Goal: Contribute content: Contribute content

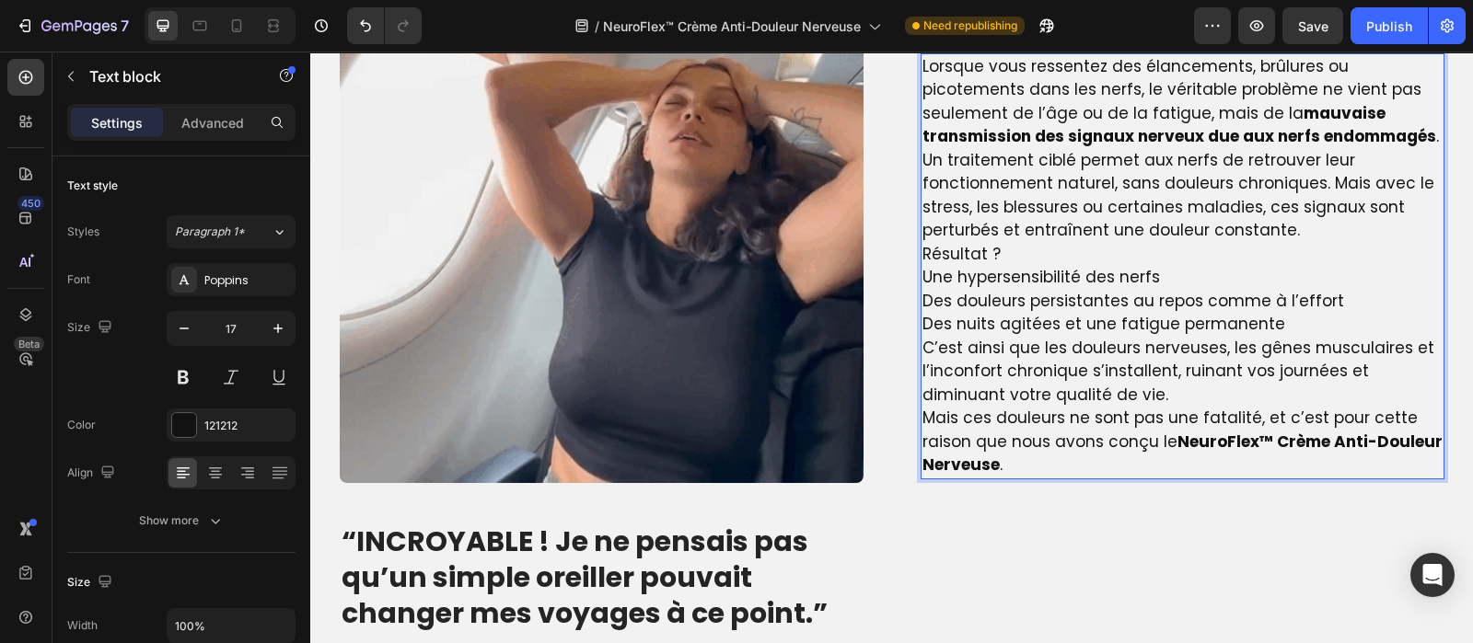
click at [1288, 135] on p "Lorsque vous ressentez des élancements, brûlures ou picotements dans les nerfs,…" at bounding box center [1182, 102] width 520 height 94
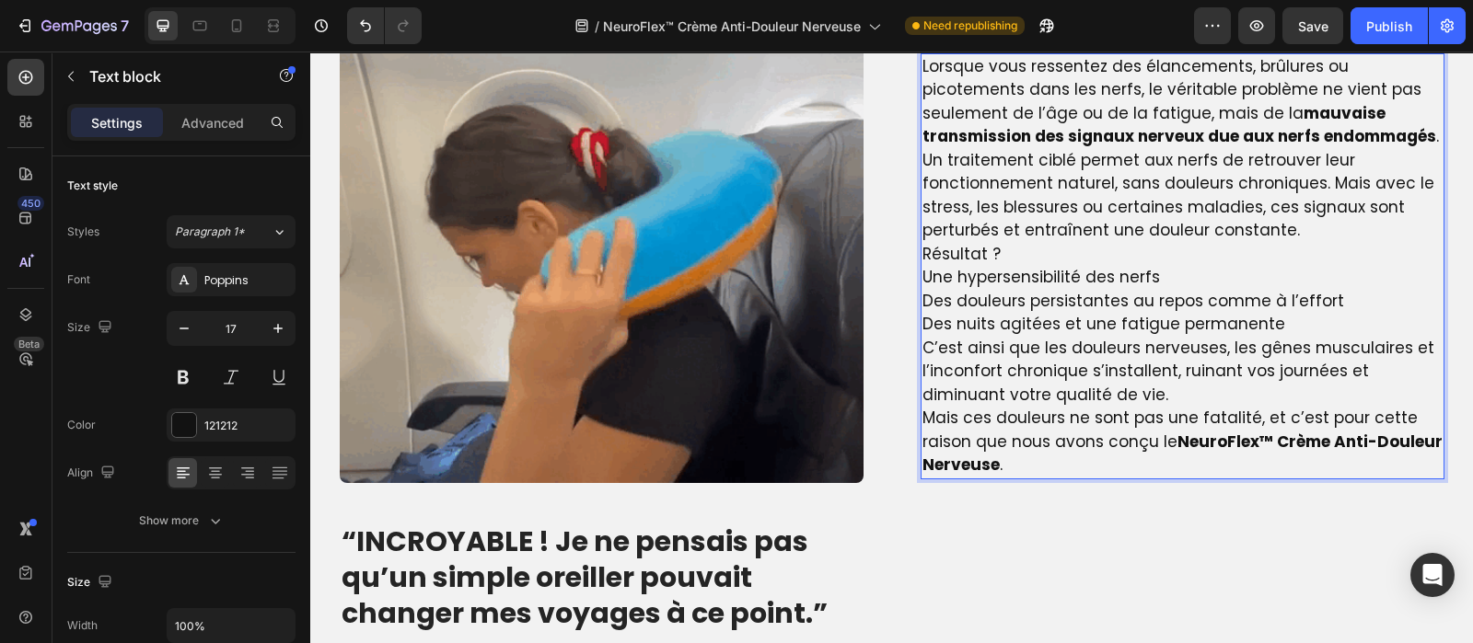
scroll to position [1382, 0]
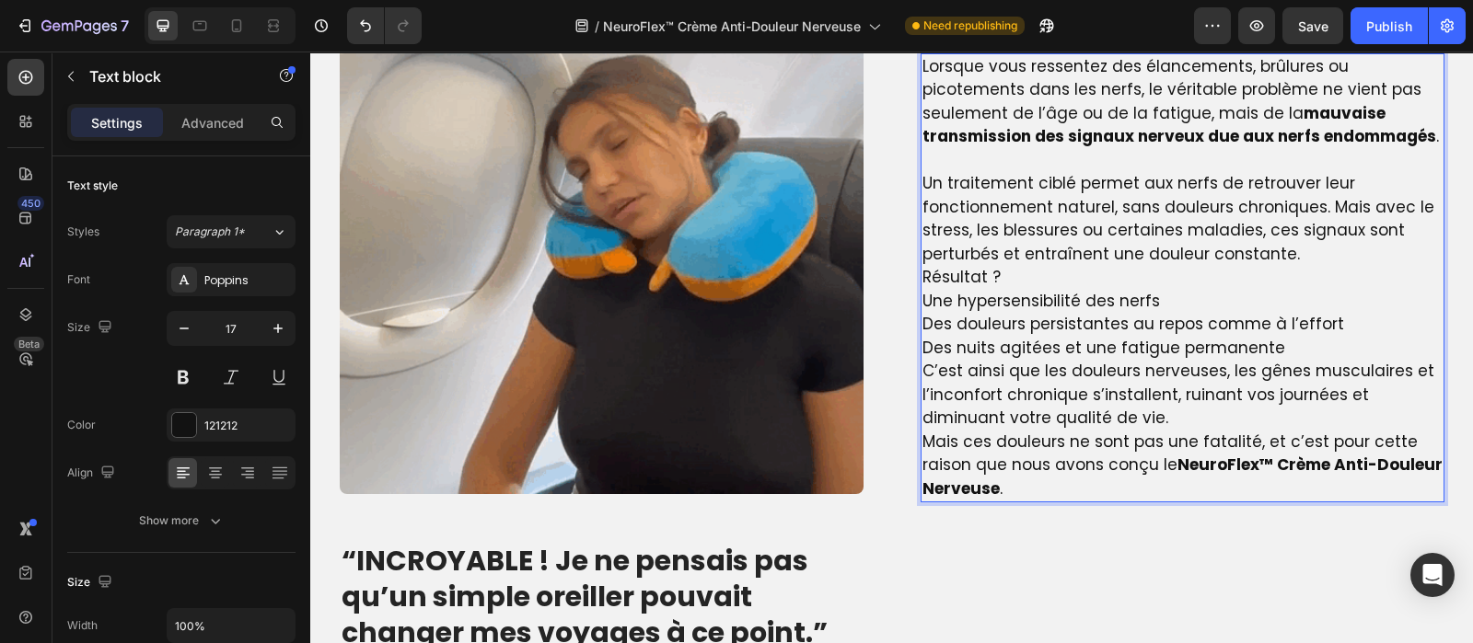
click at [1287, 263] on p "Un traitement ciblé permet aux nerfs de retrouver leur fonctionnement naturel, …" at bounding box center [1182, 219] width 520 height 94
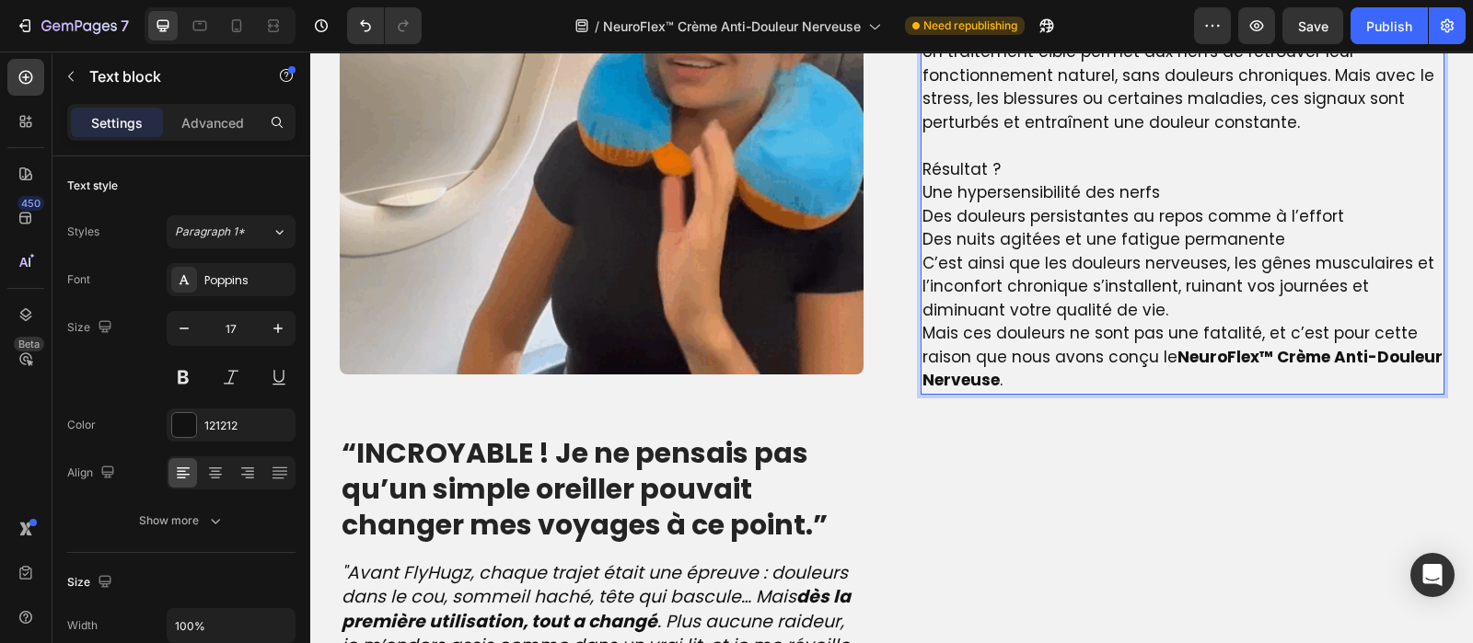
scroll to position [1540, 0]
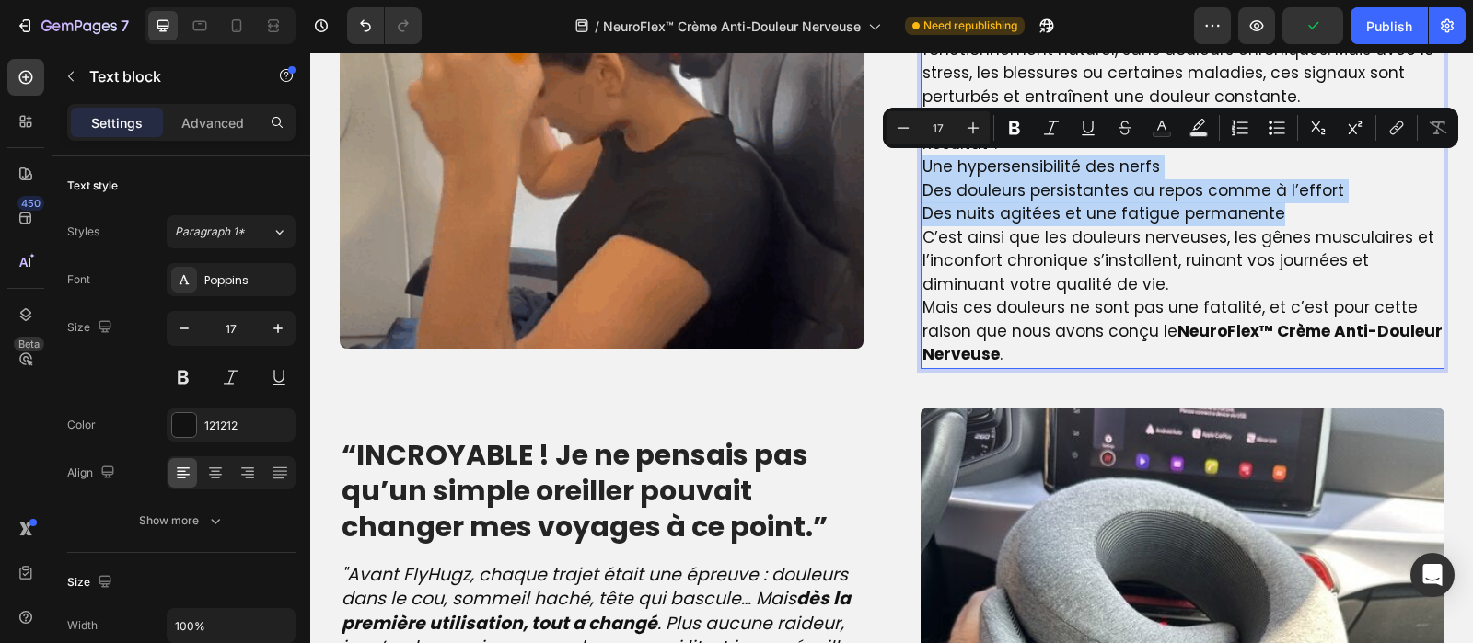
drag, startPoint x: 1266, startPoint y: 210, endPoint x: 915, endPoint y: 165, distance: 353.6
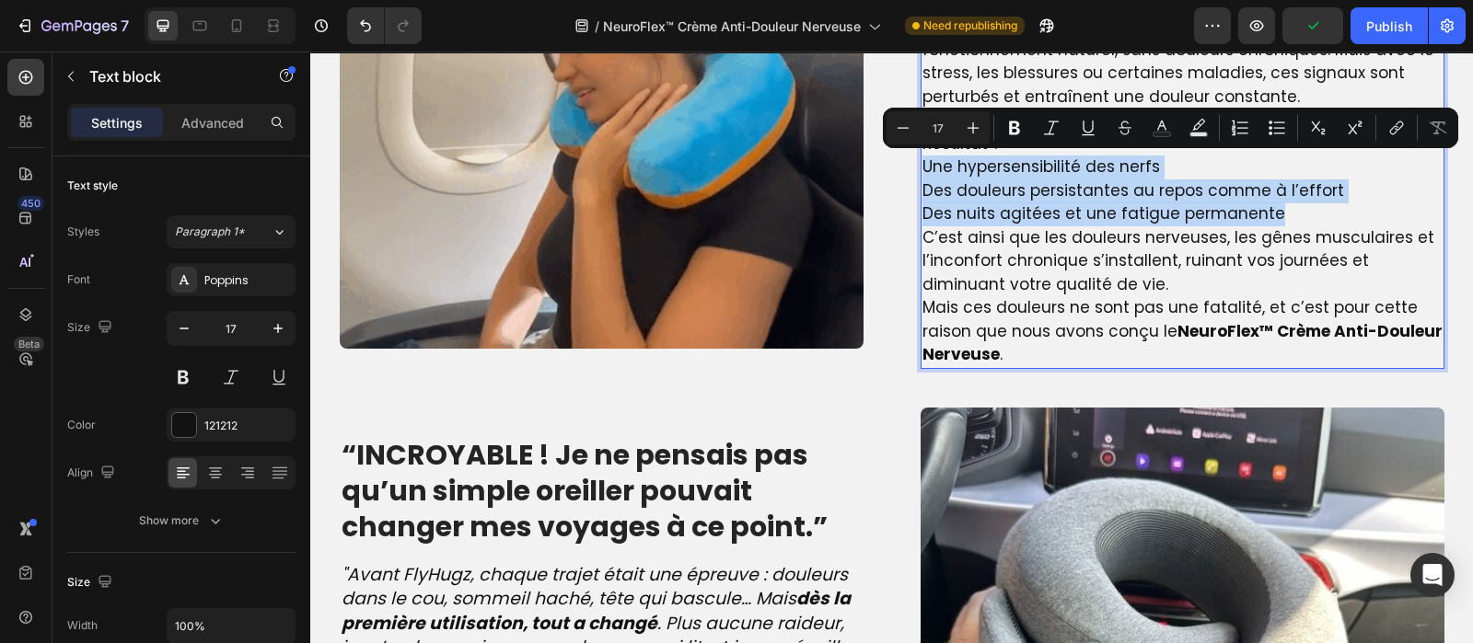
click at [920, 165] on div "Lorsque vous ressentez des élancements, brûlures ou picotements dans les nerfs,…" at bounding box center [1182, 132] width 524 height 473
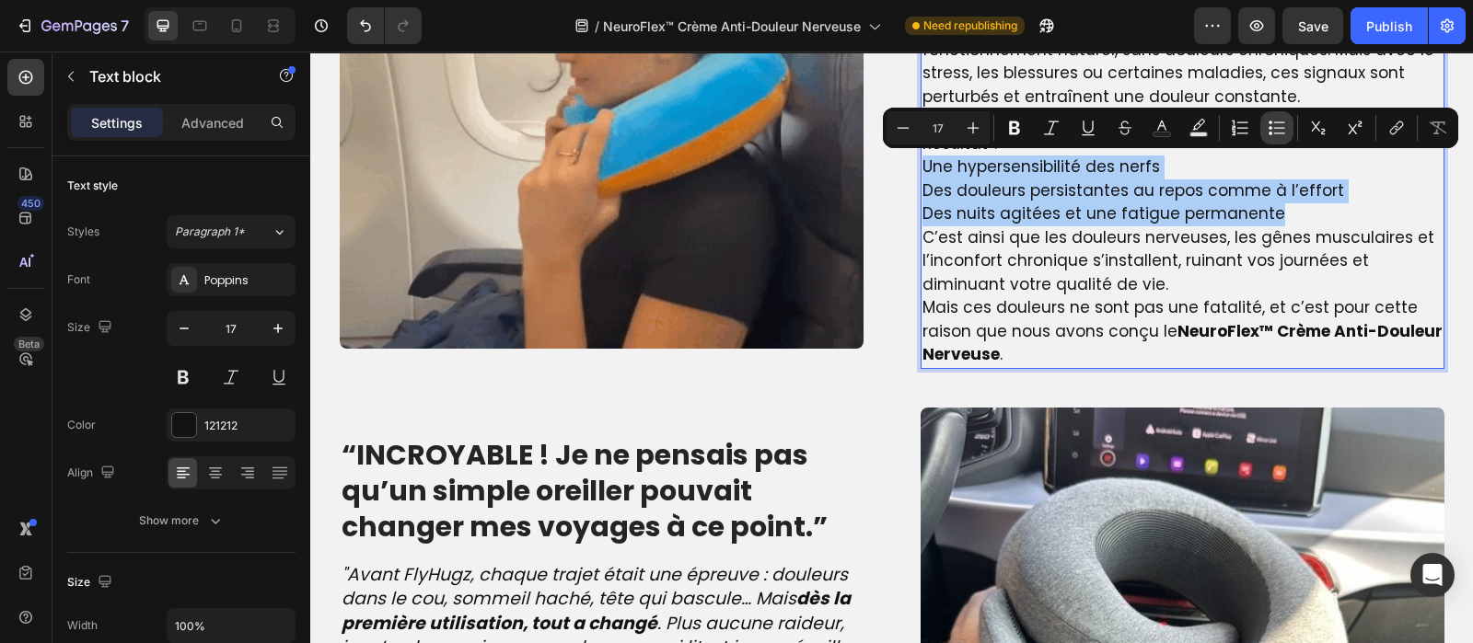
click at [1279, 131] on icon "Editor contextual toolbar" at bounding box center [1276, 128] width 18 height 18
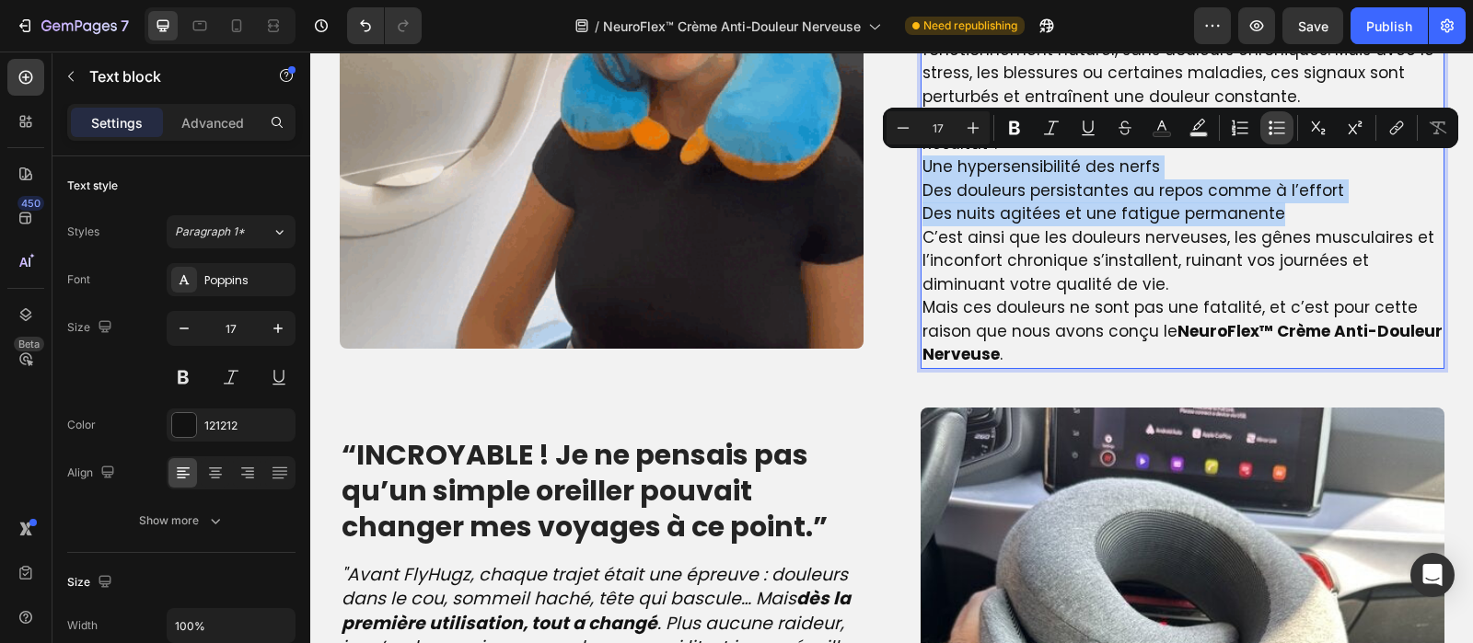
type input "17"
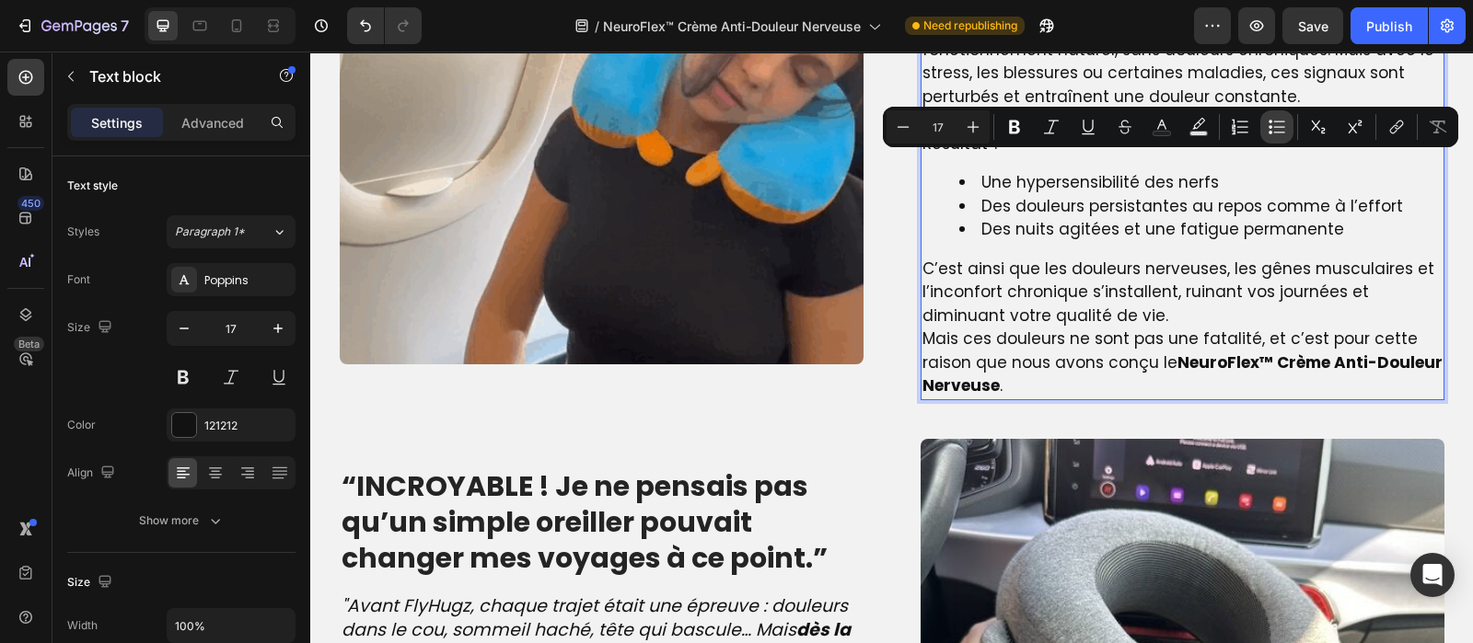
scroll to position [1555, 0]
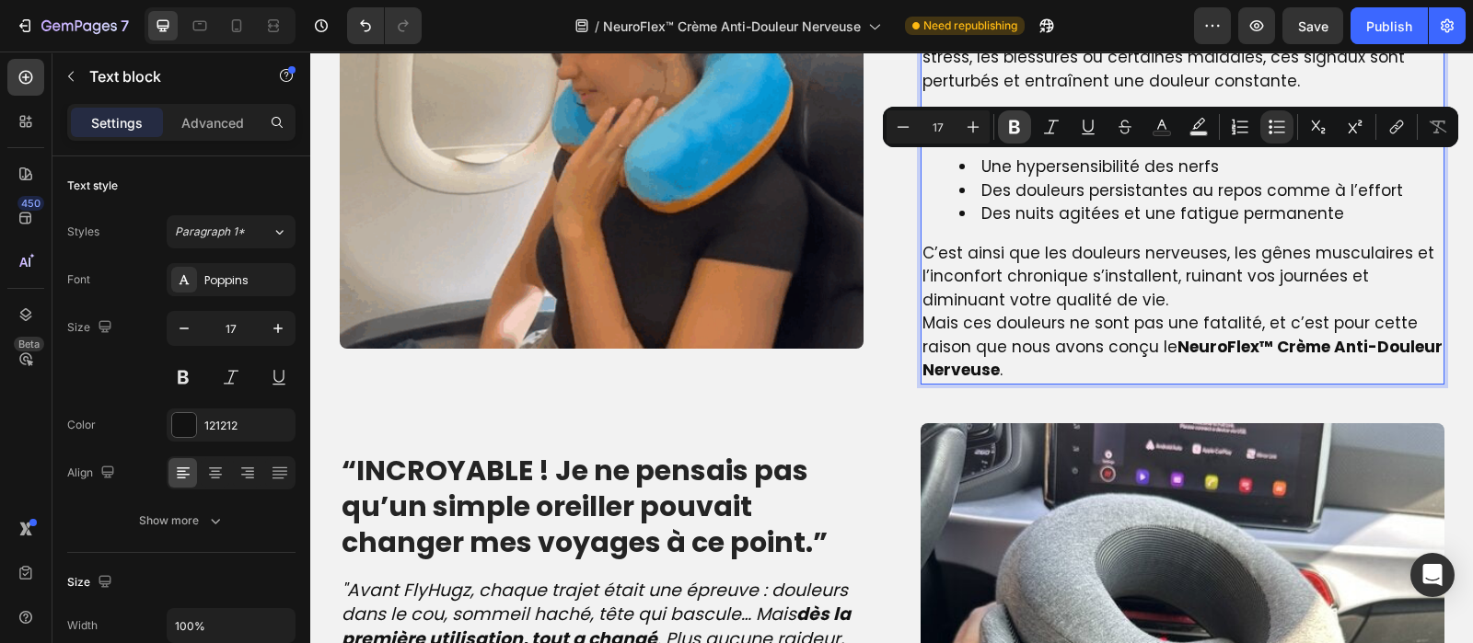
click at [1017, 127] on icon "Editor contextual toolbar" at bounding box center [1014, 128] width 11 height 14
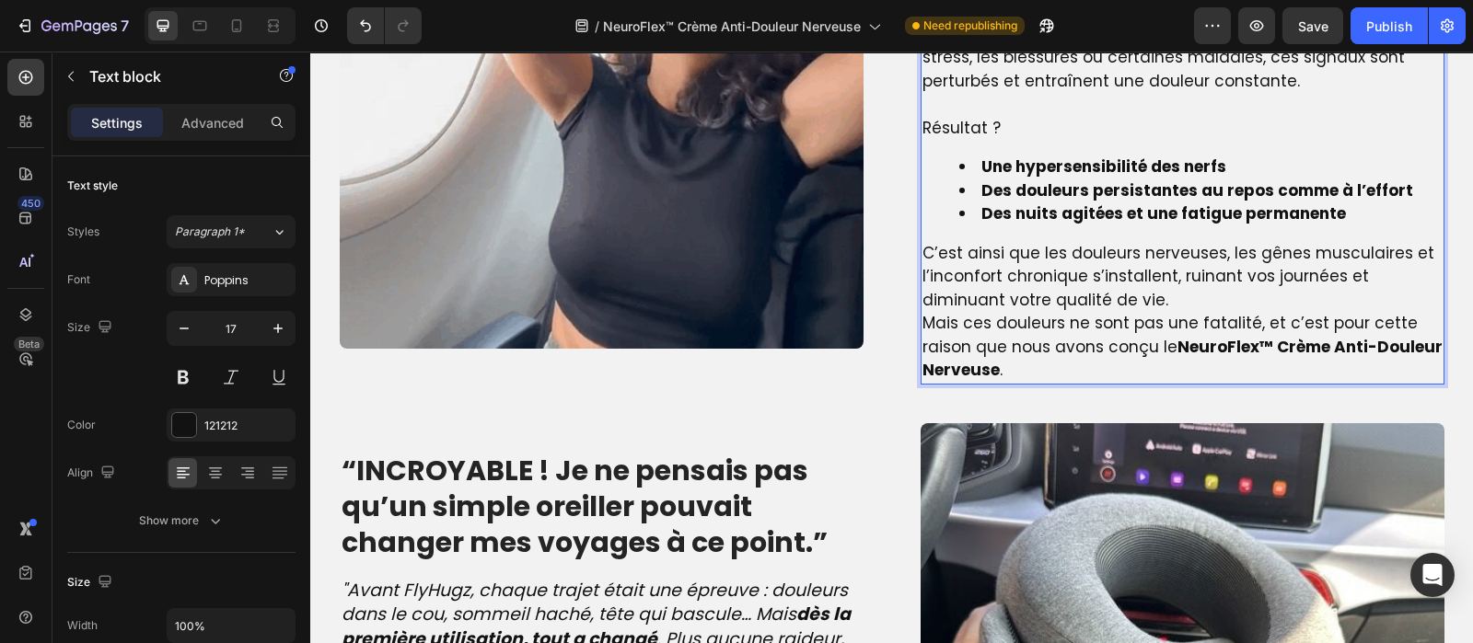
click at [1080, 299] on p "C’est ainsi que les douleurs nerveuses, les gênes musculaires et l’inconfort ch…" at bounding box center [1182, 277] width 520 height 71
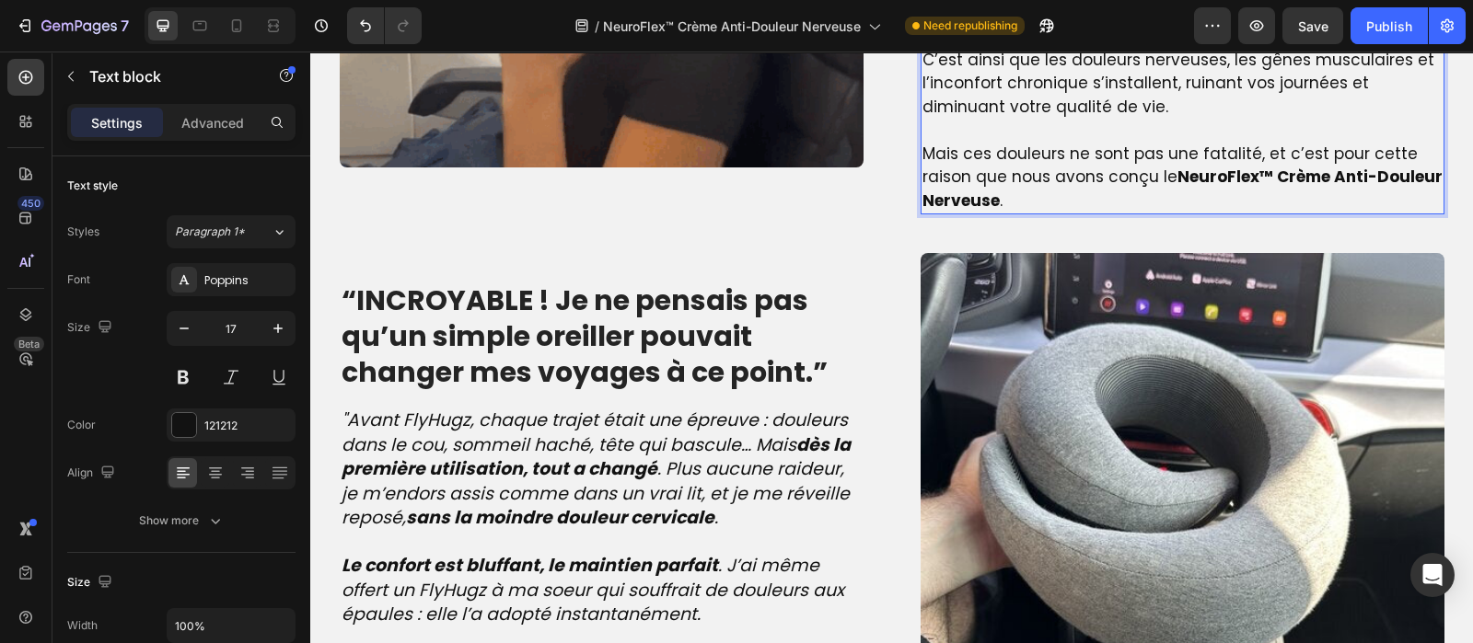
scroll to position [1760, 0]
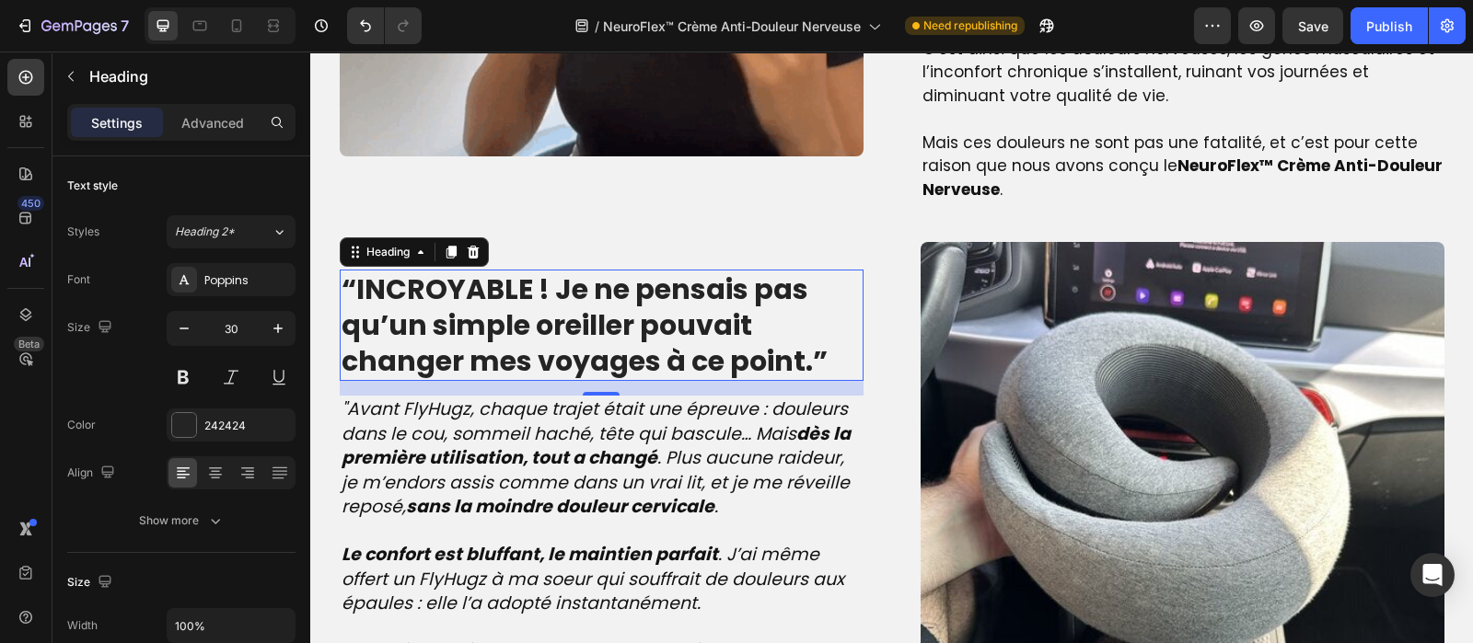
click at [605, 339] on strong "“INCROYABLE ! Je ne pensais pas qu’un simple oreiller pouvait changer mes voyag…" at bounding box center [584, 325] width 486 height 111
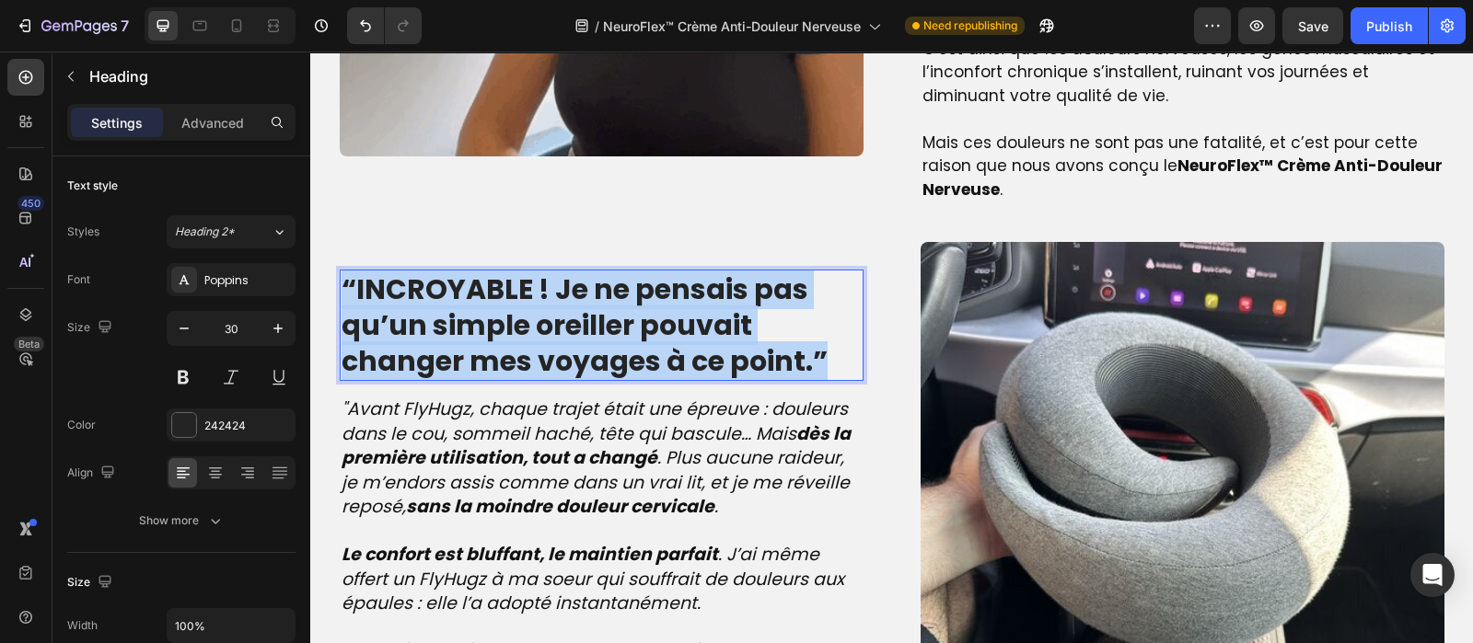
click at [605, 339] on strong "“INCROYABLE ! Je ne pensais pas qu’un simple oreiller pouvait changer mes voyag…" at bounding box center [584, 325] width 486 height 111
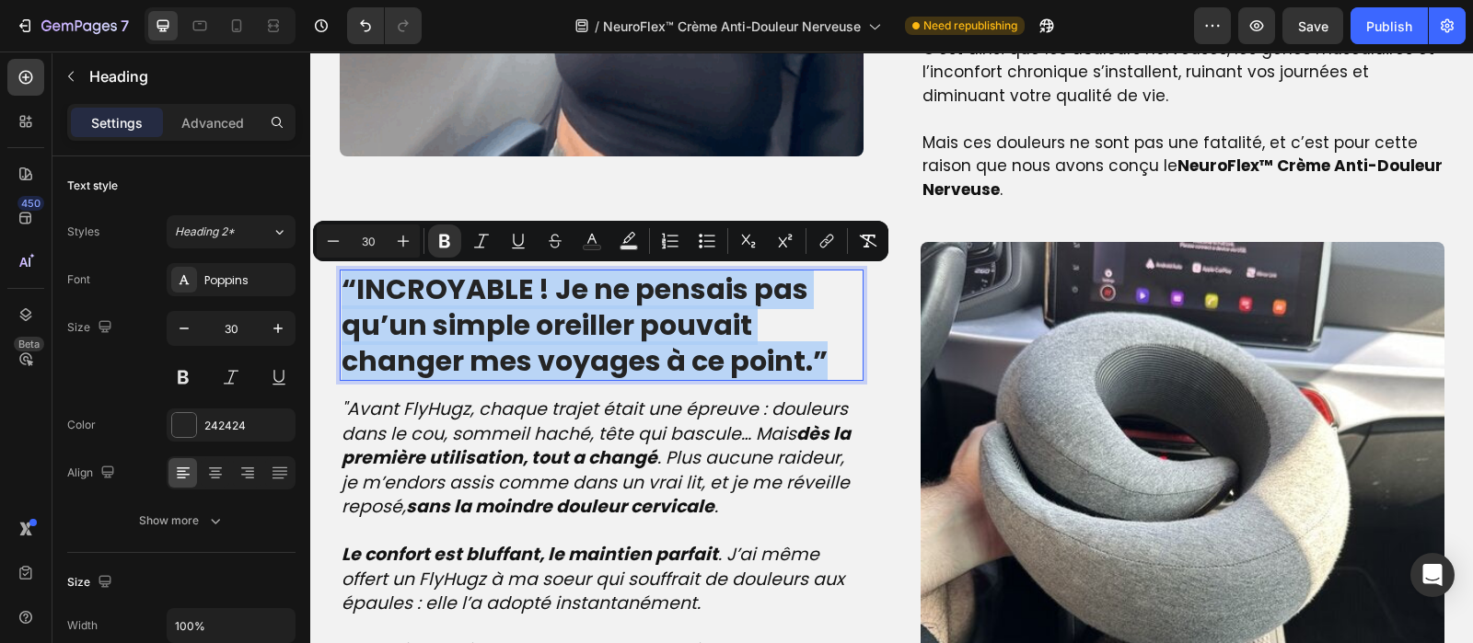
click at [605, 339] on strong "“INCROYABLE ! Je ne pensais pas qu’un simple oreiller pouvait changer mes voyag…" at bounding box center [584, 325] width 486 height 111
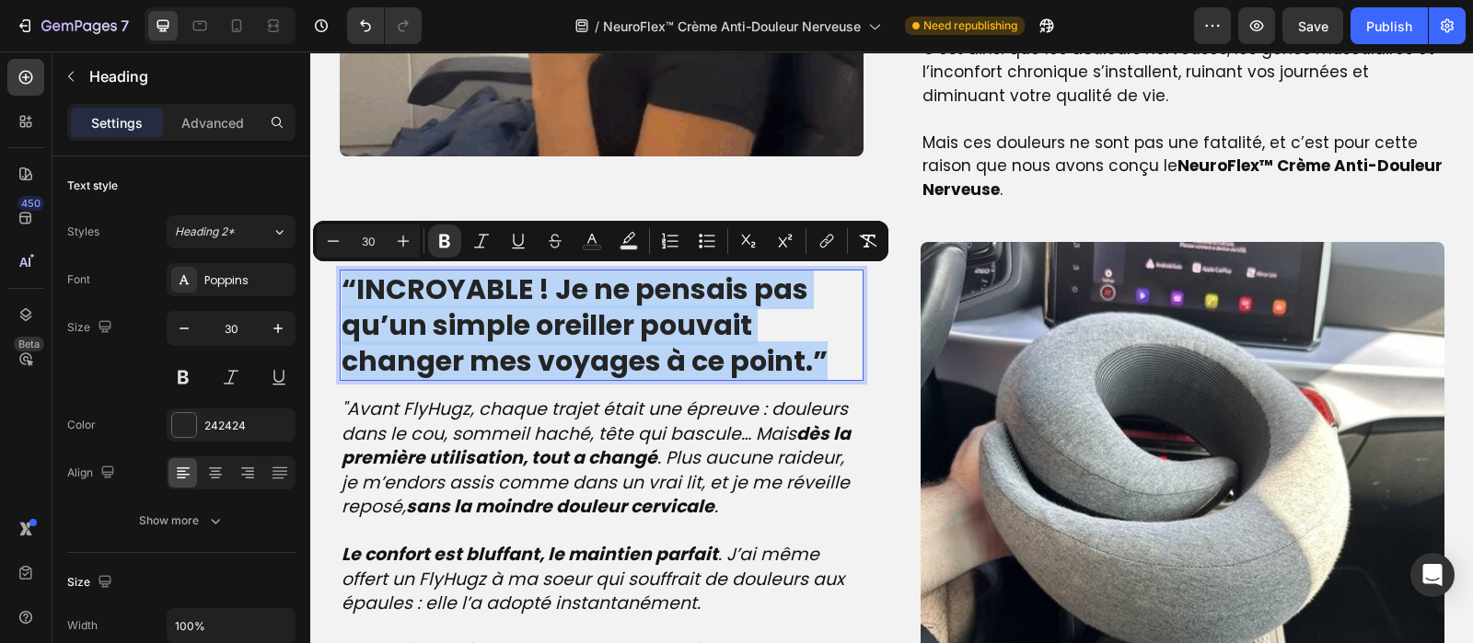
copy strong "“INCROYABLE ! Je ne pensais pas qu’un simple oreiller pouvait changer mes voyag…"
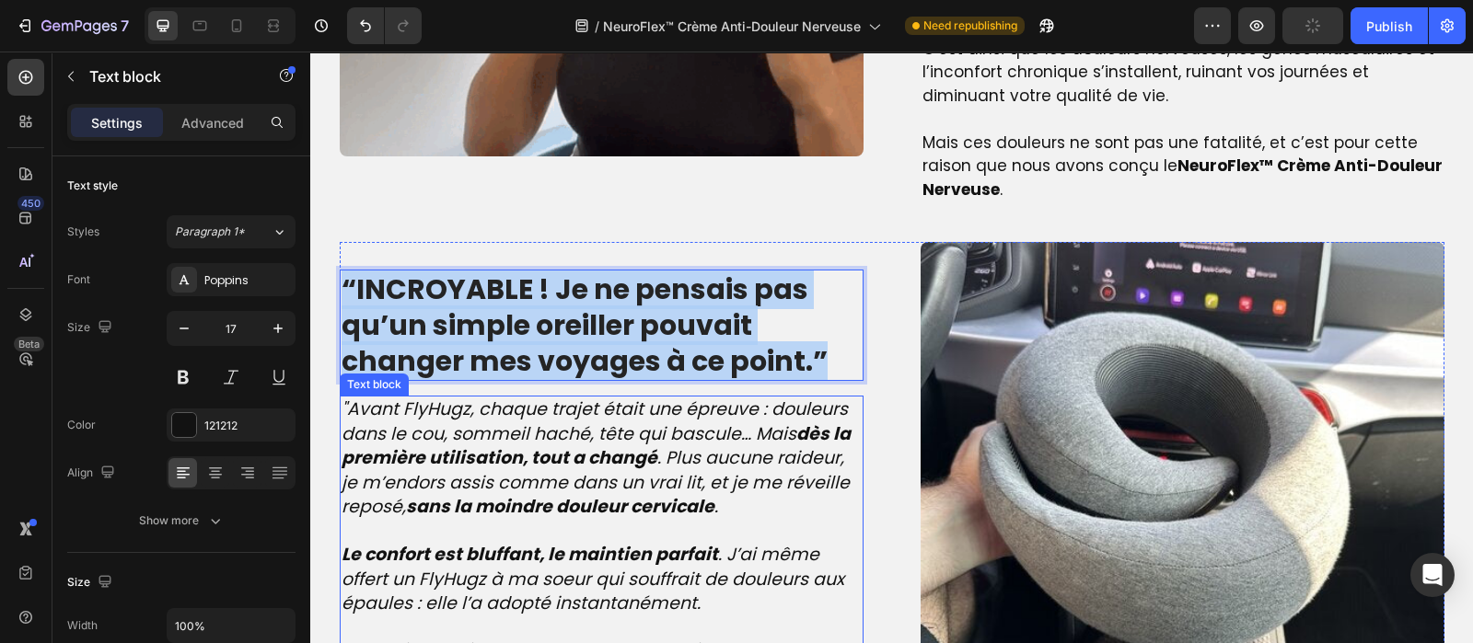
click at [581, 429] on icon ""Avant FlyHugz, chaque trajet était une épreuve : douleurs dans le cou, sommeil…" at bounding box center [595, 458] width 509 height 122
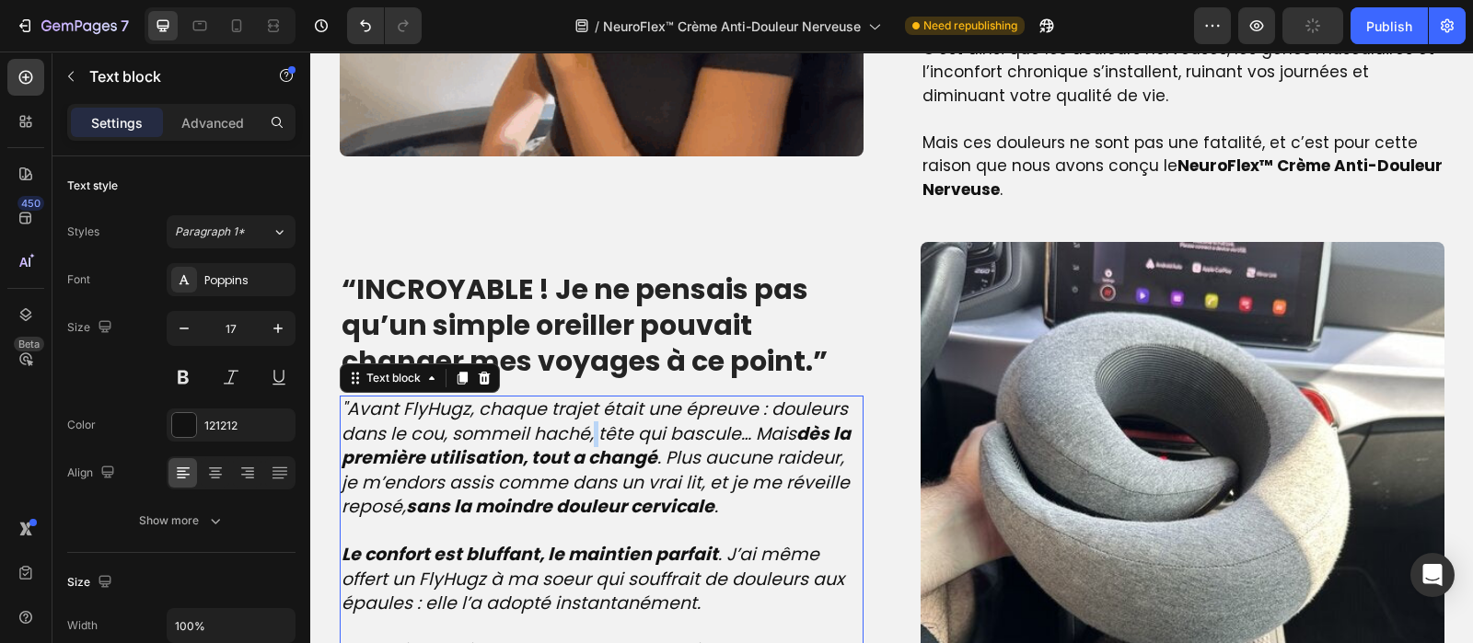
click at [581, 429] on icon ""Avant FlyHugz, chaque trajet était une épreuve : douleurs dans le cou, sommeil…" at bounding box center [595, 458] width 509 height 122
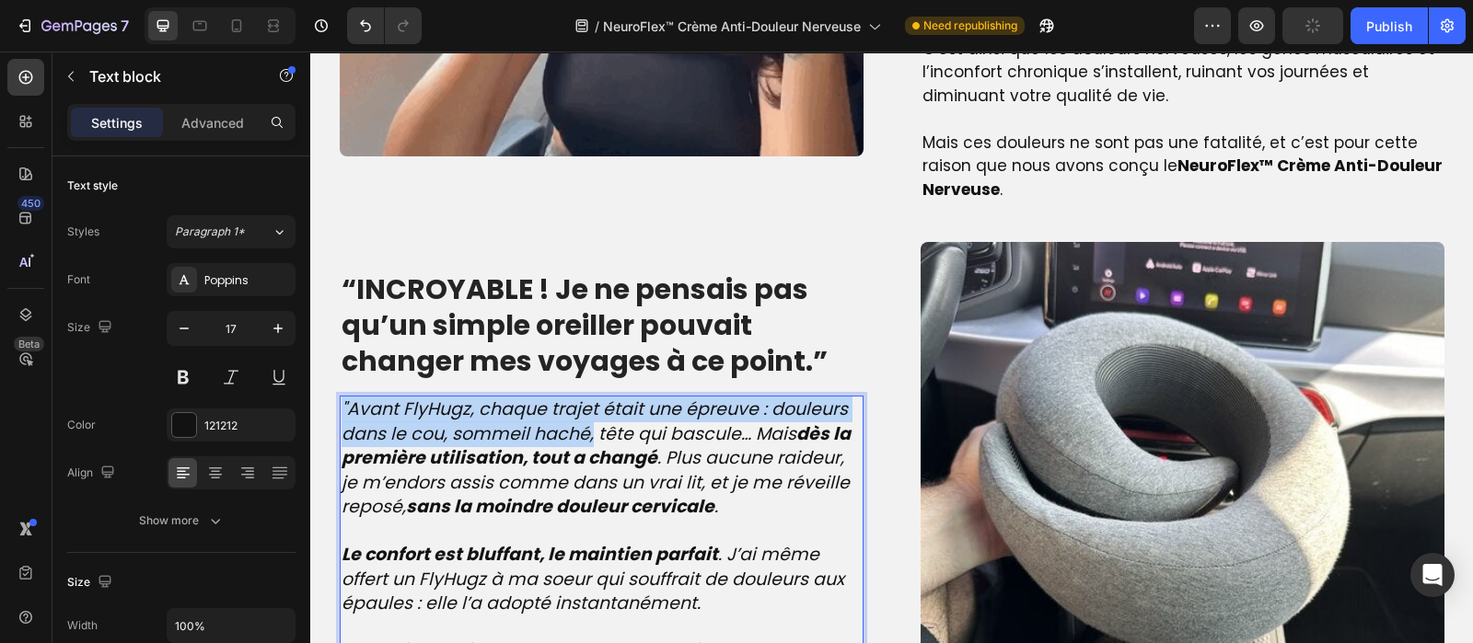
click at [581, 429] on icon ""Avant FlyHugz, chaque trajet était une épreuve : douleurs dans le cou, sommeil…" at bounding box center [595, 458] width 509 height 122
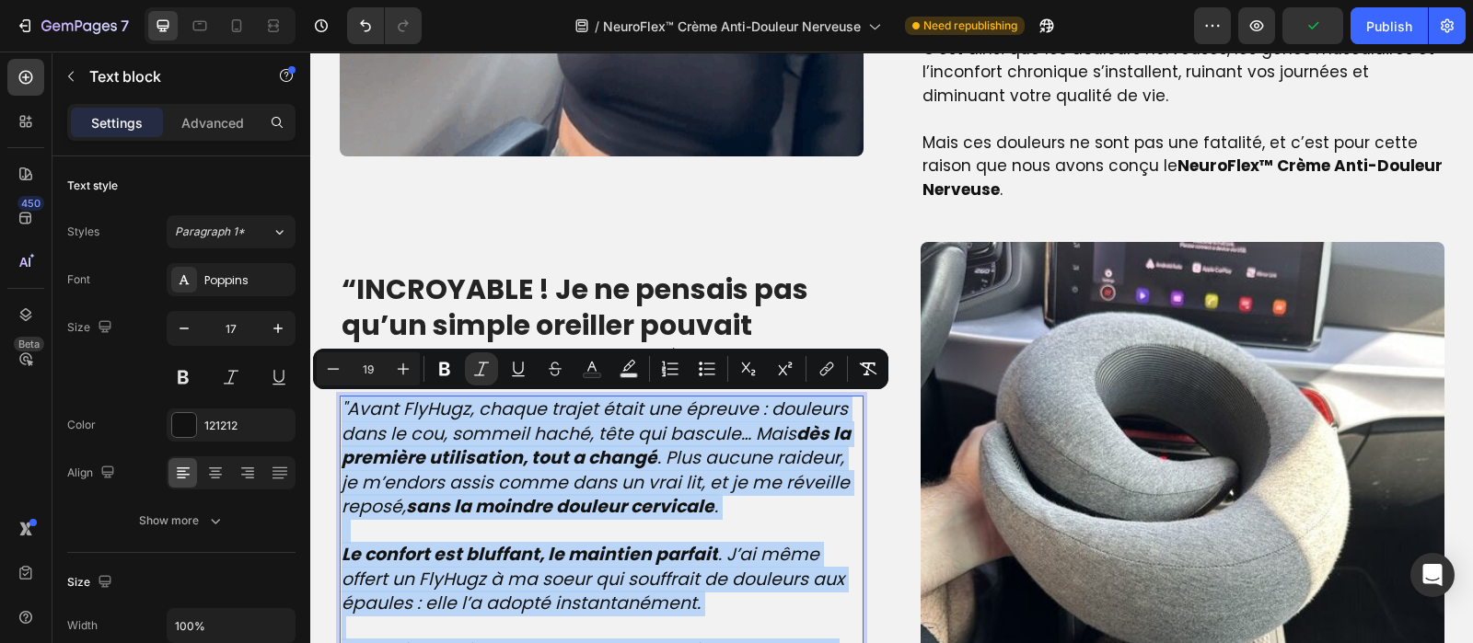
copy div ""Avant FlyHugz, chaque trajet était une épreuve : douleurs dans le cou, sommeil…"
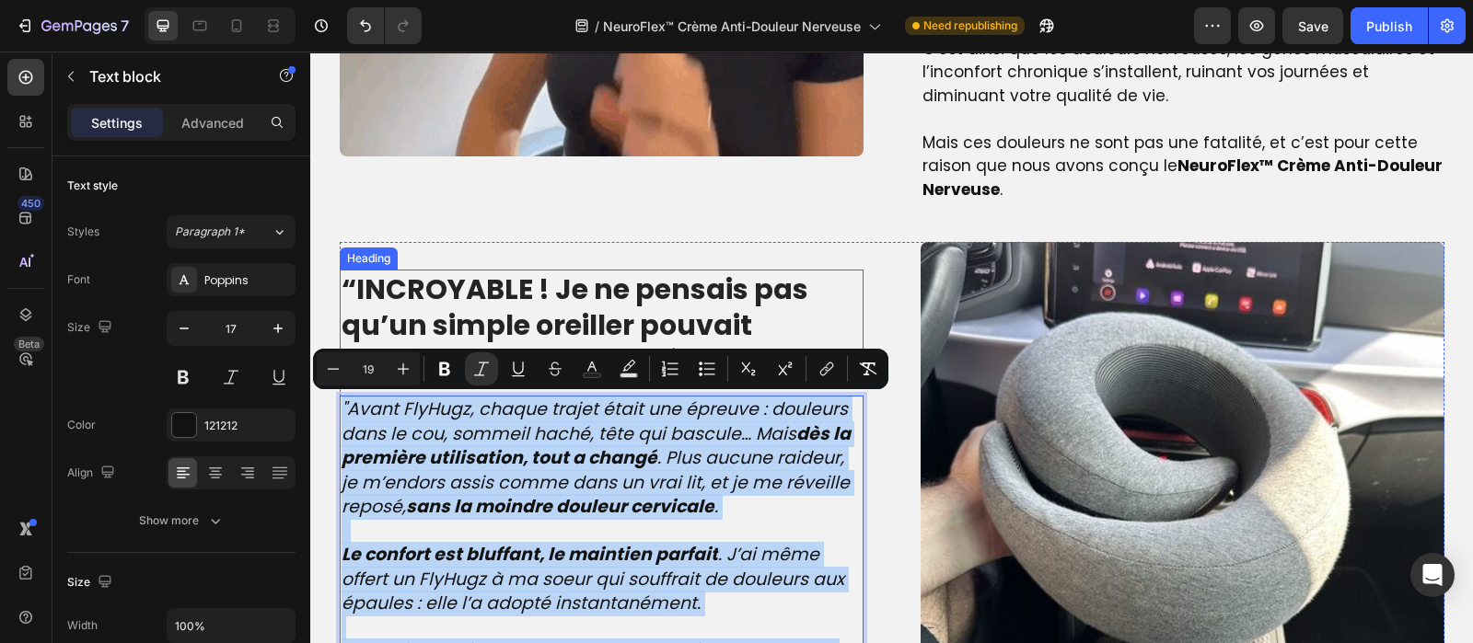
click at [515, 315] on strong "“INCROYABLE ! Je ne pensais pas qu’un simple oreiller pouvait changer mes voyag…" at bounding box center [584, 325] width 486 height 111
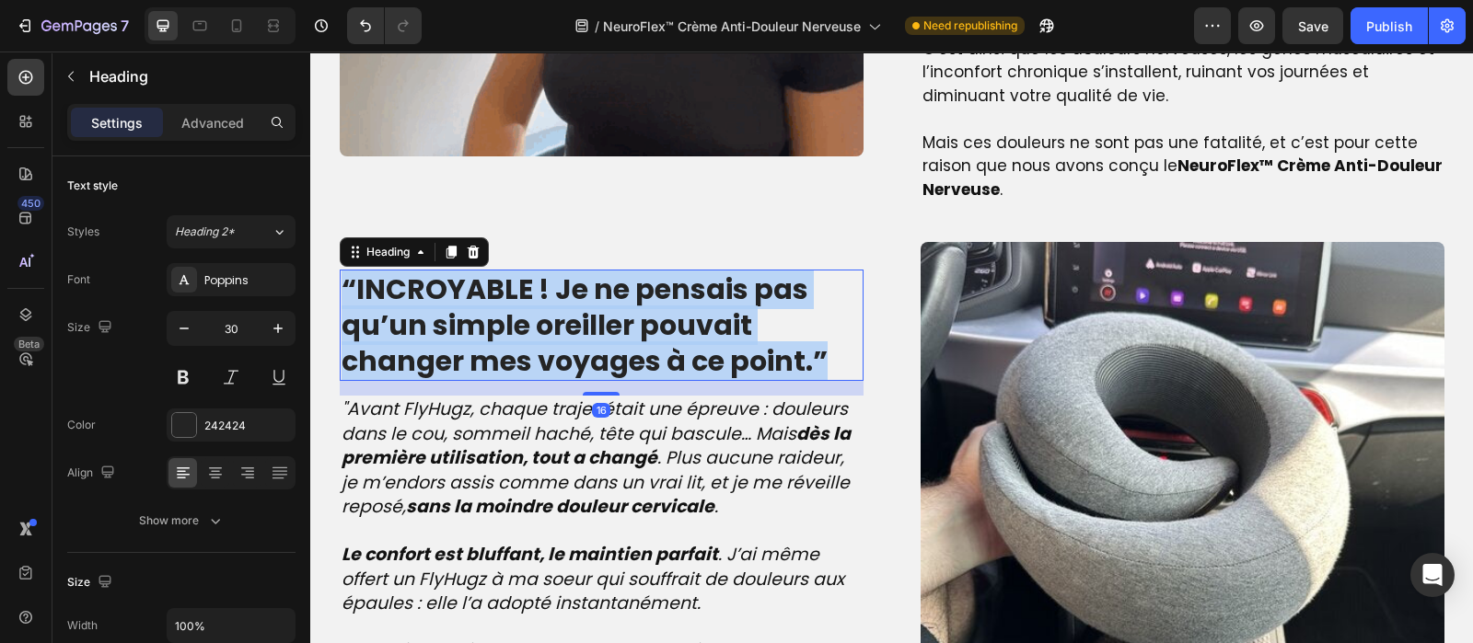
click at [515, 315] on strong "“INCROYABLE ! Je ne pensais pas qu’un simple oreiller pouvait changer mes voyag…" at bounding box center [584, 325] width 486 height 111
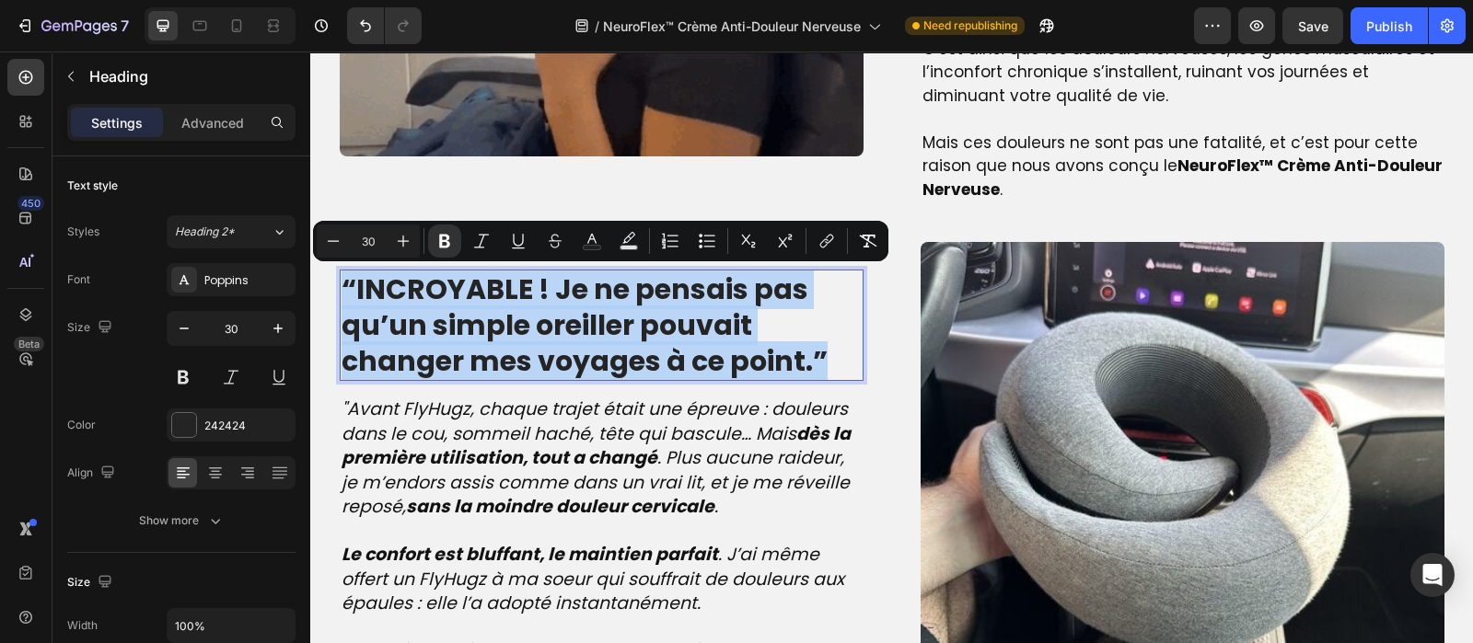
click at [515, 315] on strong "“INCROYABLE ! Je ne pensais pas qu’un simple oreiller pouvait changer mes voyag…" at bounding box center [584, 325] width 486 height 111
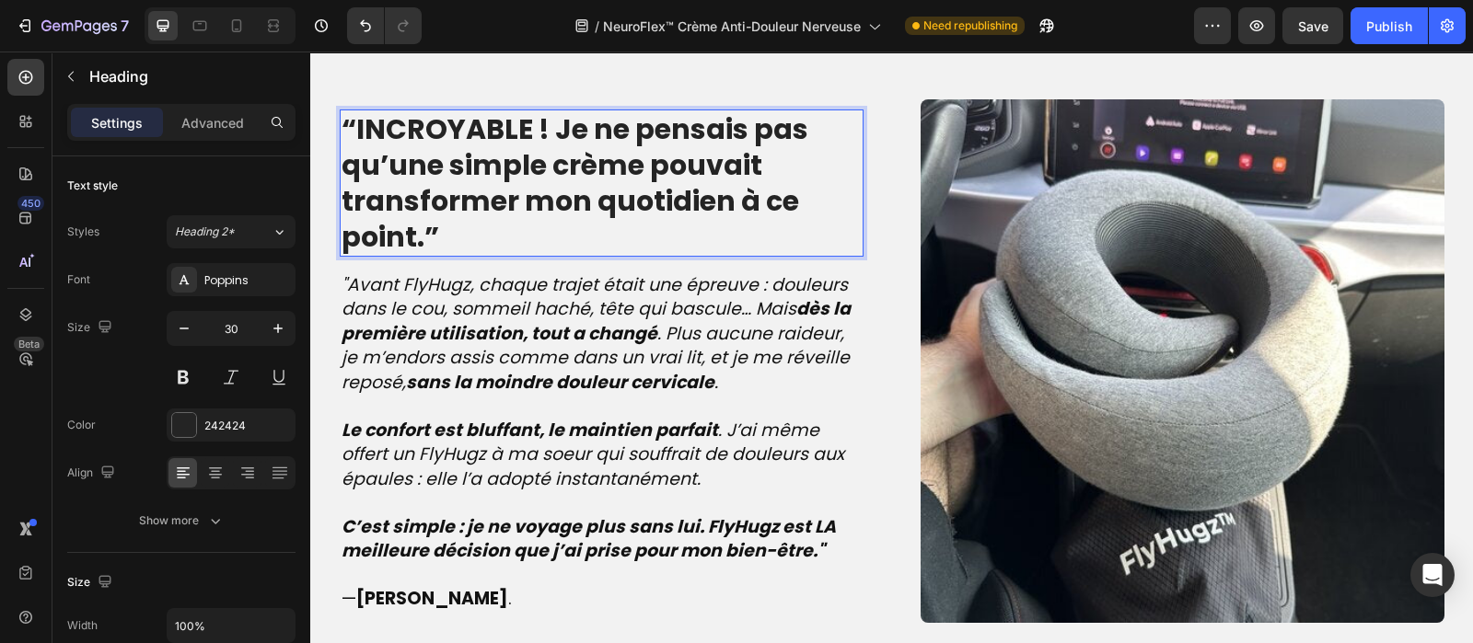
scroll to position [1933, 0]
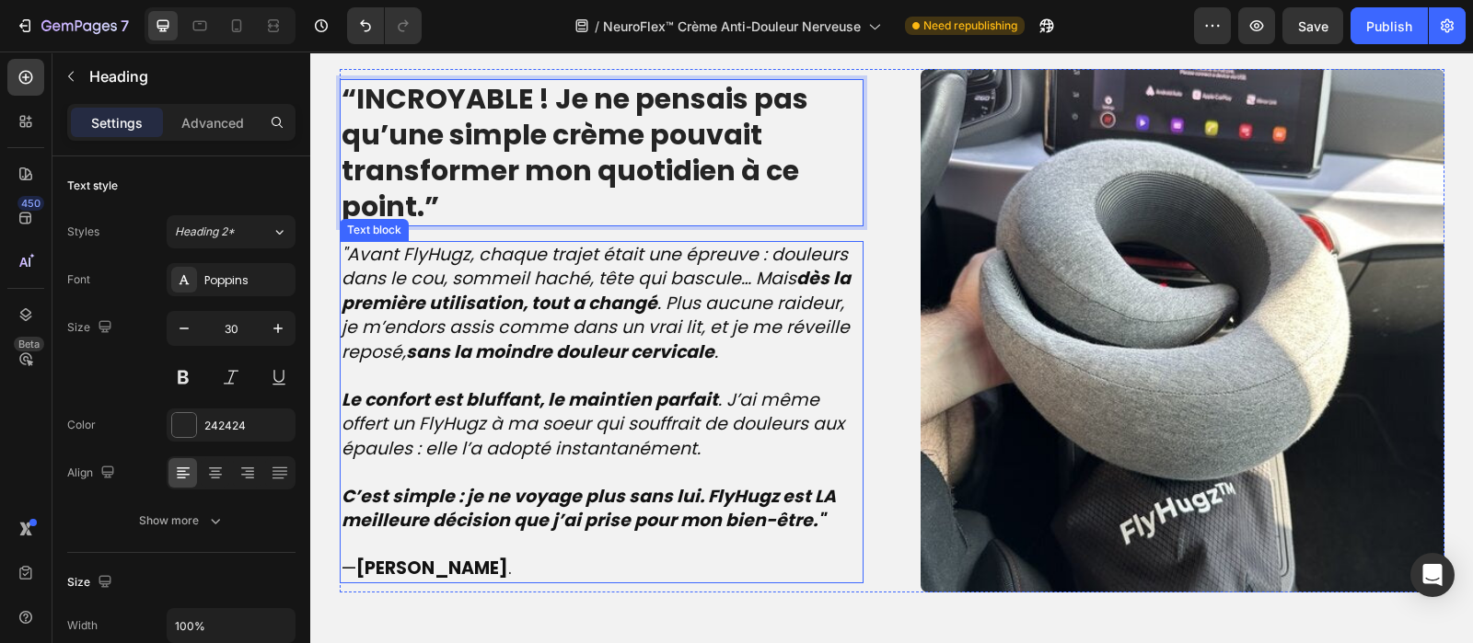
click at [820, 526] on p "C’est simple : je ne voyage plus sans lui. FlyHugz est LA meilleure décision qu…" at bounding box center [601, 509] width 520 height 49
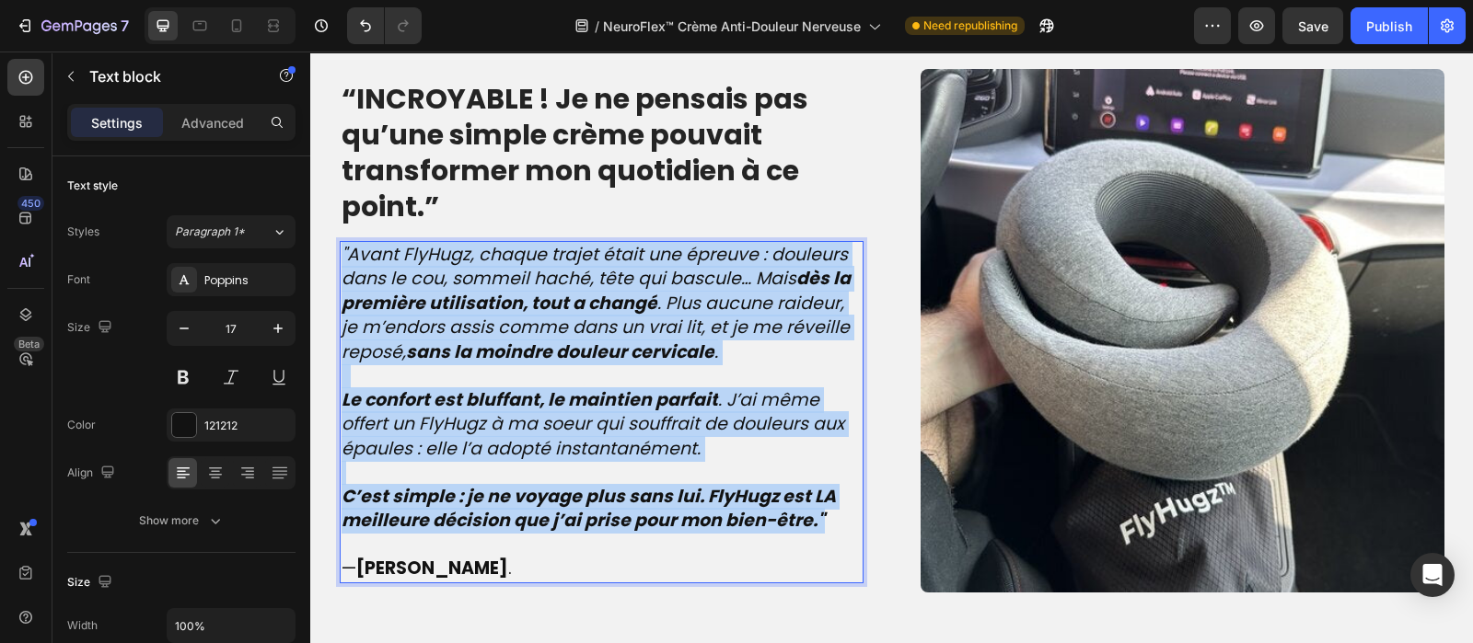
drag, startPoint x: 822, startPoint y: 510, endPoint x: 327, endPoint y: 246, distance: 561.2
click at [327, 246] on div "Image La véritable cause des douleurs nerveuses – que beaucoup ignorent Heading…" at bounding box center [891, 3] width 1135 height 1181
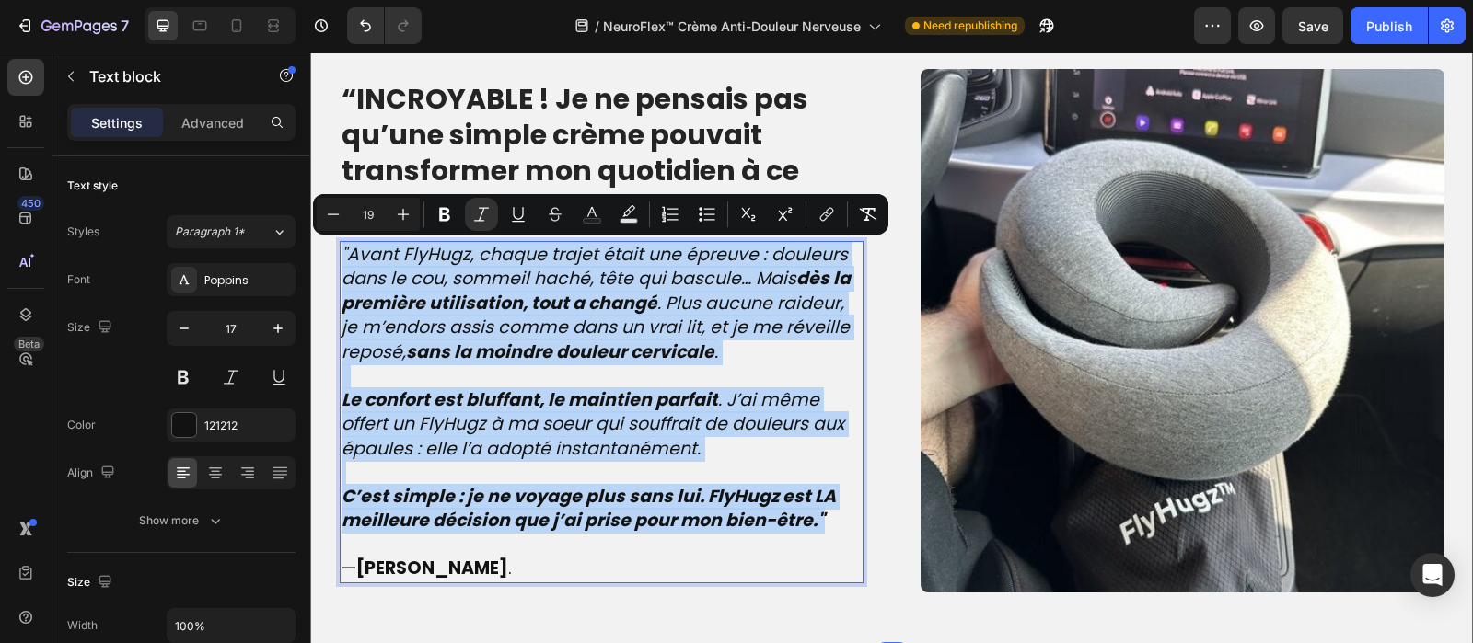
type input "17"
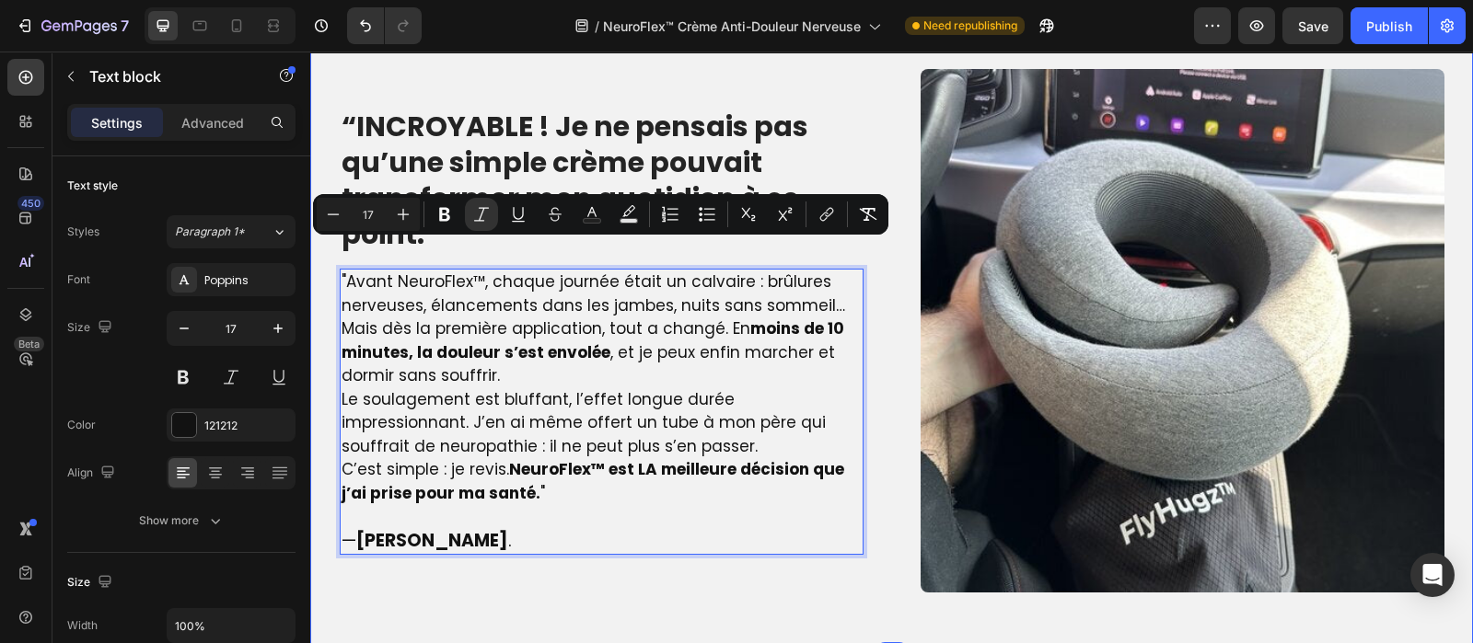
scroll to position [1960, 0]
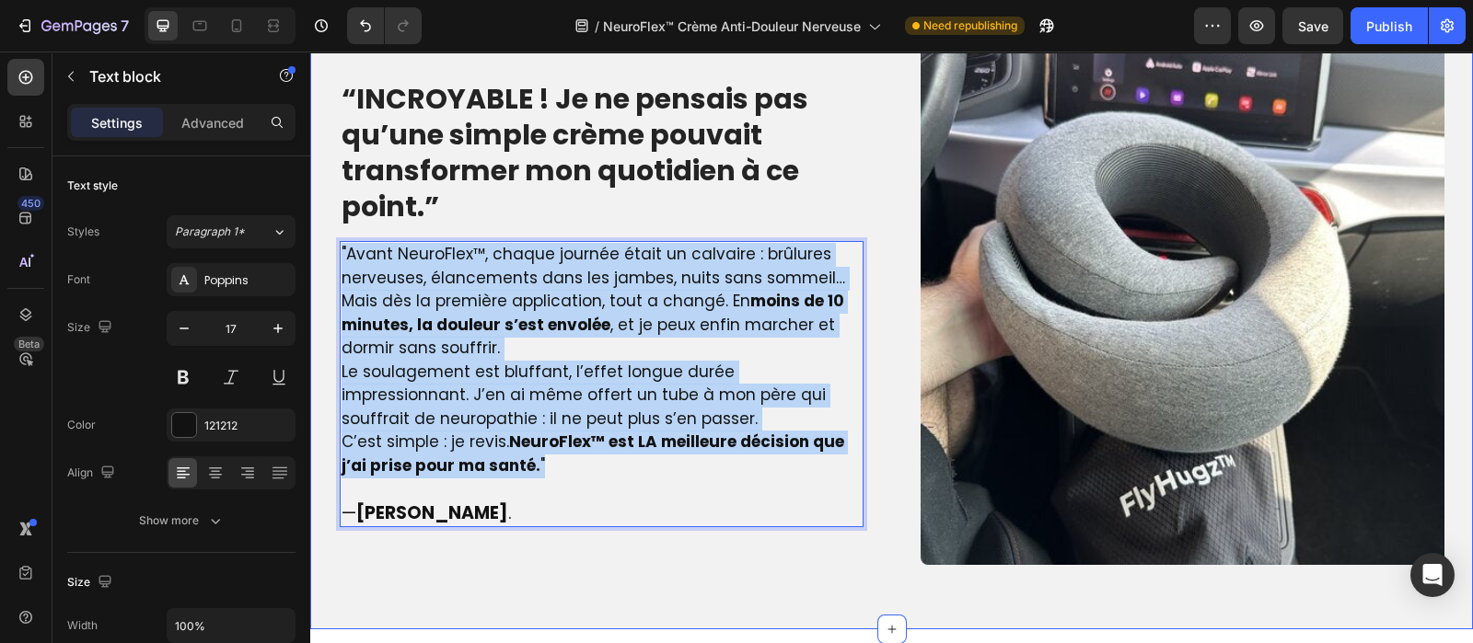
drag, startPoint x: 547, startPoint y: 466, endPoint x: 317, endPoint y: 243, distance: 320.2
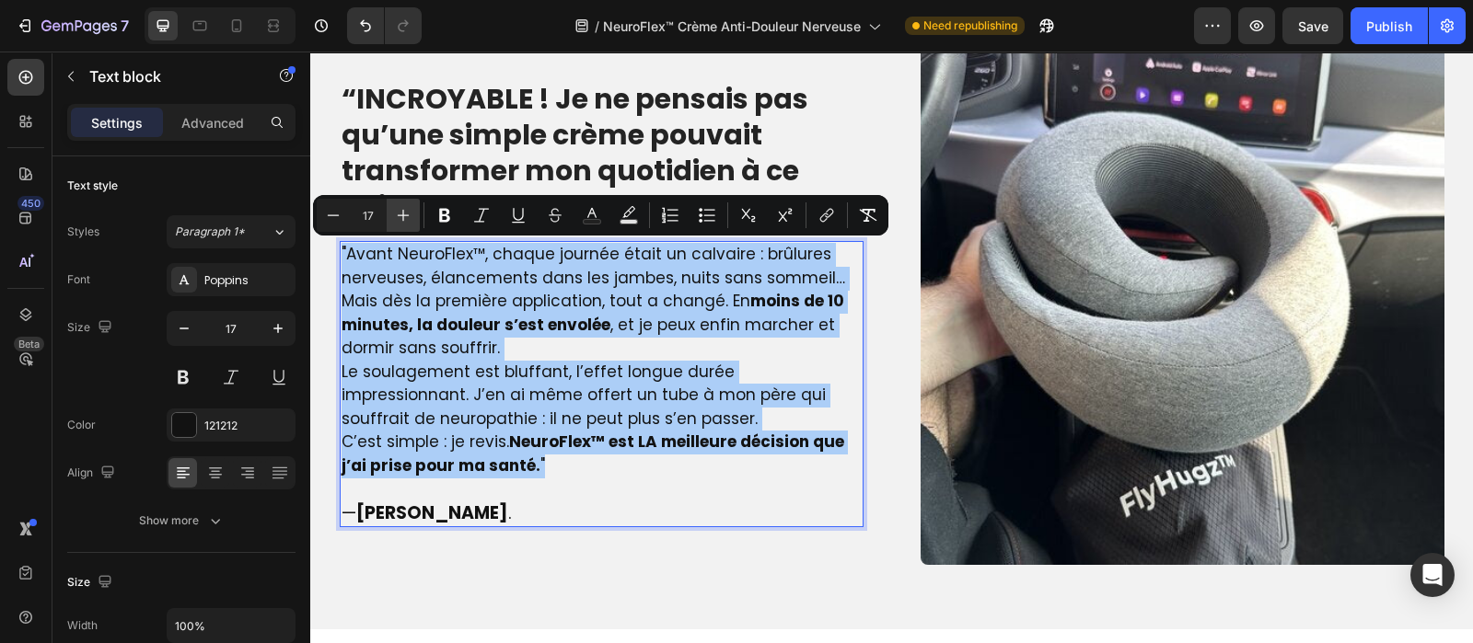
click at [406, 217] on icon "Editor contextual toolbar" at bounding box center [403, 215] width 18 height 18
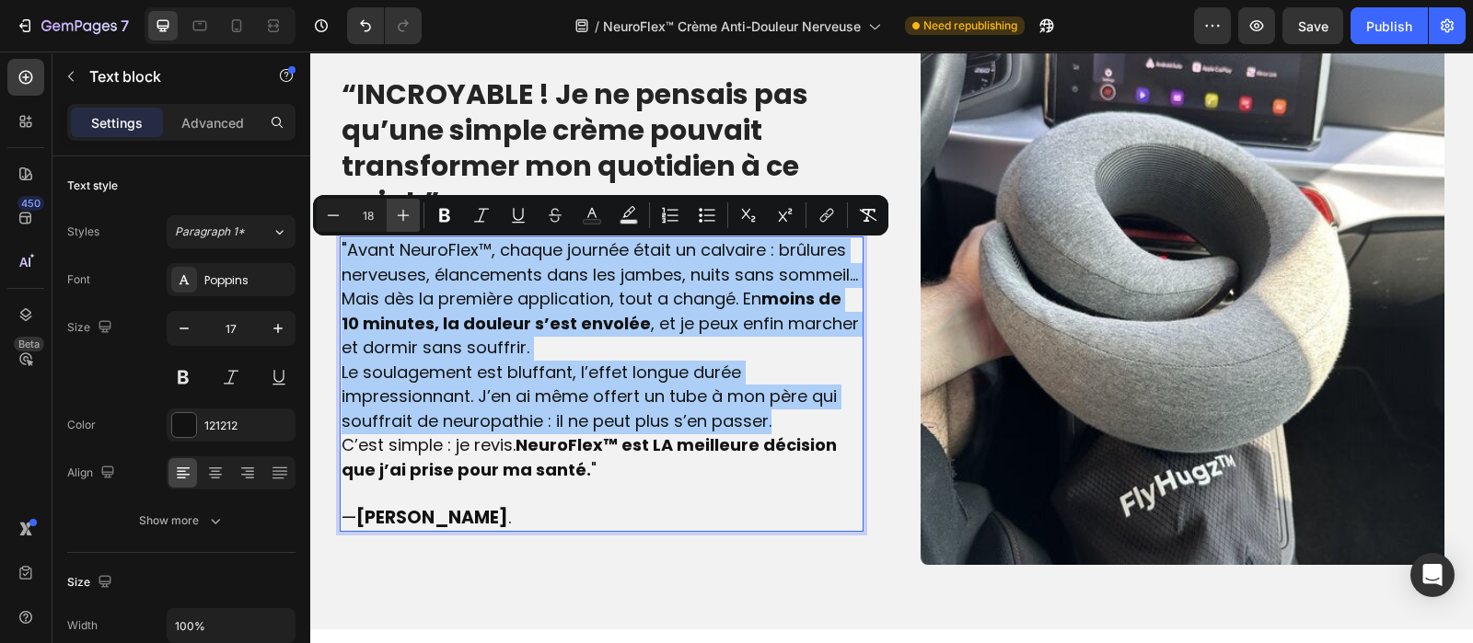
click at [406, 217] on icon "Editor contextual toolbar" at bounding box center [403, 215] width 18 height 18
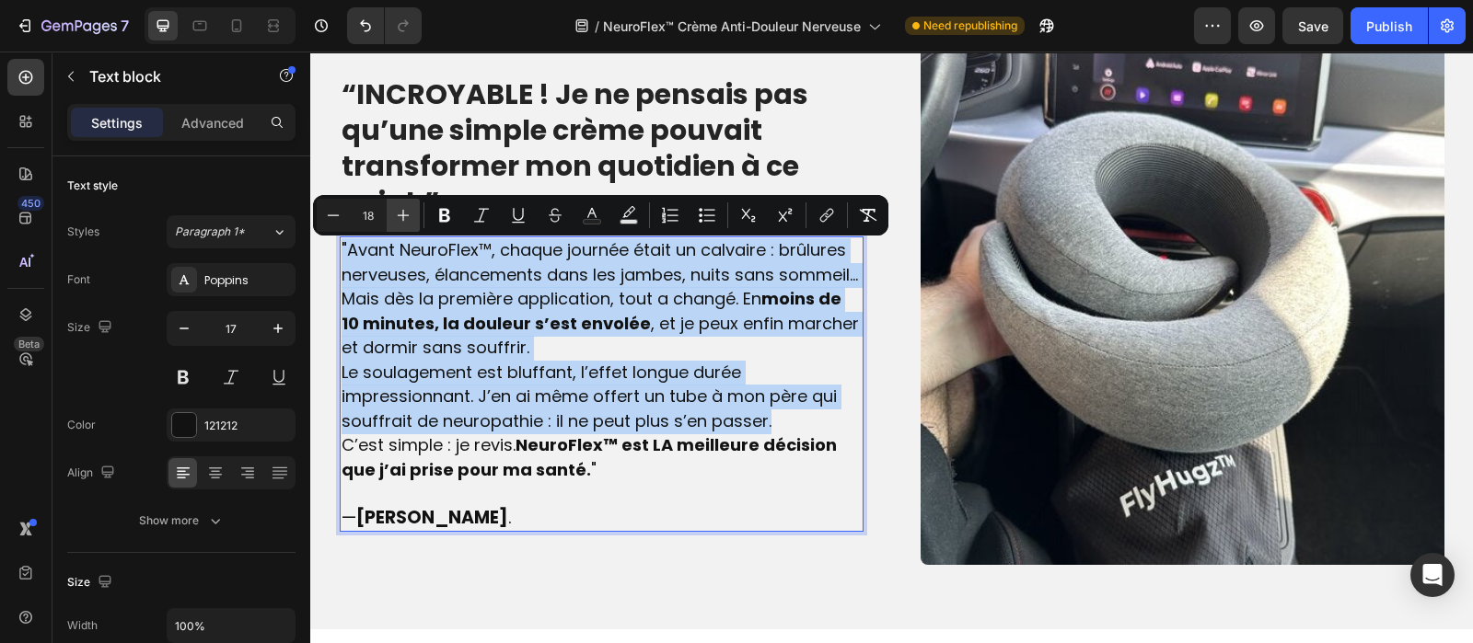
type input "19"
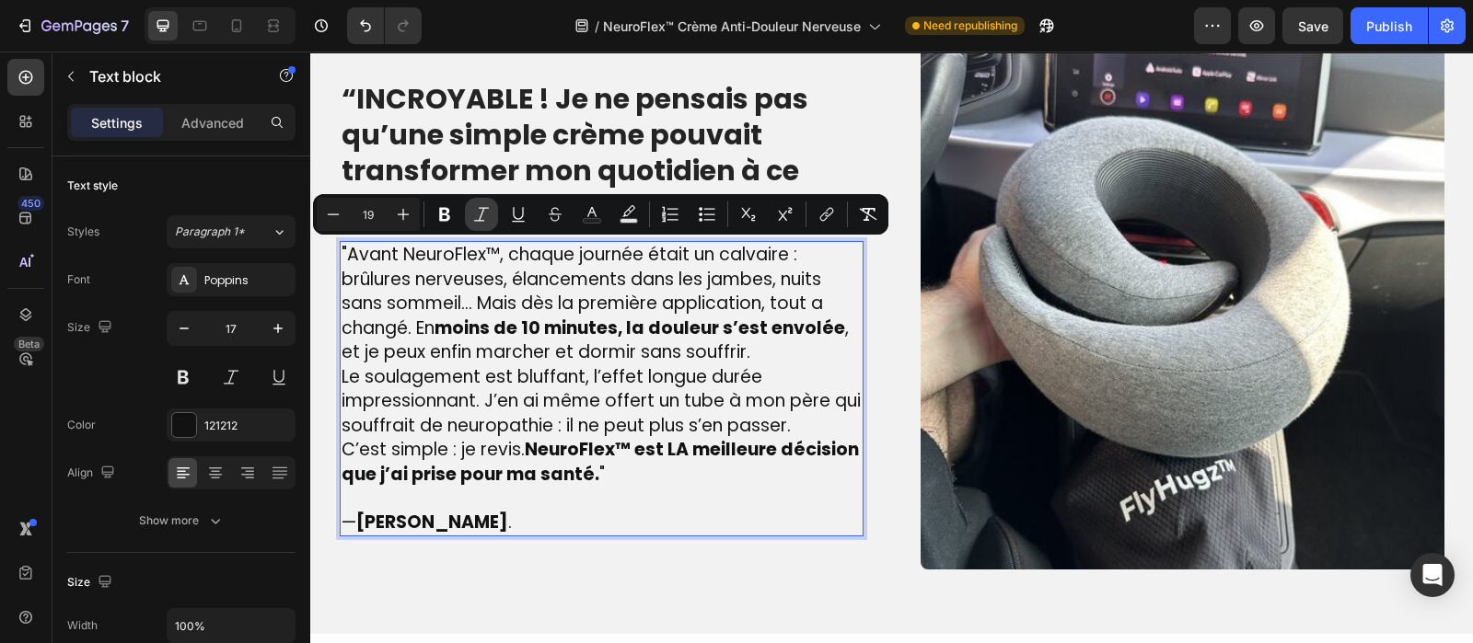
click at [474, 215] on icon "Editor contextual toolbar" at bounding box center [481, 214] width 18 height 18
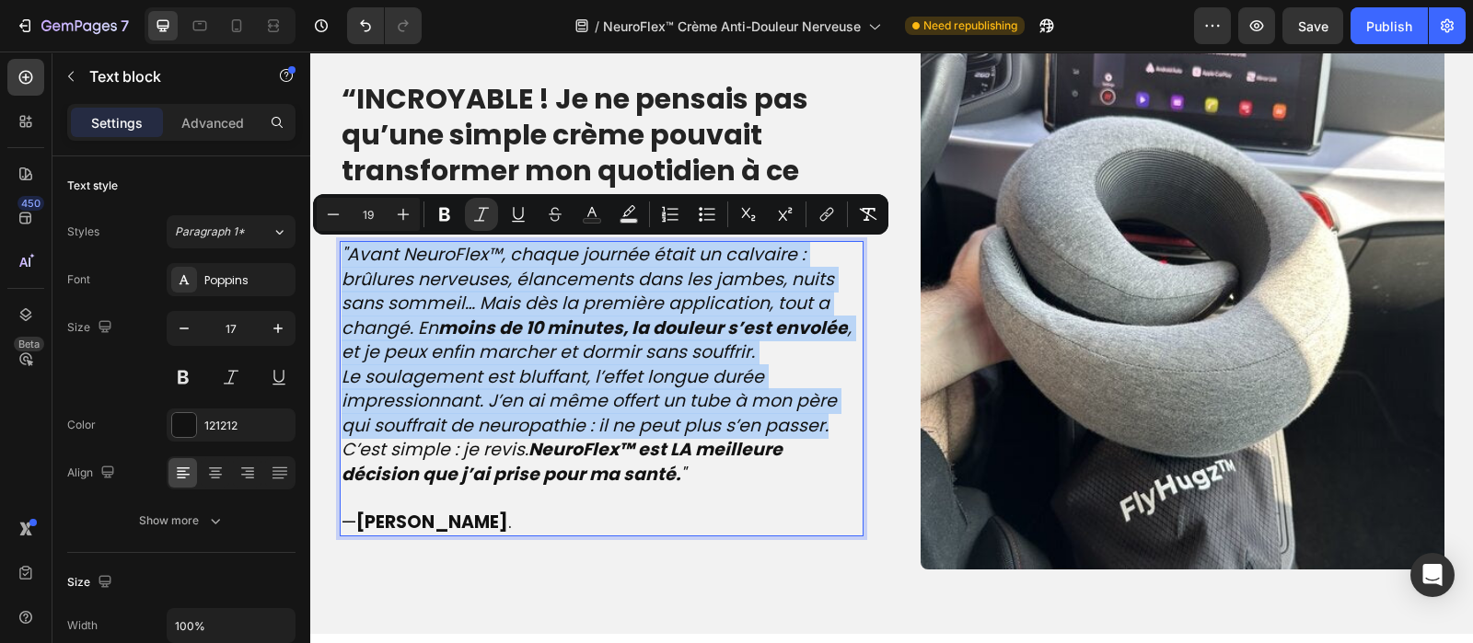
click at [757, 355] on p ""Avant NeuroFlex™, chaque journée était un calvaire : brûlures nerveuses, élanc…" at bounding box center [601, 304] width 520 height 122
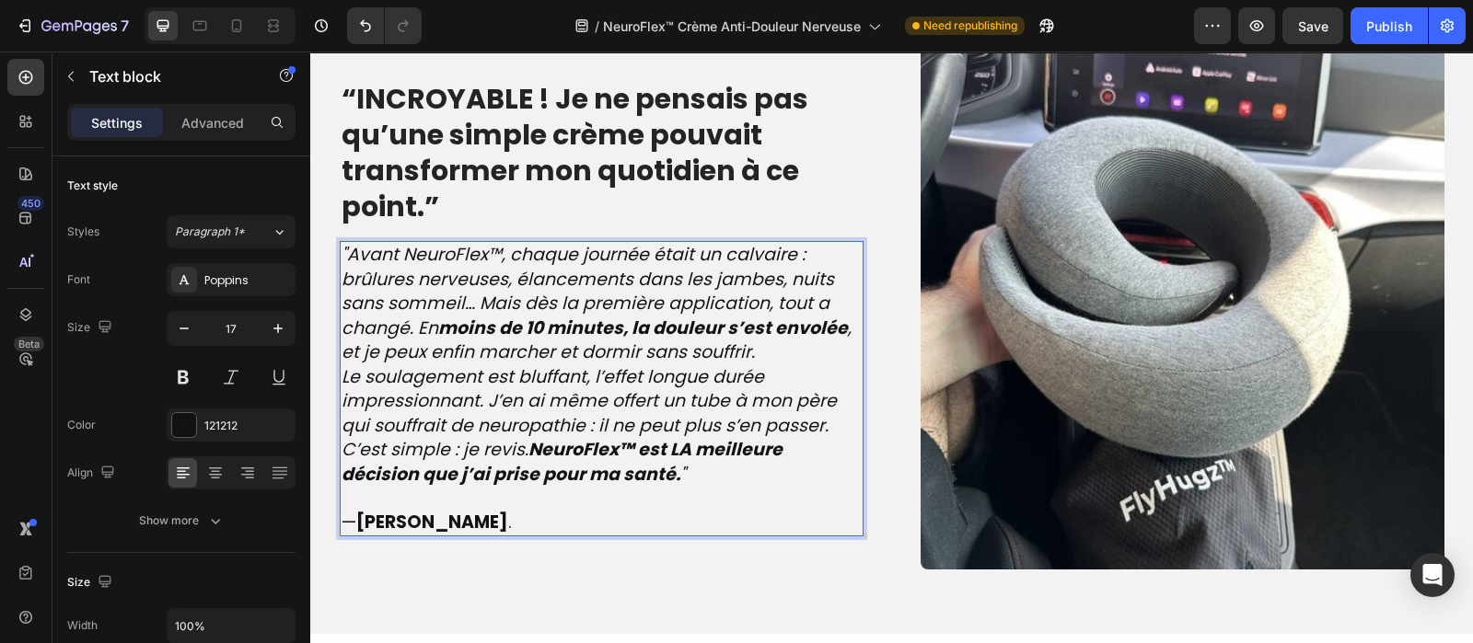
scroll to position [1944, 0]
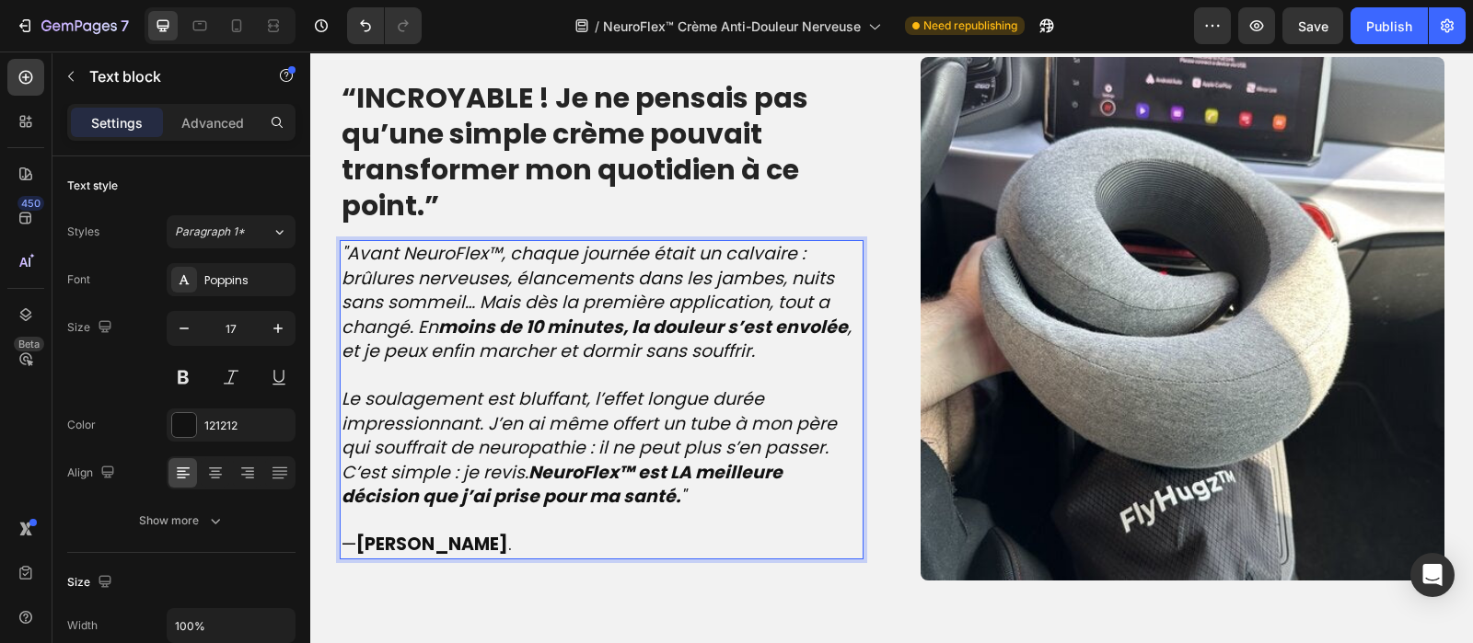
click at [822, 441] on p "Le soulagement est bluffant, l’effet longue durée impressionnant. J’en ai même …" at bounding box center [601, 424] width 520 height 74
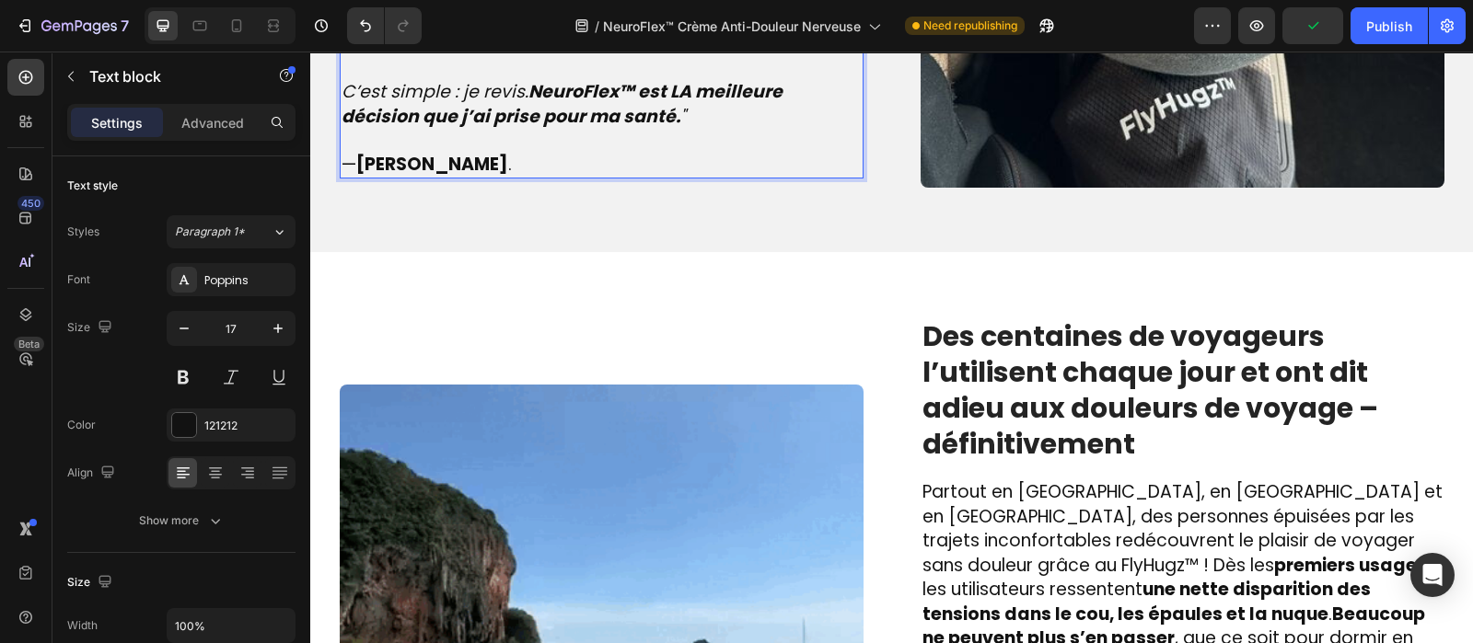
scroll to position [2359, 0]
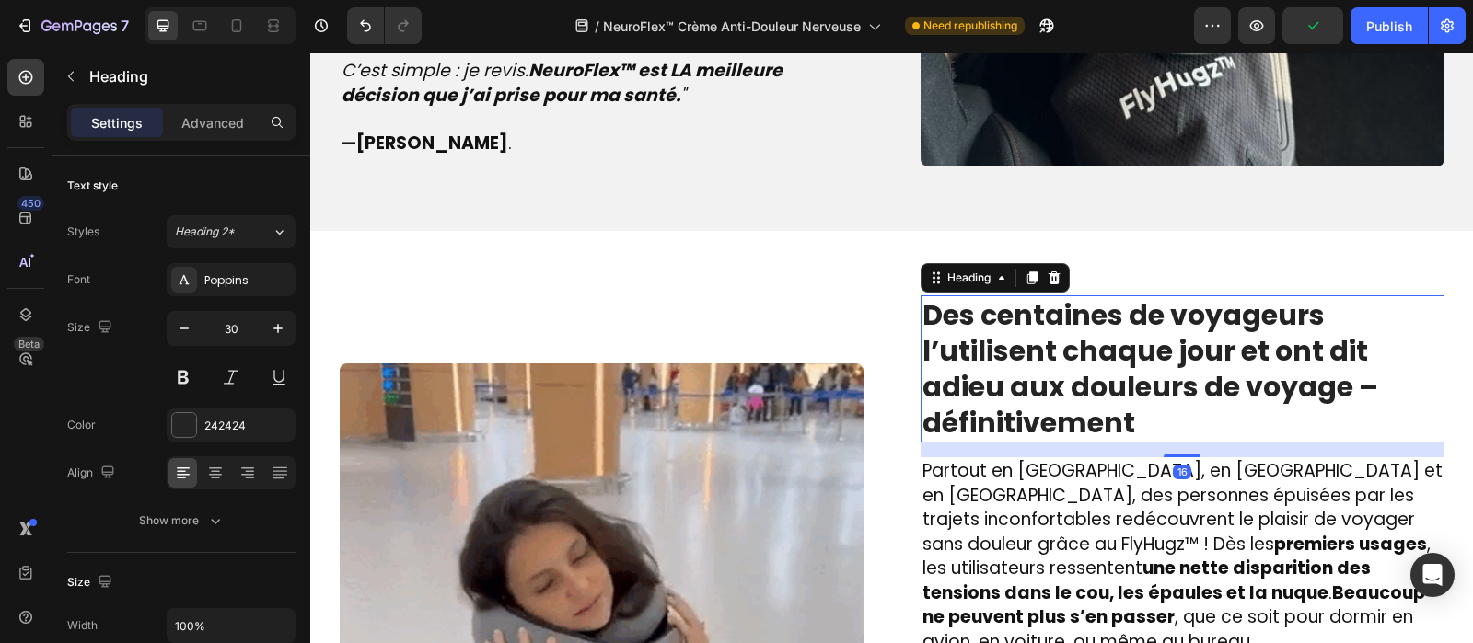
click at [1114, 370] on strong "Des centaines de voyageurs l’utilisent chaque jour et ont dit adieu aux douleur…" at bounding box center [1150, 368] width 456 height 147
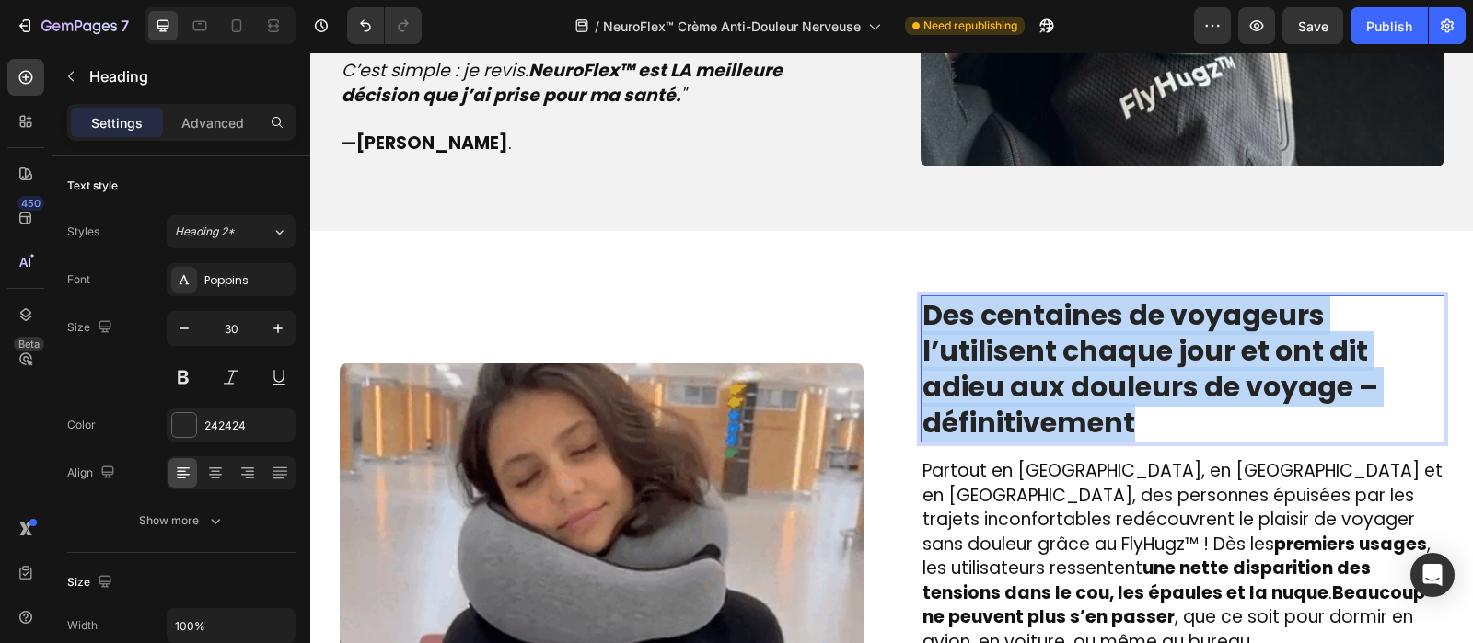
click at [1114, 370] on strong "Des centaines de voyageurs l’utilisent chaque jour et ont dit adieu aux douleur…" at bounding box center [1150, 368] width 456 height 147
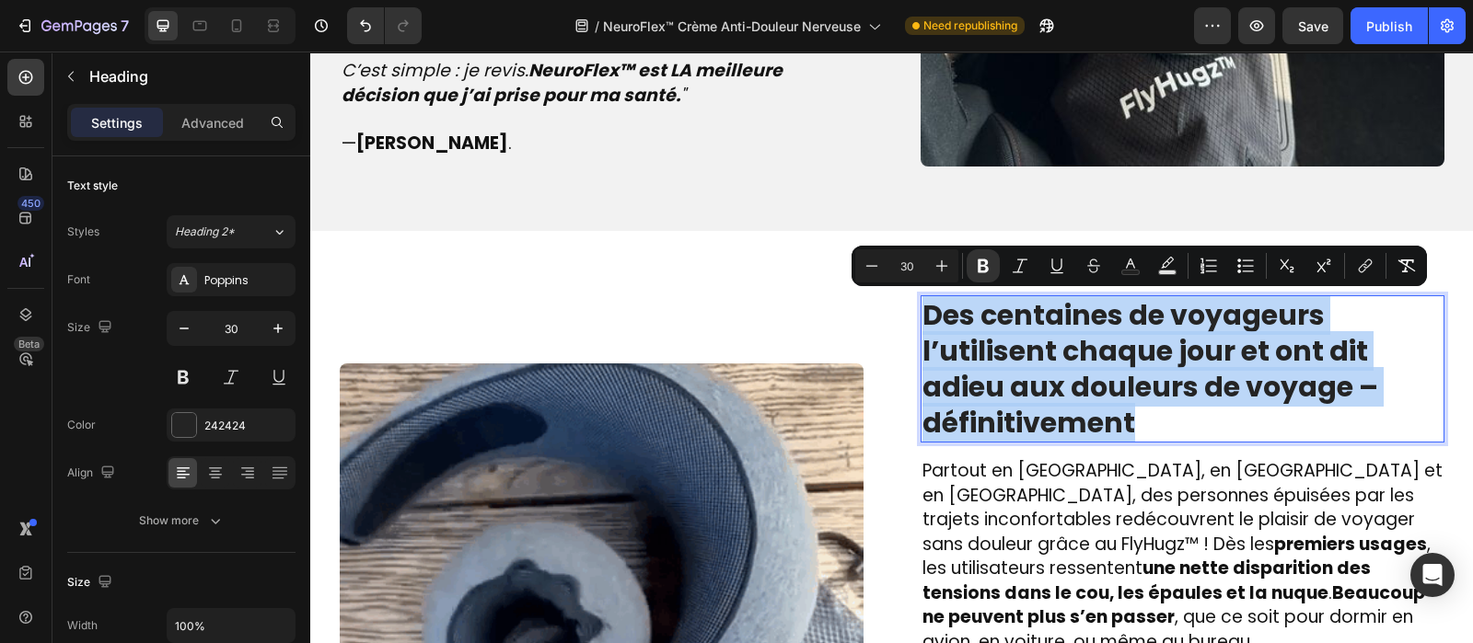
click at [1114, 370] on strong "Des centaines de voyageurs l’utilisent chaque jour et ont dit adieu aux douleur…" at bounding box center [1150, 368] width 456 height 147
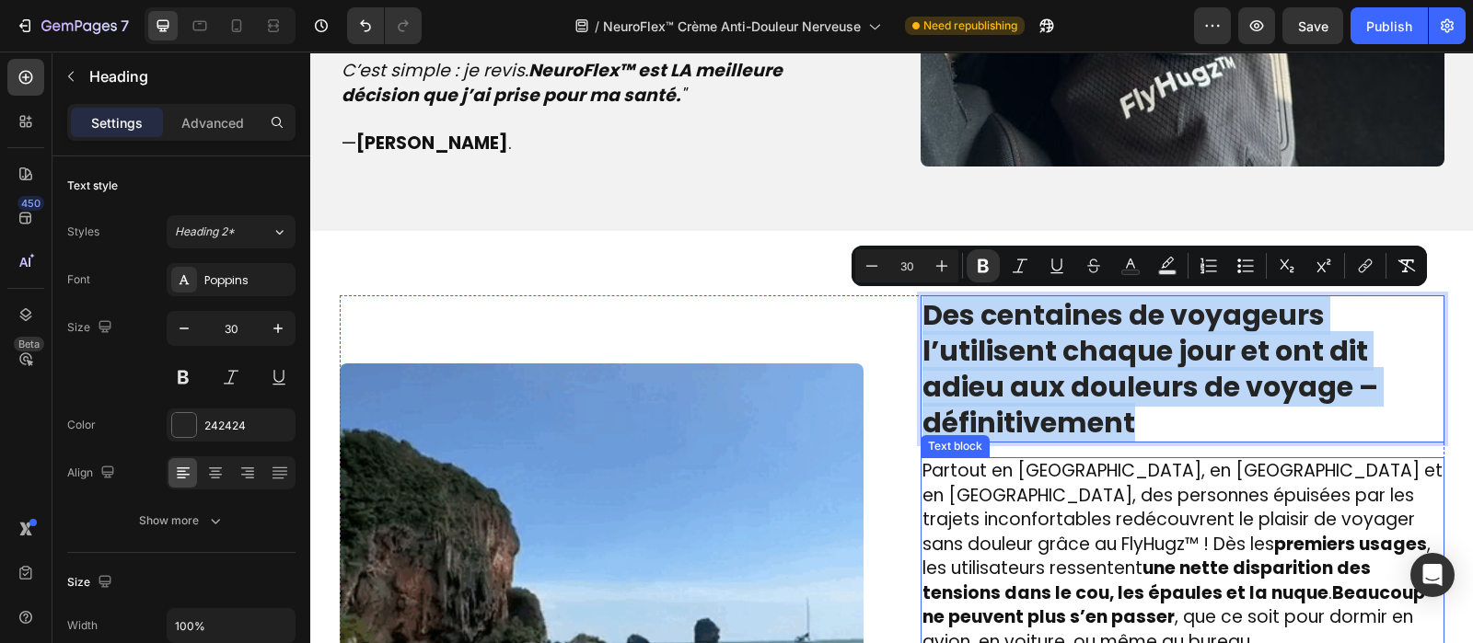
click at [1039, 515] on span "Partout en France, en Belgique et en Suisse, des personnes épuisées par les tra…" at bounding box center [1182, 556] width 520 height 196
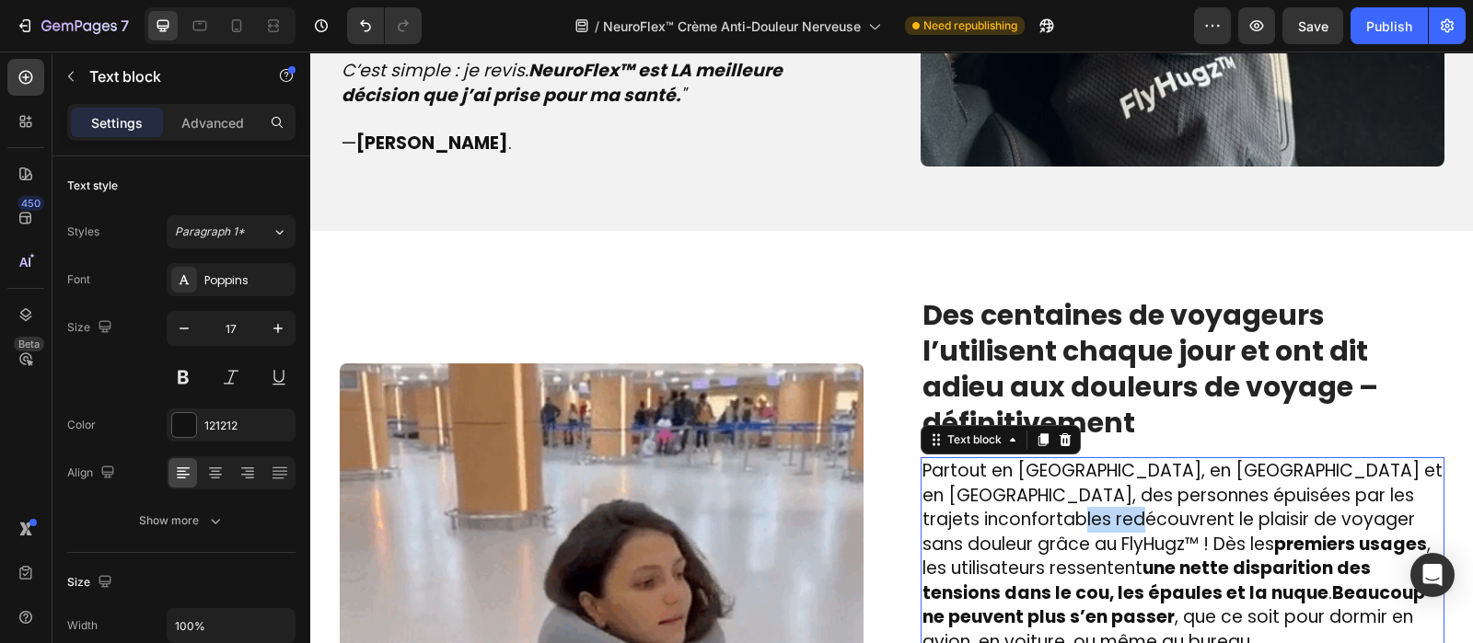
click at [1039, 515] on span "Partout en France, en Belgique et en Suisse, des personnes épuisées par les tra…" at bounding box center [1182, 556] width 520 height 196
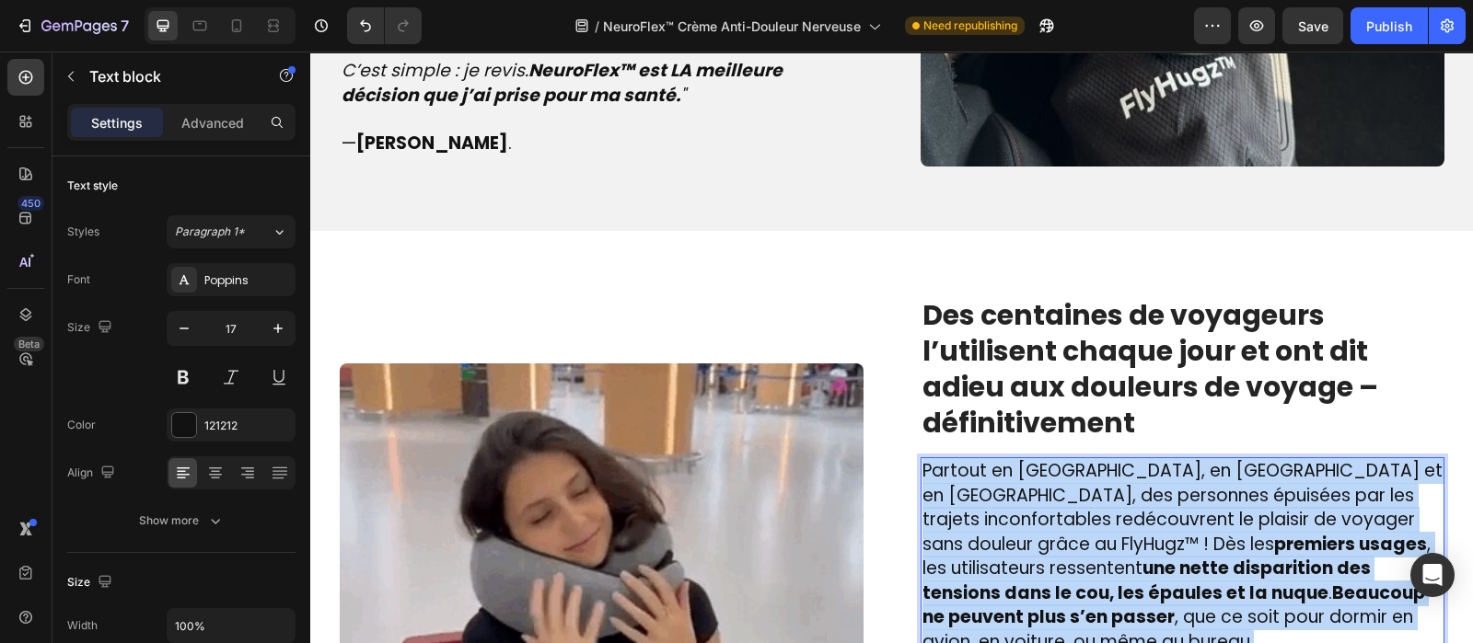
click at [1039, 515] on span "Partout en France, en Belgique et en Suisse, des personnes épuisées par les tra…" at bounding box center [1182, 556] width 520 height 196
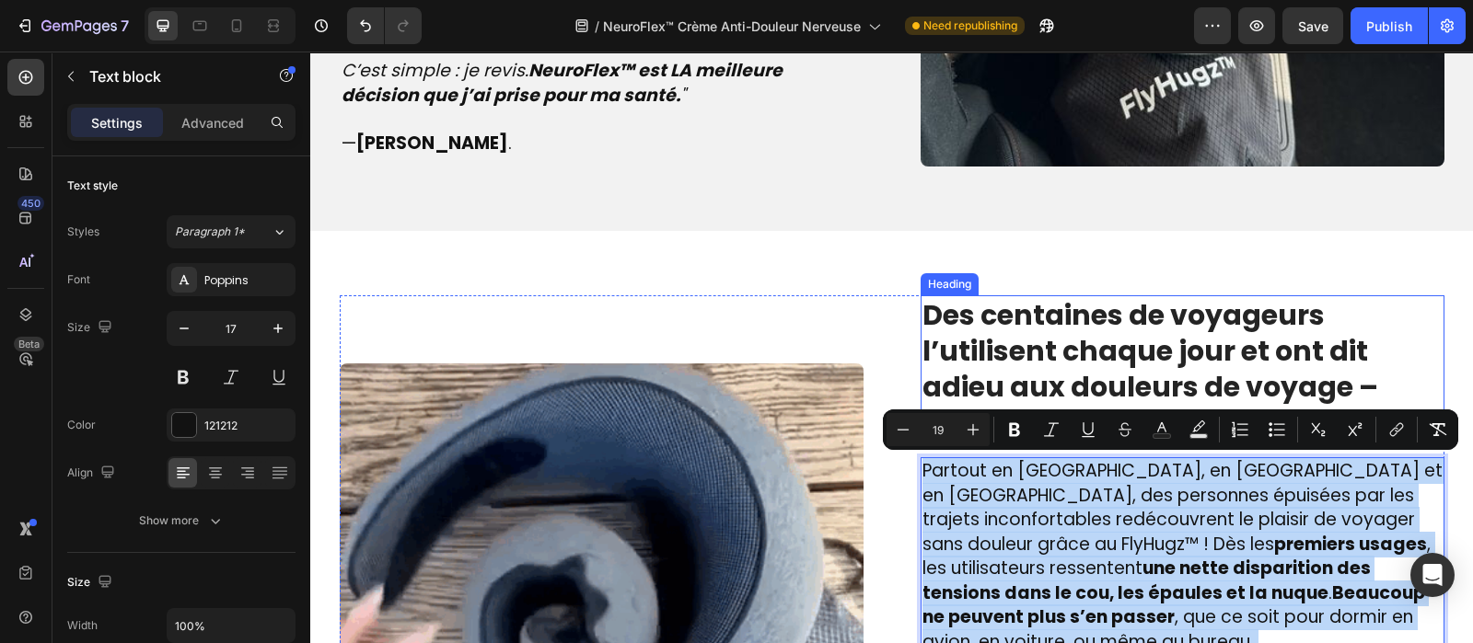
click at [1079, 345] on strong "Des centaines de voyageurs l’utilisent chaque jour et ont dit adieu aux douleur…" at bounding box center [1150, 368] width 456 height 147
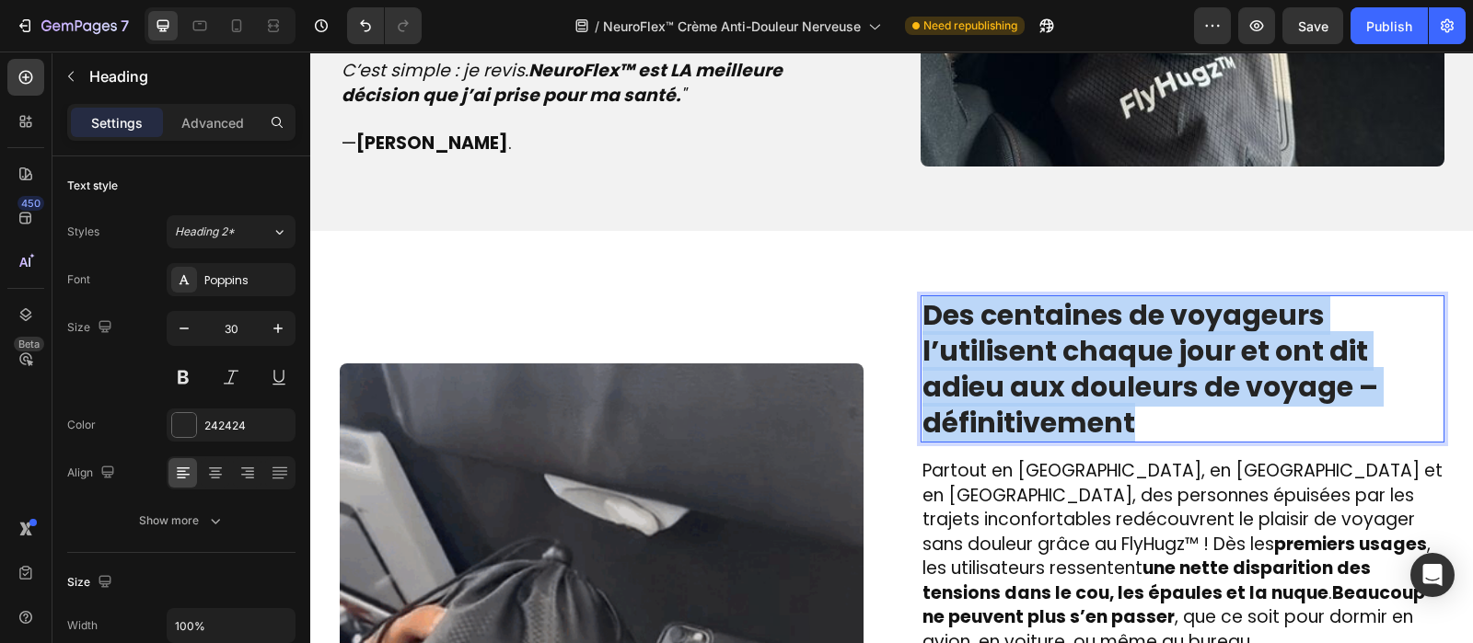
click at [1079, 345] on strong "Des centaines de voyageurs l’utilisent chaque jour et ont dit adieu aux douleur…" at bounding box center [1150, 368] width 456 height 147
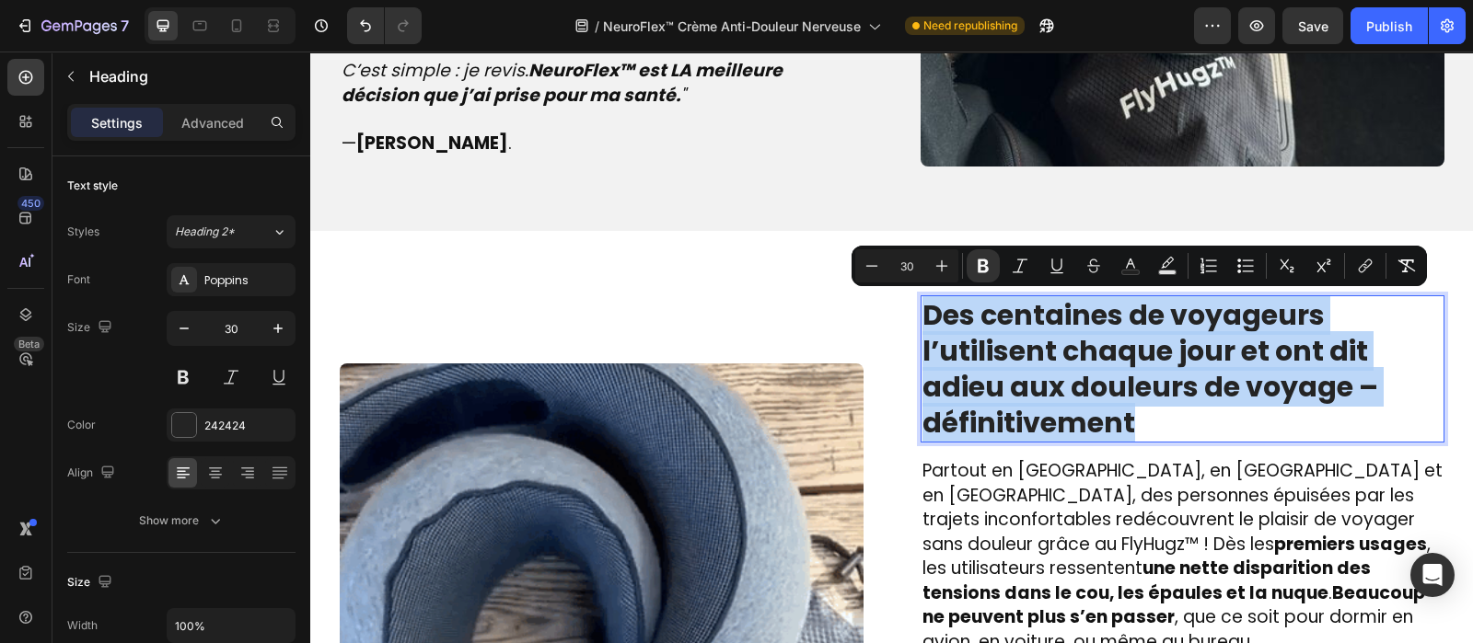
click at [1079, 345] on strong "Des centaines de voyageurs l’utilisent chaque jour et ont dit adieu aux douleur…" at bounding box center [1150, 368] width 456 height 147
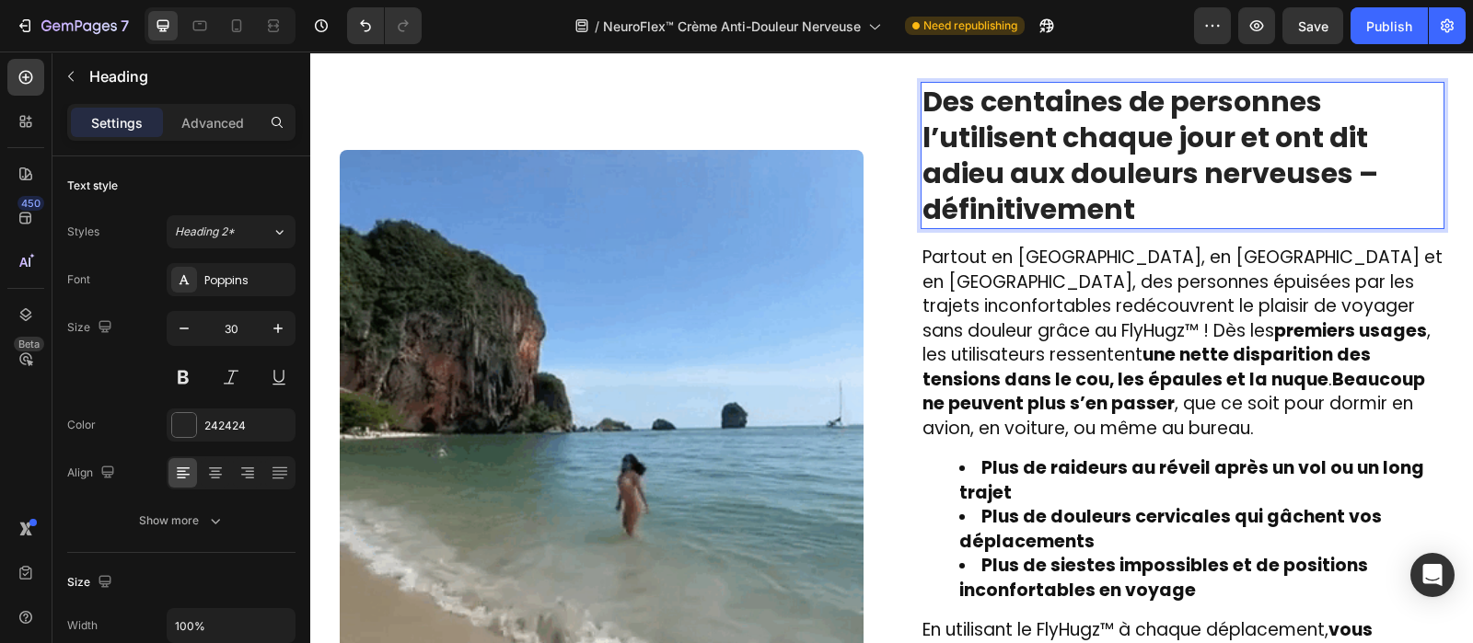
scroll to position [2584, 0]
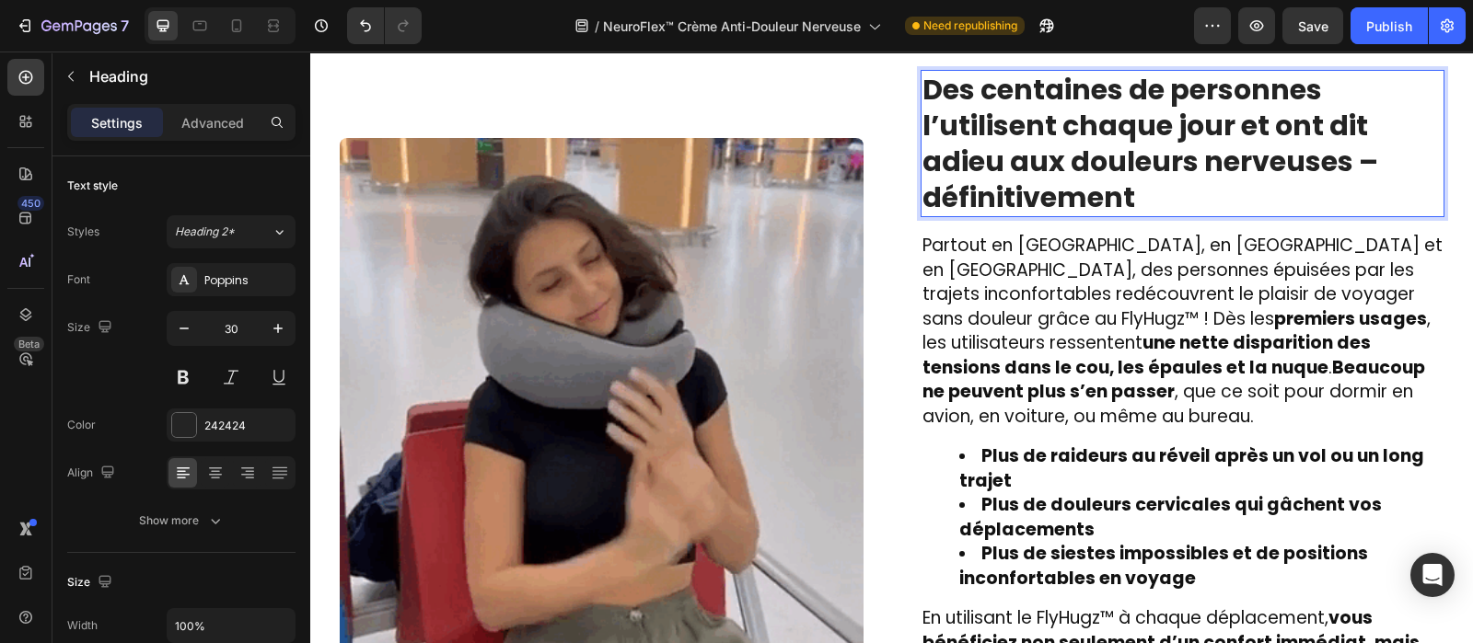
click at [1045, 444] on strong "Plus de raideurs au réveil après un vol ou un long trajet" at bounding box center [1191, 469] width 465 height 50
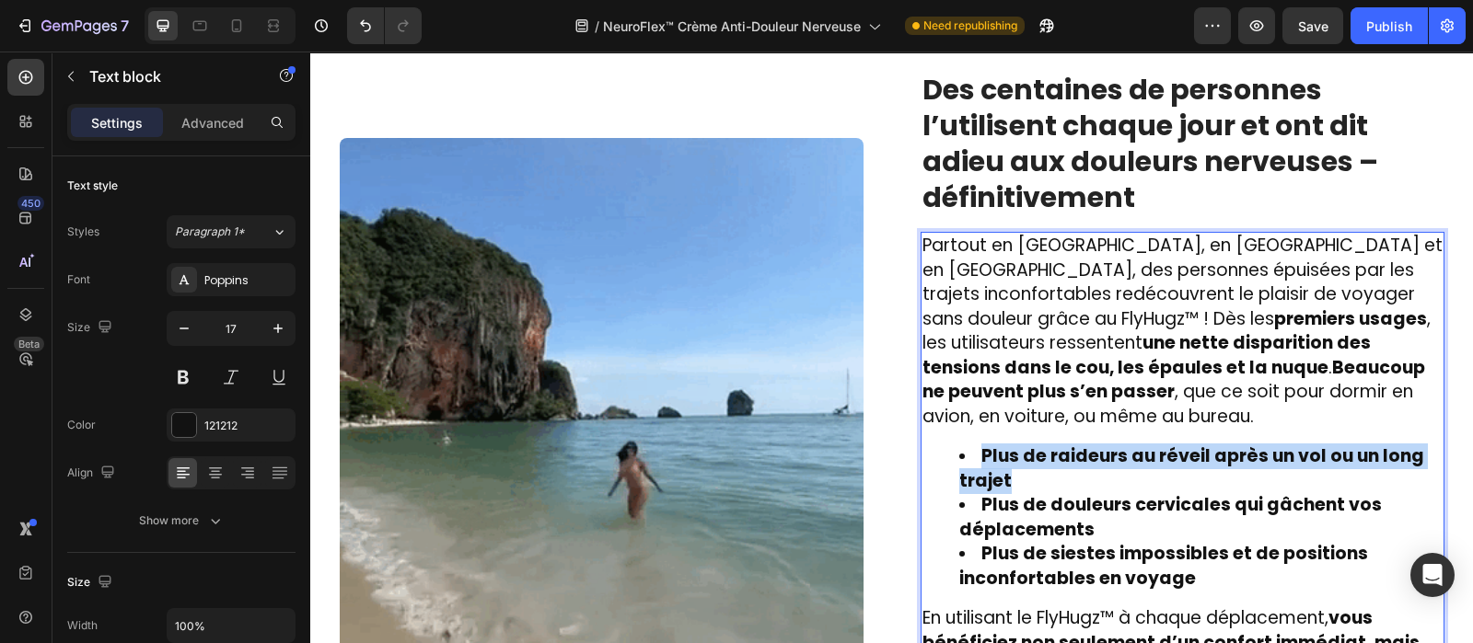
click at [1045, 444] on strong "Plus de raideurs au réveil après un vol ou un long trajet" at bounding box center [1191, 469] width 465 height 50
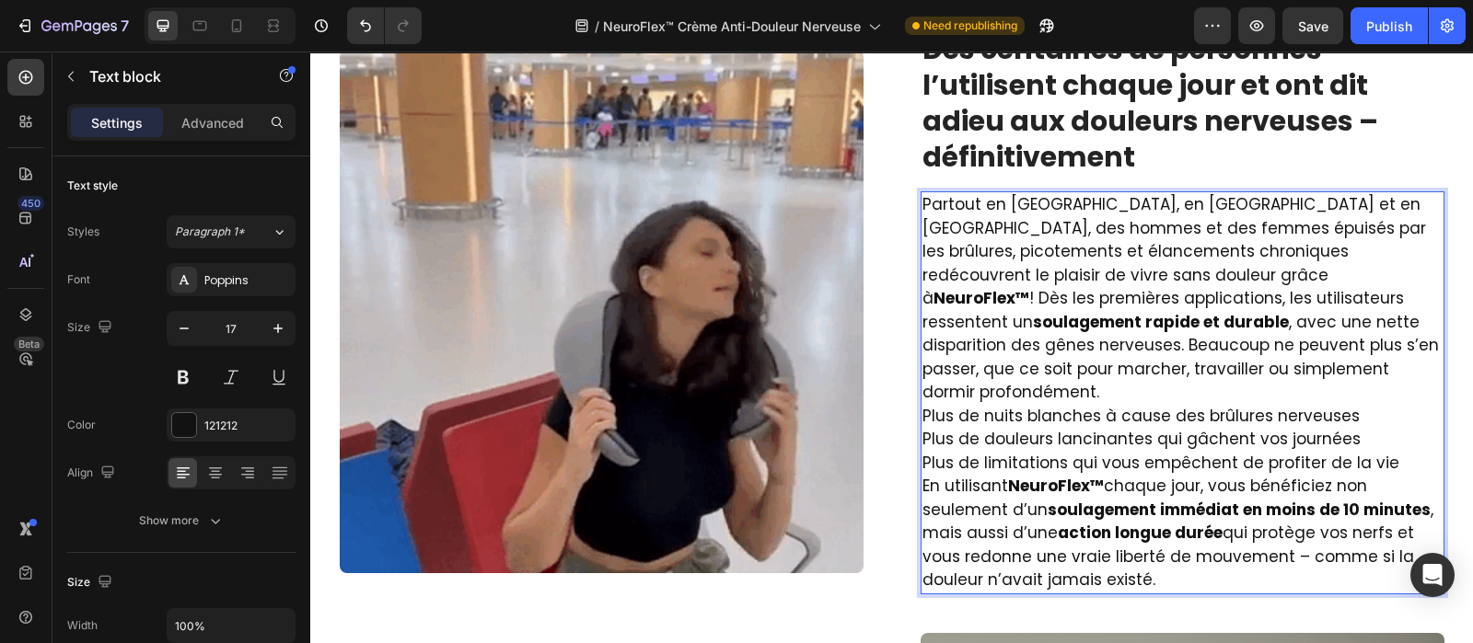
scroll to position [2626, 0]
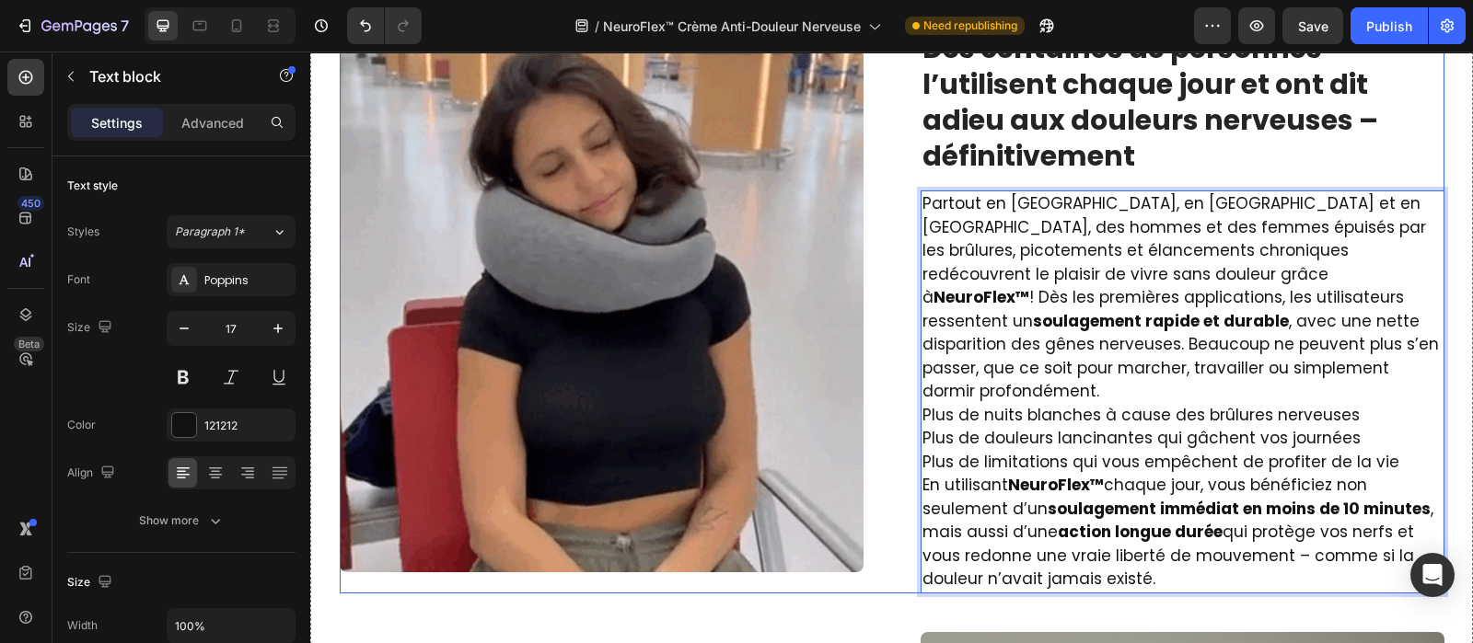
drag, startPoint x: 1143, startPoint y: 550, endPoint x: 909, endPoint y: 192, distance: 427.6
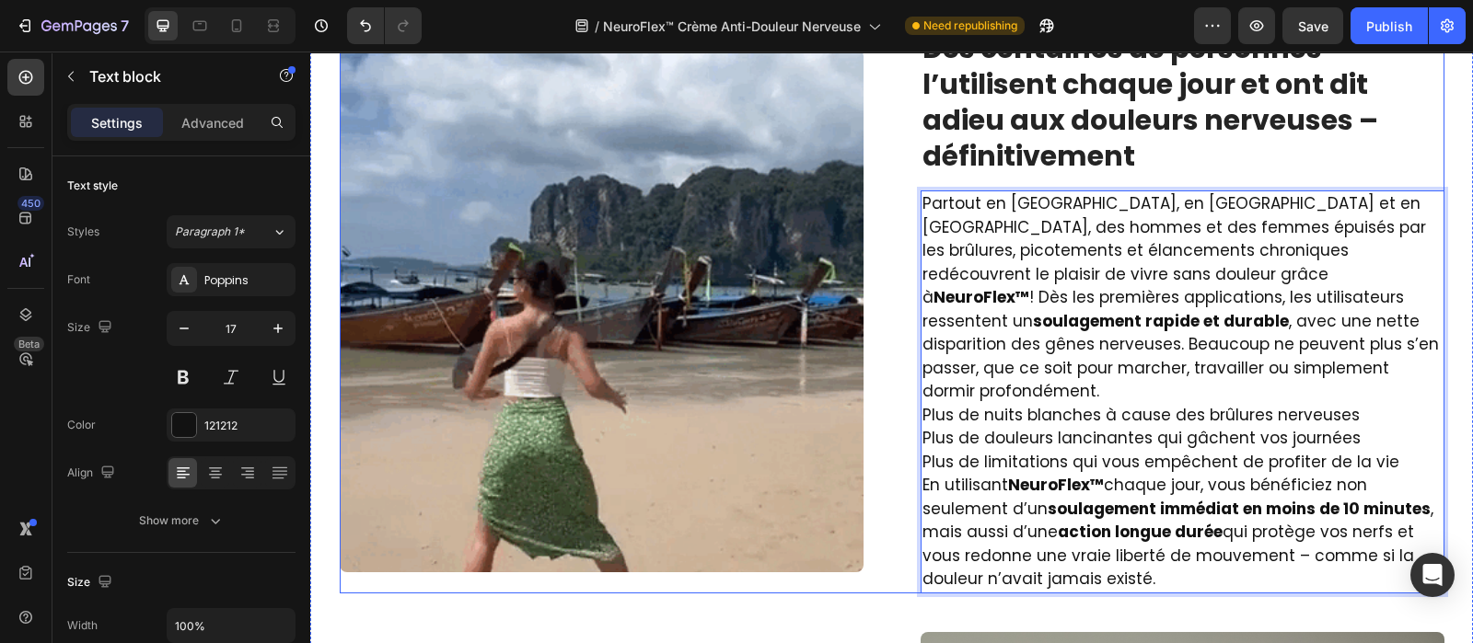
click at [909, 192] on div "Image ⁠⁠⁠⁠⁠⁠⁠ Des centaines de personnes l’utilisent chaque jour et ont dit adi…" at bounding box center [892, 311] width 1104 height 565
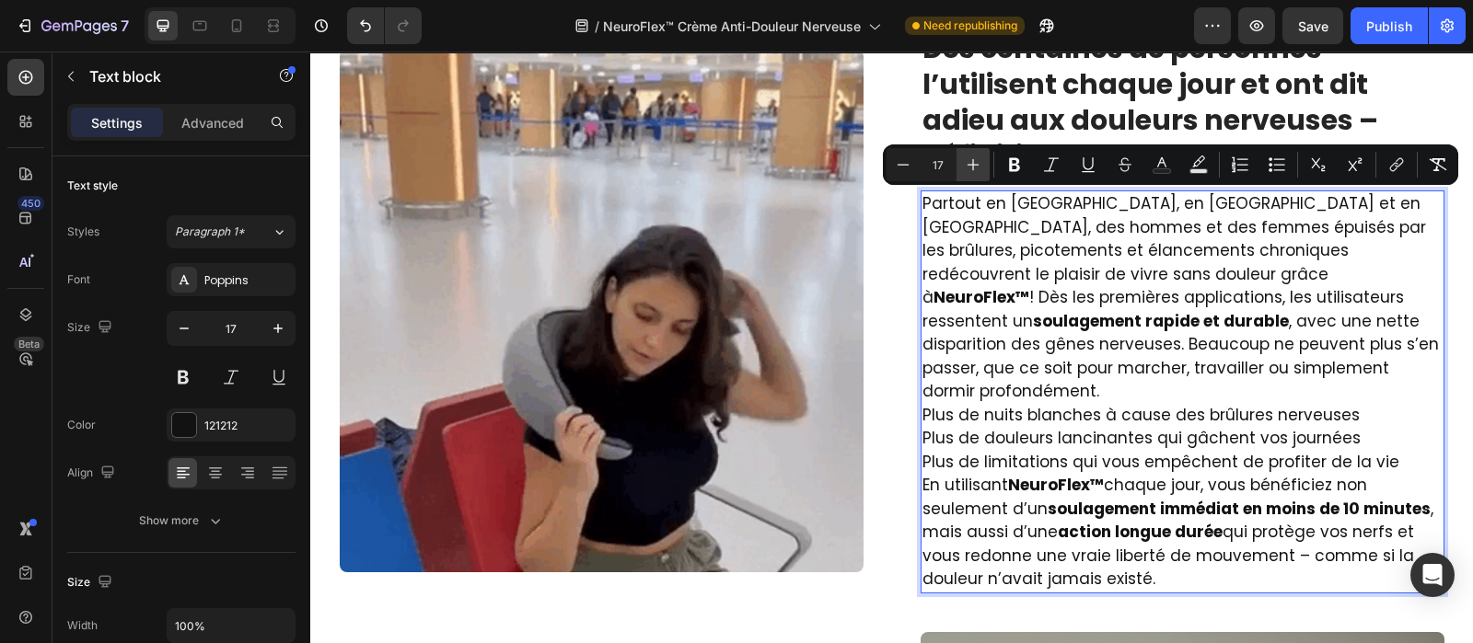
click at [966, 165] on icon "Editor contextual toolbar" at bounding box center [973, 165] width 18 height 18
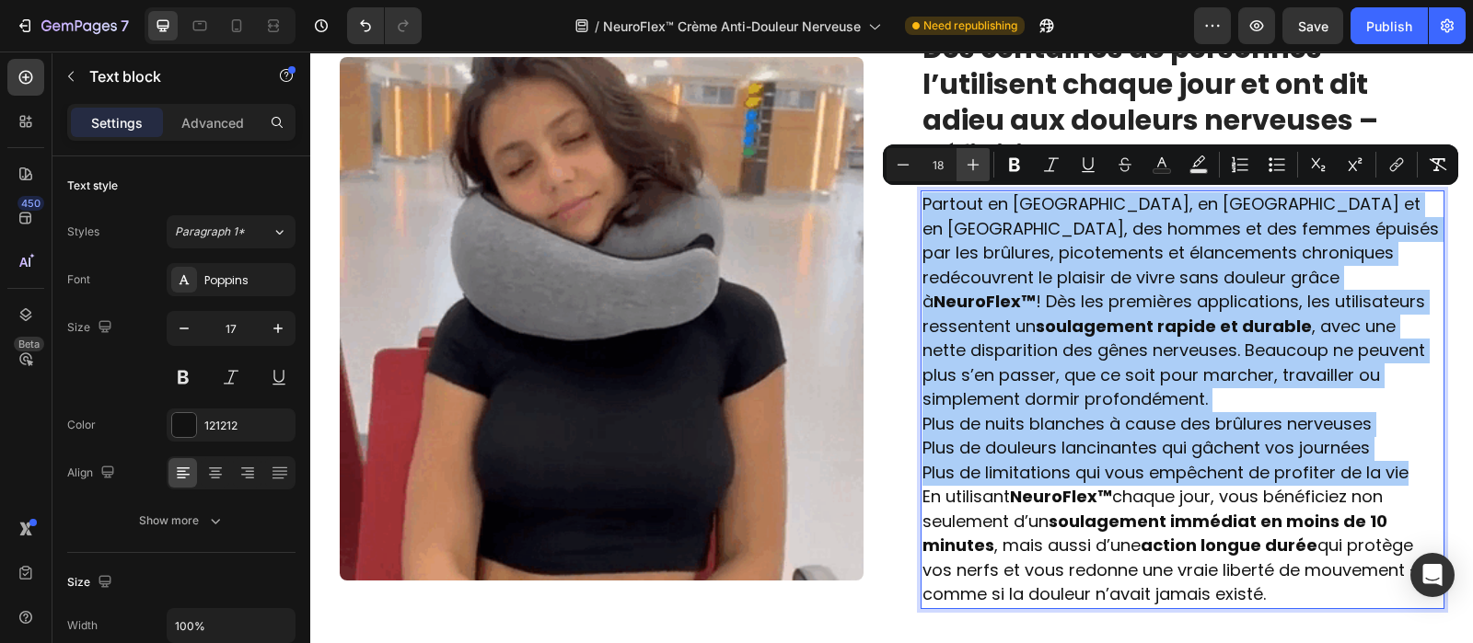
click at [966, 165] on icon "Editor contextual toolbar" at bounding box center [973, 165] width 18 height 18
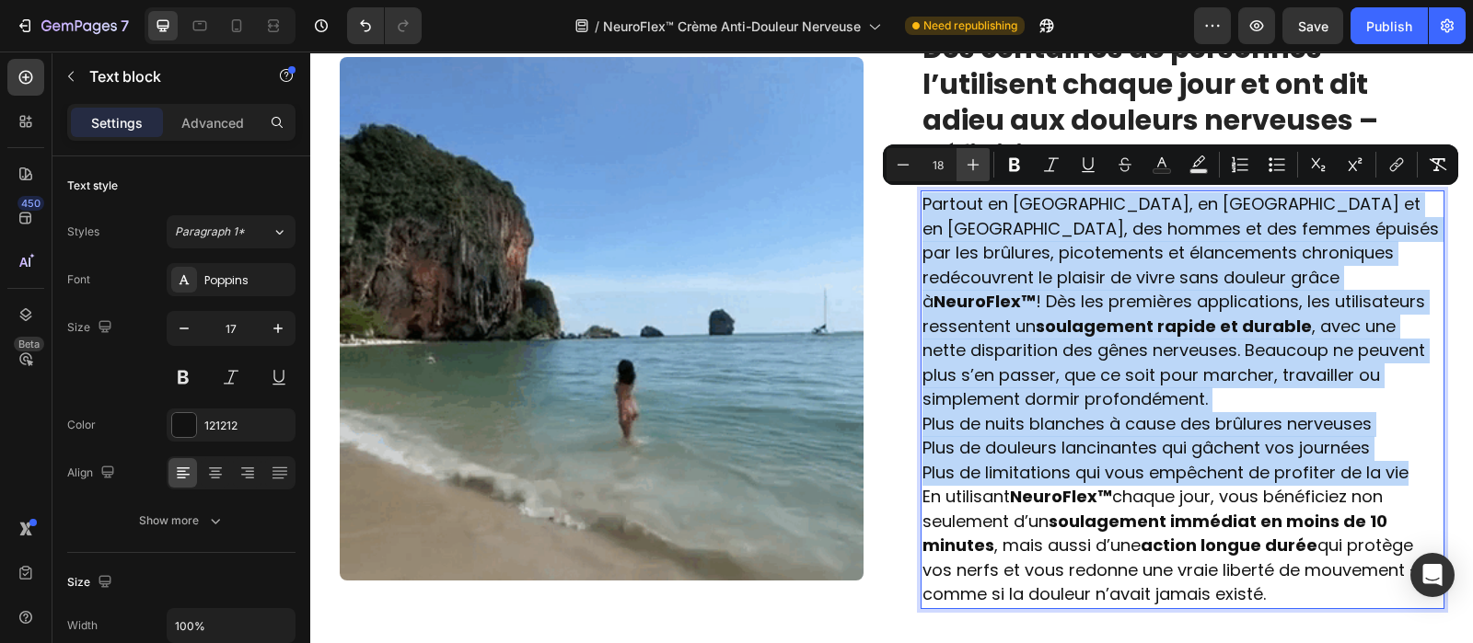
type input "19"
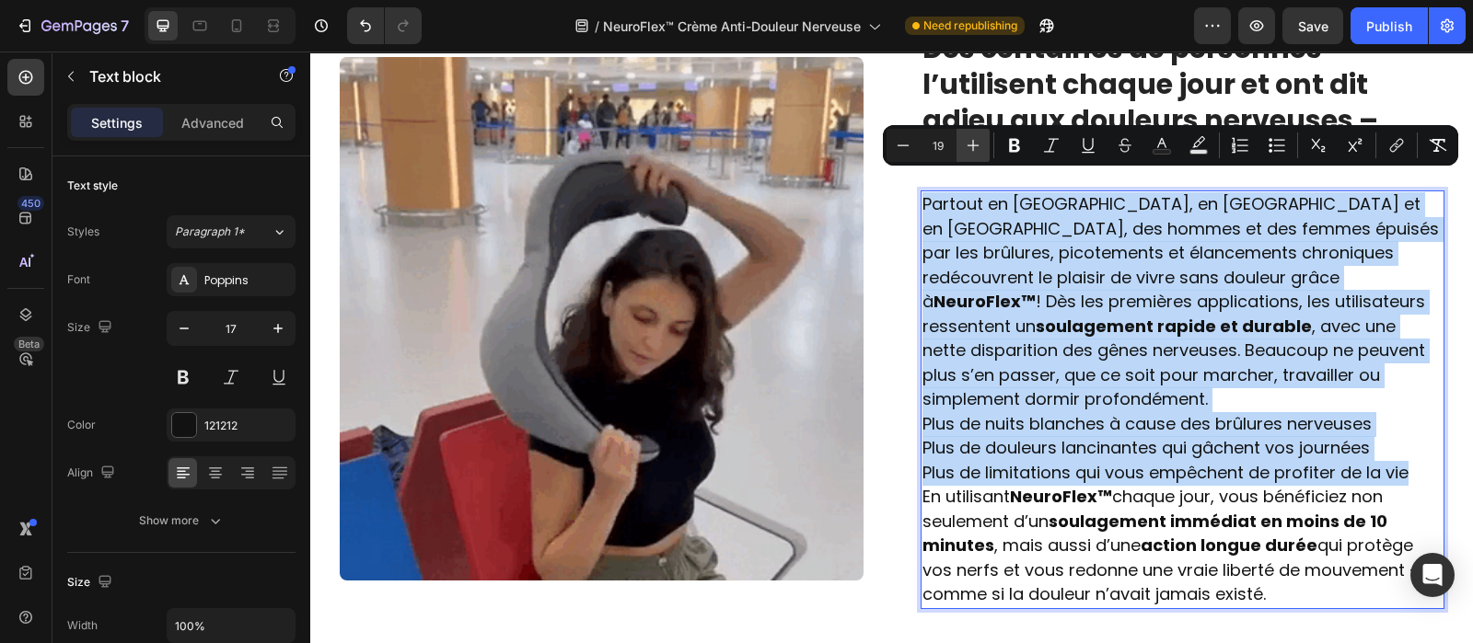
scroll to position [2643, 0]
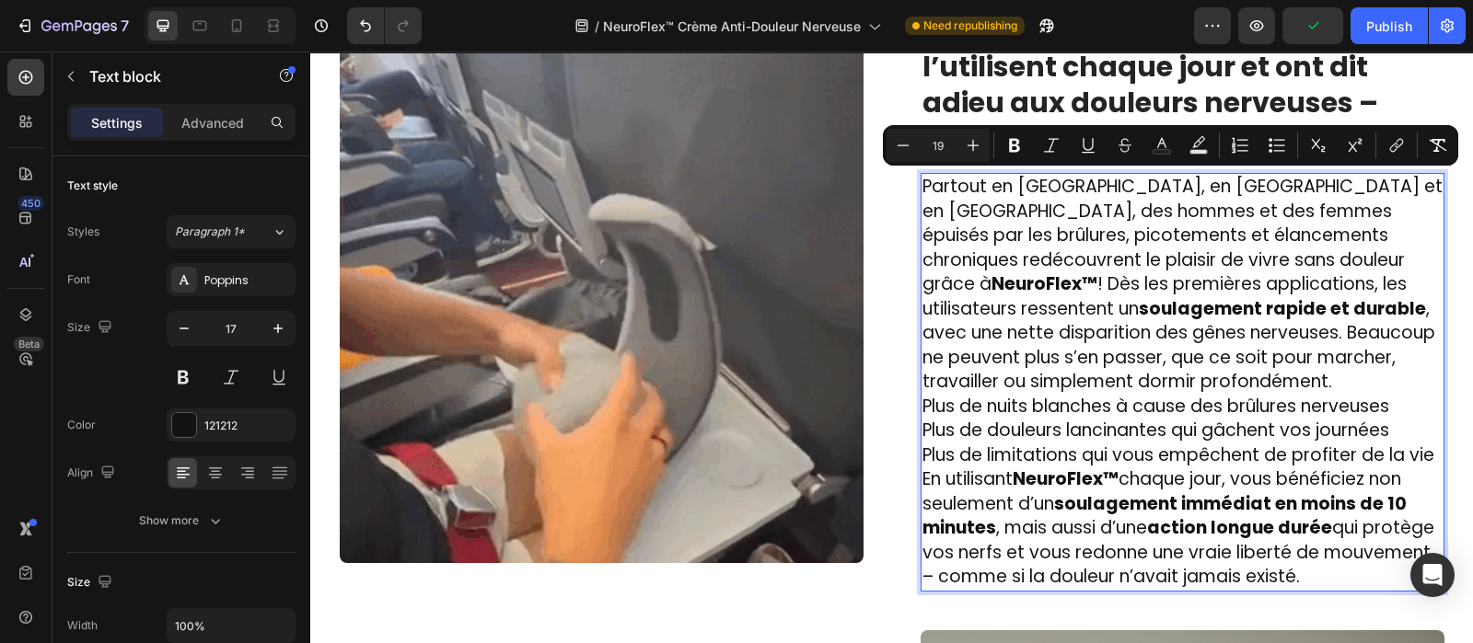
click at [1431, 449] on p "Plus de limitations qui vous empêchent de profiter de la vie" at bounding box center [1182, 456] width 520 height 25
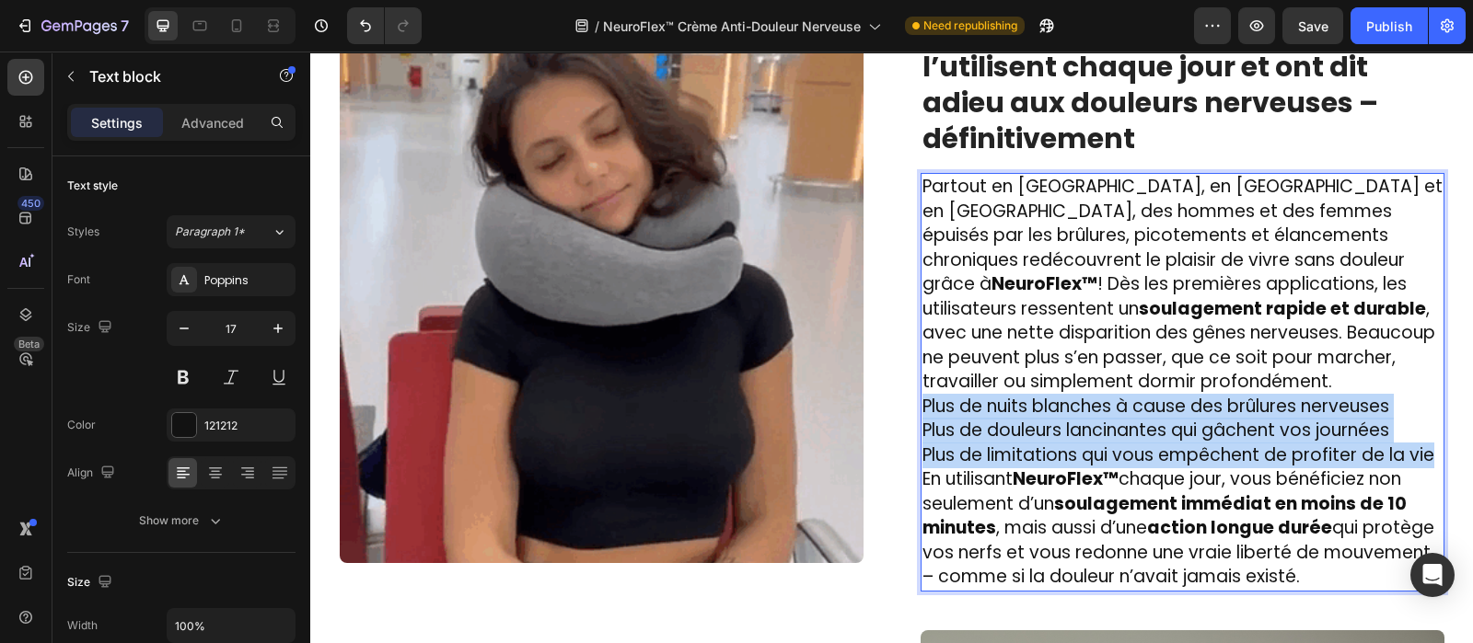
drag, startPoint x: 1431, startPoint y: 449, endPoint x: 911, endPoint y: 394, distance: 523.0
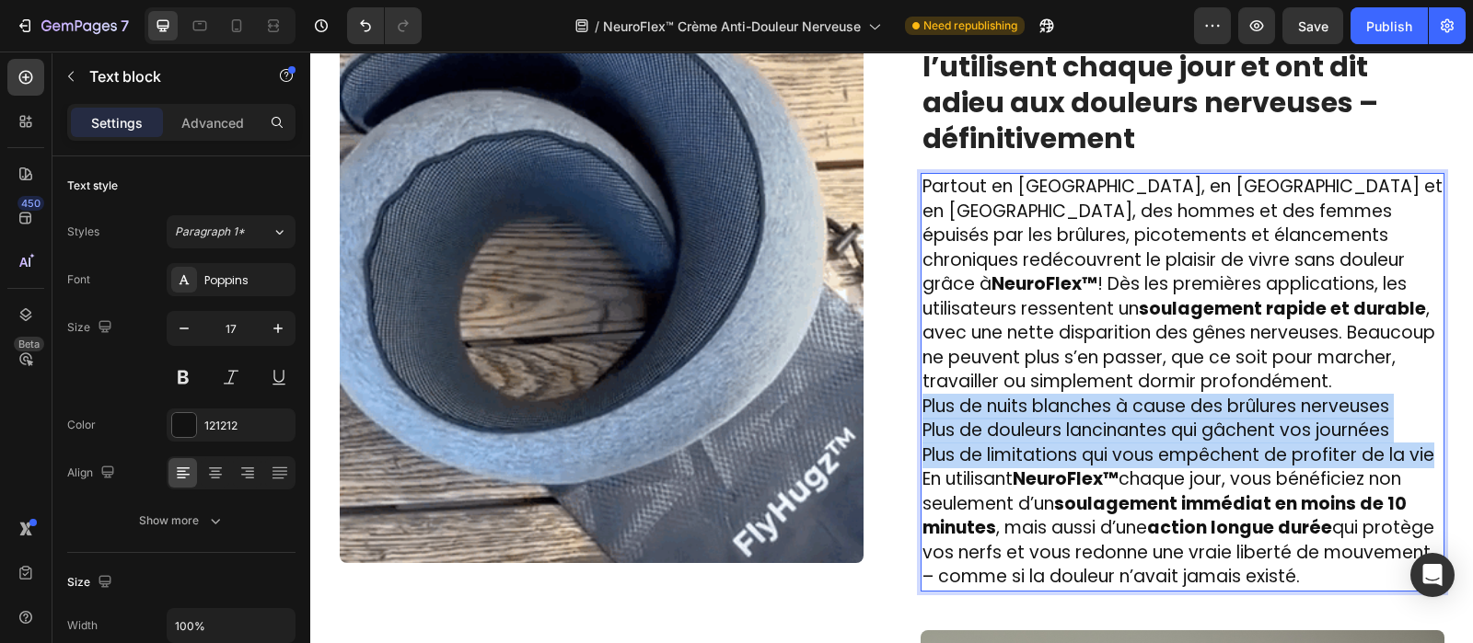
click at [920, 394] on div "Partout en France, en Belgique et en Suisse, des hommes et des femmes épuisés p…" at bounding box center [1182, 382] width 524 height 419
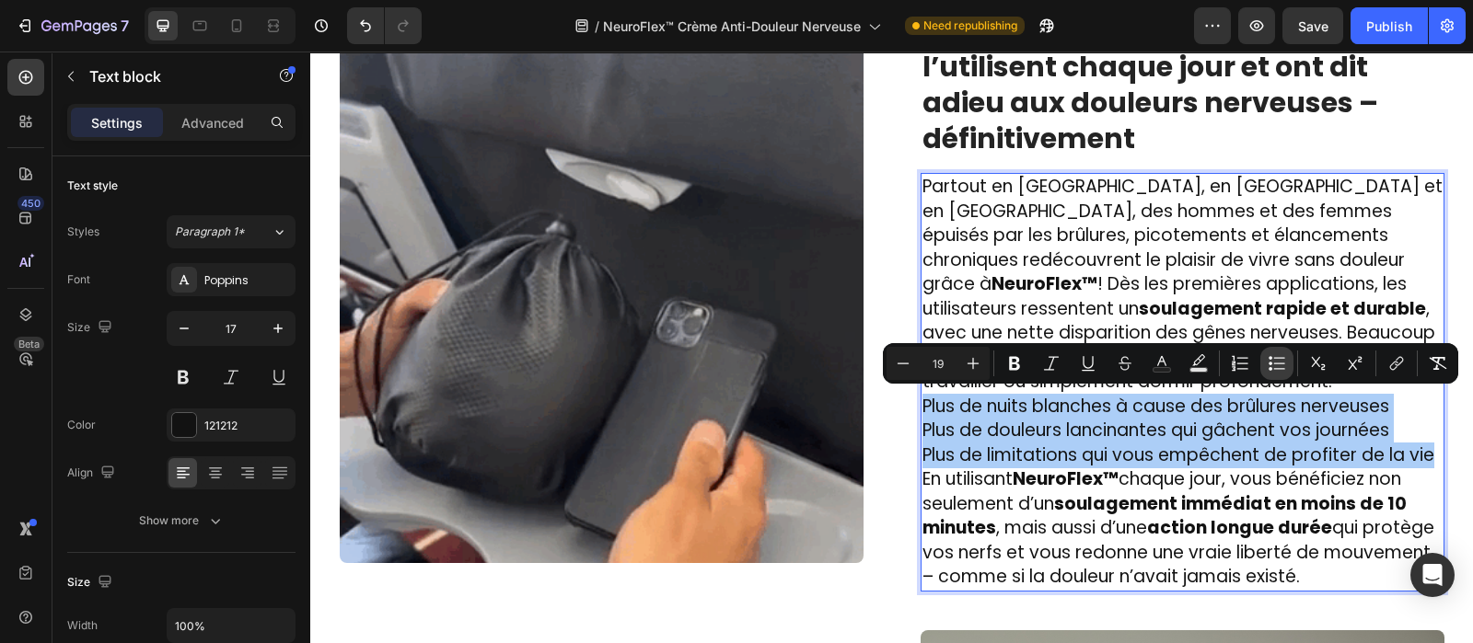
click at [1277, 357] on icon "Editor contextual toolbar" at bounding box center [1279, 357] width 11 height 1
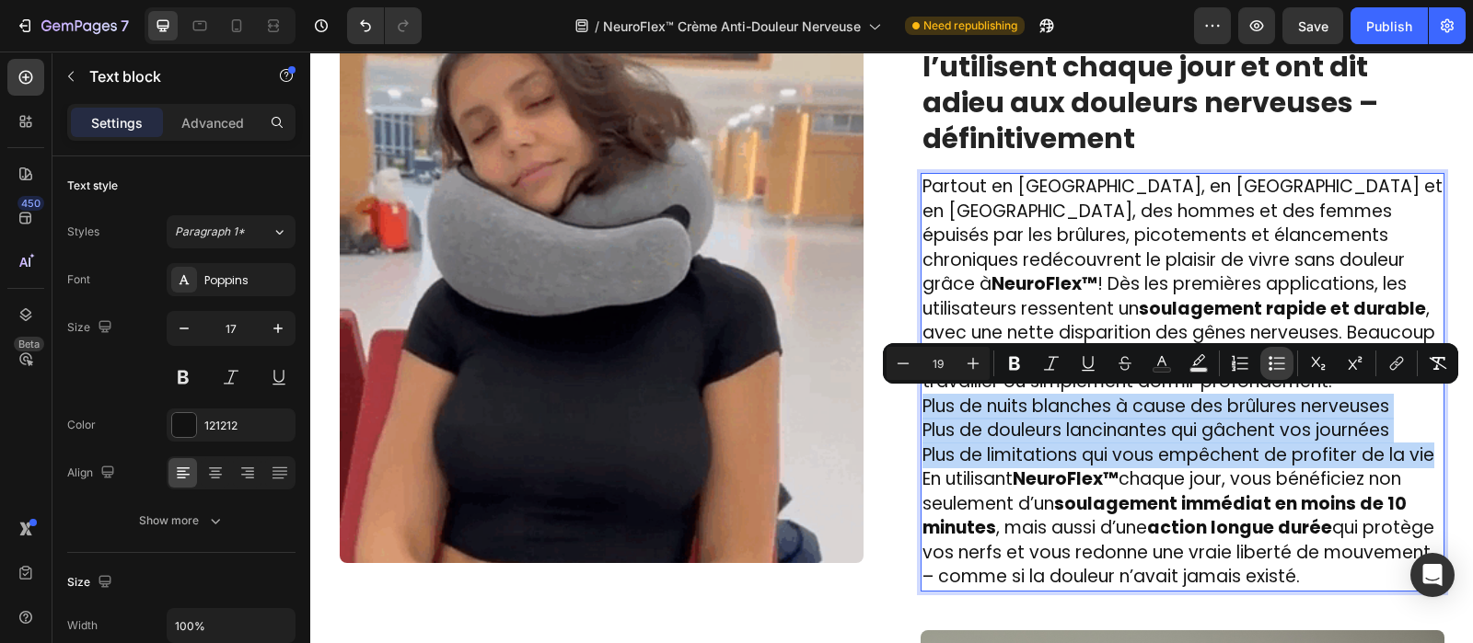
scroll to position [2696, 0]
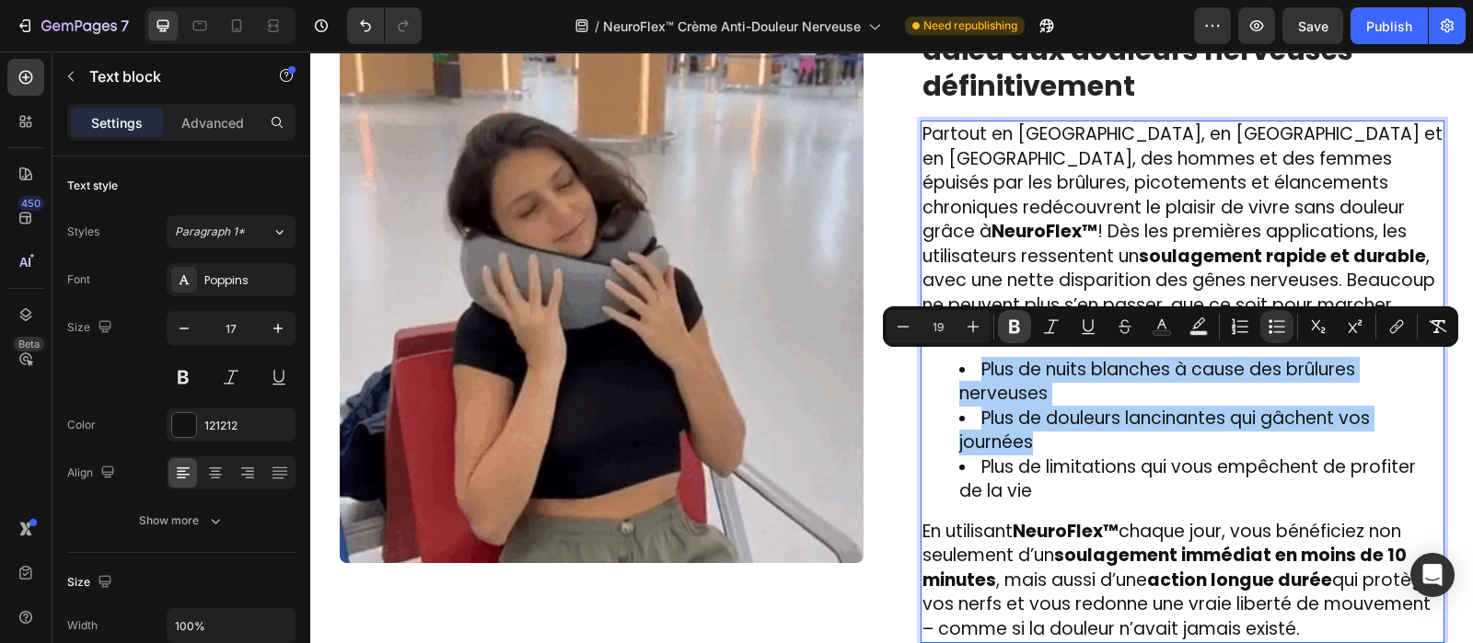
click at [1022, 326] on icon "Editor contextual toolbar" at bounding box center [1014, 327] width 18 height 18
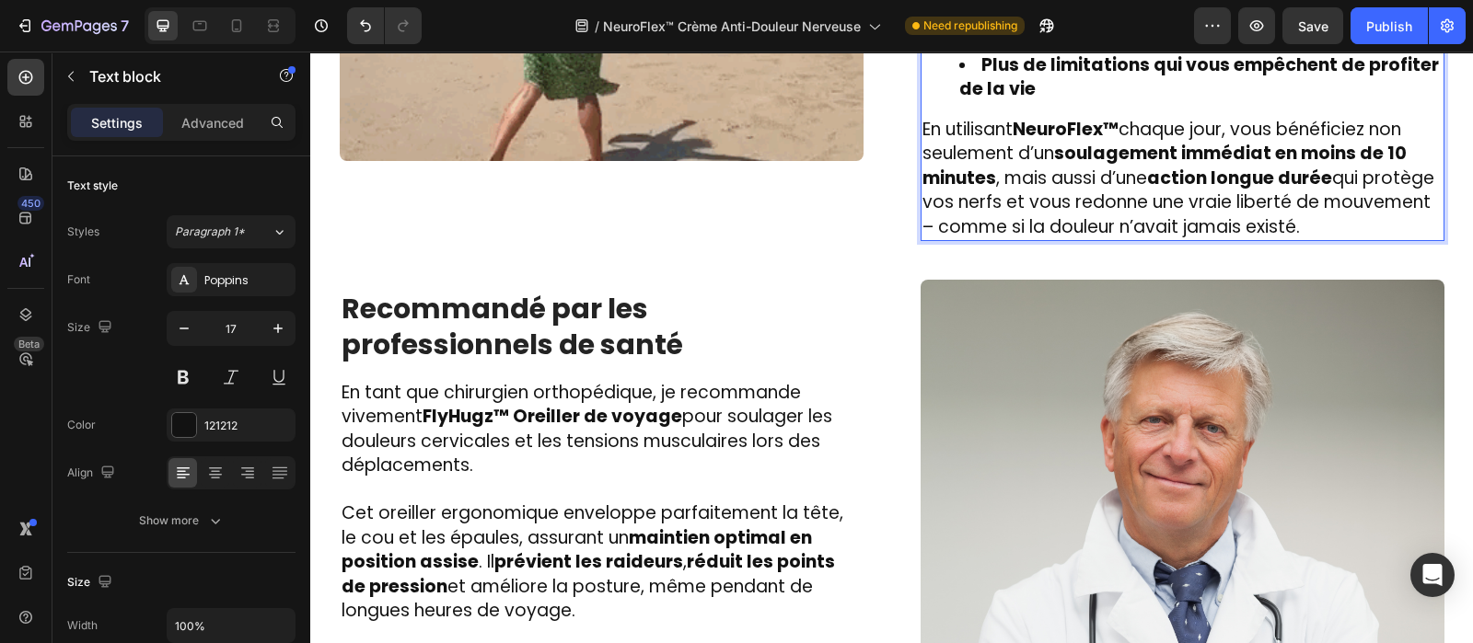
scroll to position [3112, 0]
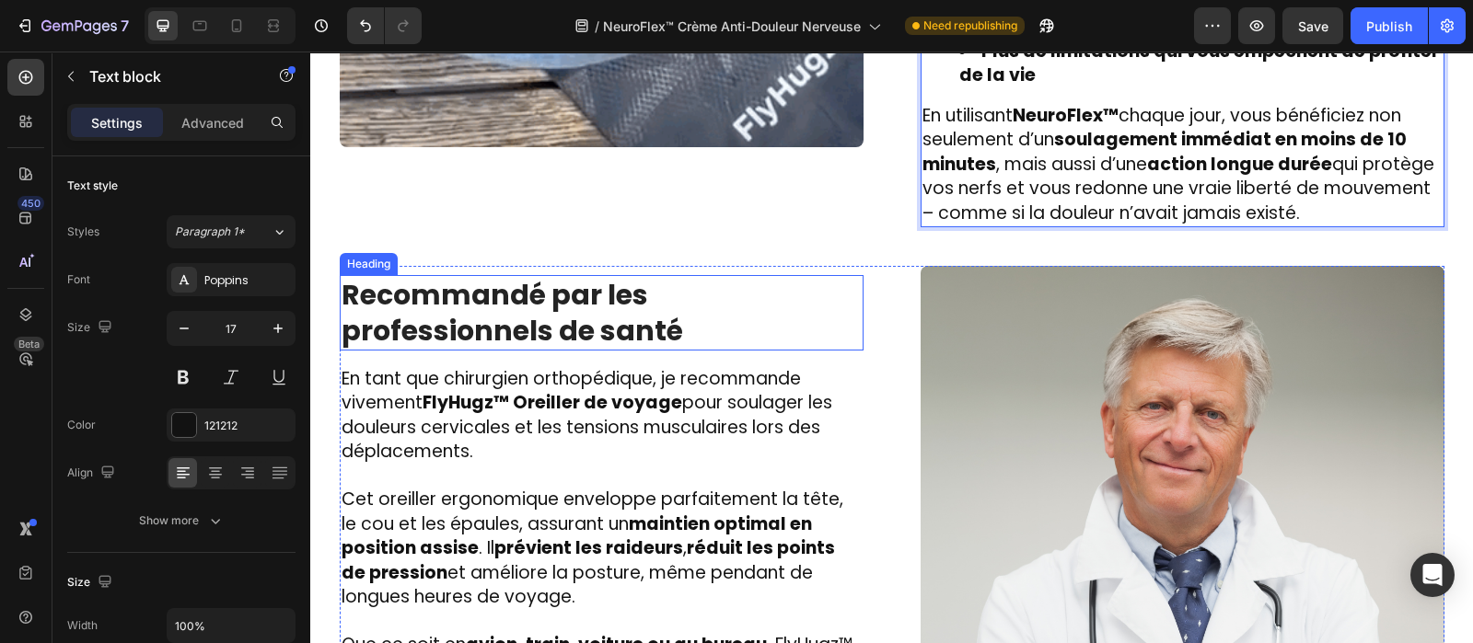
click at [571, 287] on strong "Recommandé par les professionnels de santé" at bounding box center [511, 312] width 341 height 75
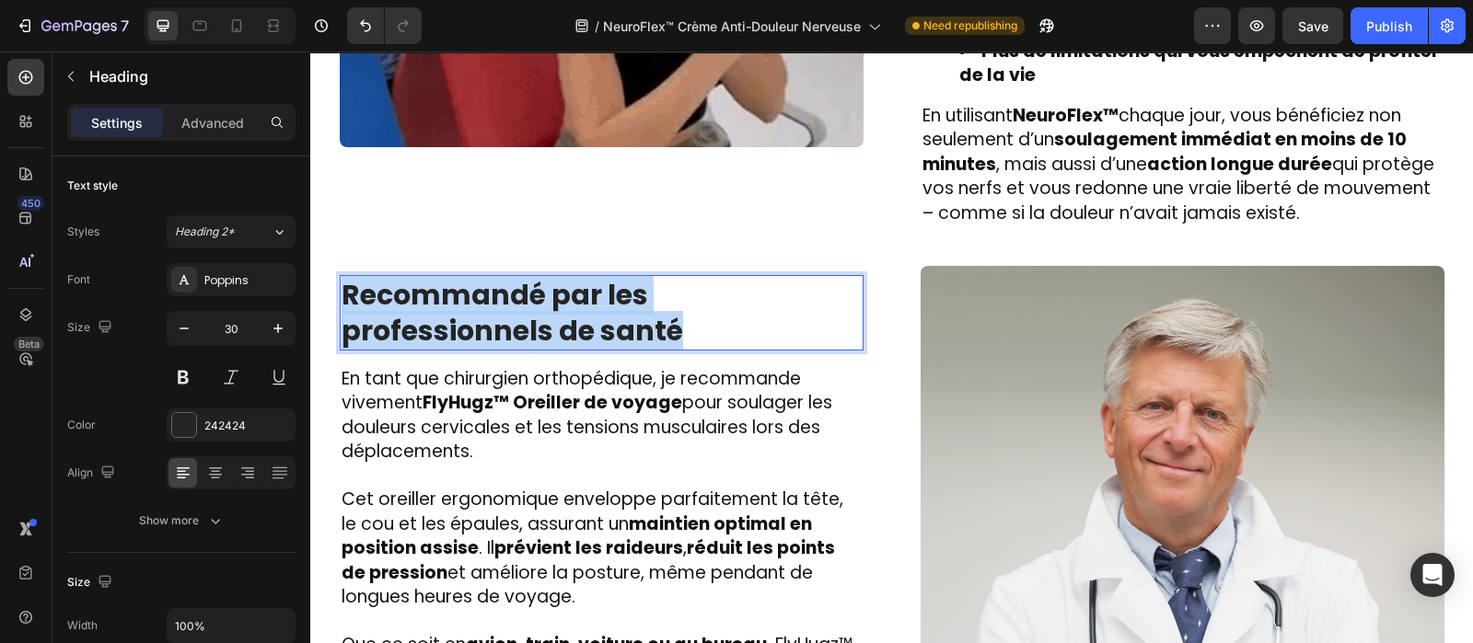
click at [571, 287] on strong "Recommandé par les professionnels de santé" at bounding box center [511, 312] width 341 height 75
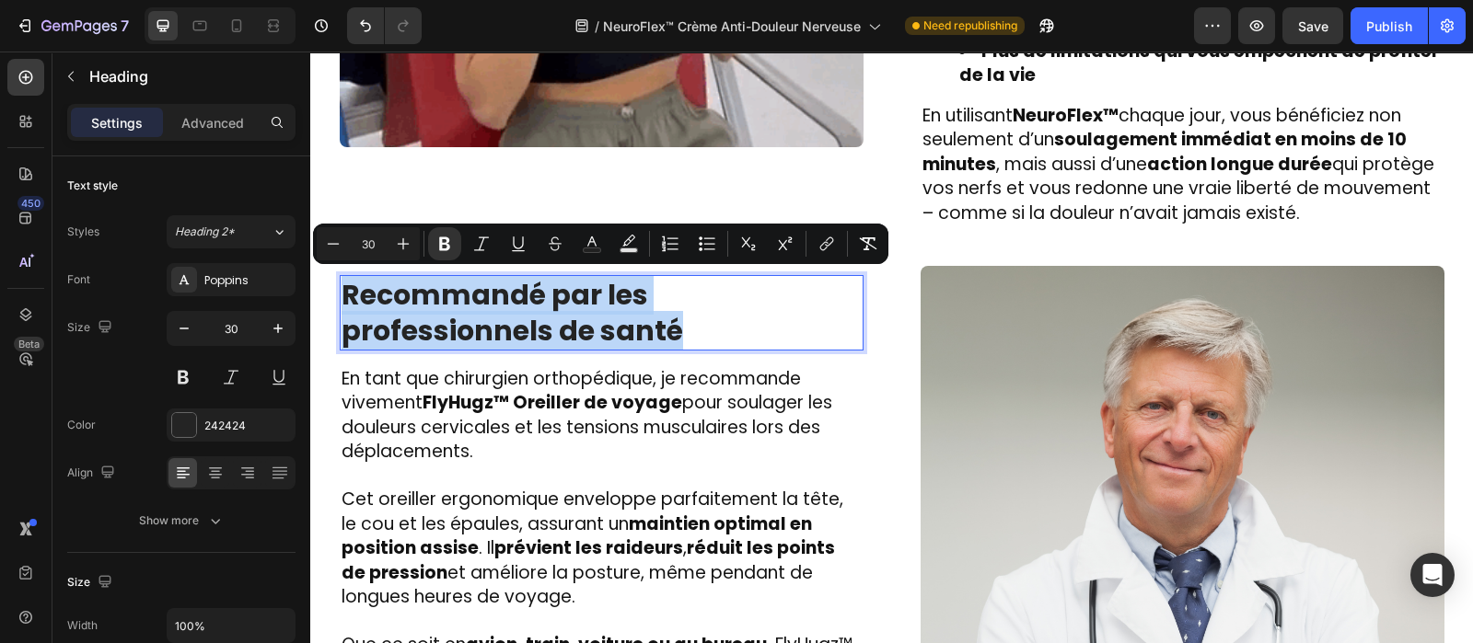
click at [571, 287] on strong "Recommandé par les professionnels de santé" at bounding box center [511, 312] width 341 height 75
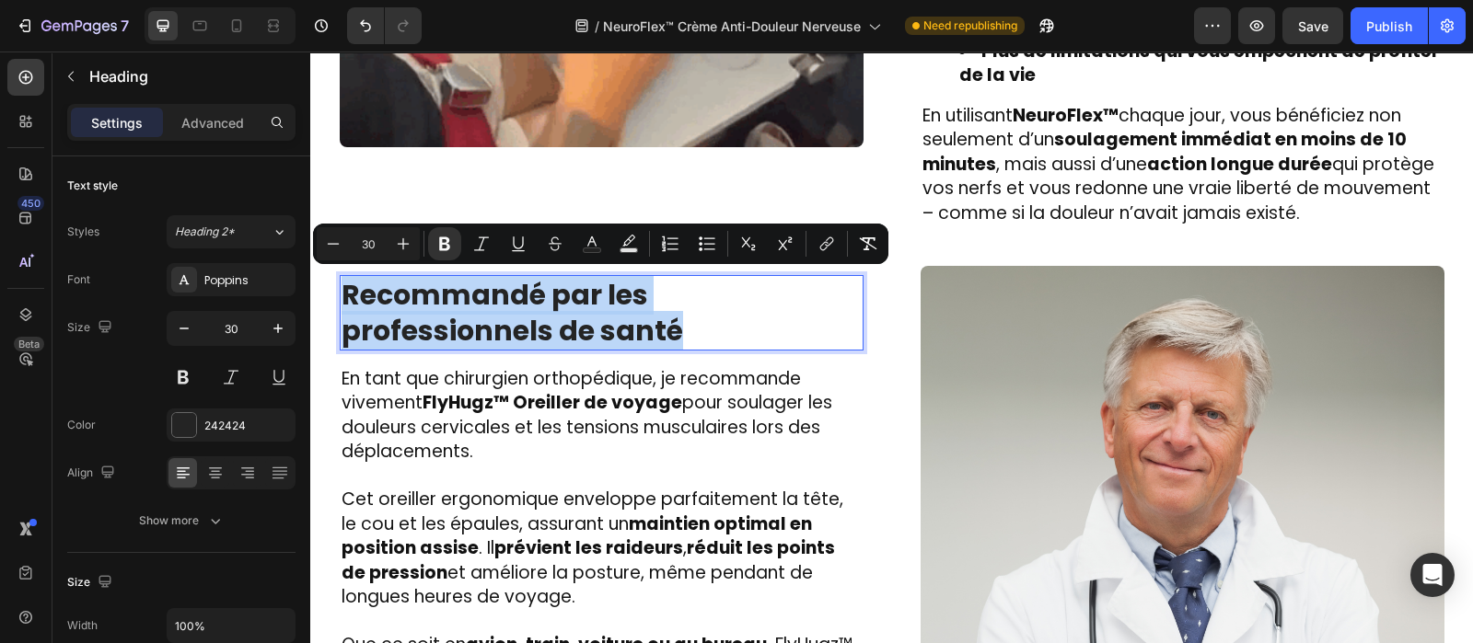
copy strong "Recommandé par les professionnels de santé"
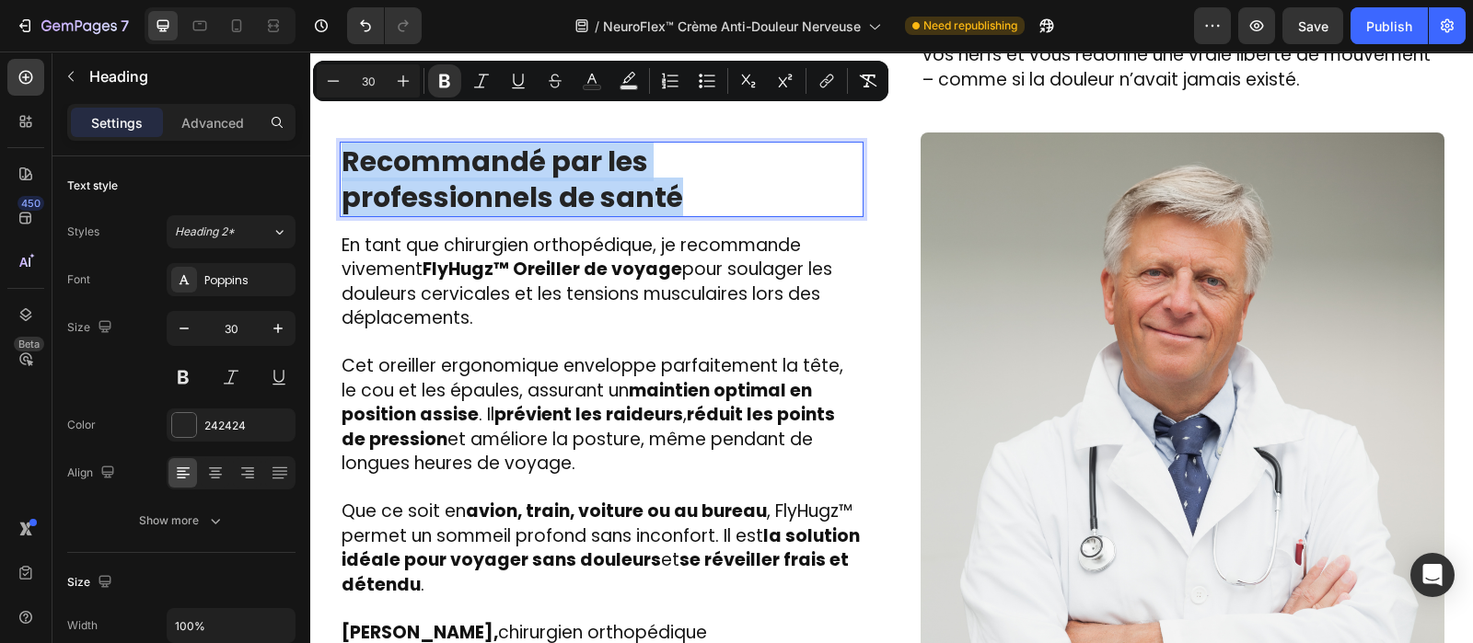
scroll to position [3296, 0]
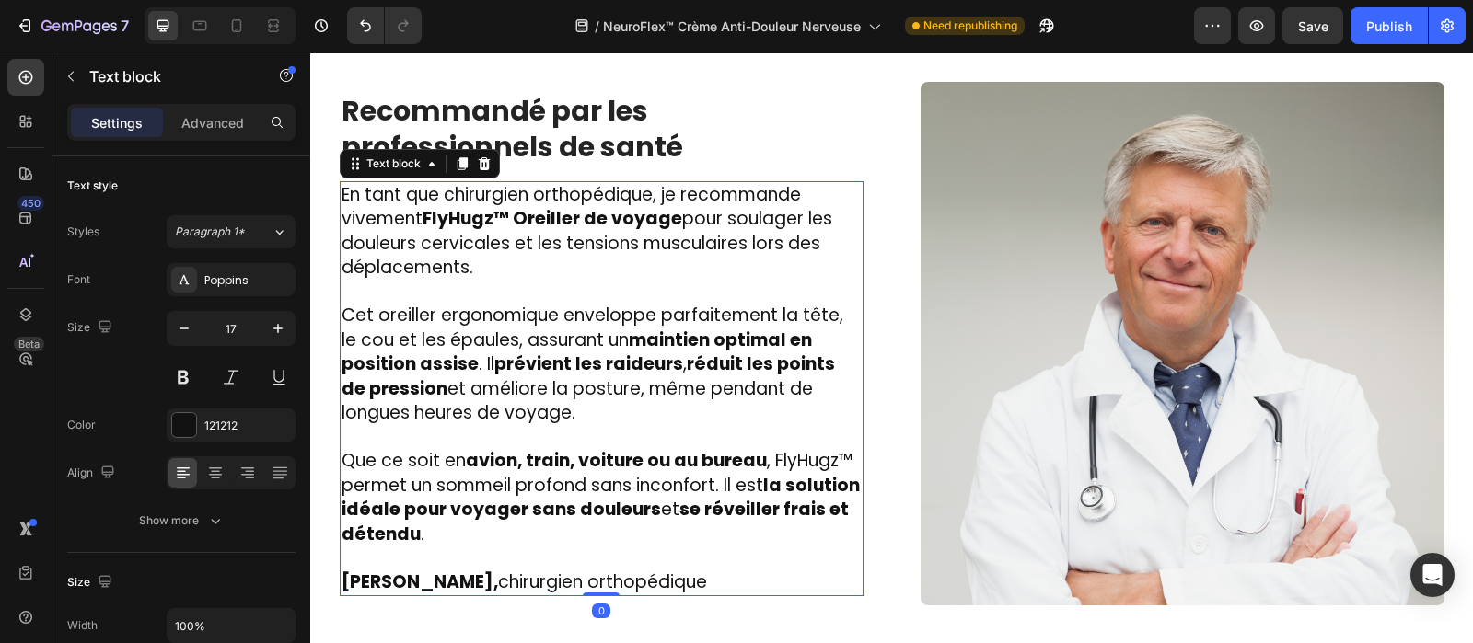
click at [571, 287] on p at bounding box center [601, 293] width 520 height 24
click at [571, 287] on p "Rich Text Editor. Editing area: main" at bounding box center [601, 293] width 520 height 24
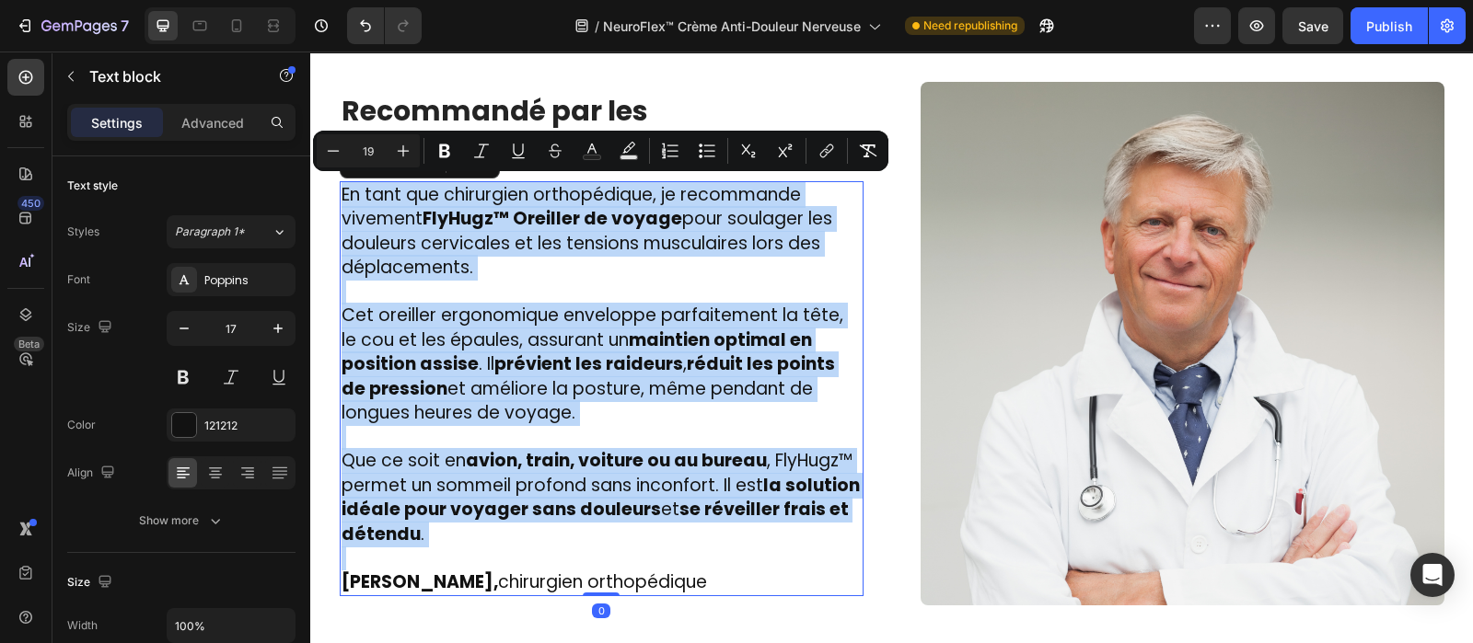
copy div "En tant que chirurgien orthopédique, je recommande vivement FlyHugz™ Oreiller d…"
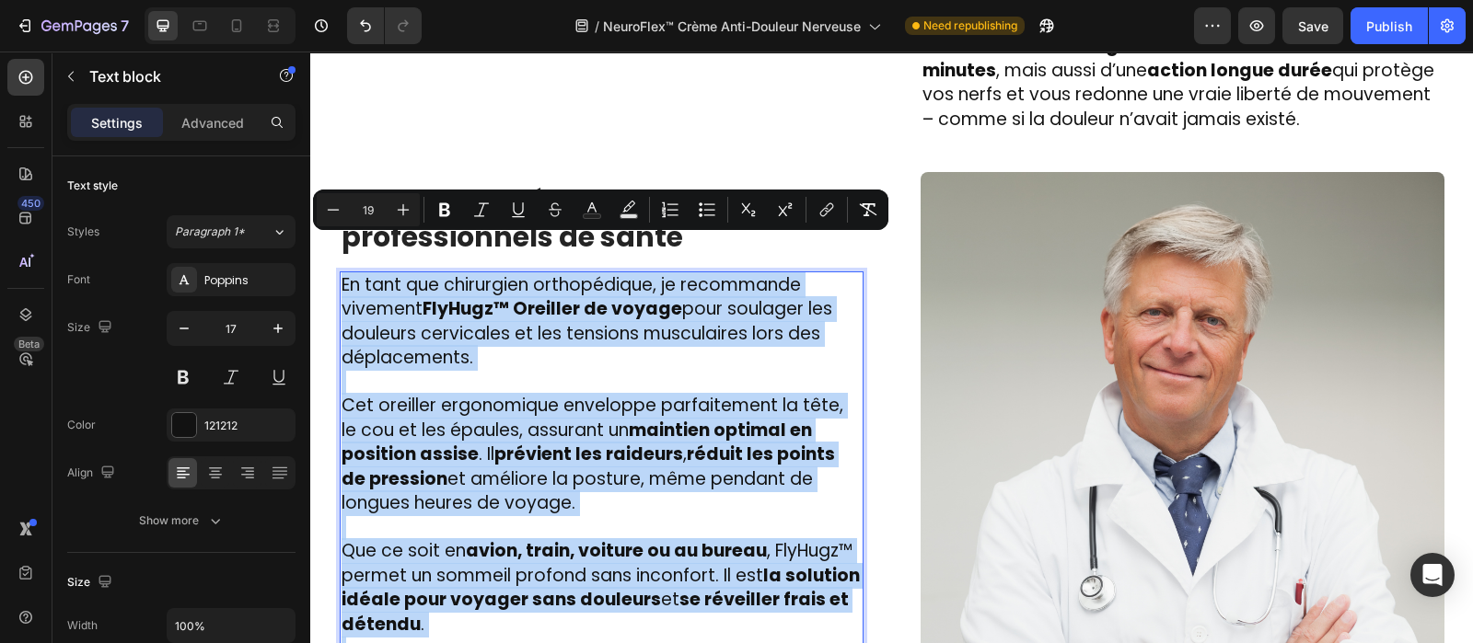
scroll to position [3192, 0]
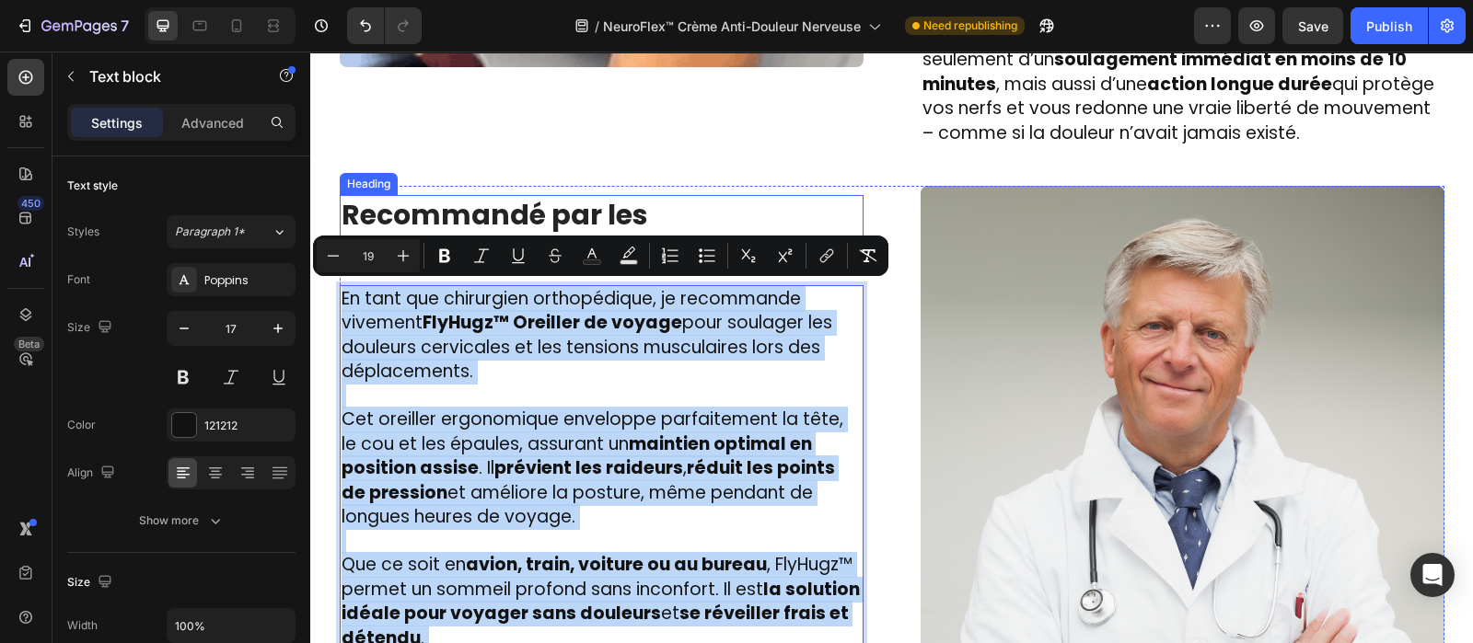
click at [625, 212] on strong "Recommandé par les professionnels de santé" at bounding box center [511, 232] width 341 height 75
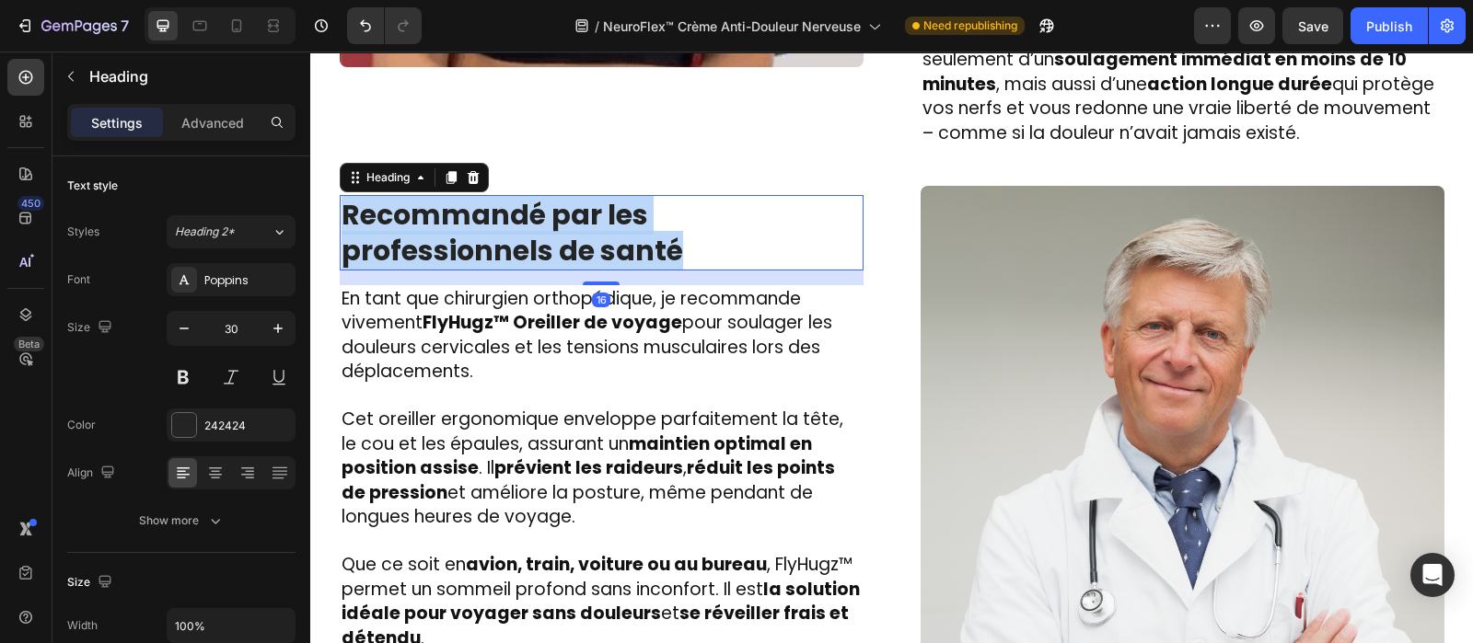
click at [625, 212] on strong "Recommandé par les professionnels de santé" at bounding box center [511, 232] width 341 height 75
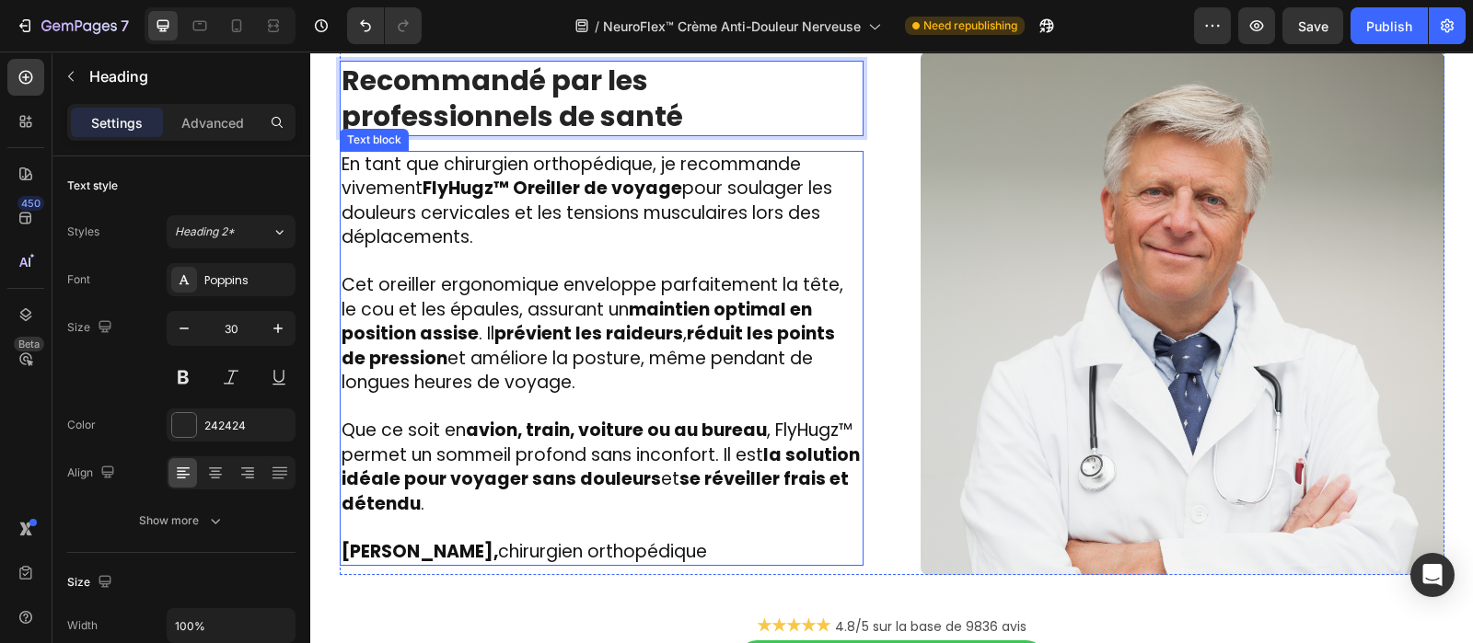
scroll to position [3327, 0]
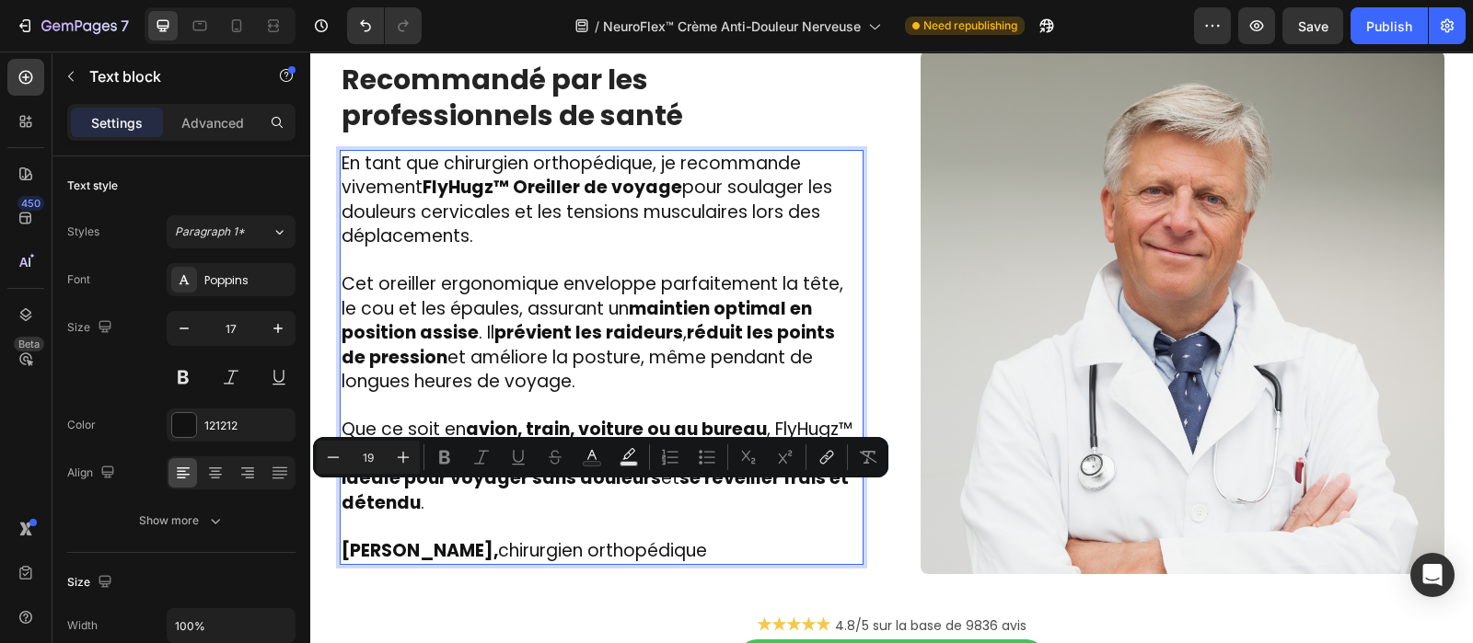
click at [488, 501] on p "Que ce soit en avion, train, voiture ou au bureau , FlyHugz™ permet un sommeil …" at bounding box center [601, 467] width 520 height 98
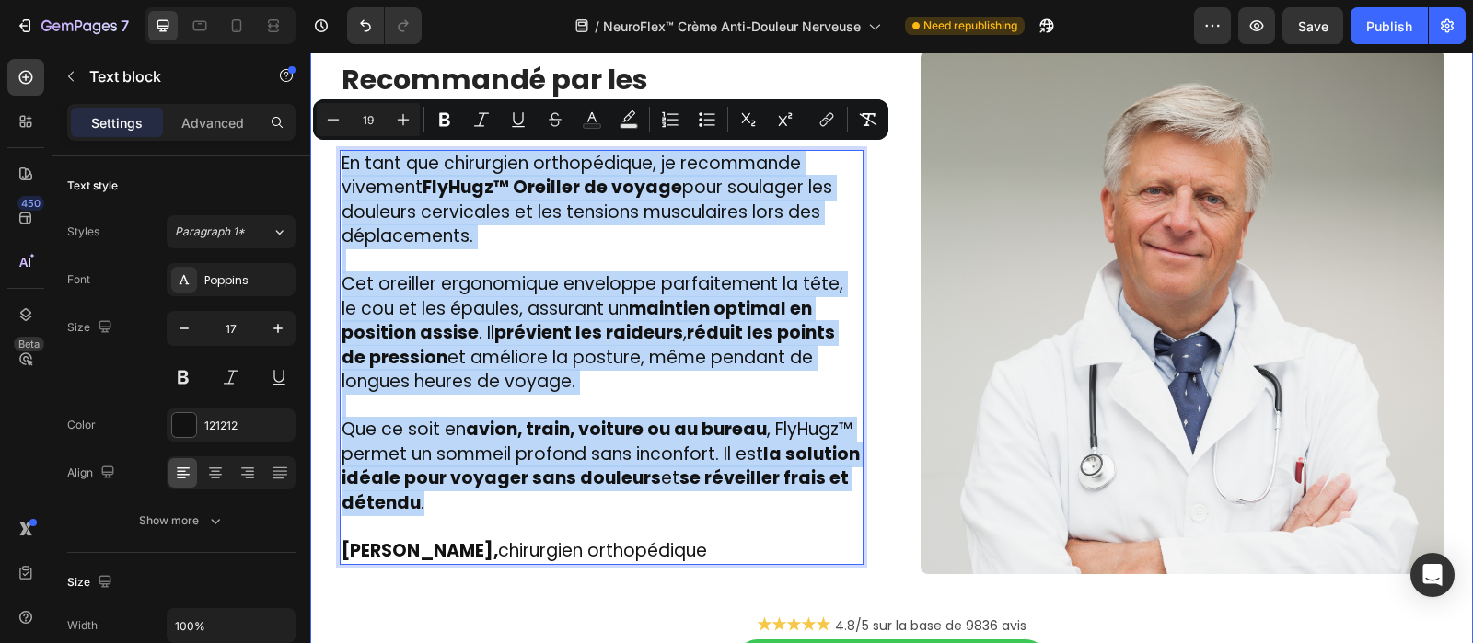
drag, startPoint x: 488, startPoint y: 501, endPoint x: 626, endPoint y: 173, distance: 355.6
click at [316, 121] on div "Image ⁠⁠⁠⁠⁠⁠⁠ Des centaines de personnes l’utilisent chaque jour et ont dit adi…" at bounding box center [891, 20] width 1162 height 1514
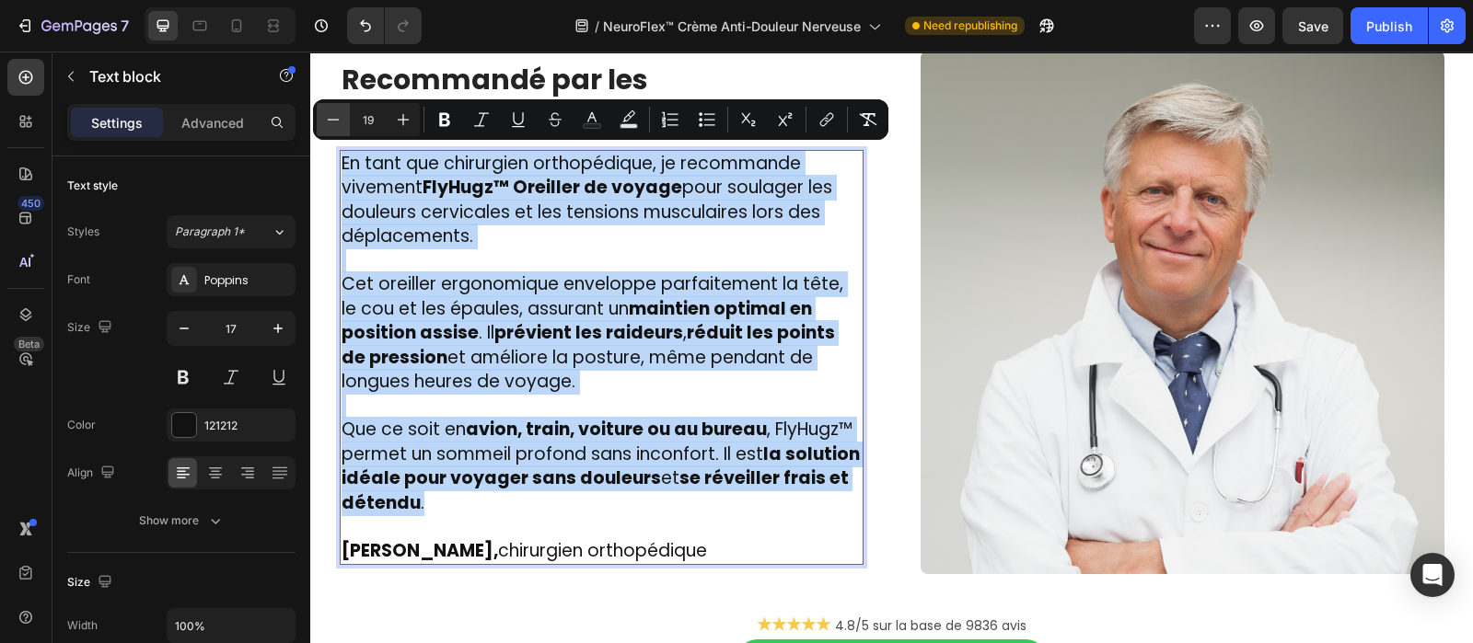
type input "17"
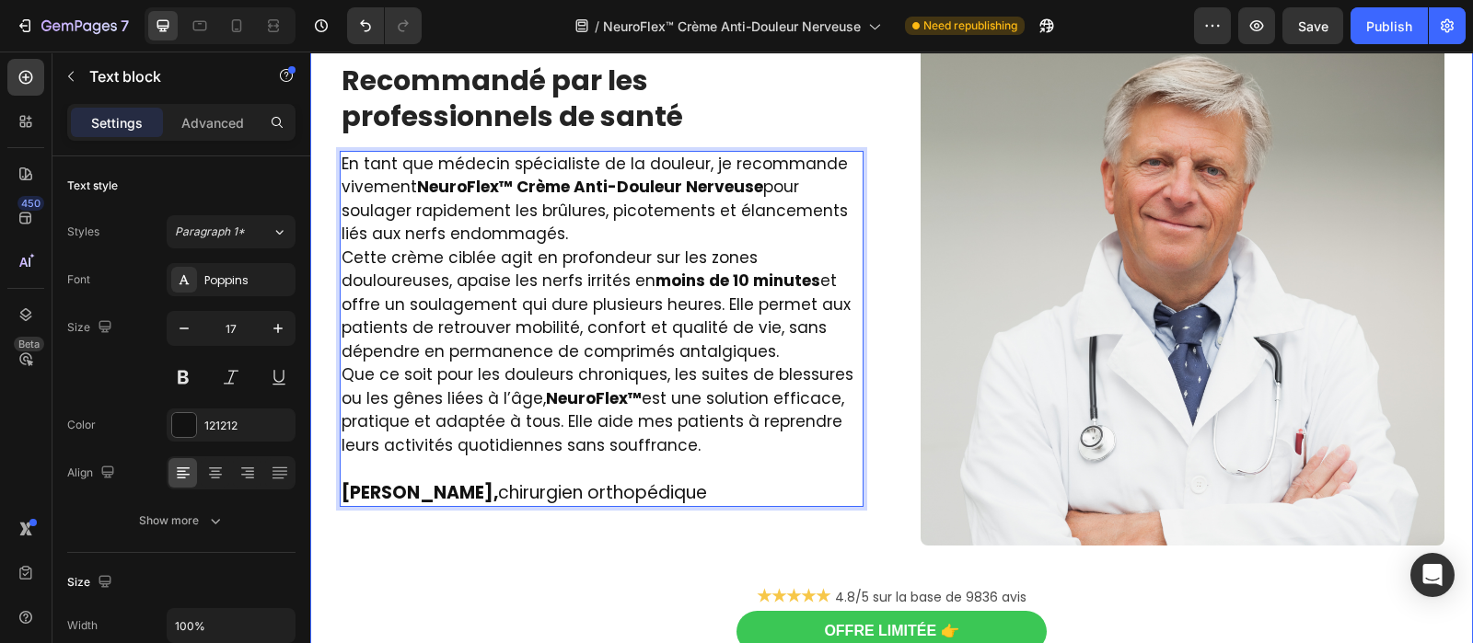
drag, startPoint x: 702, startPoint y: 443, endPoint x: 308, endPoint y: 134, distance: 500.3
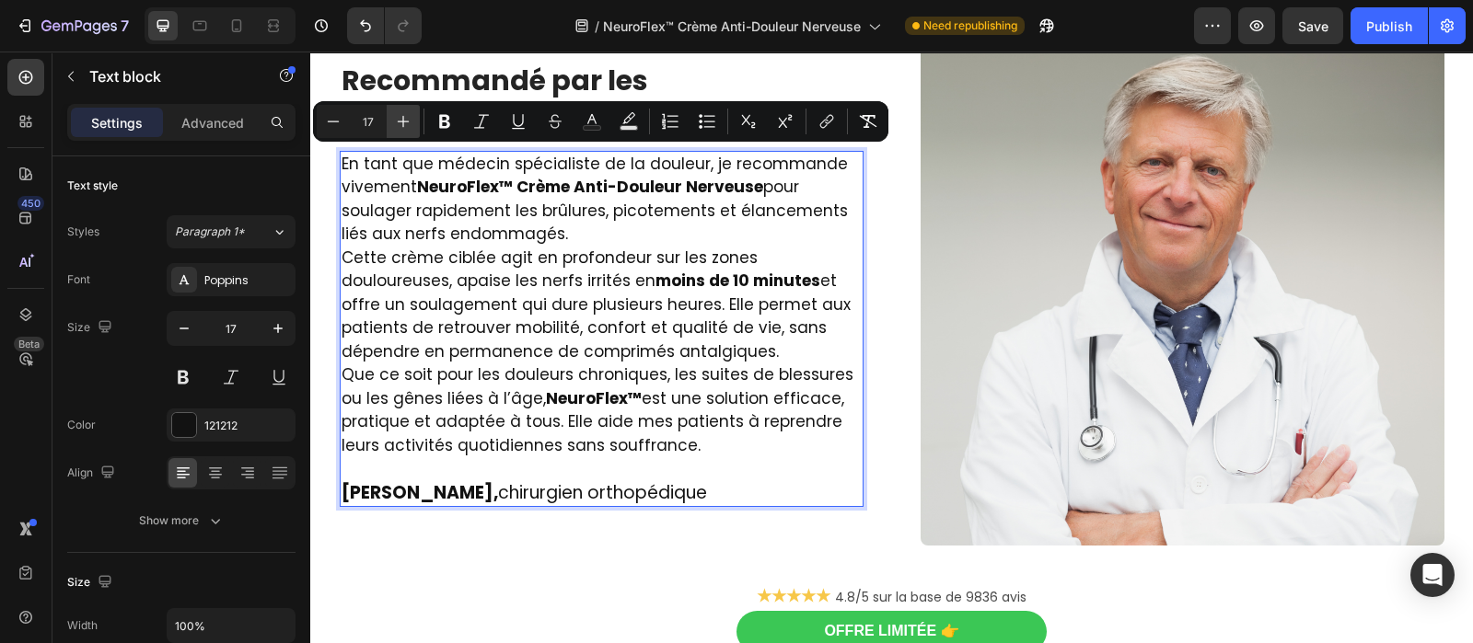
click at [399, 113] on icon "Editor contextual toolbar" at bounding box center [403, 121] width 18 height 18
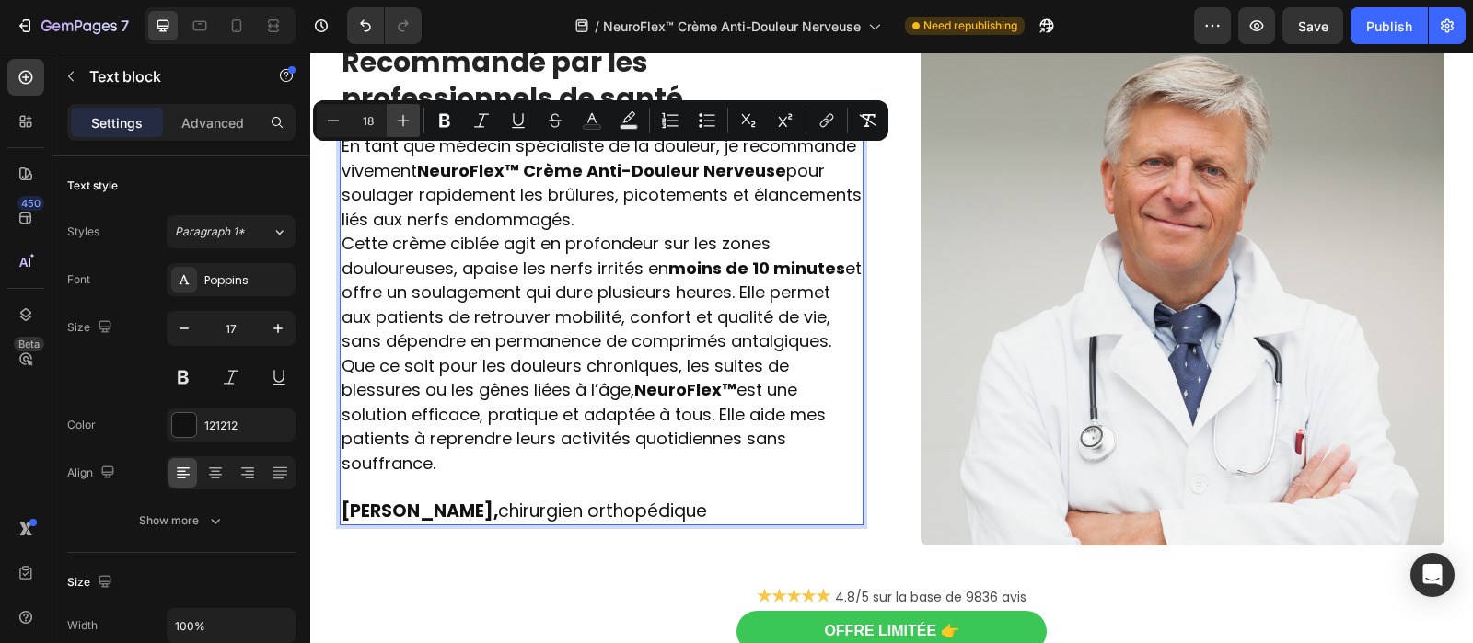
click at [399, 113] on icon "Editor contextual toolbar" at bounding box center [403, 120] width 18 height 18
type input "19"
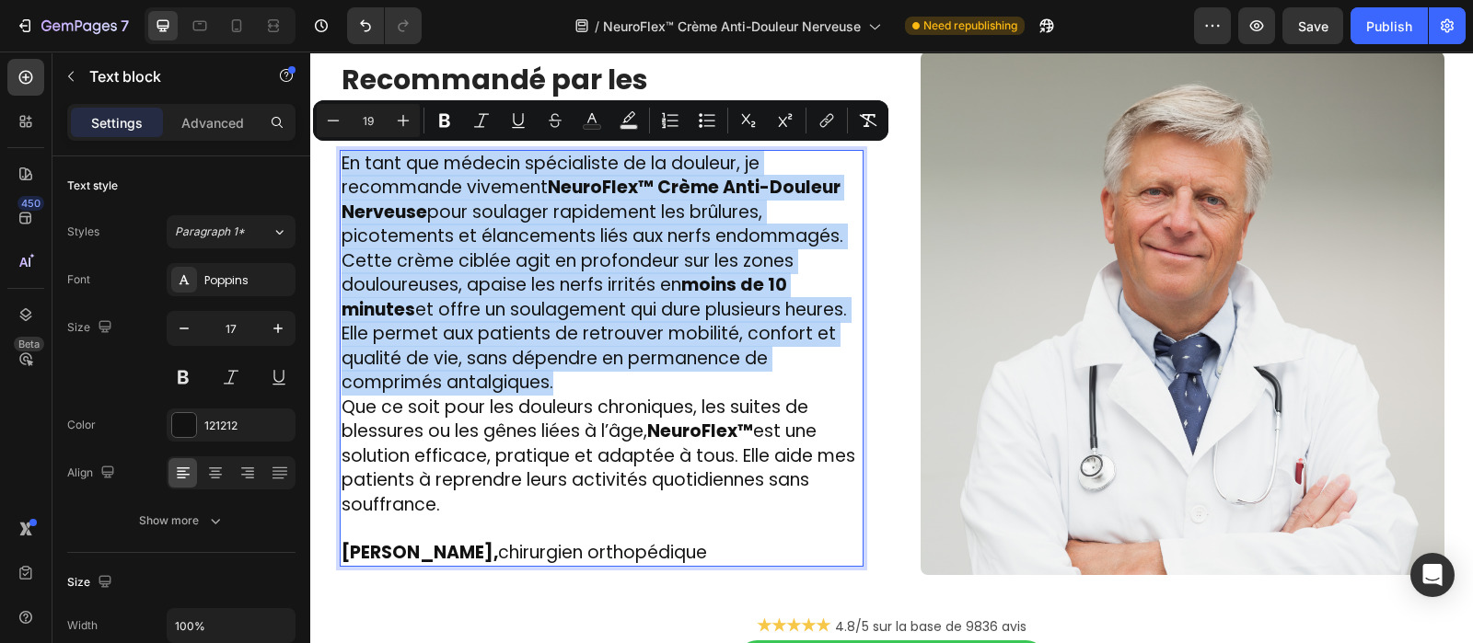
click at [562, 375] on p "Cette crème ciblée agit en profondeur sur les zones douloureuses, apaise les ne…" at bounding box center [601, 322] width 520 height 146
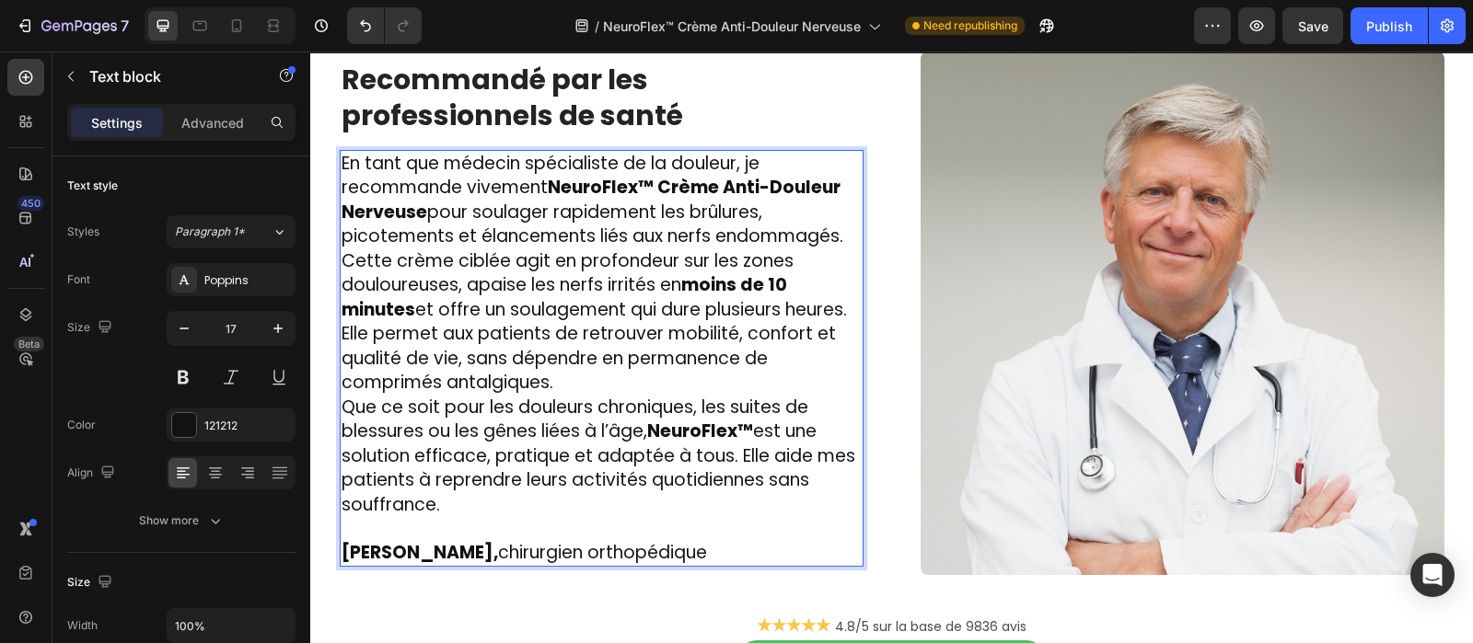
scroll to position [3317, 0]
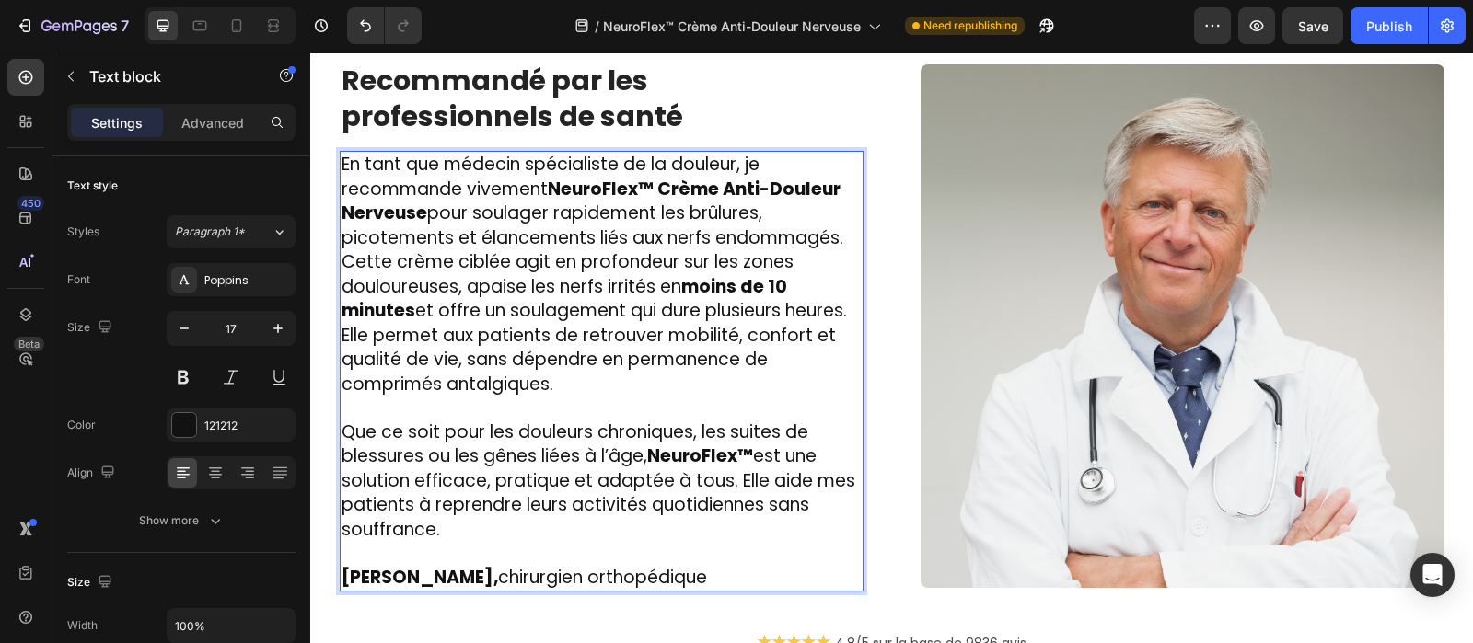
click at [838, 236] on p "En tant que médecin spécialiste de la douleur, je recommande vivement NeuroFlex…" at bounding box center [601, 202] width 520 height 98
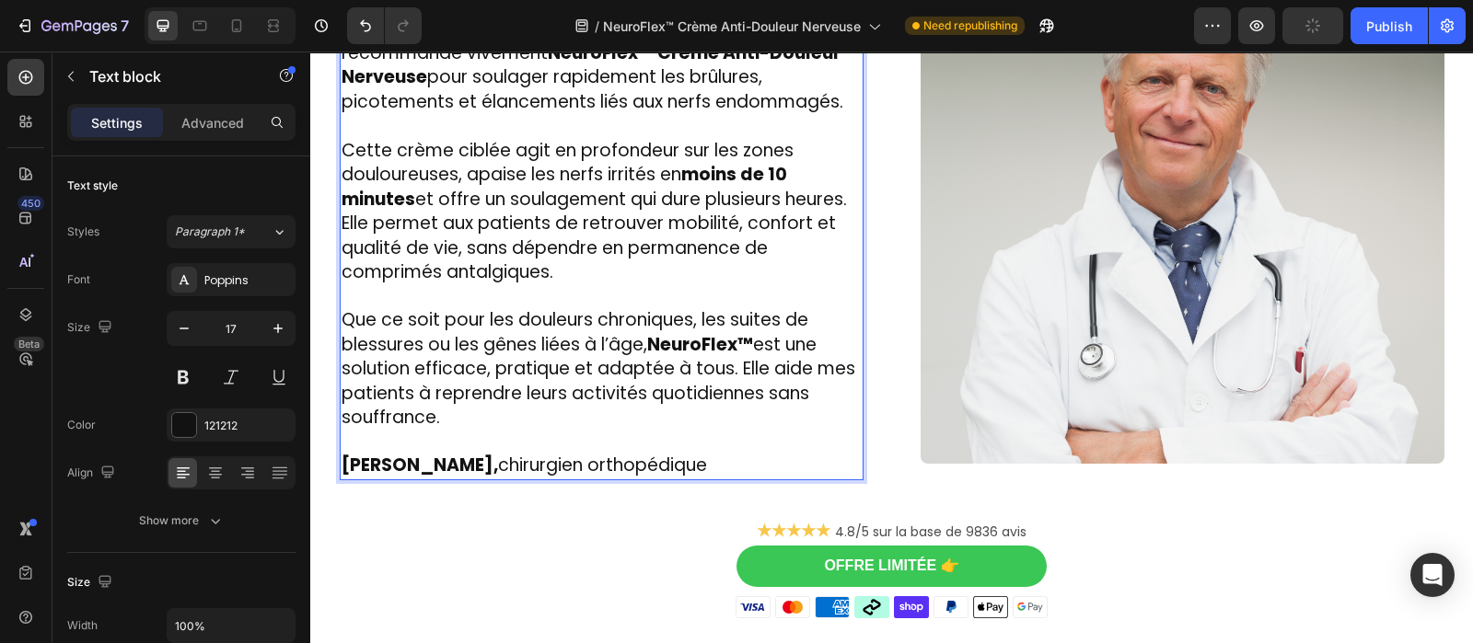
scroll to position [3462, 0]
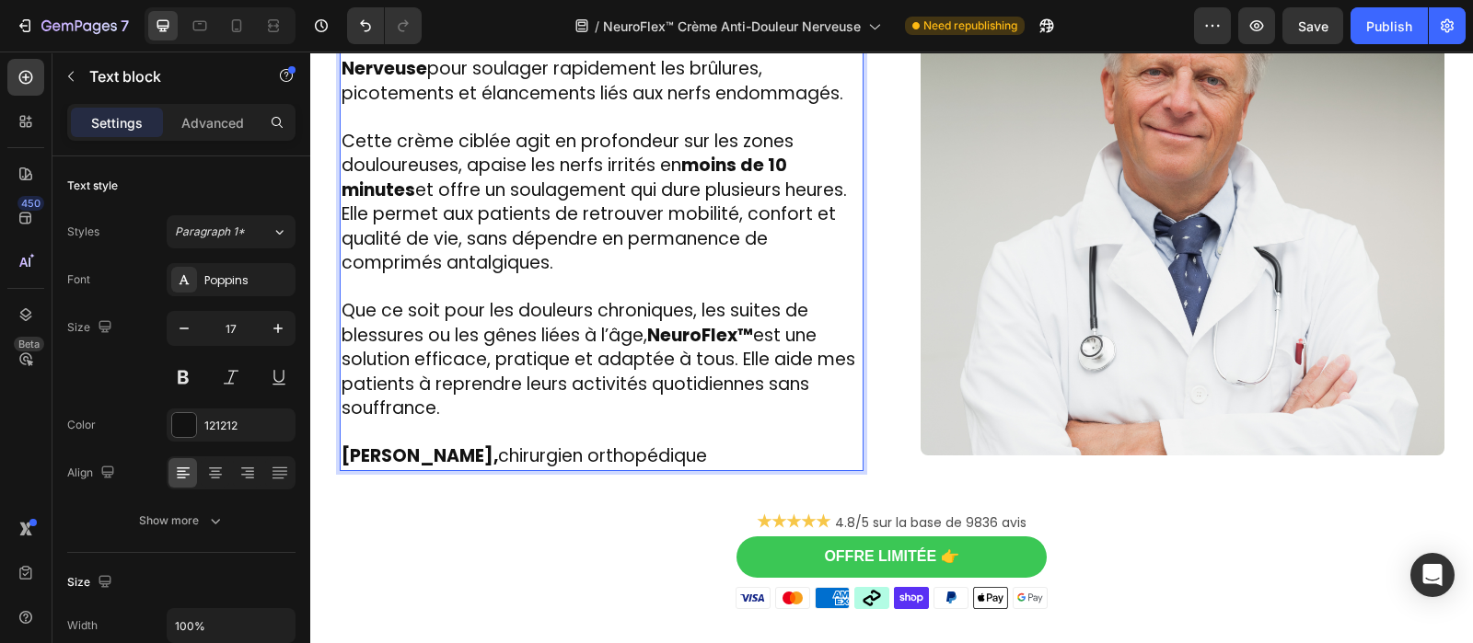
click at [707, 451] on span "Dr. Laurent Bachelet, chirurgien orthopédique" at bounding box center [523, 456] width 365 height 25
drag, startPoint x: 734, startPoint y: 451, endPoint x: 525, endPoint y: 445, distance: 210.0
click at [525, 445] on span "Dr. Laurent Bachelet, chirurgien orthopédique" at bounding box center [523, 456] width 365 height 25
drag, startPoint x: 525, startPoint y: 445, endPoint x: 750, endPoint y: 461, distance: 226.1
click at [750, 461] on p "Dr. Laurent Bachelet, spécialiste de la douleur" at bounding box center [601, 446] width 520 height 48
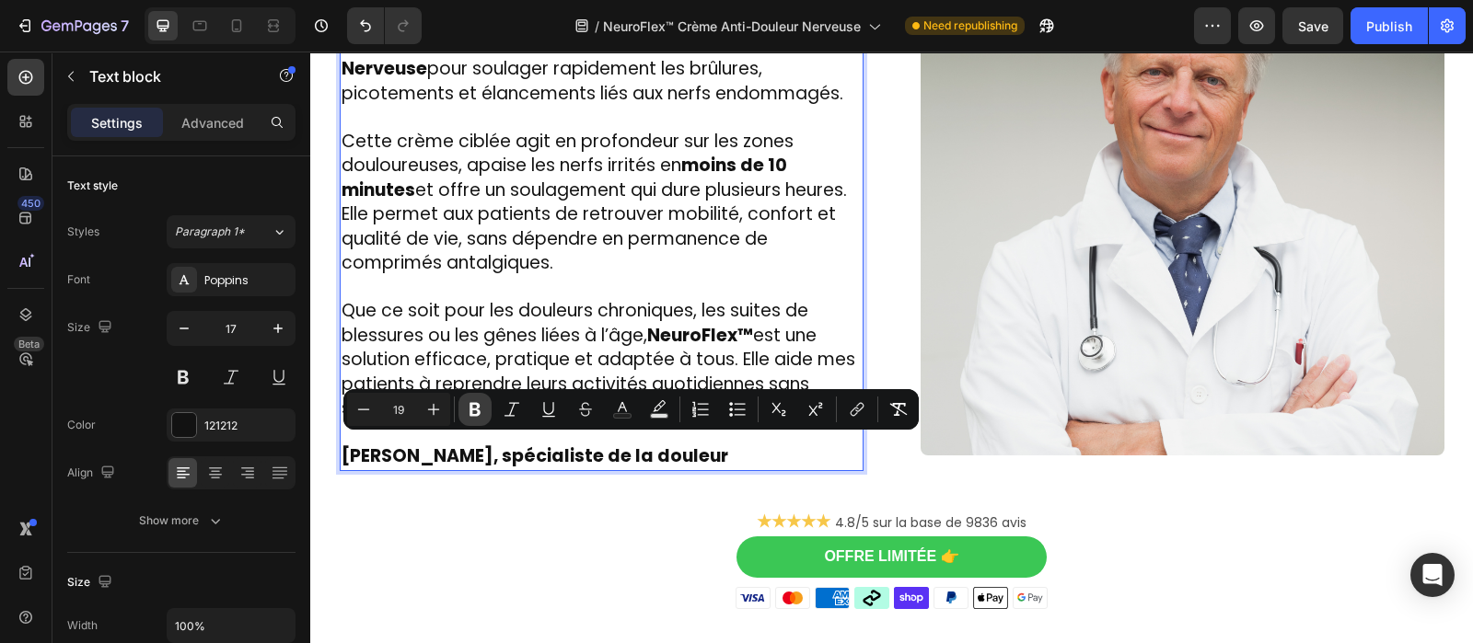
click at [474, 405] on icon "Editor contextual toolbar" at bounding box center [475, 409] width 18 height 18
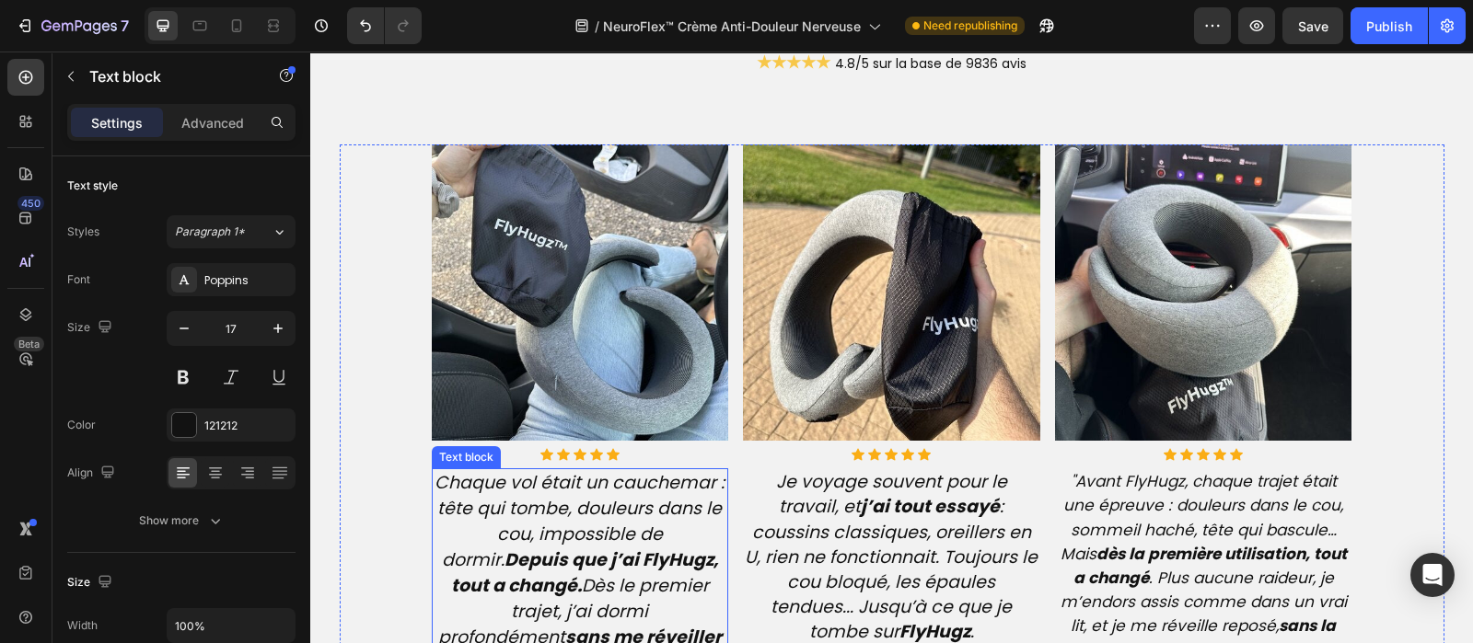
click at [552, 535] on icon "Chaque vol était un cauchemar : tête qui tombe, douleurs dans le cou, impossibl…" at bounding box center [579, 598] width 290 height 257
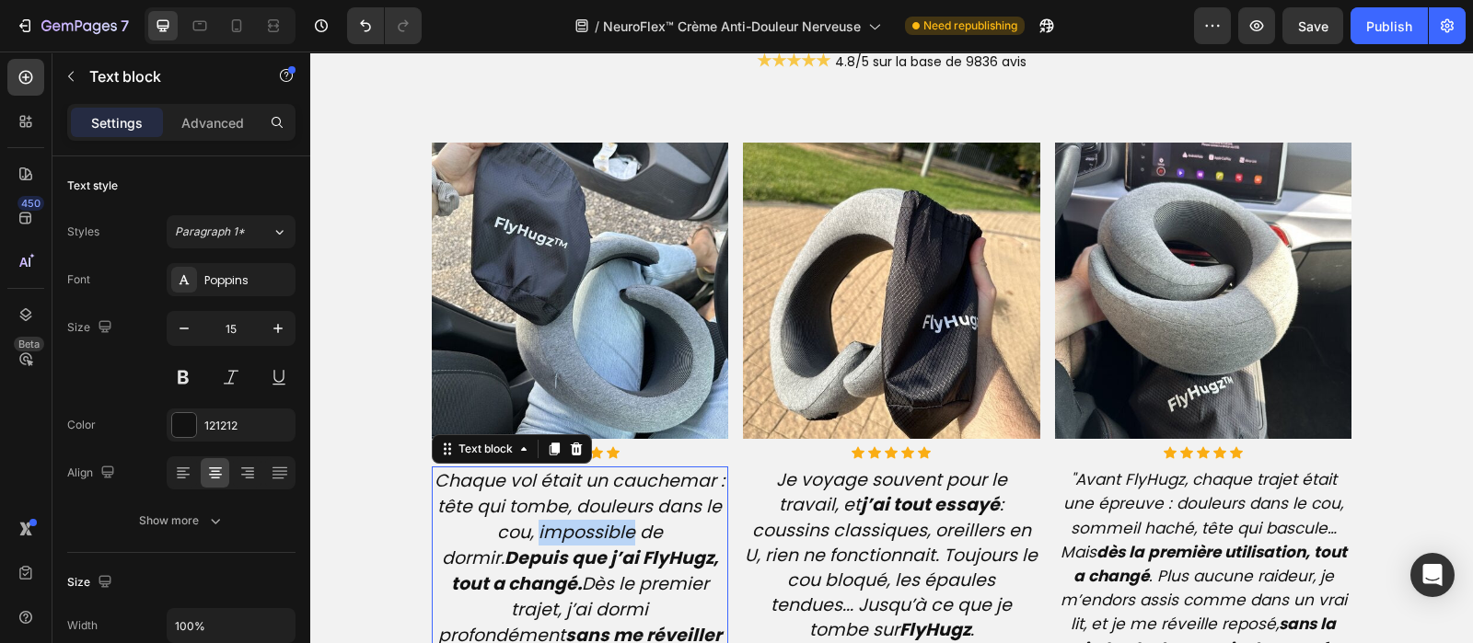
click at [552, 535] on icon "Chaque vol était un cauchemar : tête qui tombe, douleurs dans le cou, impossibl…" at bounding box center [579, 596] width 290 height 257
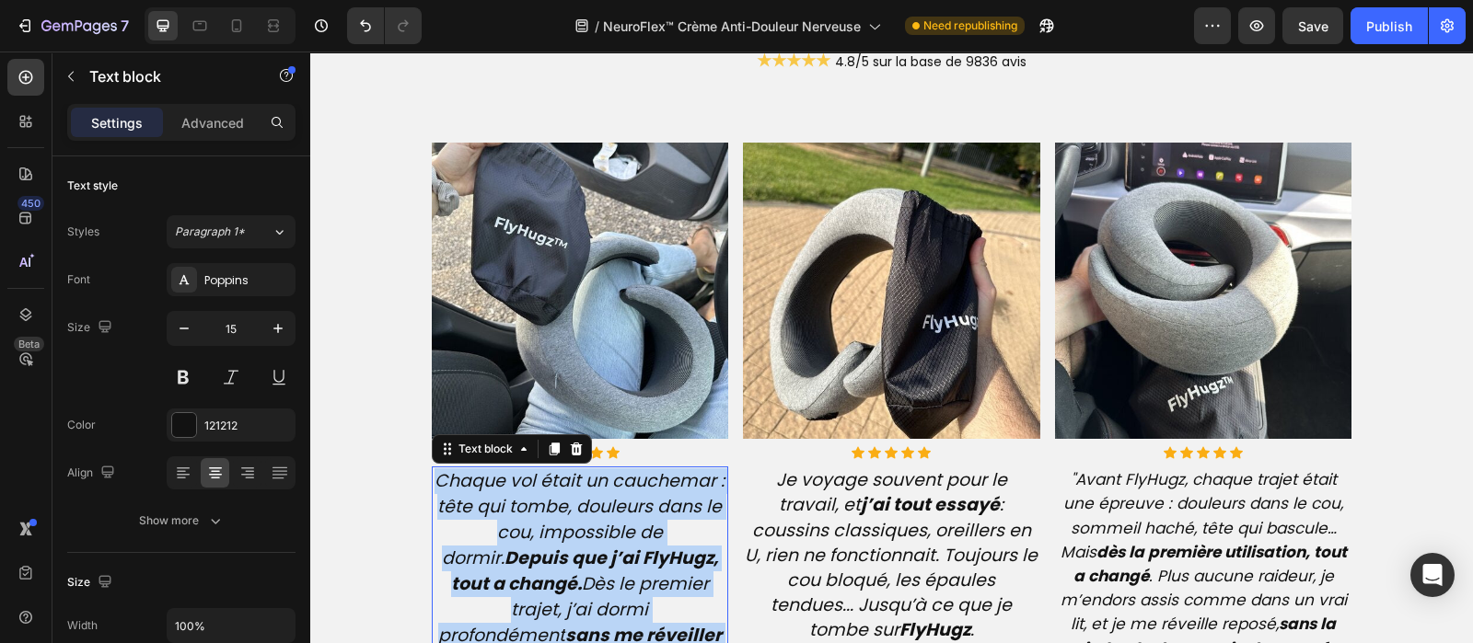
click at [552, 535] on icon "Chaque vol était un cauchemar : tête qui tombe, douleurs dans le cou, impossibl…" at bounding box center [579, 596] width 290 height 257
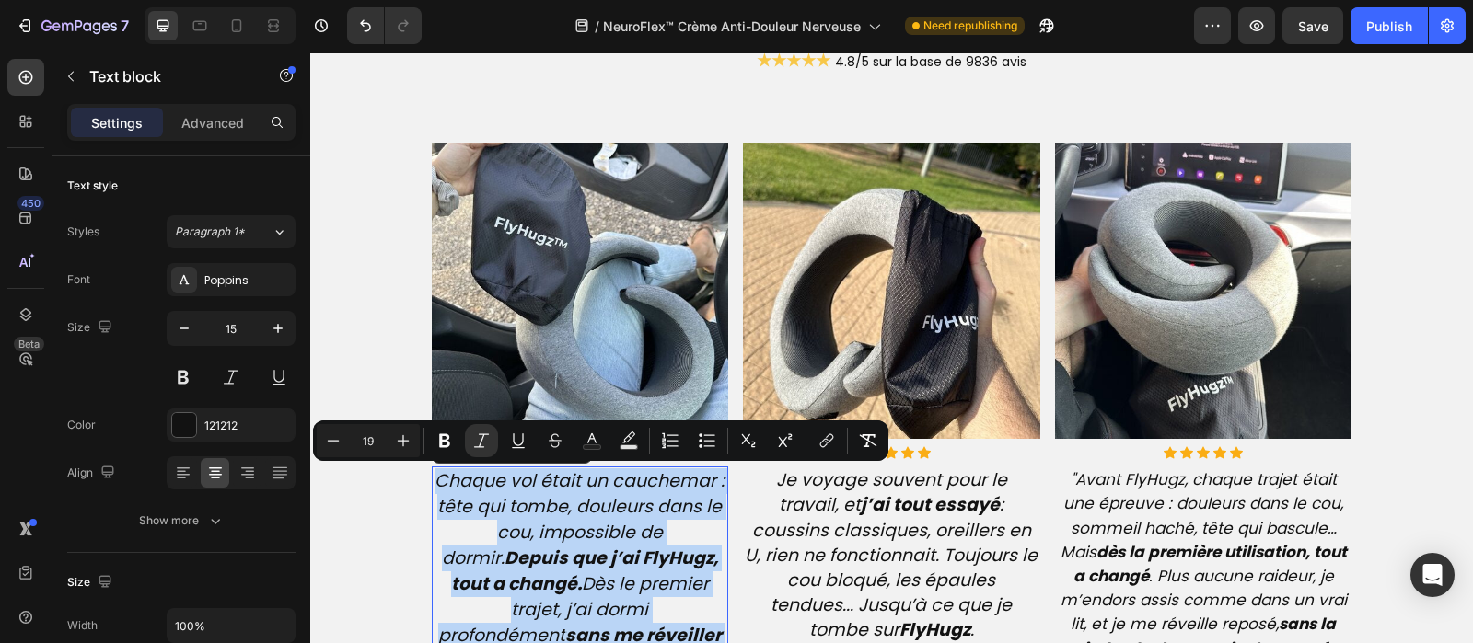
type input "15"
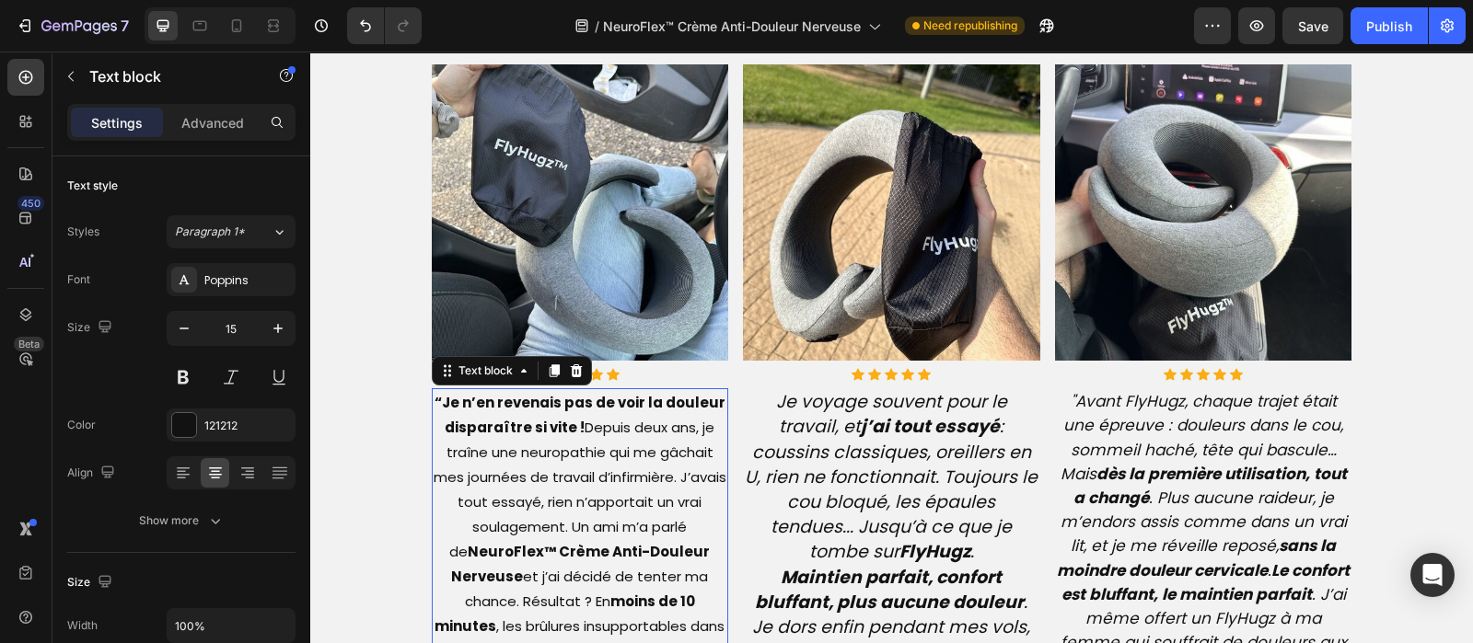
scroll to position [4607, 0]
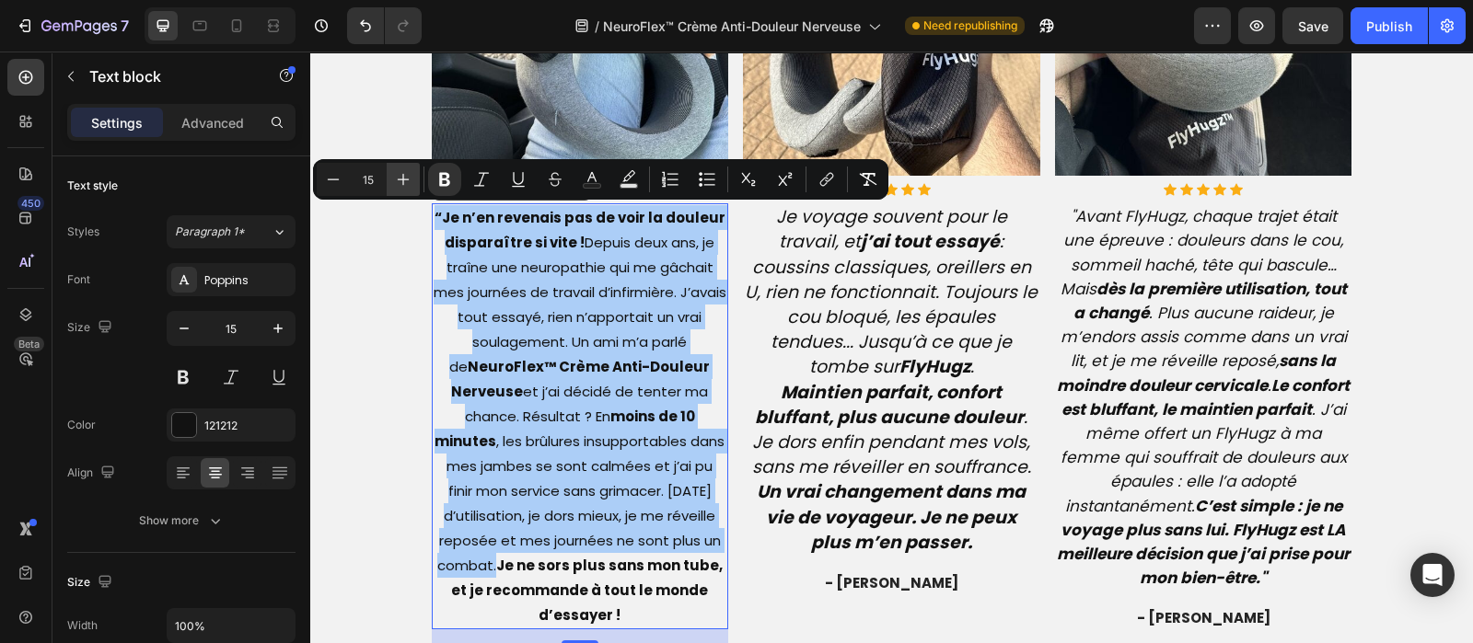
click at [399, 170] on icon "Editor contextual toolbar" at bounding box center [403, 179] width 18 height 18
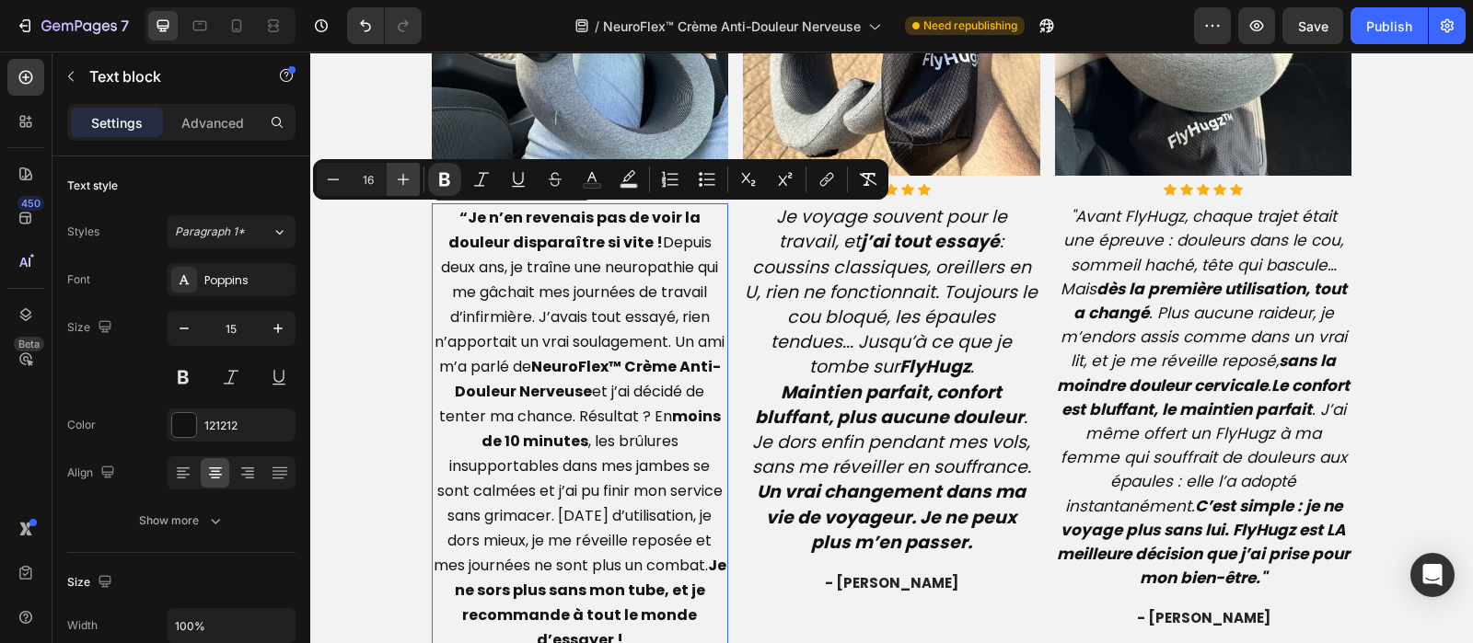
click at [399, 170] on icon "Editor contextual toolbar" at bounding box center [403, 179] width 18 height 18
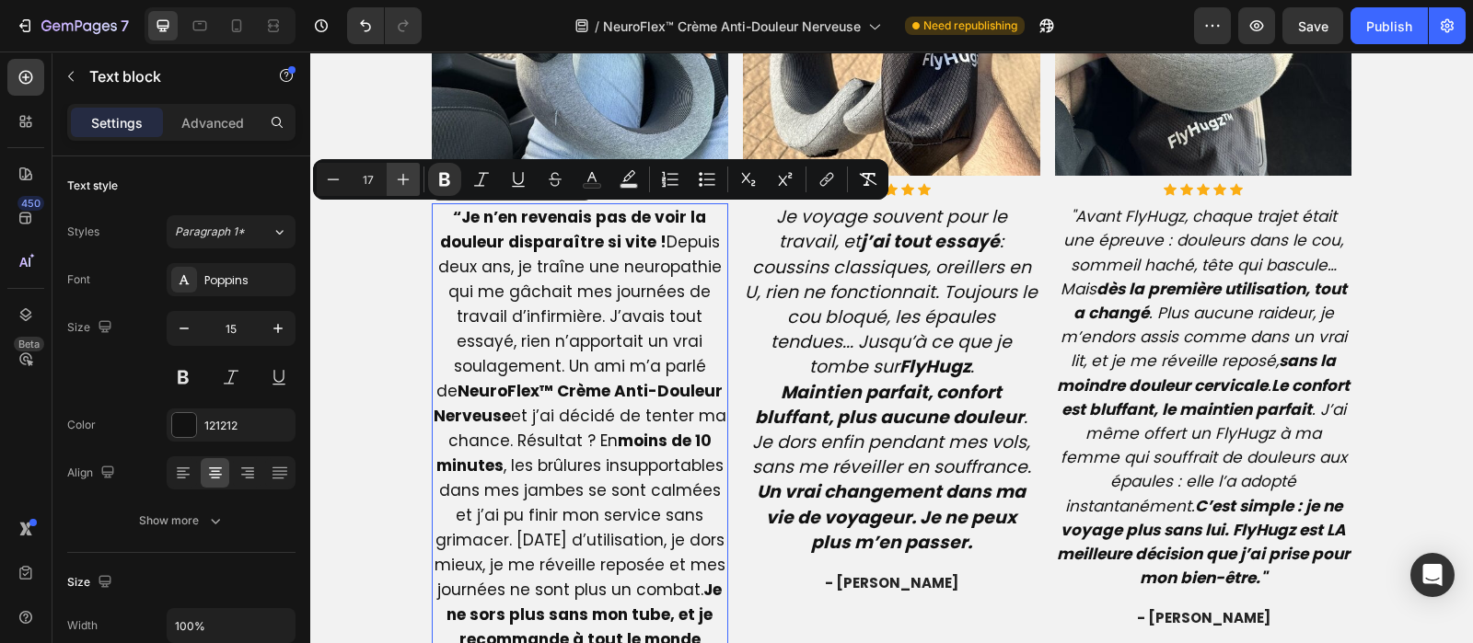
click at [399, 170] on icon "Editor contextual toolbar" at bounding box center [403, 179] width 18 height 18
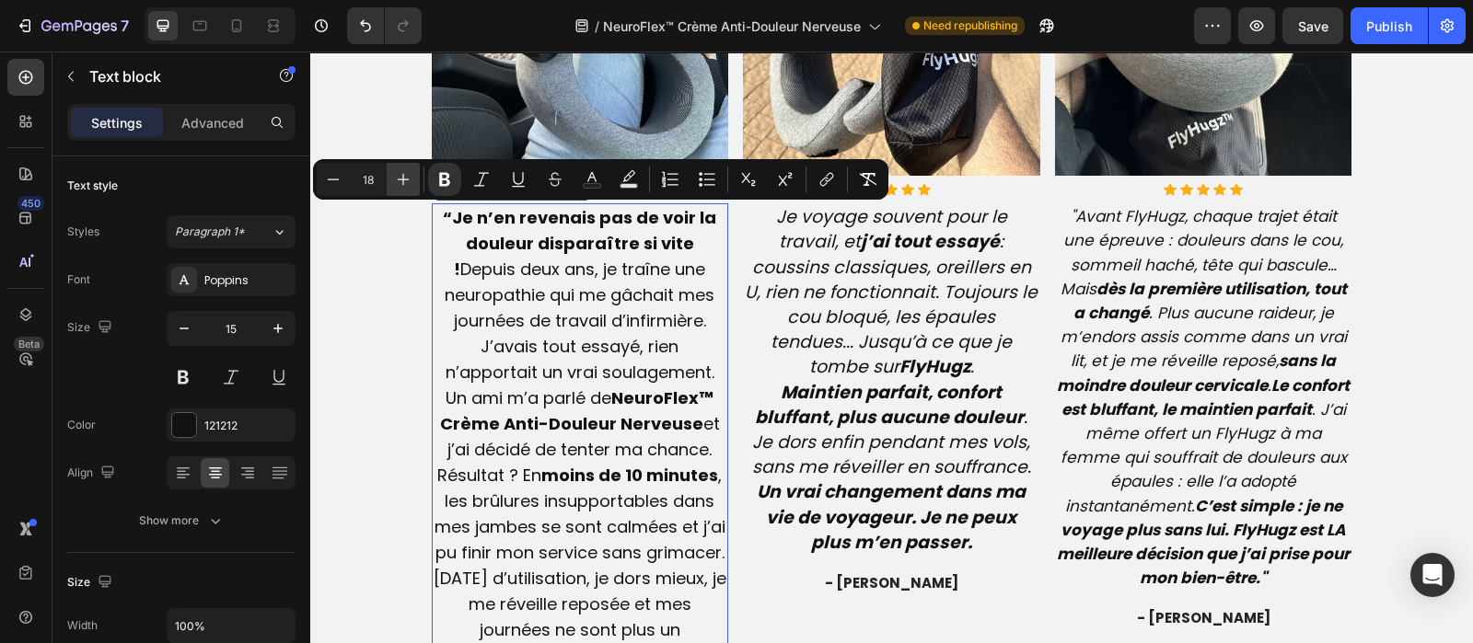
click at [399, 170] on icon "Editor contextual toolbar" at bounding box center [403, 179] width 18 height 18
type input "19"
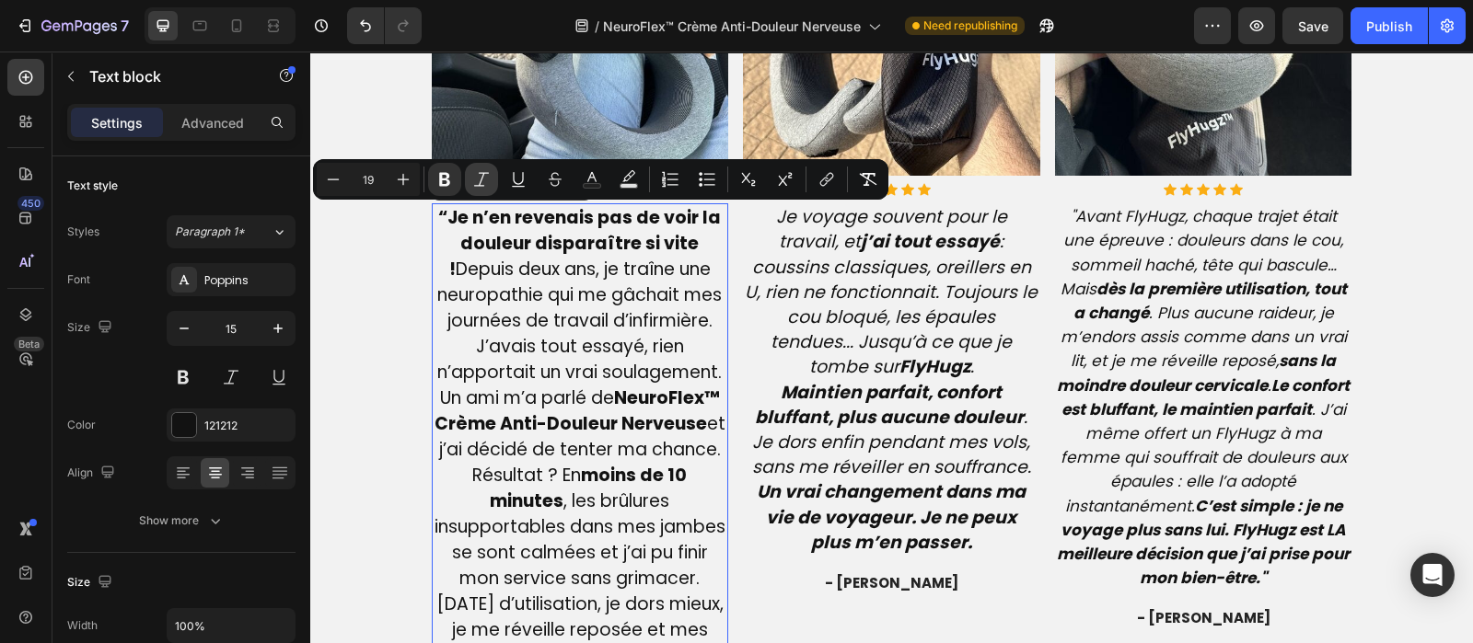
click at [468, 183] on button "Italic" at bounding box center [481, 179] width 33 height 33
click at [445, 212] on strong "“Je n’en revenais pas de voir la douleur disparaître si vite !" at bounding box center [579, 243] width 283 height 76
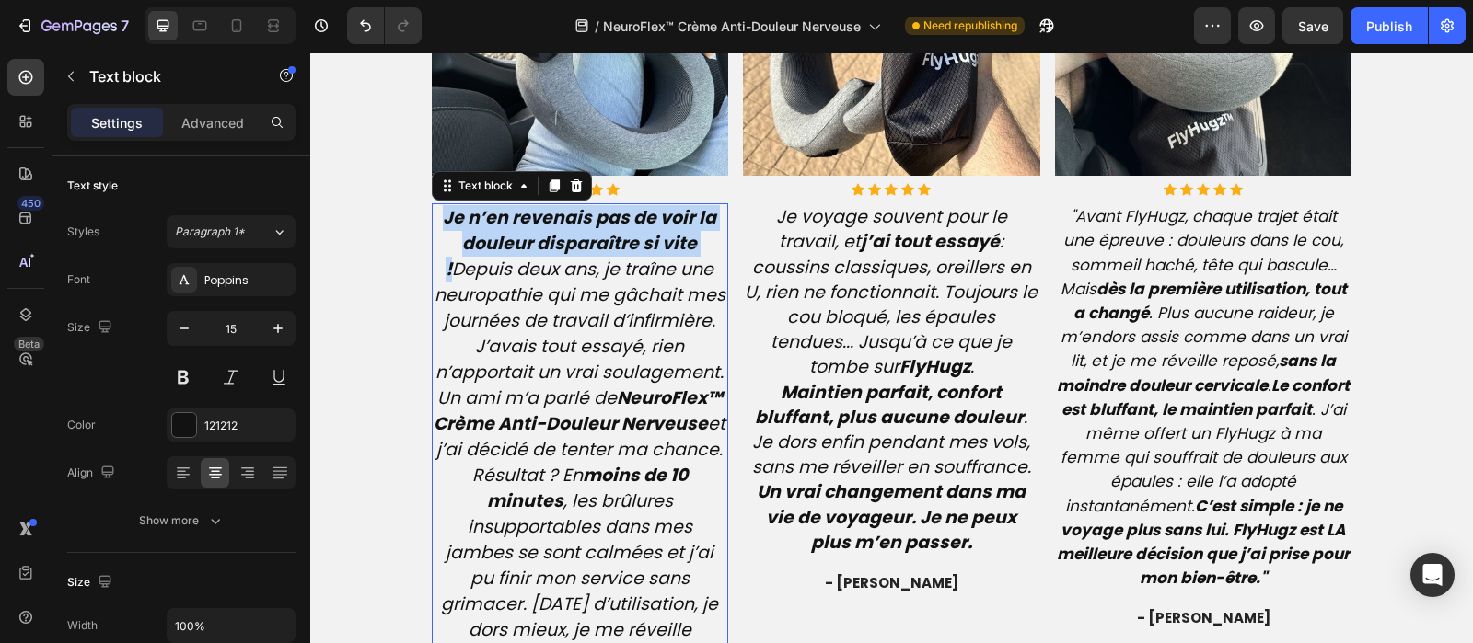
drag, startPoint x: 704, startPoint y: 236, endPoint x: 425, endPoint y: 217, distance: 279.5
click at [434, 217] on p "Je n’en revenais pas de voir la douleur disparaître si vite ! Depuis deux ans, …" at bounding box center [581, 488] width 294 height 567
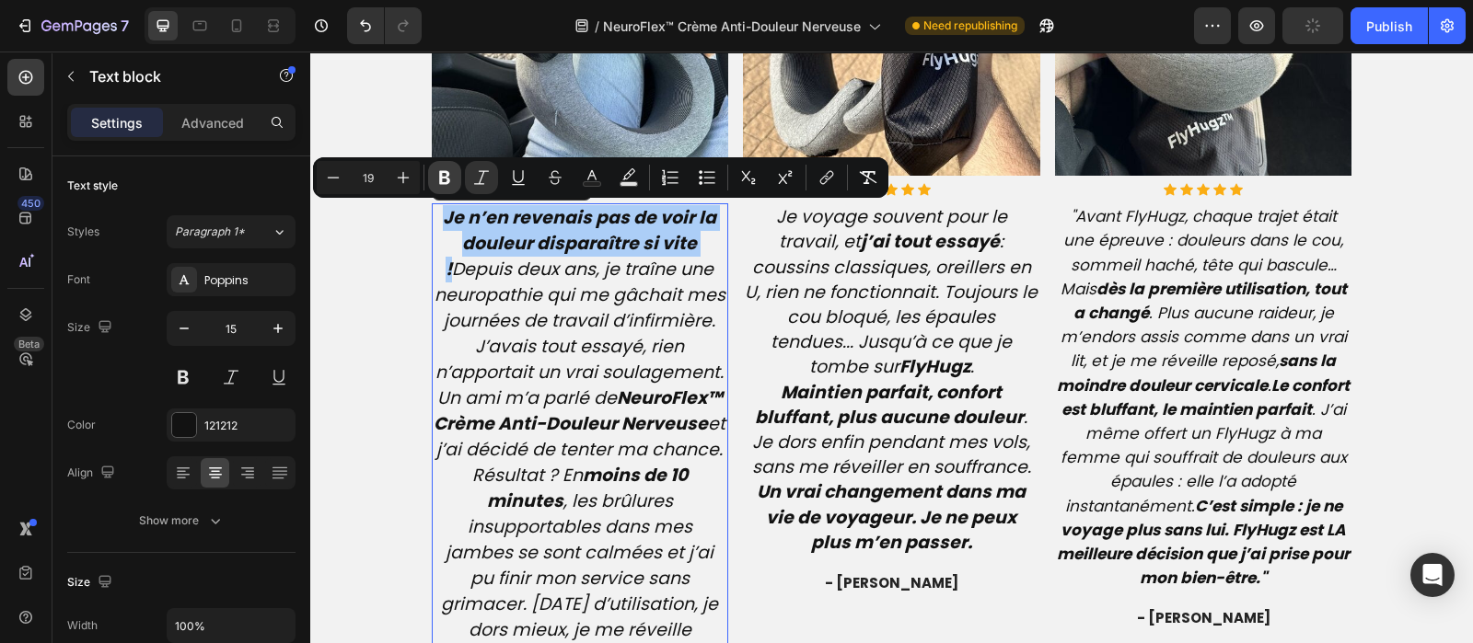
click at [443, 179] on icon "Editor contextual toolbar" at bounding box center [444, 177] width 18 height 18
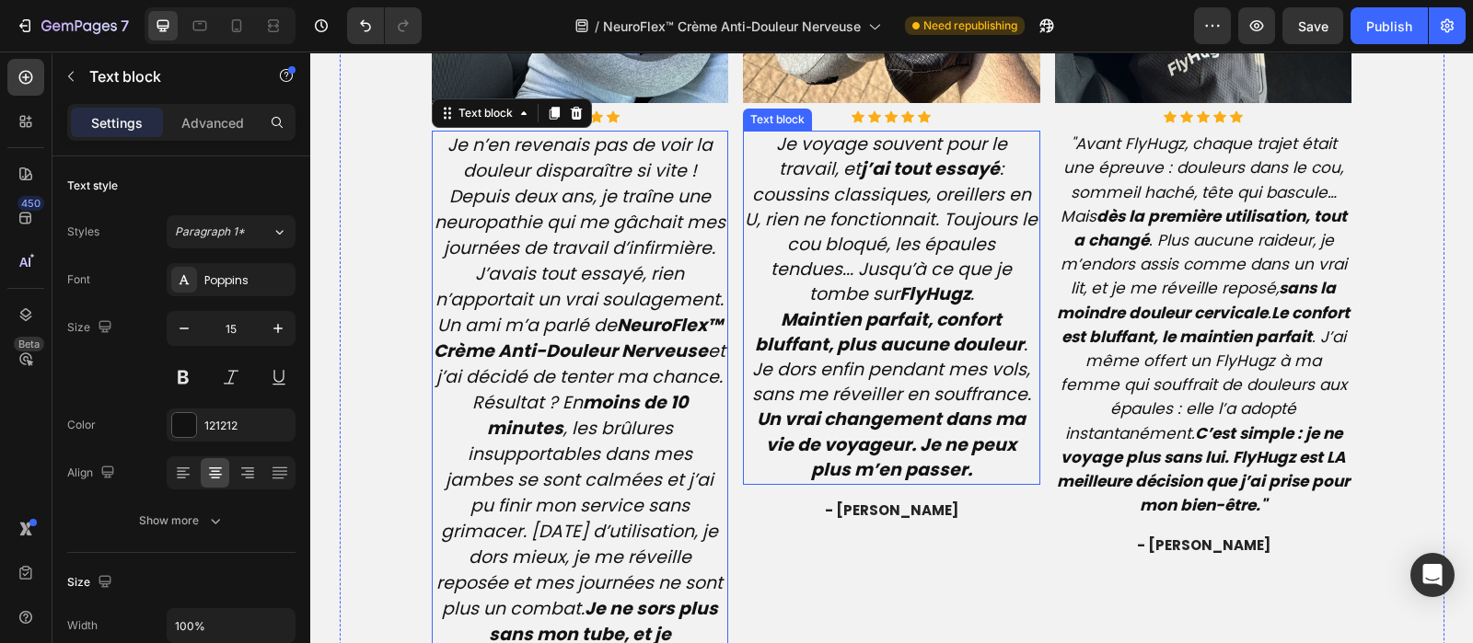
scroll to position [4680, 0]
click at [861, 175] on strong "j’ai tout essayé" at bounding box center [930, 168] width 139 height 25
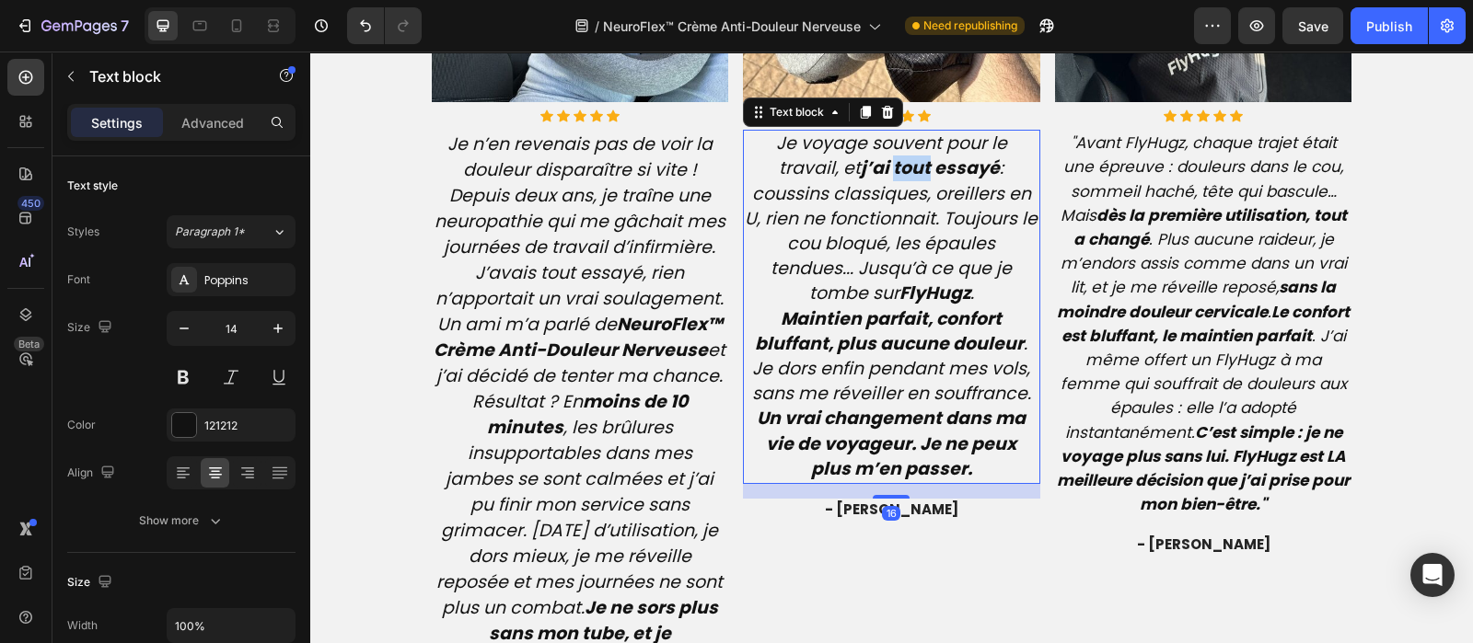
click at [861, 175] on strong "j’ai tout essayé" at bounding box center [930, 168] width 139 height 25
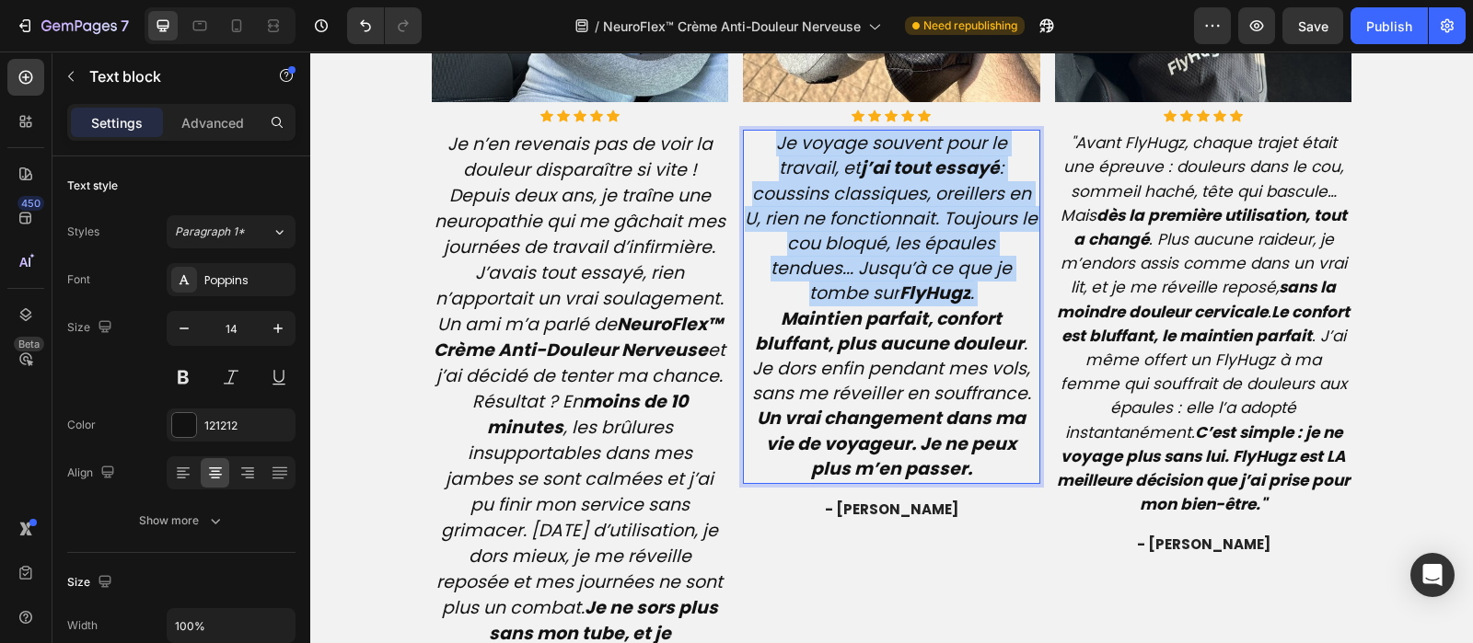
click at [861, 175] on strong "j’ai tout essayé" at bounding box center [930, 168] width 139 height 25
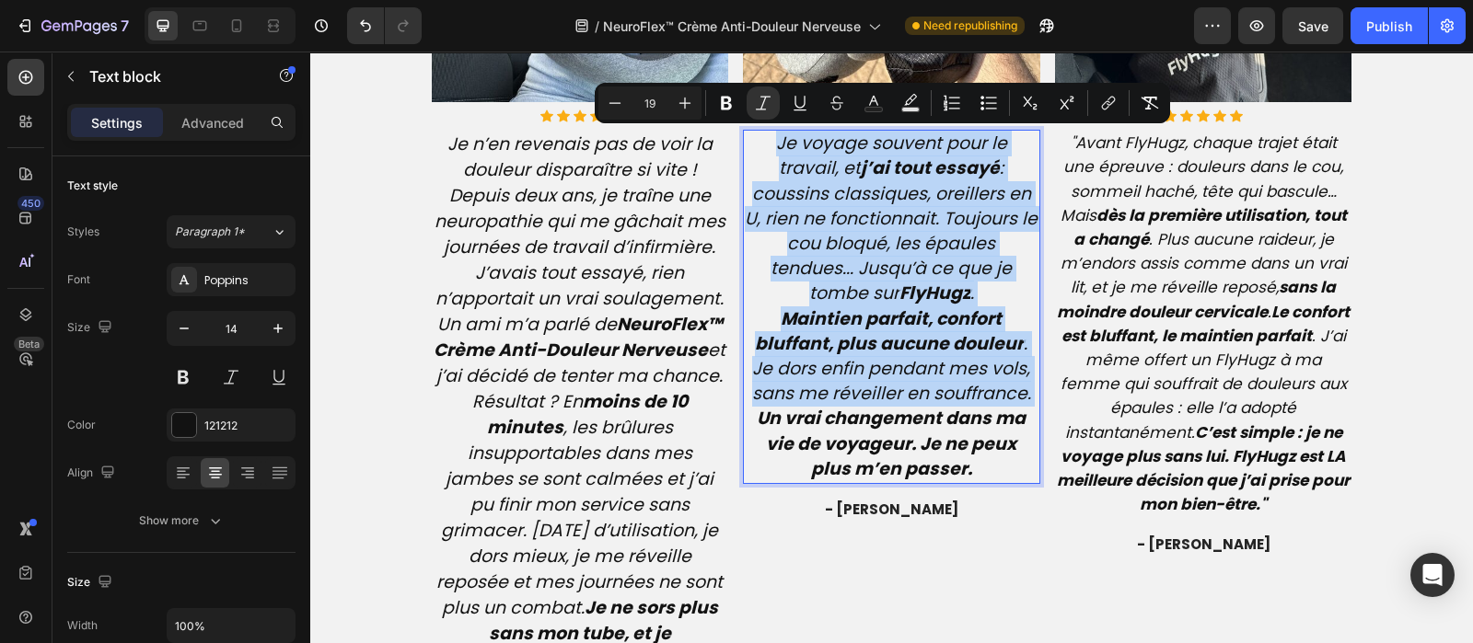
type input "14"
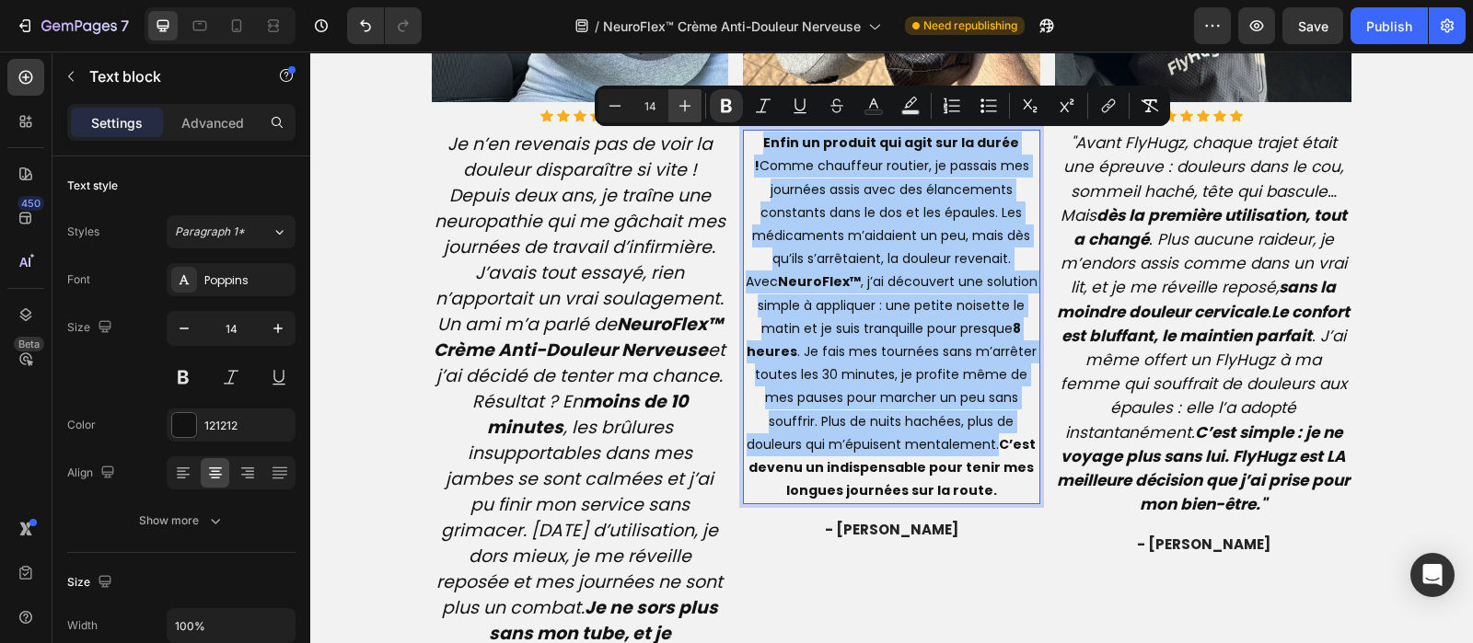
click at [688, 110] on icon "Editor contextual toolbar" at bounding box center [685, 106] width 18 height 18
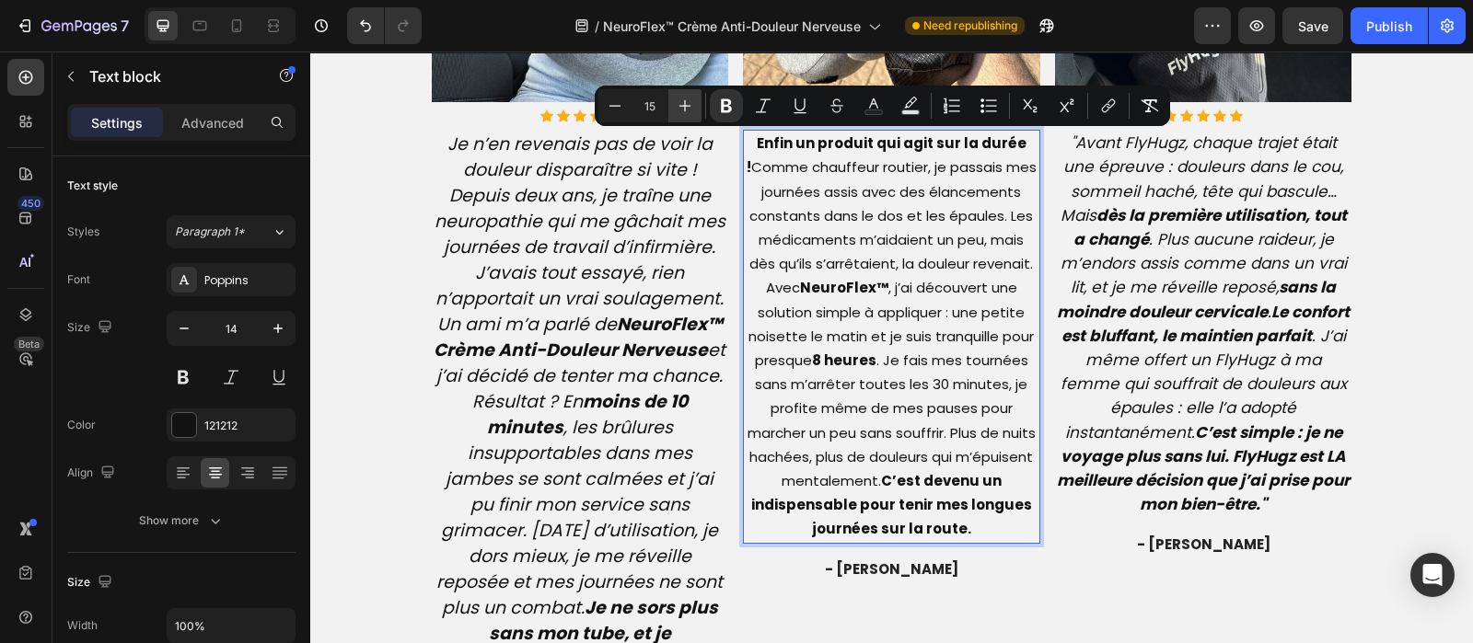
click at [688, 110] on icon "Editor contextual toolbar" at bounding box center [685, 106] width 18 height 18
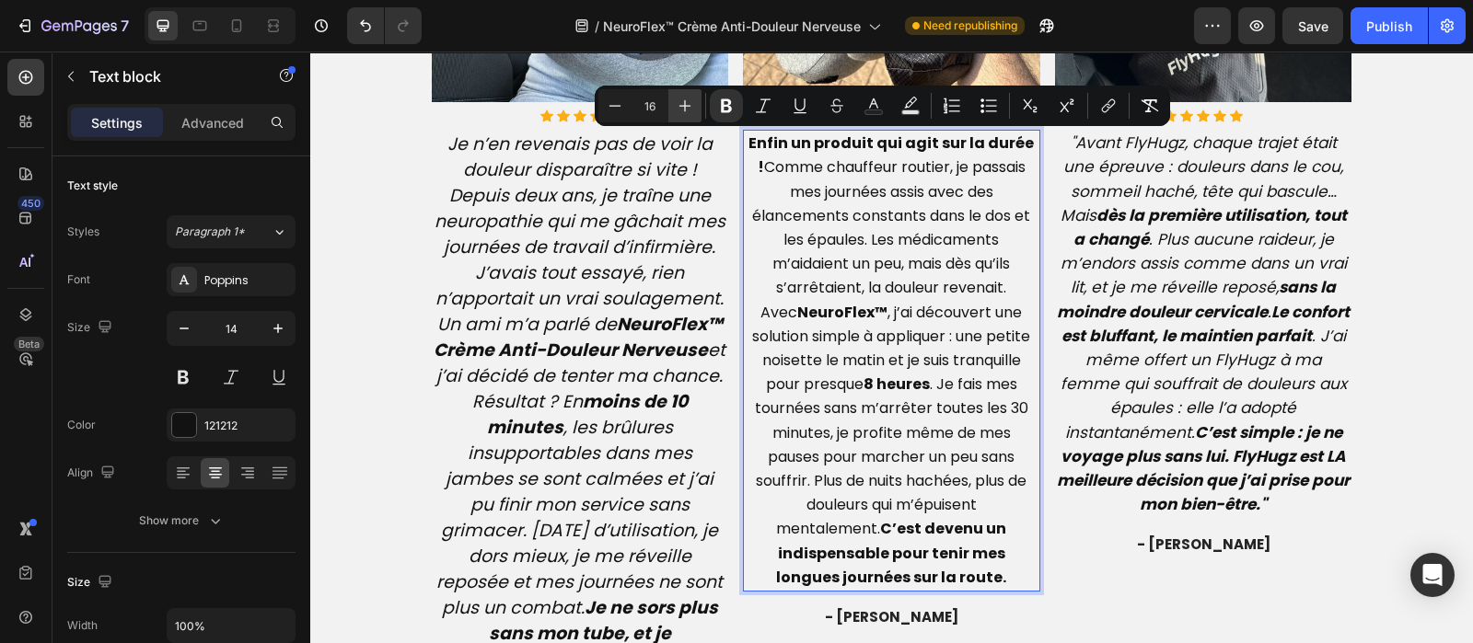
click at [688, 110] on icon "Editor contextual toolbar" at bounding box center [685, 106] width 18 height 18
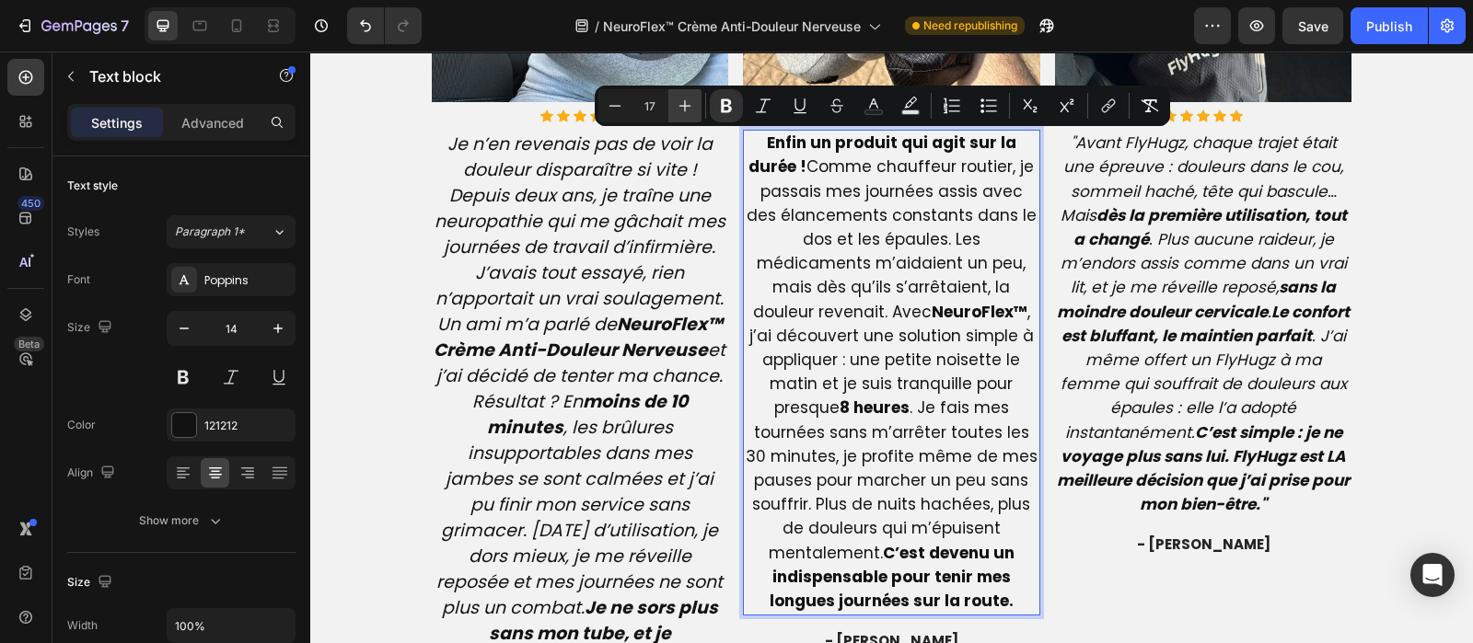
click at [688, 110] on icon "Editor contextual toolbar" at bounding box center [685, 106] width 18 height 18
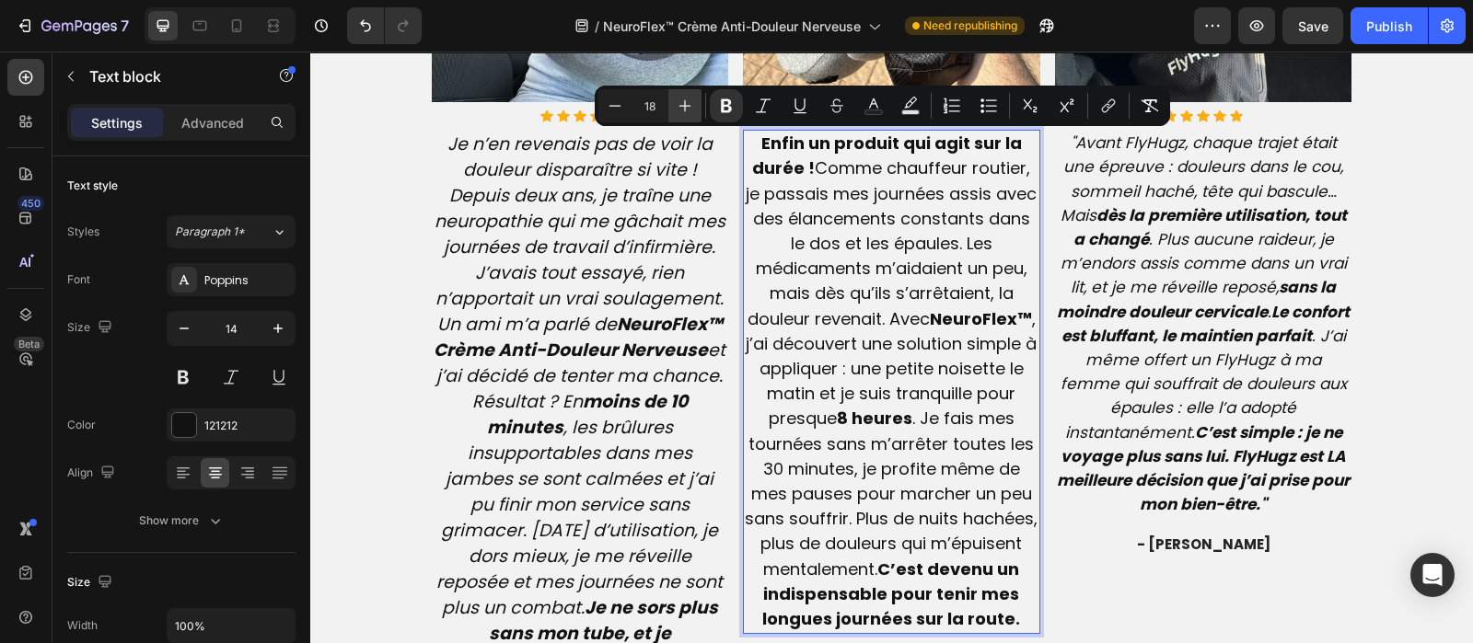
click at [688, 110] on icon "Editor contextual toolbar" at bounding box center [685, 106] width 18 height 18
type input "19"
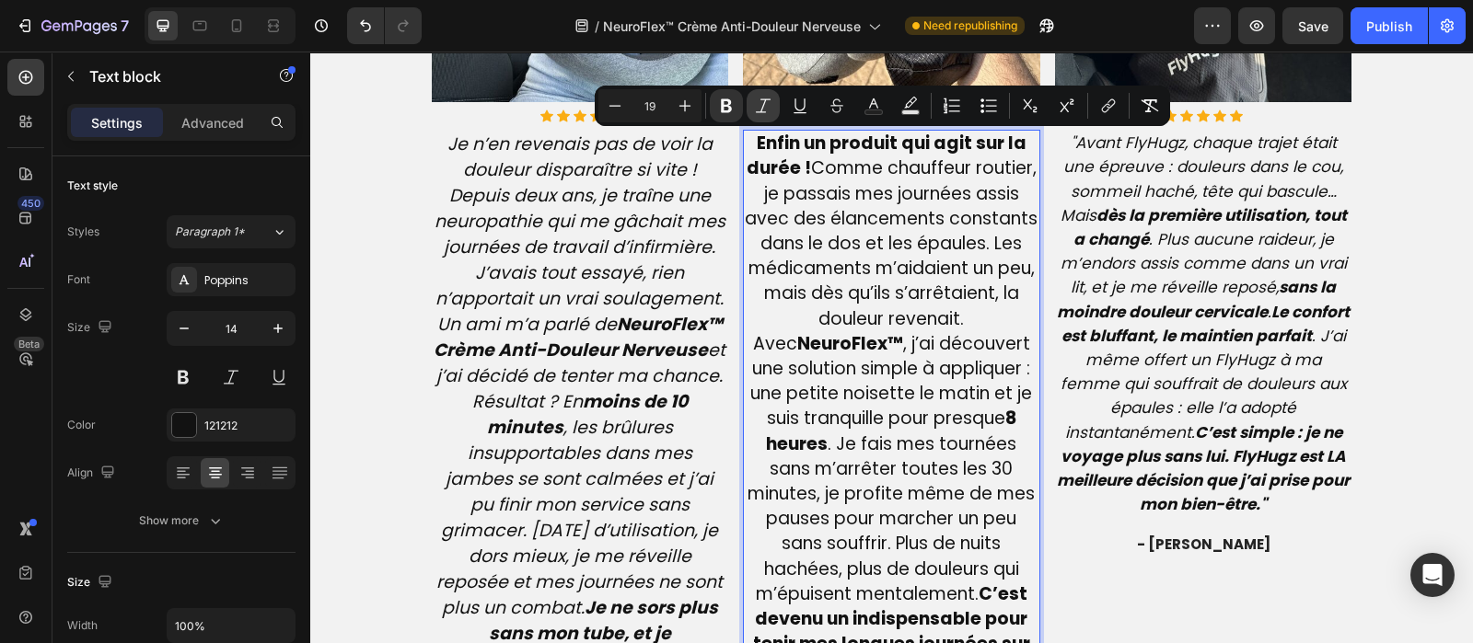
click at [764, 111] on icon "Editor contextual toolbar" at bounding box center [763, 105] width 15 height 14
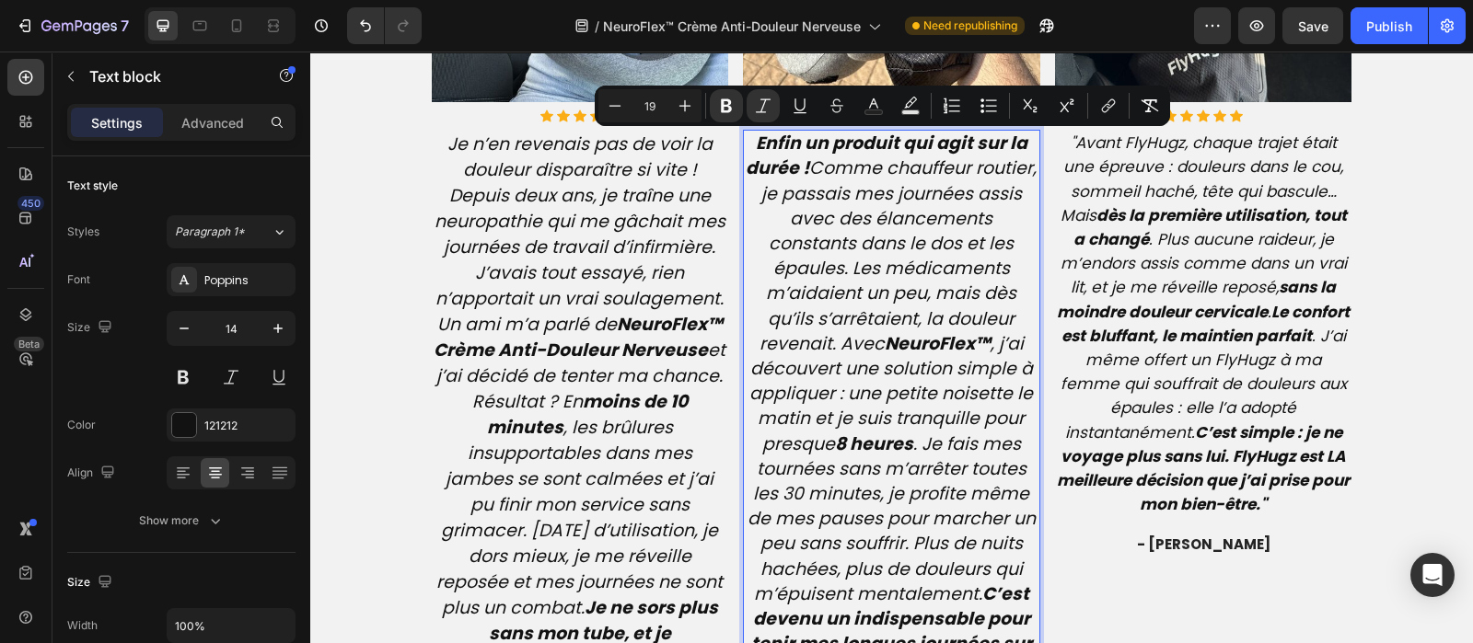
click at [836, 168] on icon "Enfin un produit qui agit sur la durée ! Comme chauffeur routier, je passais me…" at bounding box center [891, 406] width 291 height 550
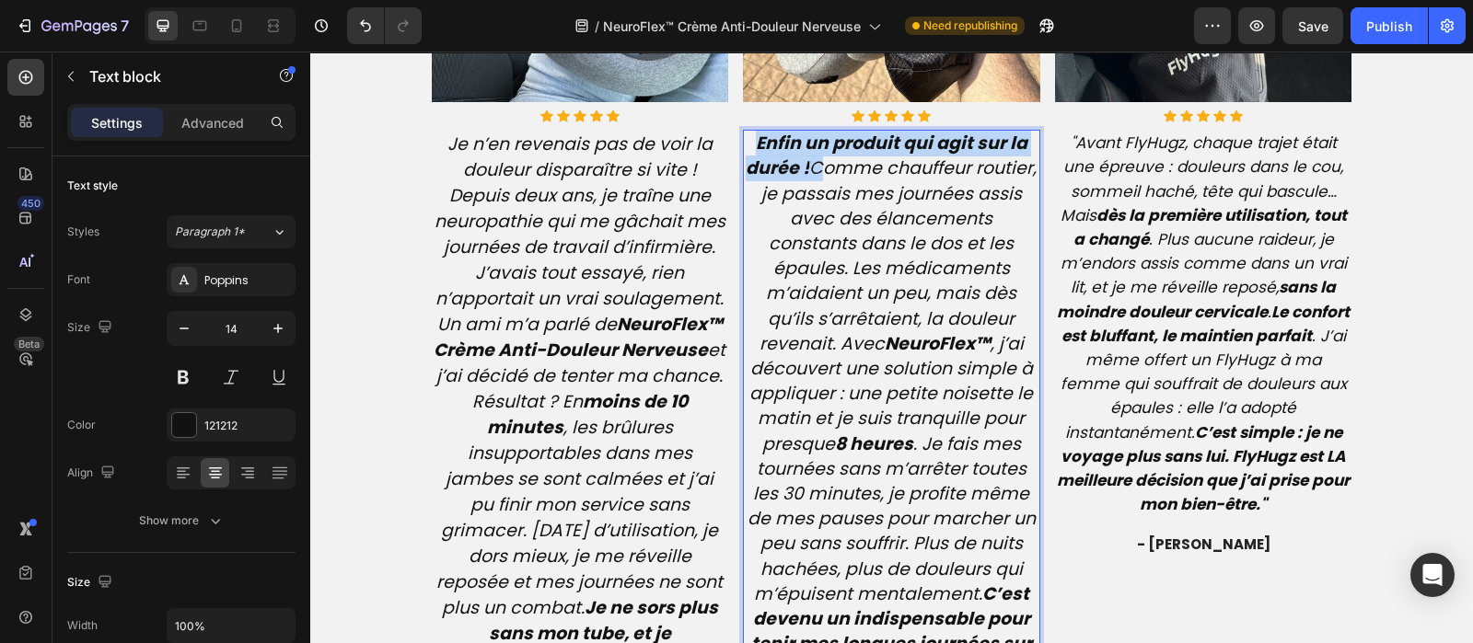
drag, startPoint x: 834, startPoint y: 166, endPoint x: 744, endPoint y: 145, distance: 92.7
click at [745, 145] on p "Enfin un produit qui agit sur la durée ! Comme chauffeur routier, je passais me…" at bounding box center [892, 407] width 294 height 550
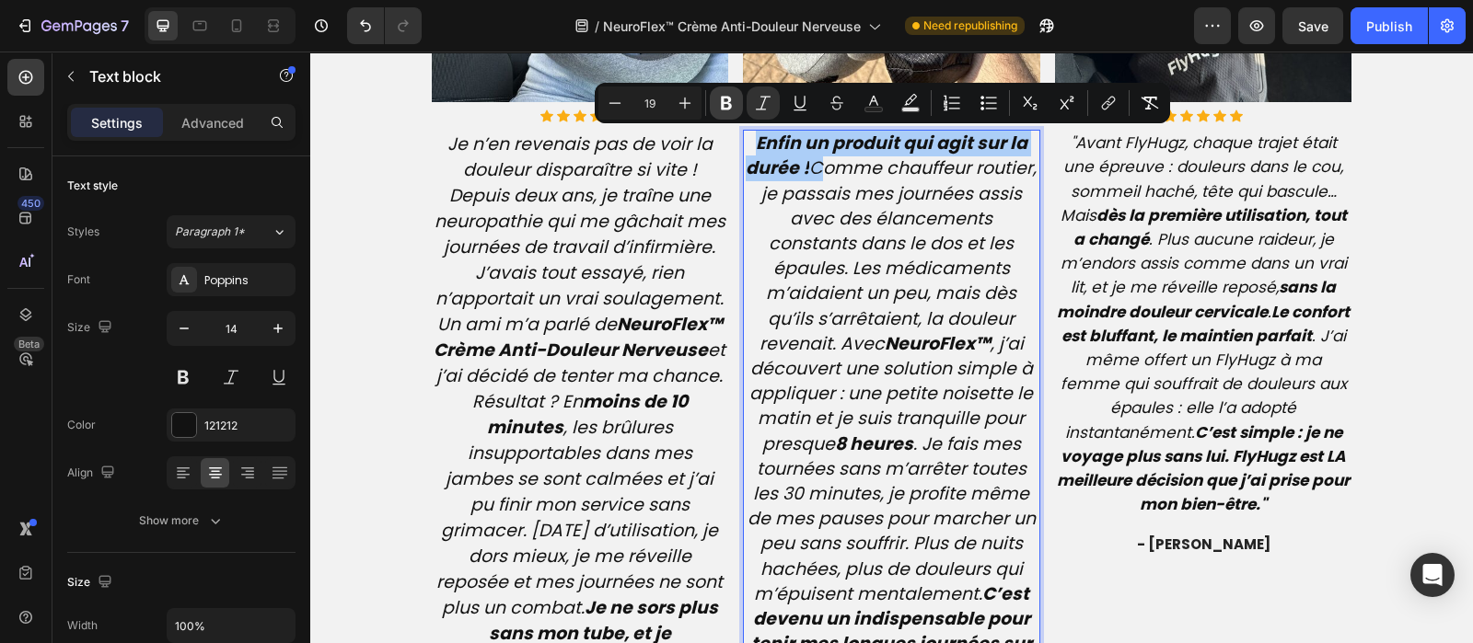
click at [718, 99] on icon "Editor contextual toolbar" at bounding box center [726, 103] width 18 height 18
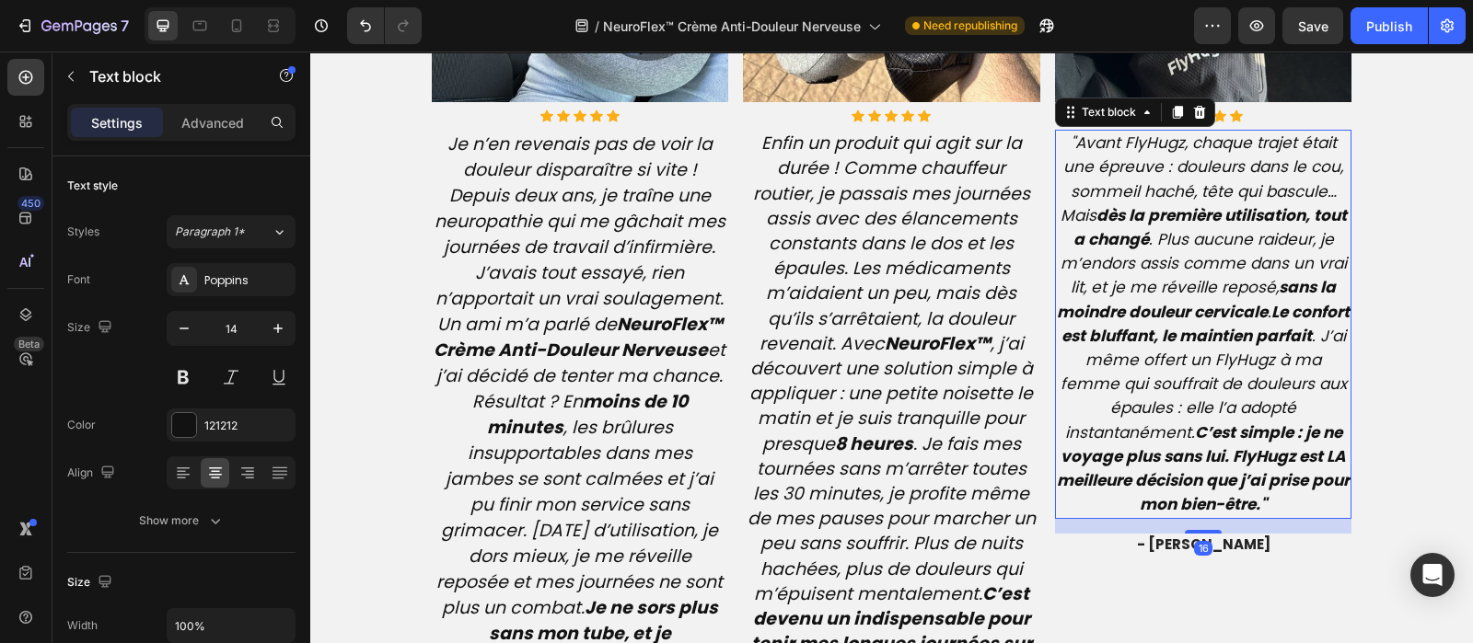
click at [1137, 280] on icon ""Avant FlyHugz, chaque trajet était une épreuve : douleurs dans le cou, sommeil…" at bounding box center [1203, 324] width 293 height 384
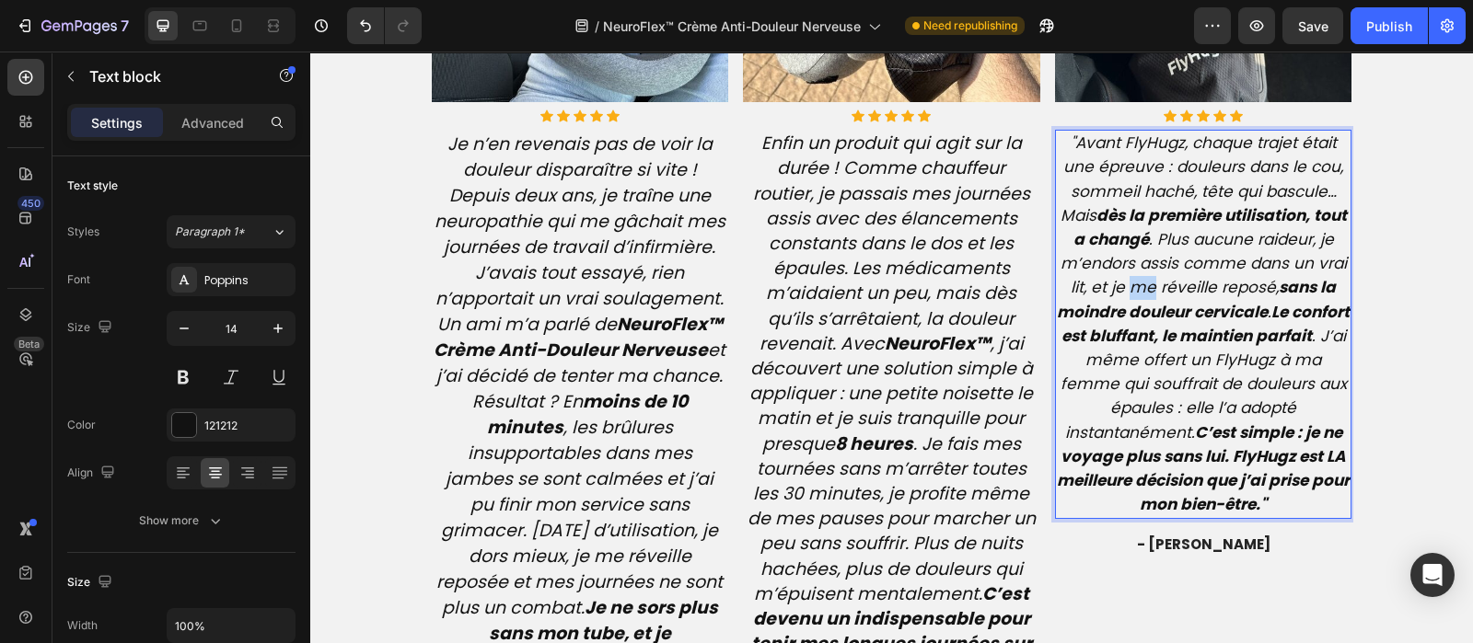
click at [1137, 280] on icon ""Avant FlyHugz, chaque trajet était une épreuve : douleurs dans le cou, sommeil…" at bounding box center [1203, 324] width 293 height 384
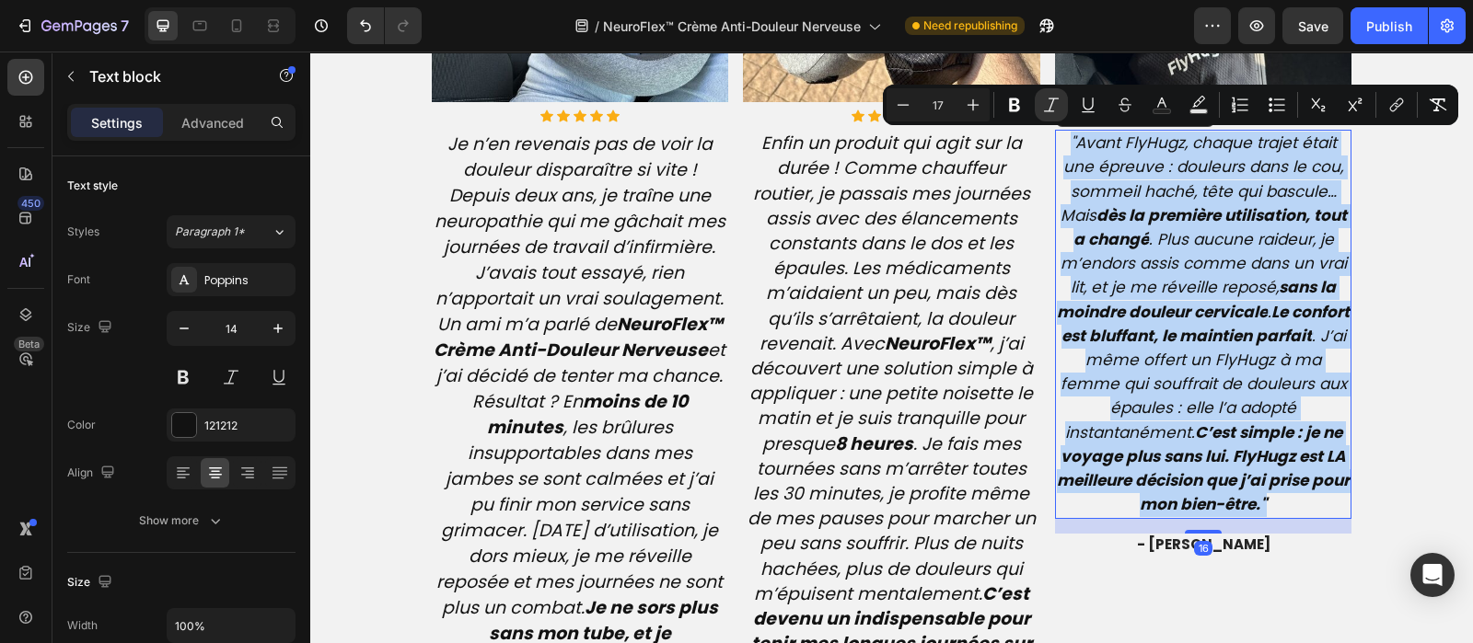
type input "14"
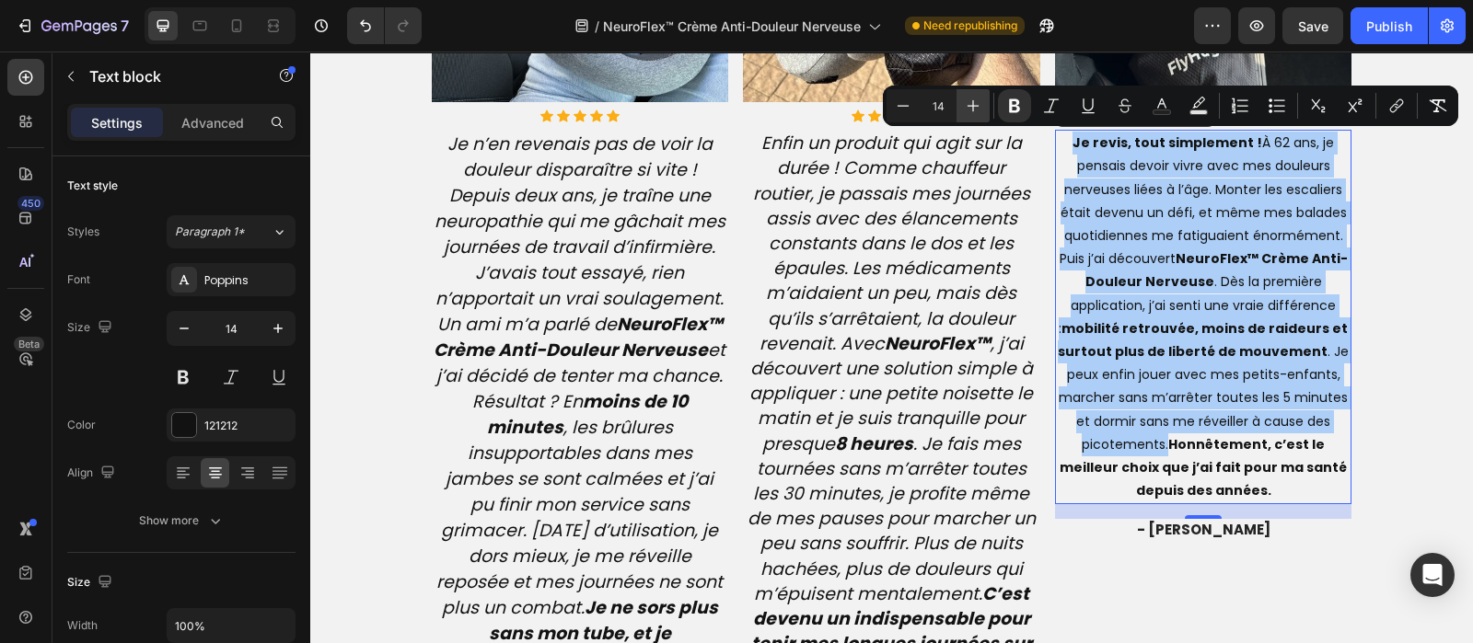
click at [973, 108] on icon "Editor contextual toolbar" at bounding box center [973, 106] width 18 height 18
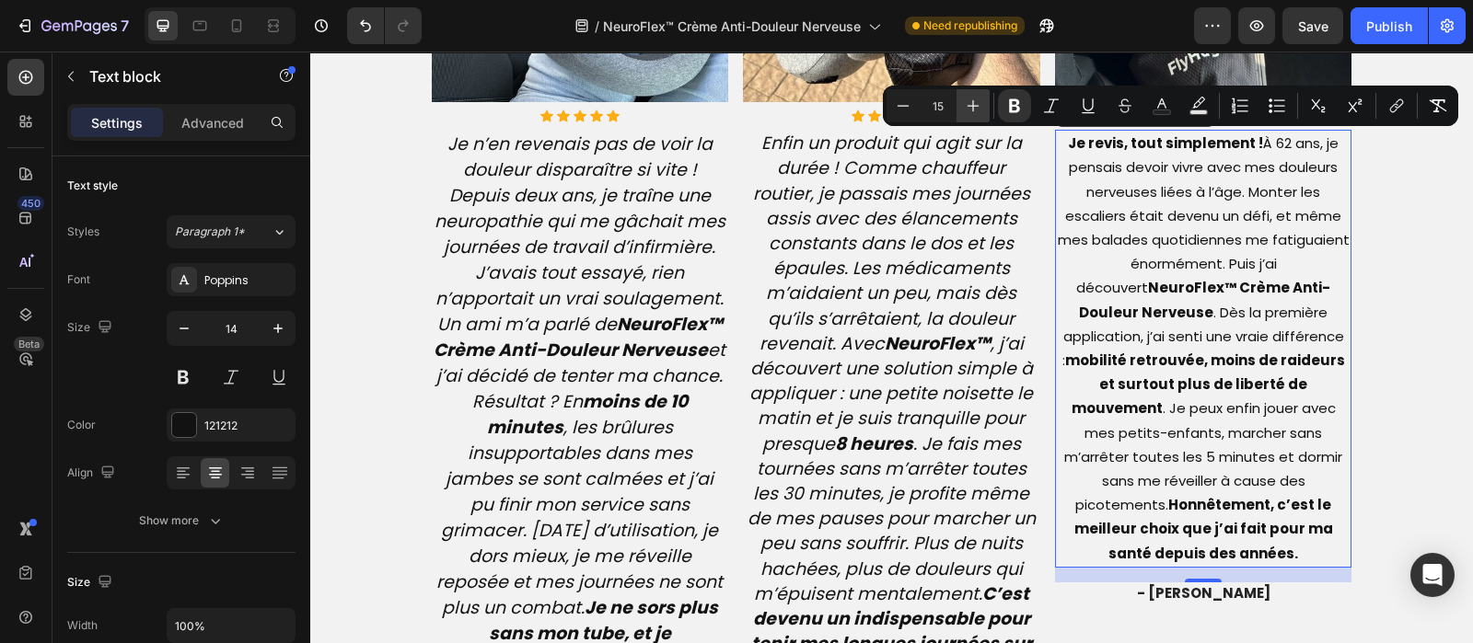
click at [973, 108] on icon "Editor contextual toolbar" at bounding box center [973, 106] width 18 height 18
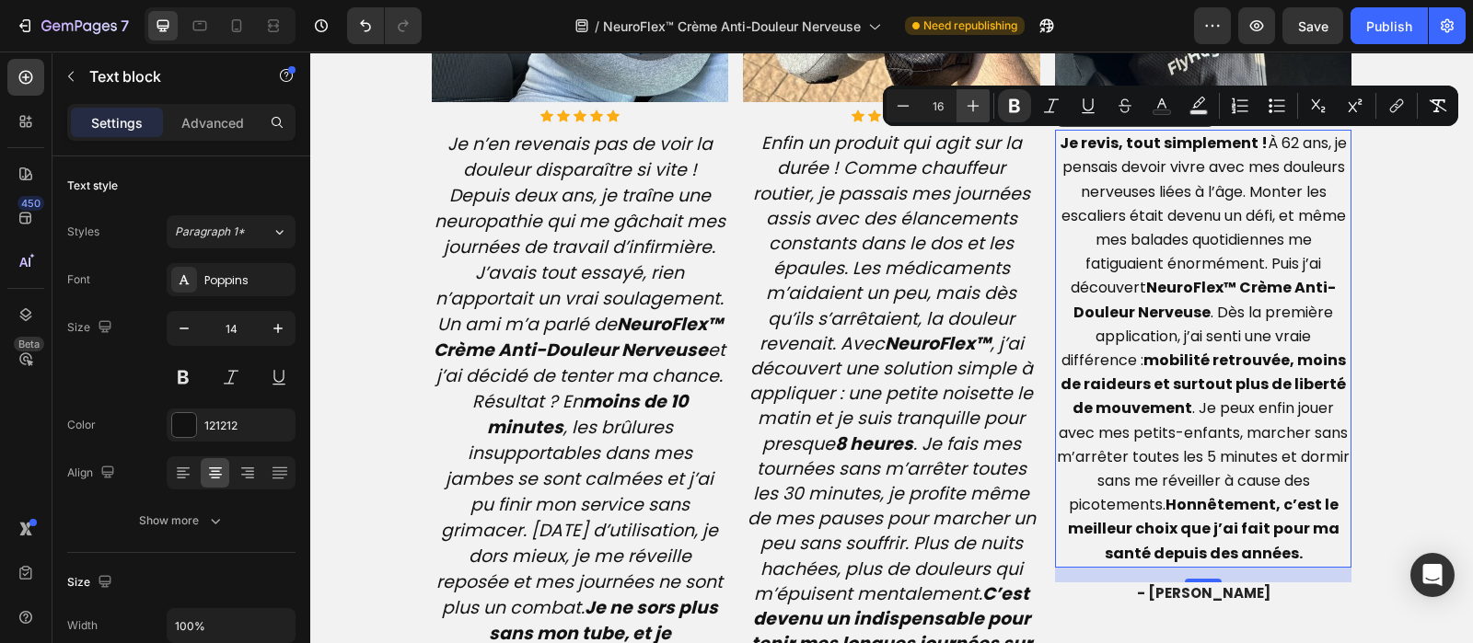
click at [973, 108] on icon "Editor contextual toolbar" at bounding box center [973, 106] width 18 height 18
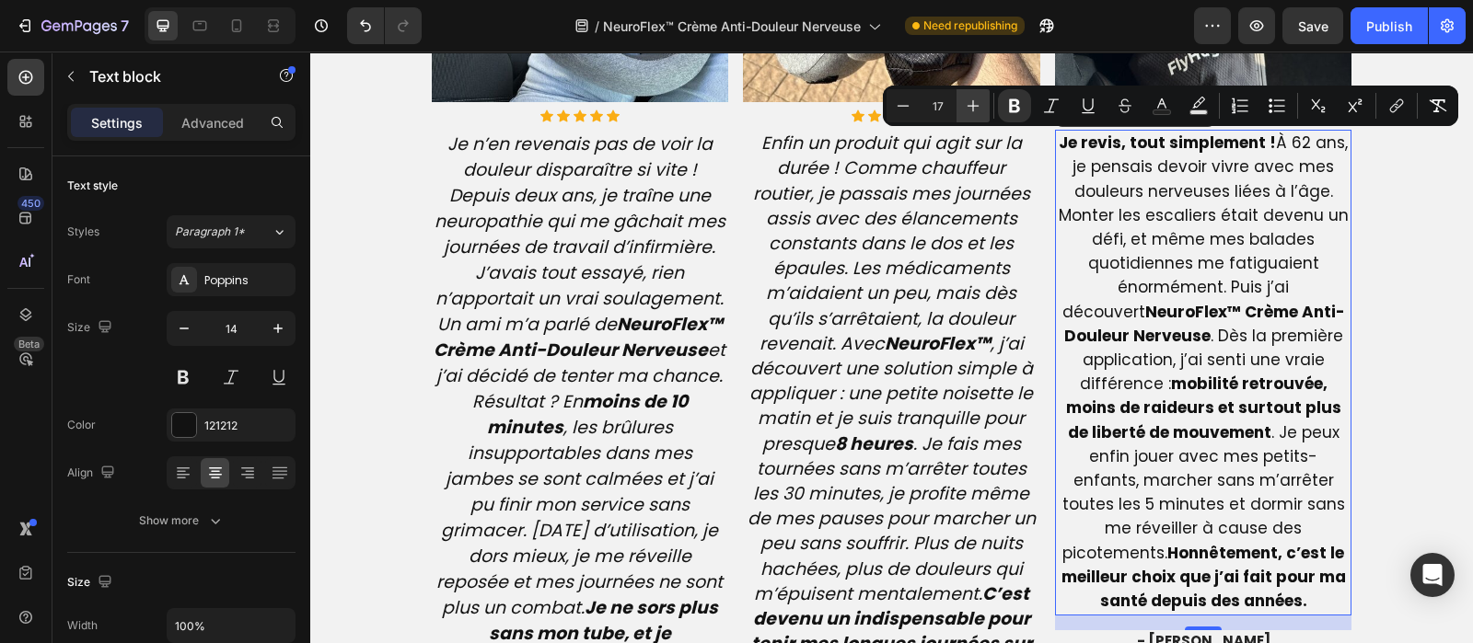
click at [973, 108] on icon "Editor contextual toolbar" at bounding box center [973, 106] width 18 height 18
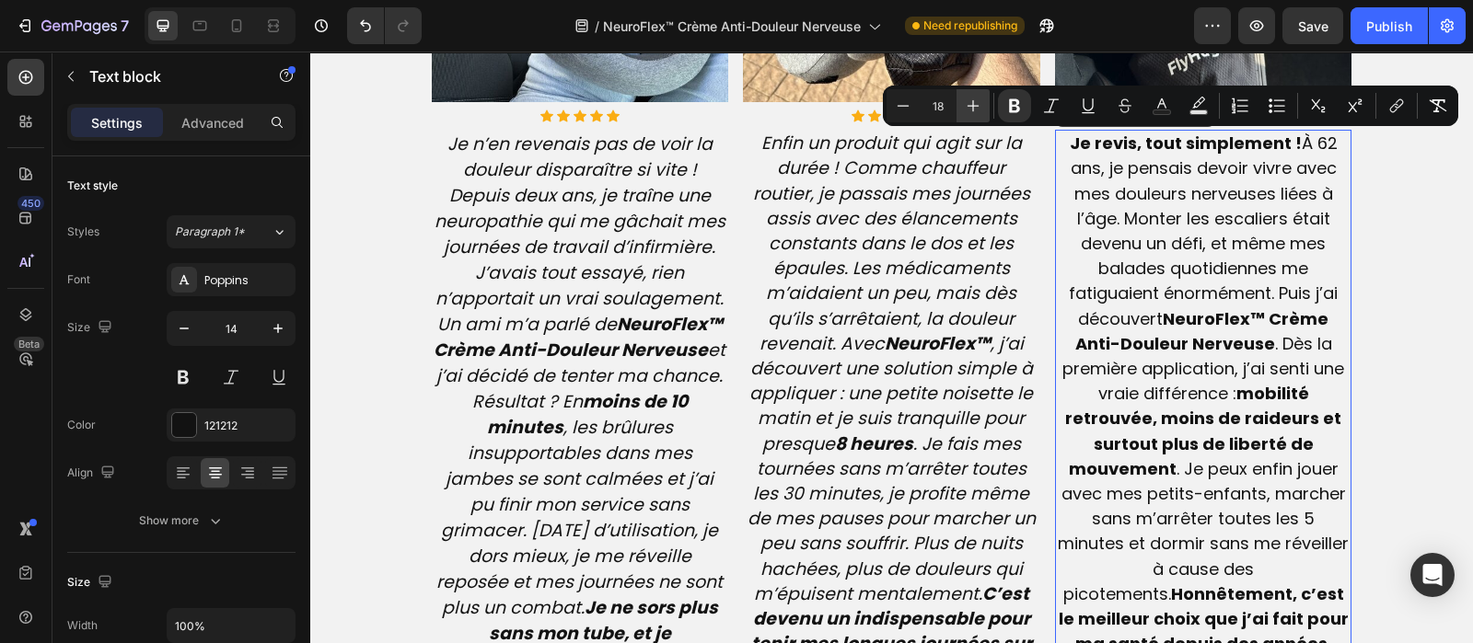
click at [973, 108] on icon "Editor contextual toolbar" at bounding box center [973, 106] width 18 height 18
type input "19"
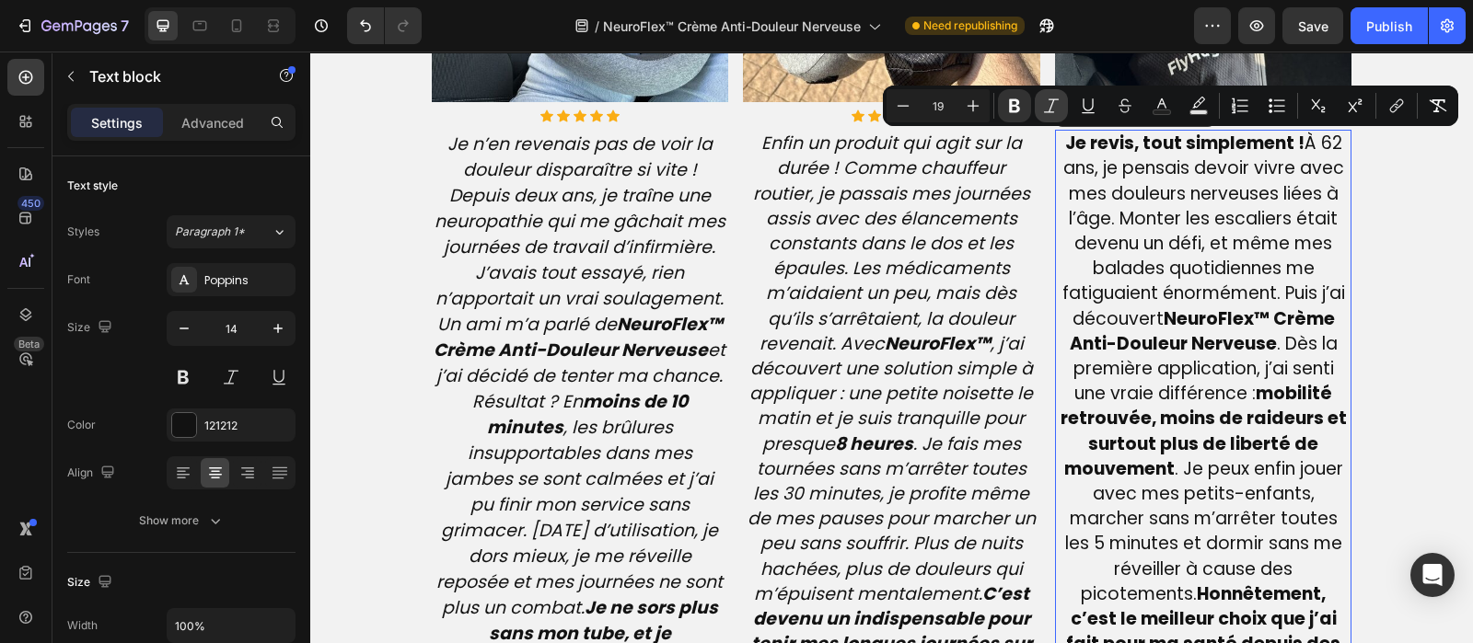
click at [1054, 110] on icon "Editor contextual toolbar" at bounding box center [1051, 106] width 18 height 18
click at [1291, 141] on icon "Je revis, tout simplement ! À 62 ans, je pensais devoir vivre avec mes douleurs…" at bounding box center [1203, 406] width 290 height 550
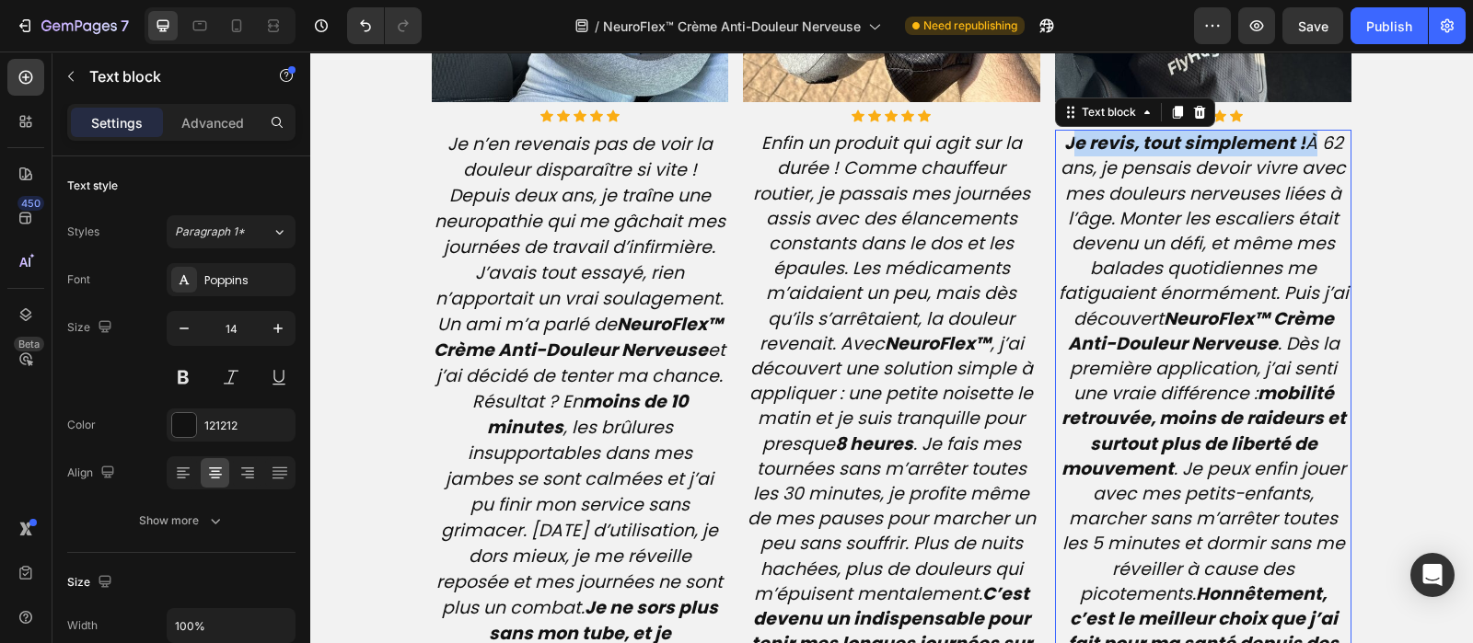
drag, startPoint x: 1296, startPoint y: 140, endPoint x: 1060, endPoint y: 151, distance: 235.9
click at [1060, 151] on icon "Je revis, tout simplement ! À 62 ans, je pensais devoir vivre avec mes douleurs…" at bounding box center [1203, 406] width 290 height 550
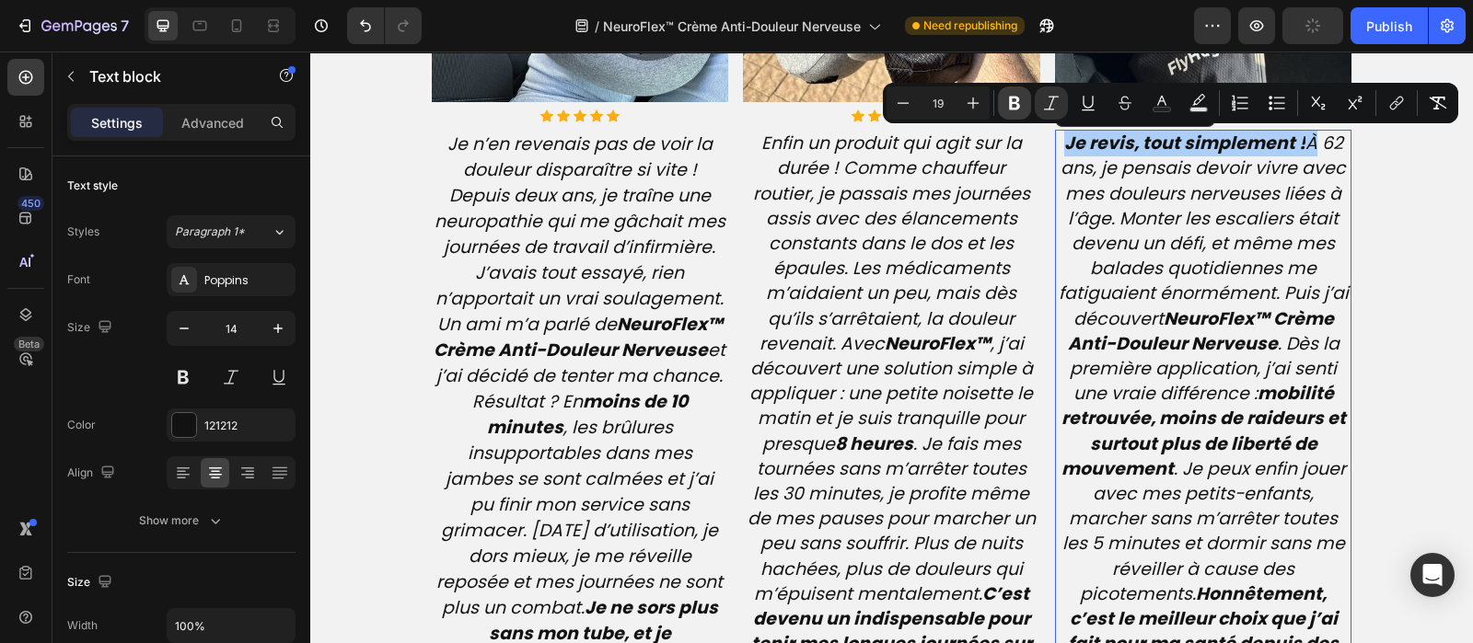
click at [1012, 100] on icon "Editor contextual toolbar" at bounding box center [1014, 103] width 18 height 18
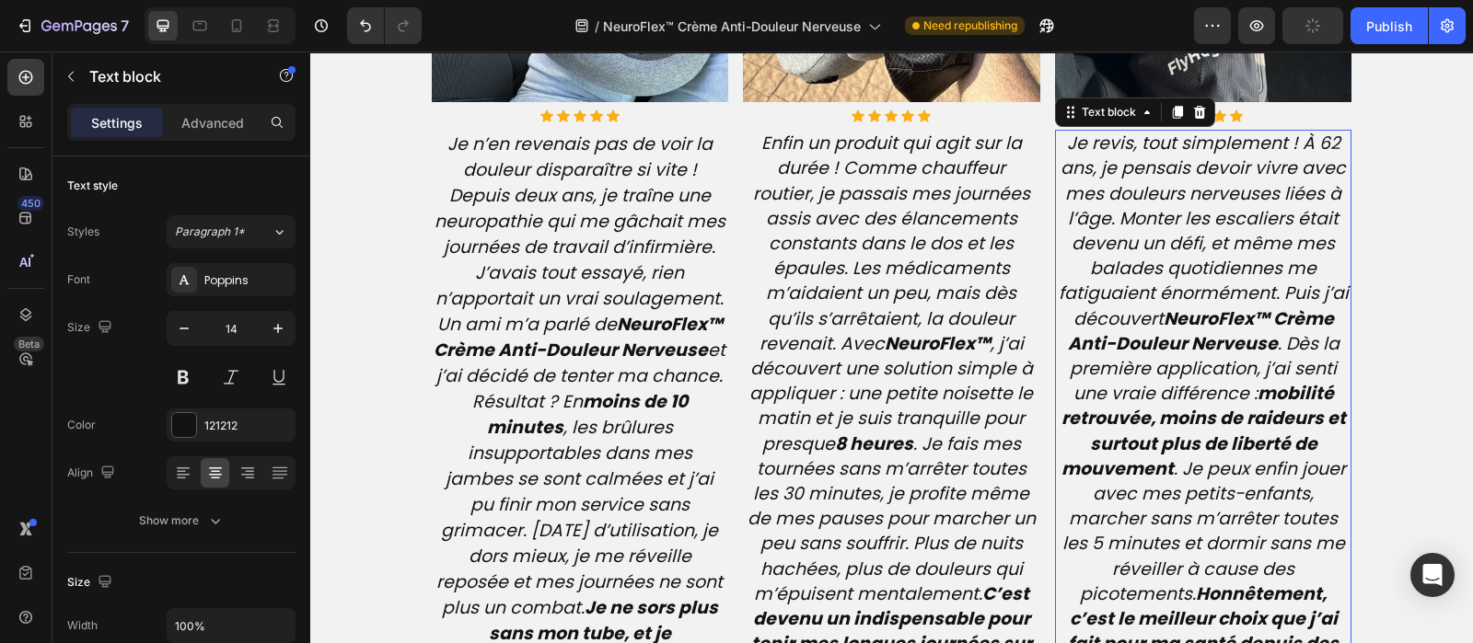
click at [1289, 145] on icon "Je revis, tout simplement ! À 62 ans, je pensais devoir vivre avec mes douleurs…" at bounding box center [1203, 406] width 290 height 550
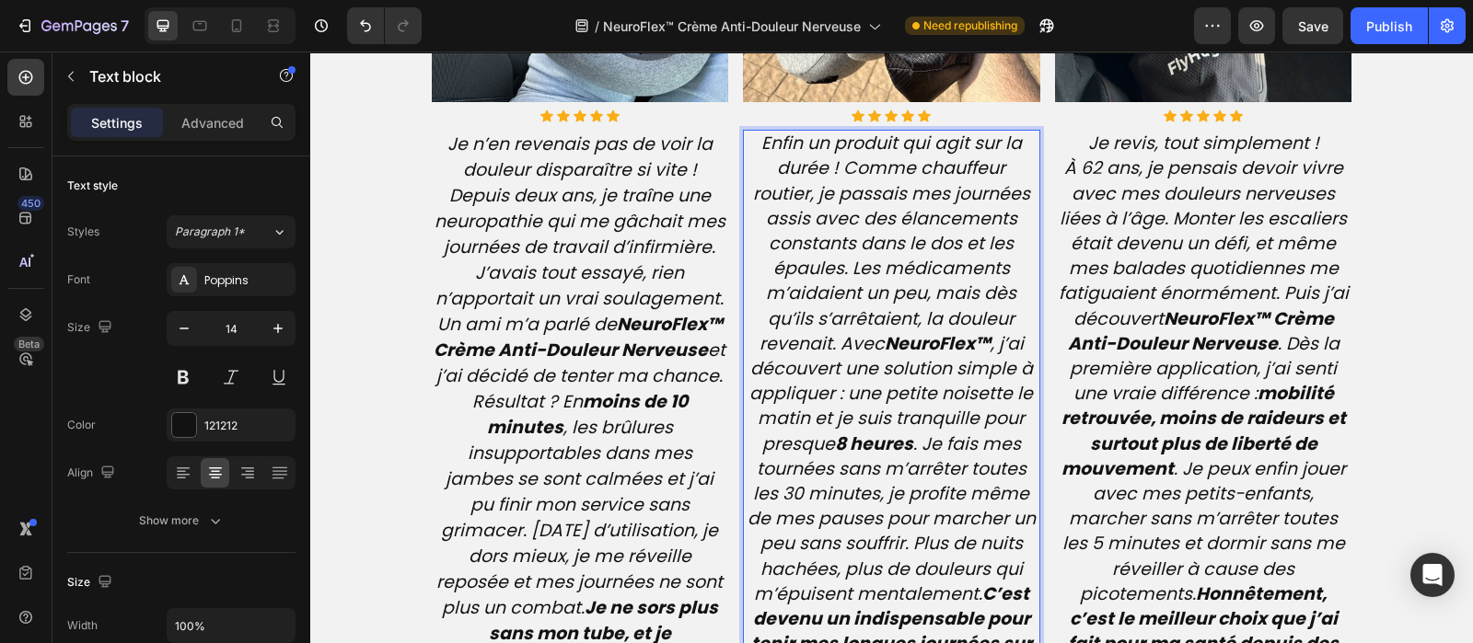
click at [802, 165] on icon "Enfin un produit qui agit sur la durée ! Comme chauffeur routier, je passais me…" at bounding box center [891, 406] width 288 height 550
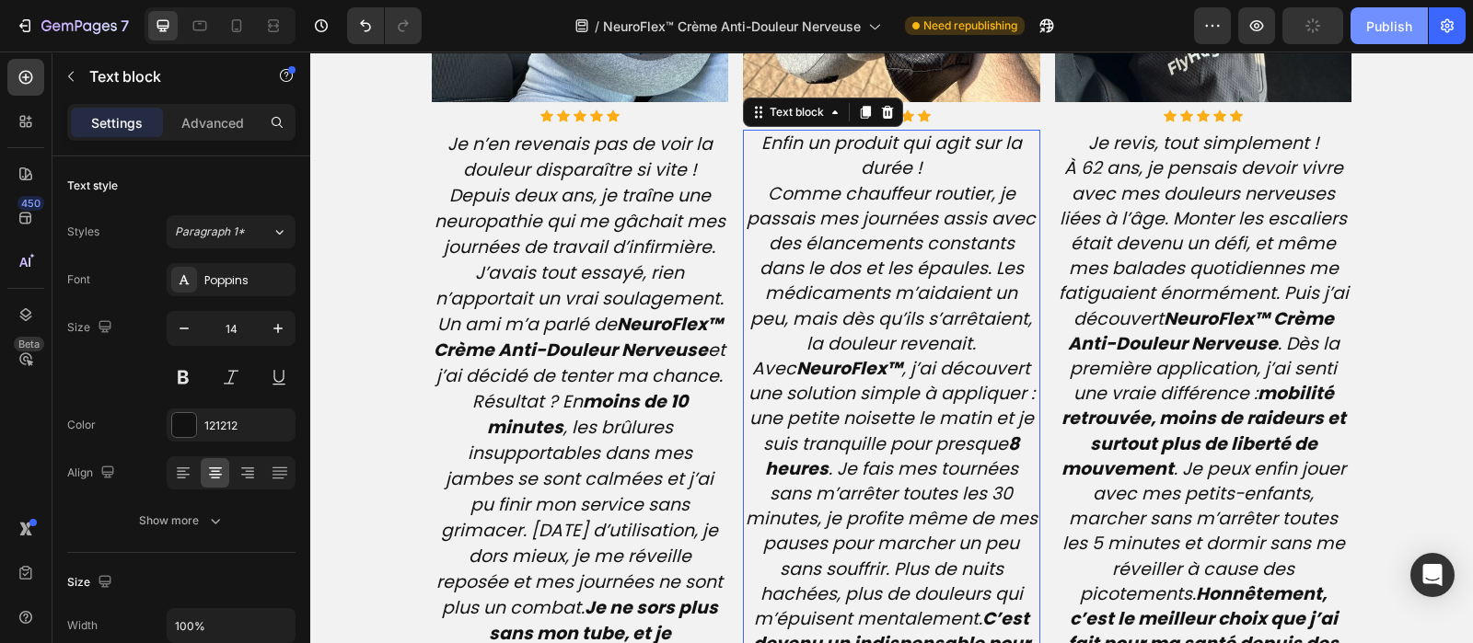
click at [1385, 27] on div "Publish" at bounding box center [1389, 26] width 46 height 19
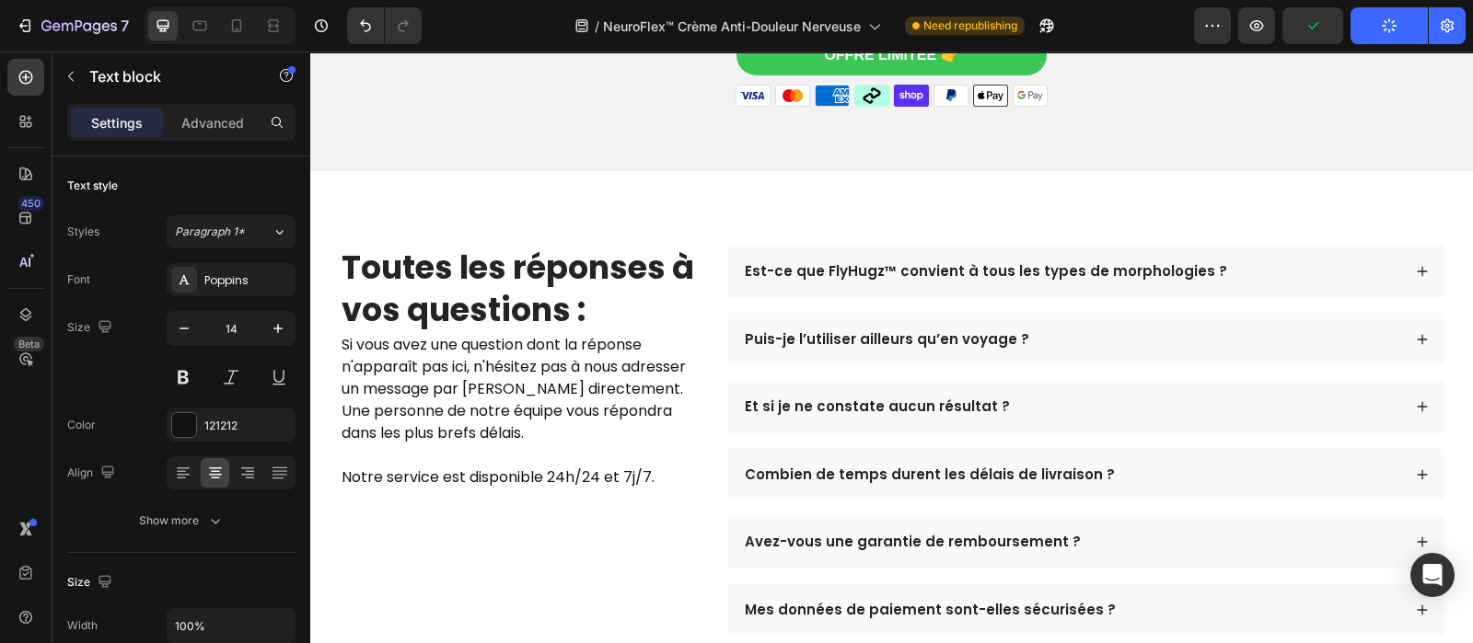
scroll to position [5648, 0]
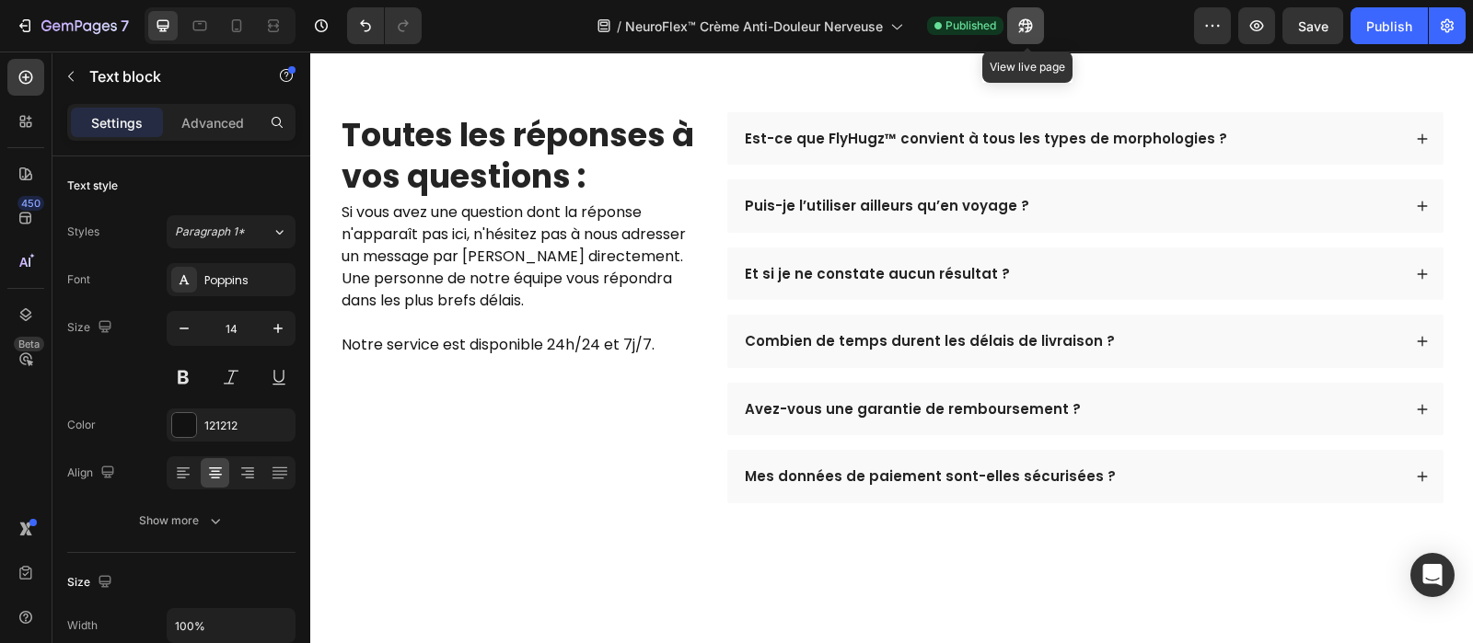
click at [1023, 25] on icon "button" at bounding box center [1025, 26] width 18 height 18
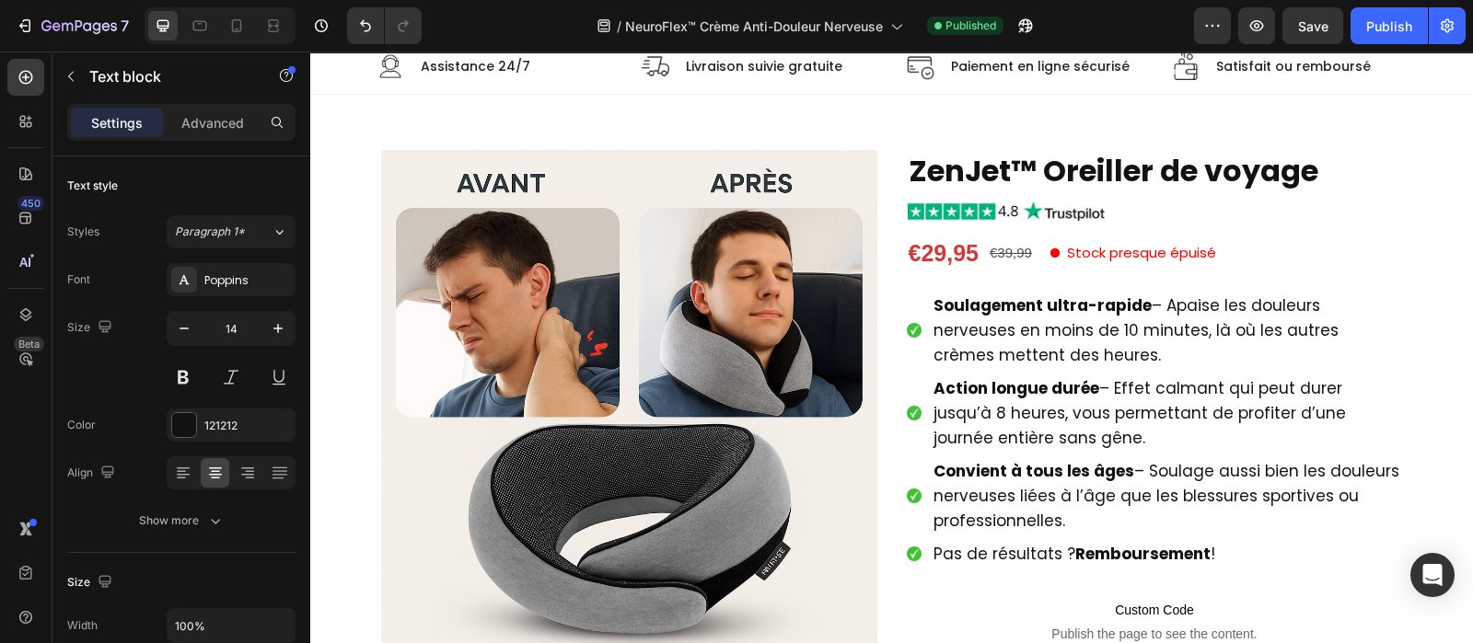
scroll to position [0, 0]
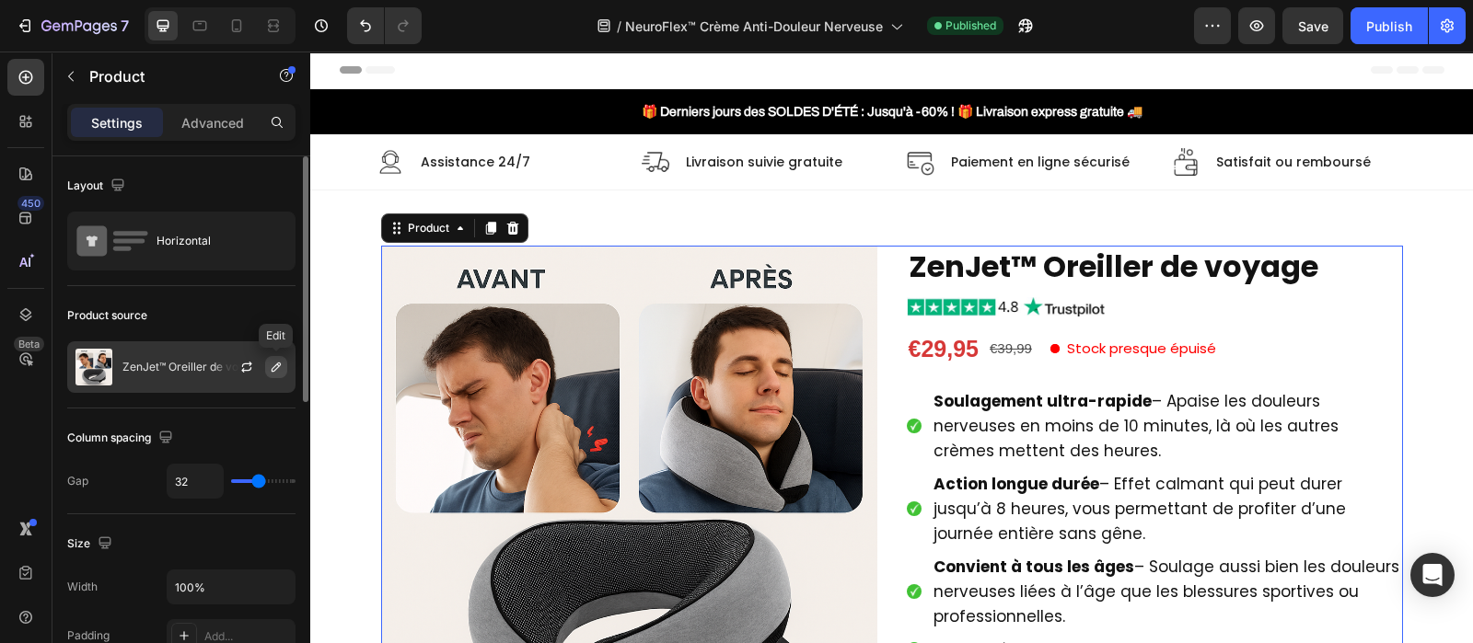
click at [278, 368] on icon "button" at bounding box center [276, 367] width 15 height 15
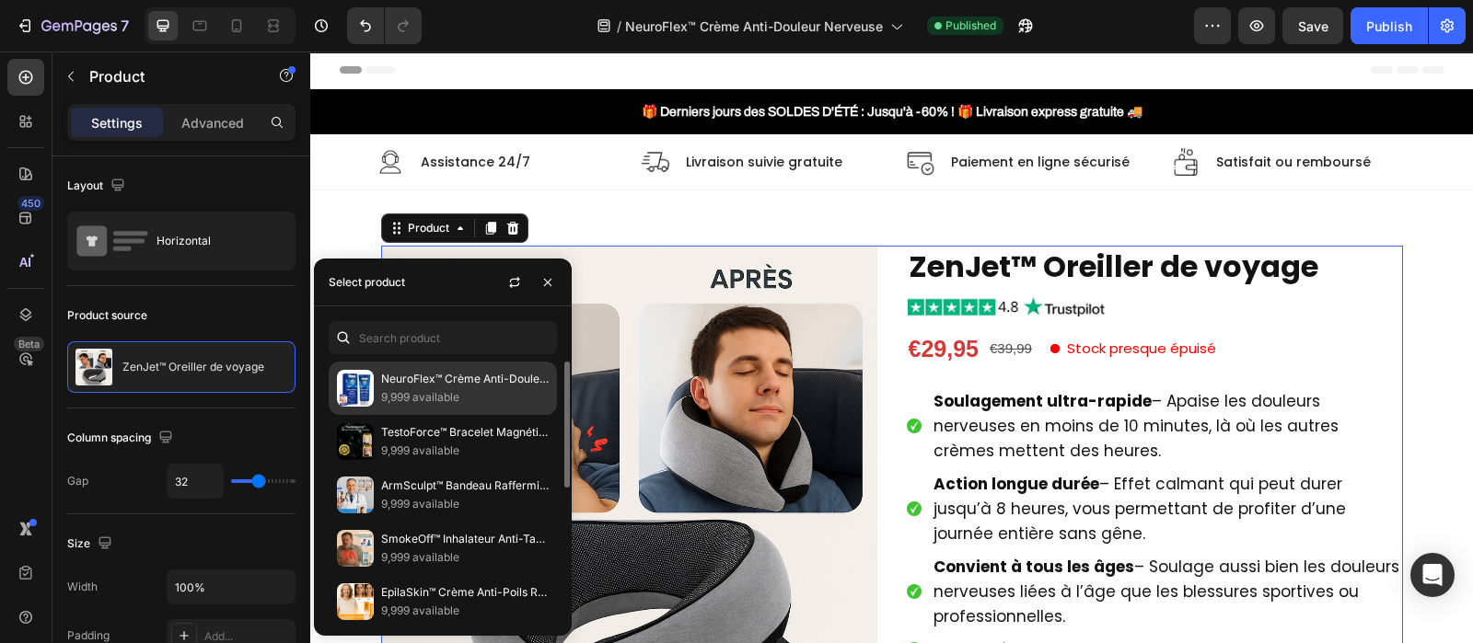
click at [419, 388] on p "9,999 available" at bounding box center [465, 397] width 168 height 18
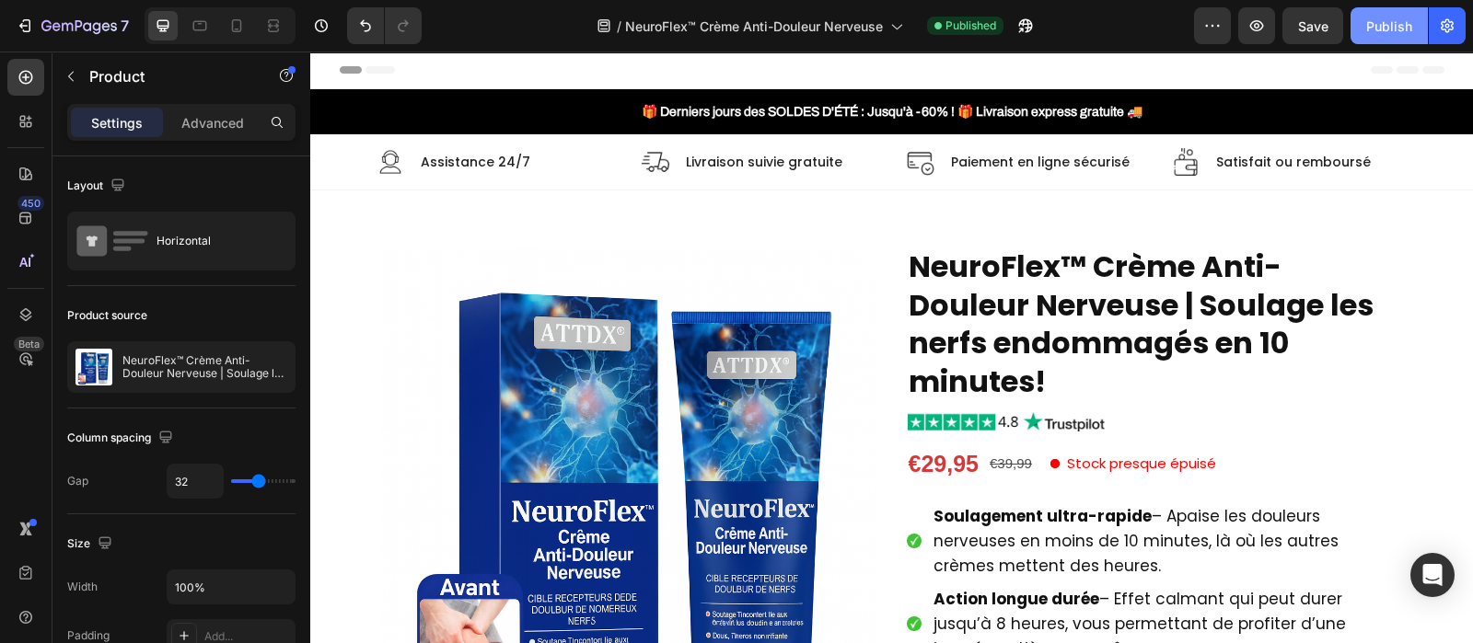
click at [1374, 29] on div "Publish" at bounding box center [1389, 26] width 46 height 19
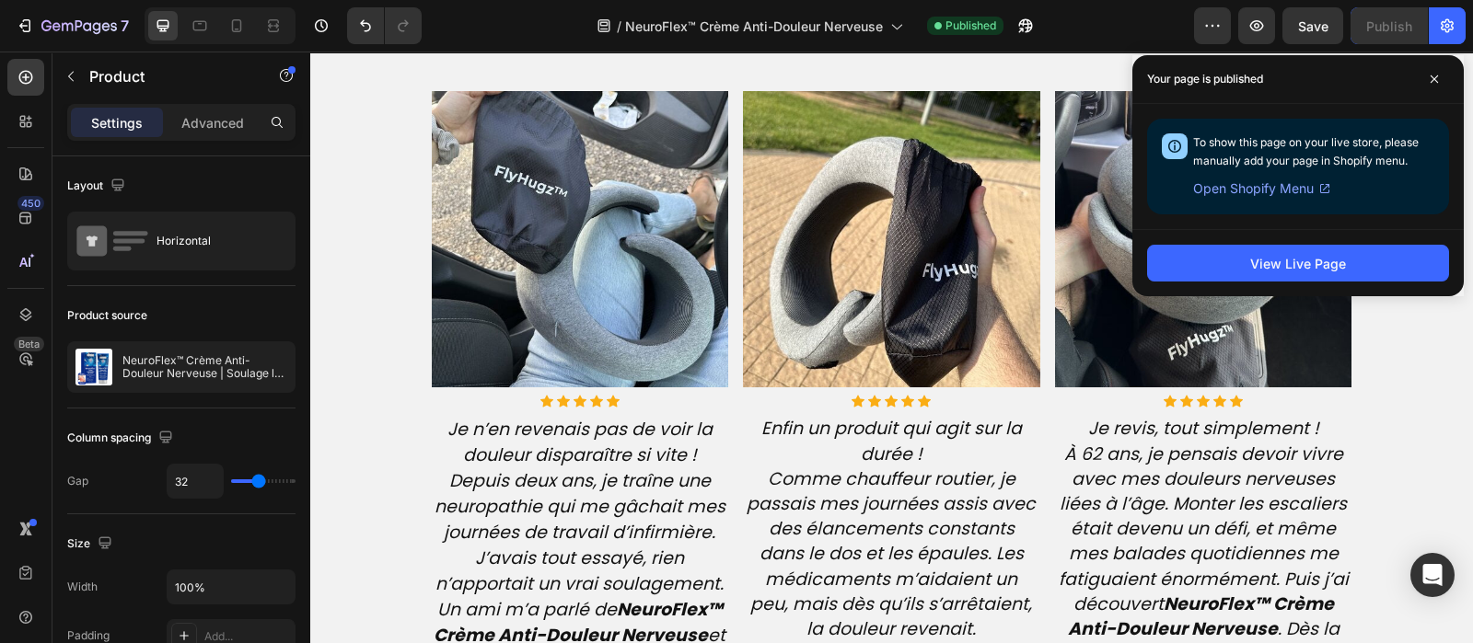
scroll to position [4469, 0]
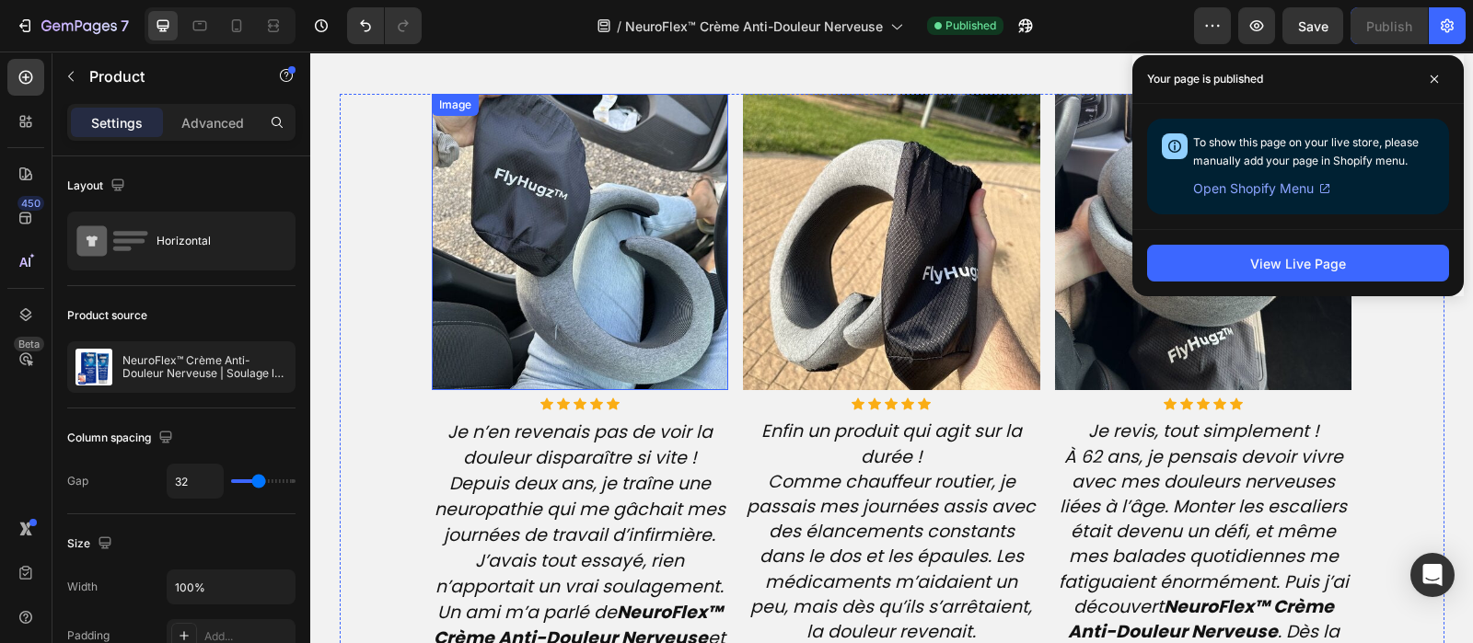
click at [561, 232] on img at bounding box center [580, 242] width 297 height 297
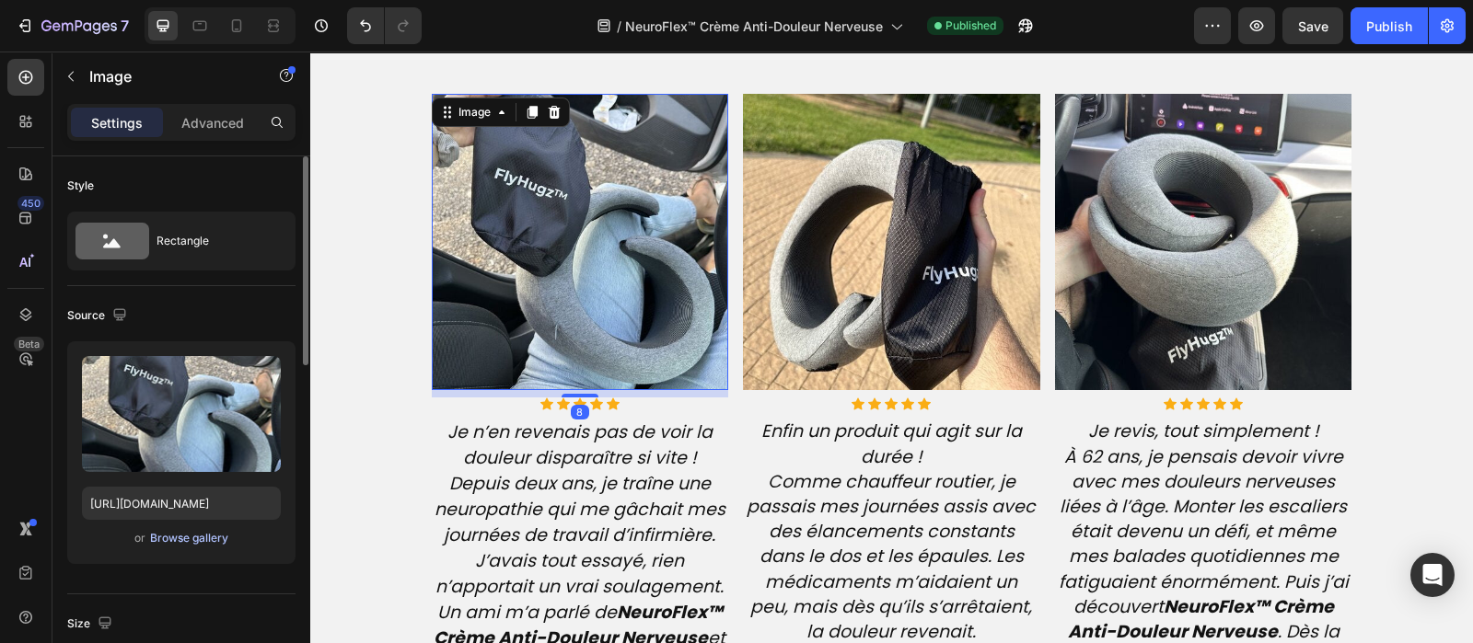
click at [169, 540] on div "Browse gallery" at bounding box center [189, 538] width 78 height 17
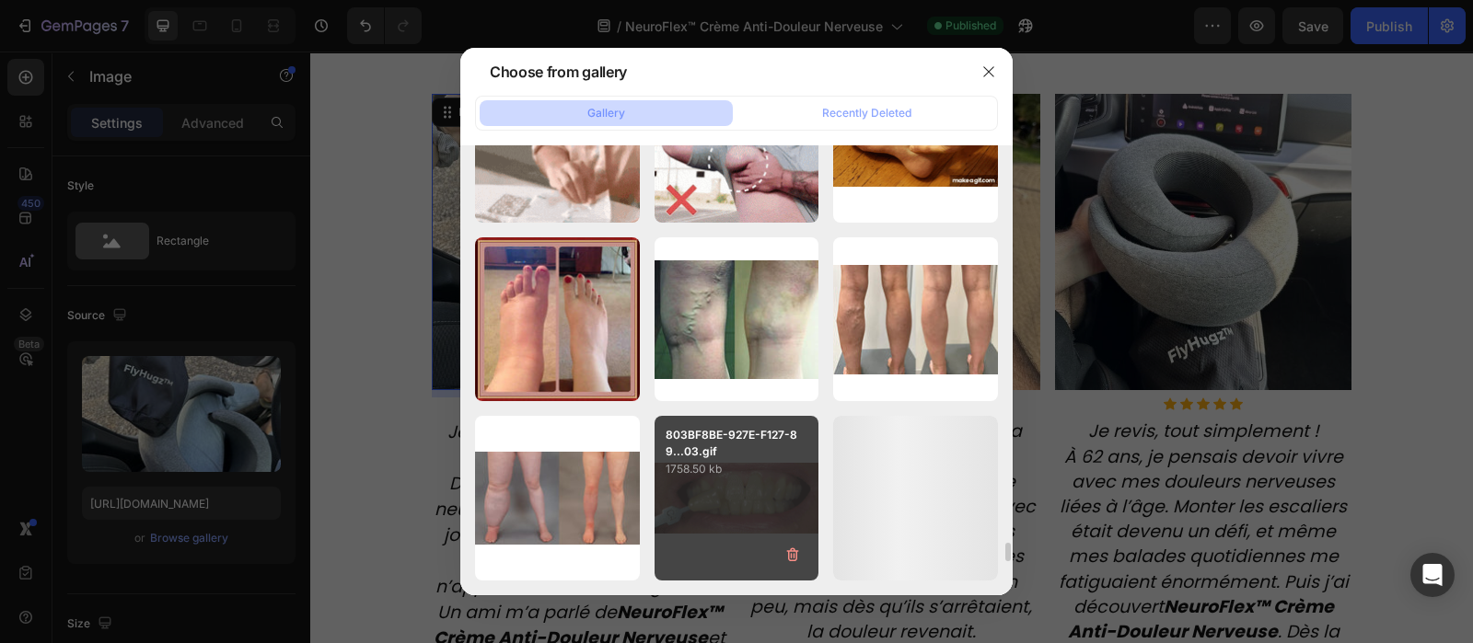
scroll to position [9290, 0]
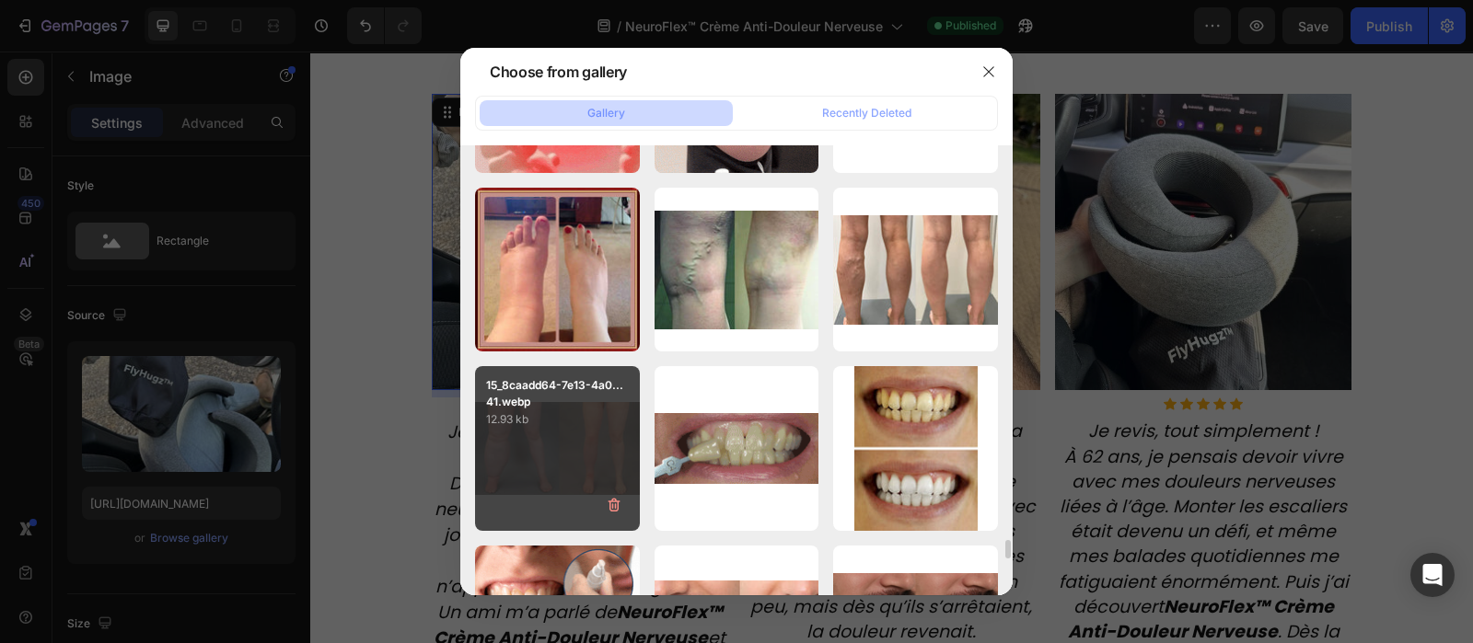
click at [567, 453] on div "15_8caadd64-7e13-4a0...41.webp 12.93 kb" at bounding box center [557, 448] width 165 height 165
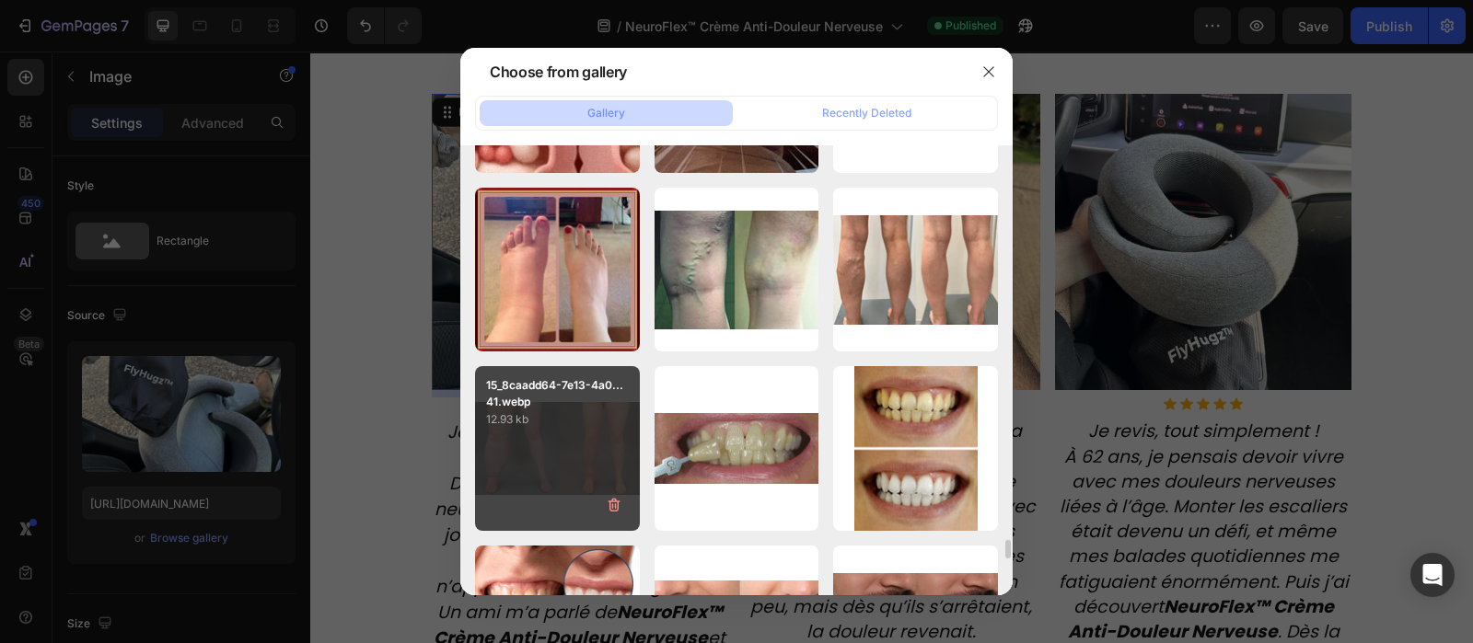
type input "https://cdn.shopify.com/s/files/1/0810/9329/6452/files/gempages_540190890933617…"
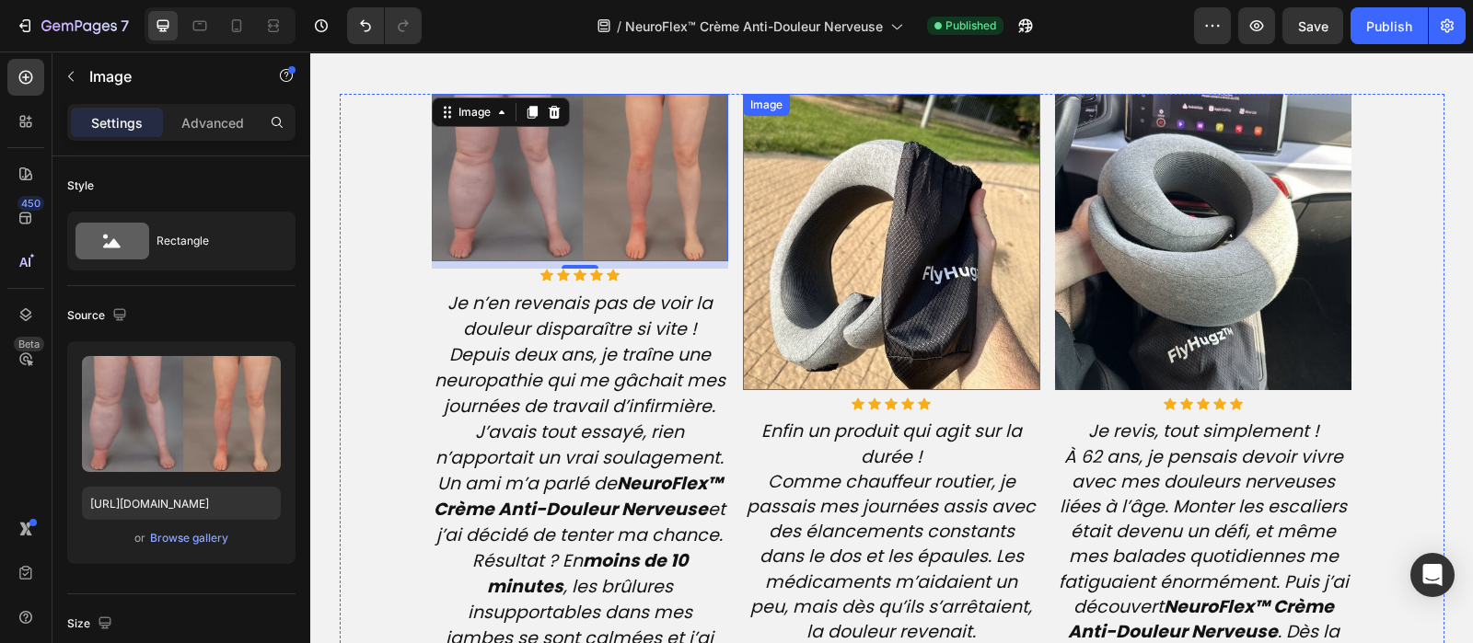
click at [883, 291] on img at bounding box center [891, 242] width 297 height 297
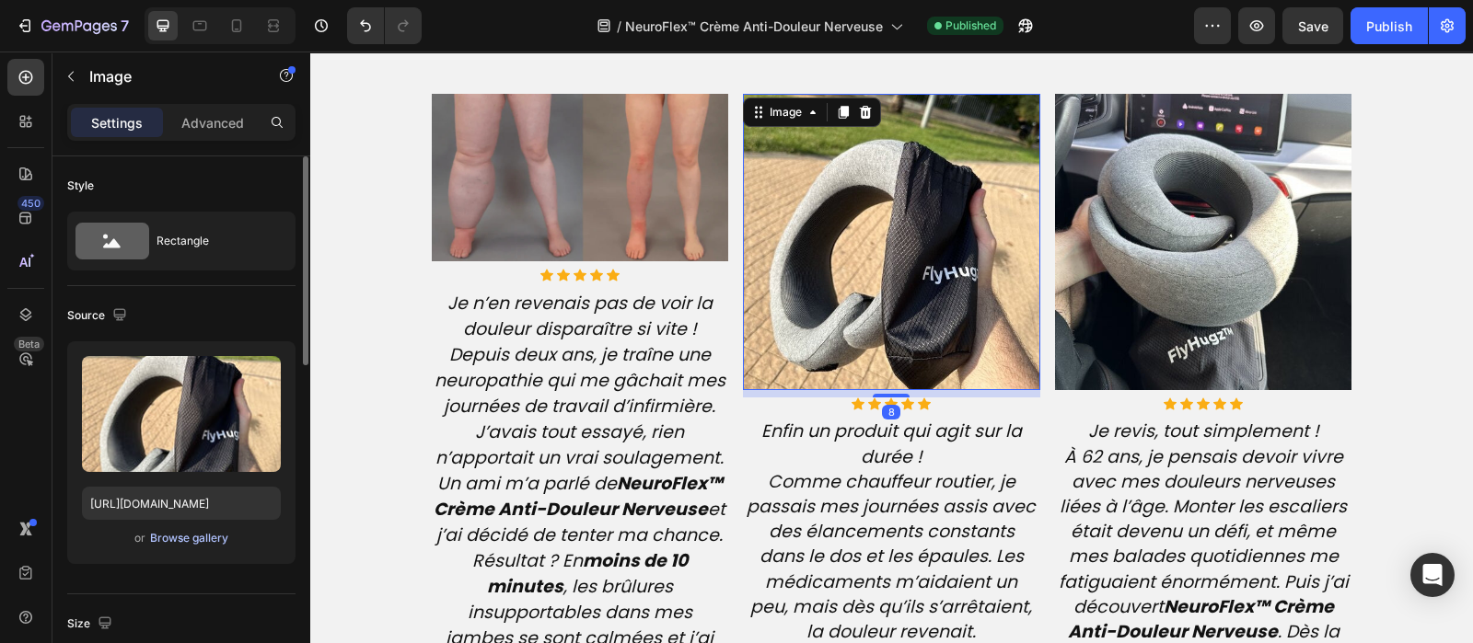
click at [190, 539] on div "Browse gallery" at bounding box center [189, 538] width 78 height 17
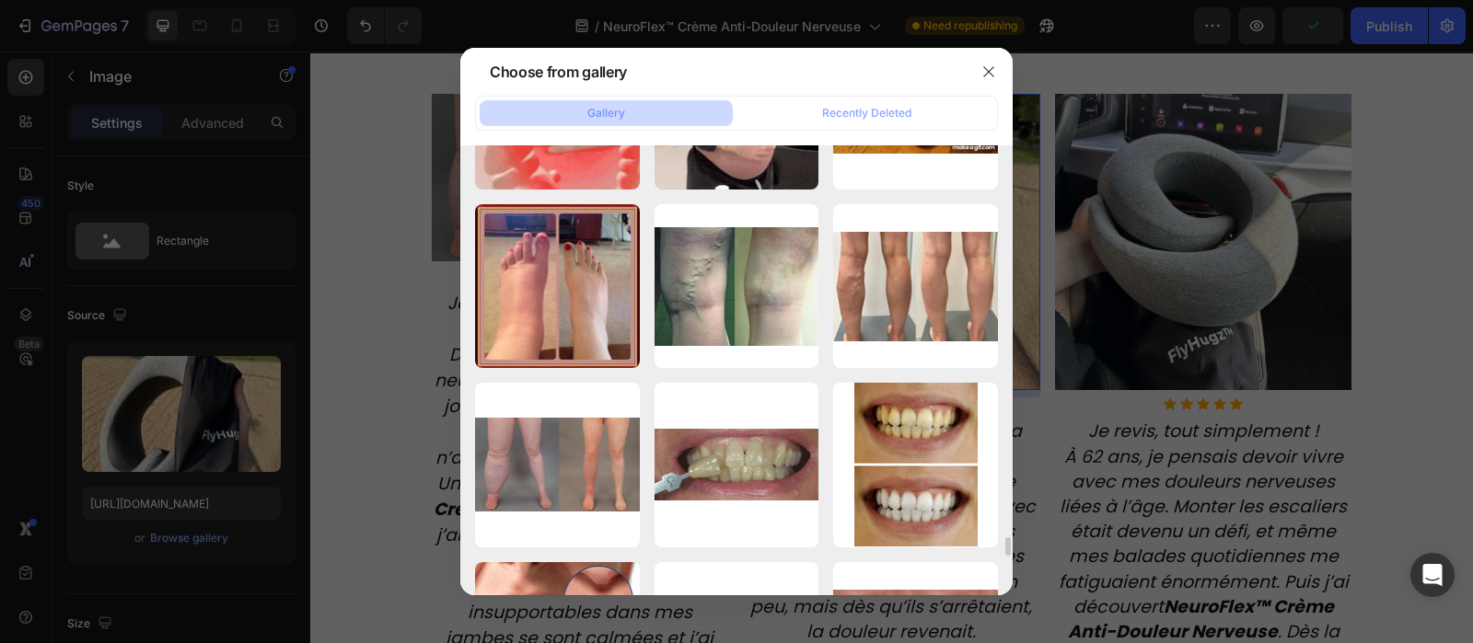
scroll to position [9271, 0]
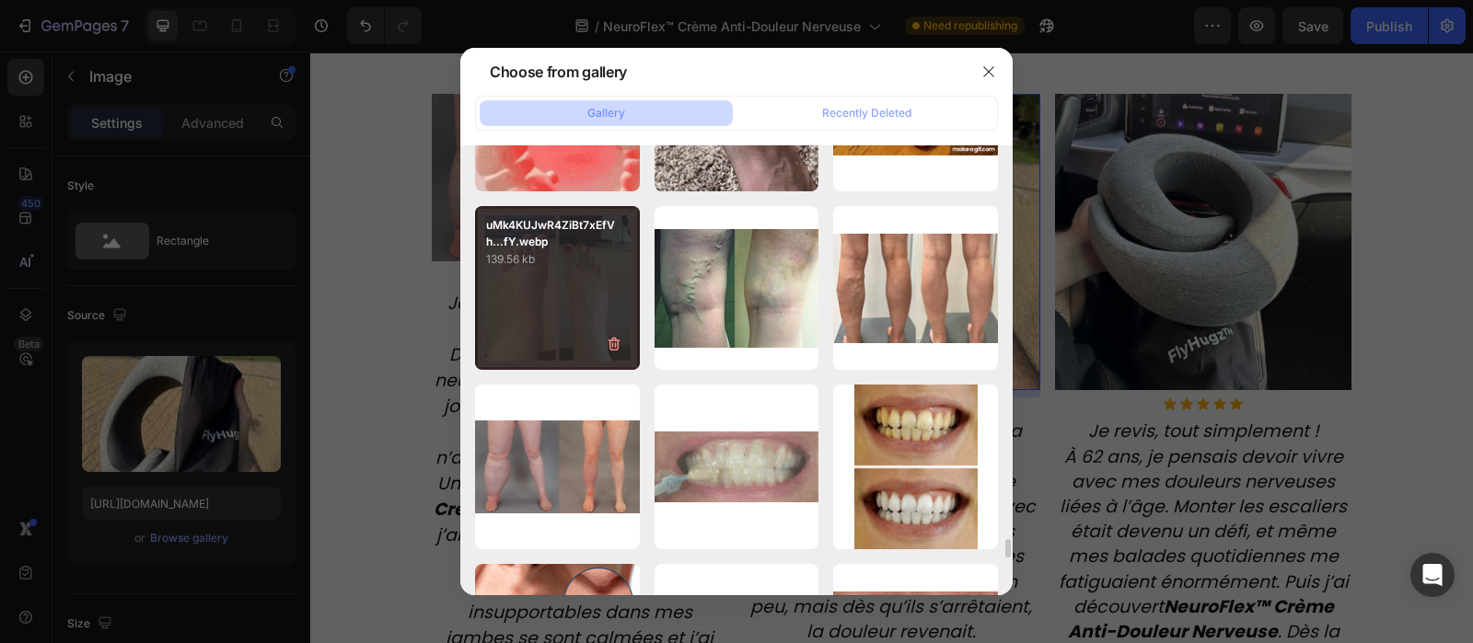
click at [550, 301] on div "uMk4KUJwR4ZiBt7xEfVh...fY.webp 139.56 kb" at bounding box center [557, 288] width 165 height 165
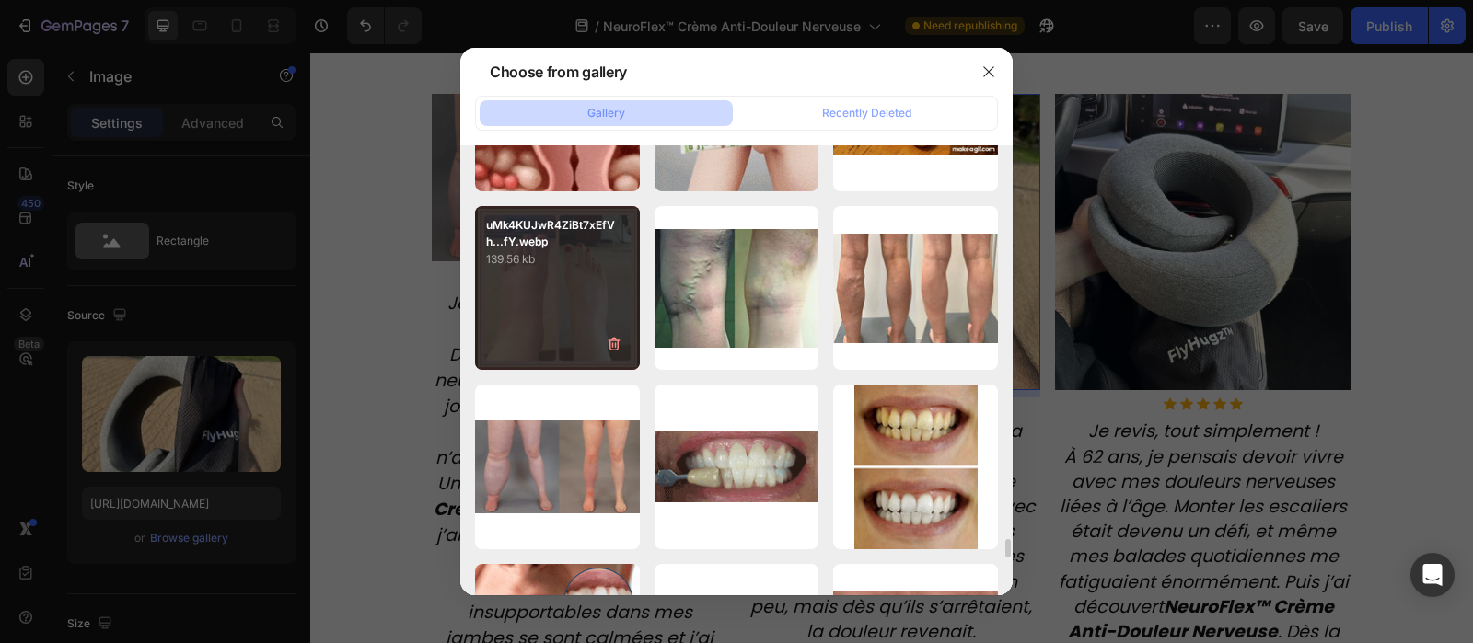
type input "https://cdn.shopify.com/s/files/1/0810/9329/6452/files/gempages_540190890933617…"
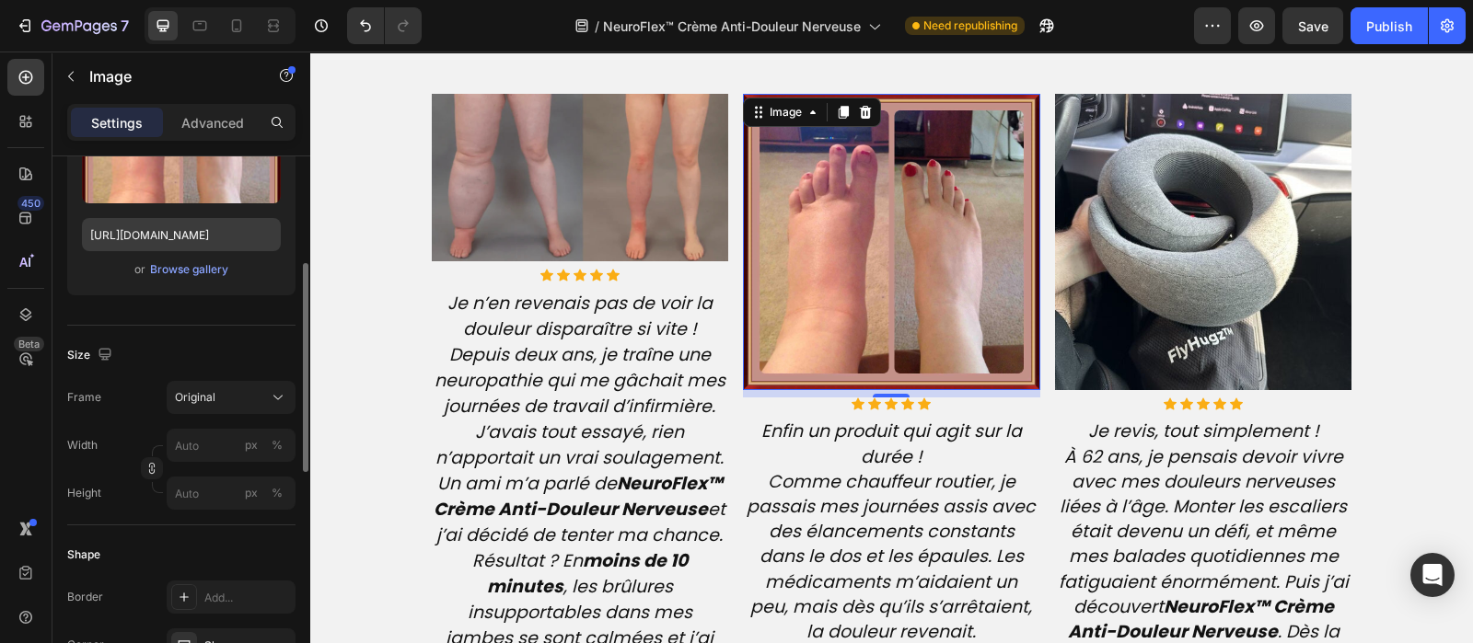
scroll to position [272, 0]
click at [189, 499] on input "px %" at bounding box center [231, 490] width 129 height 33
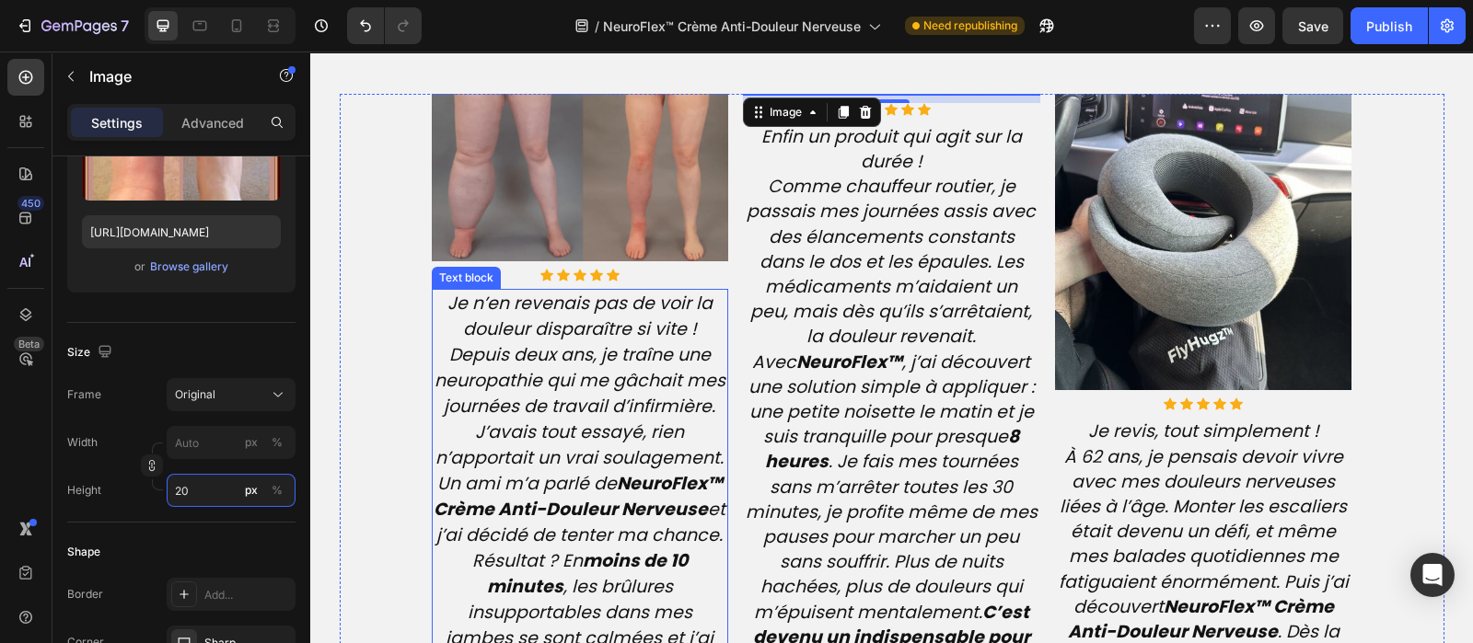
type input "200"
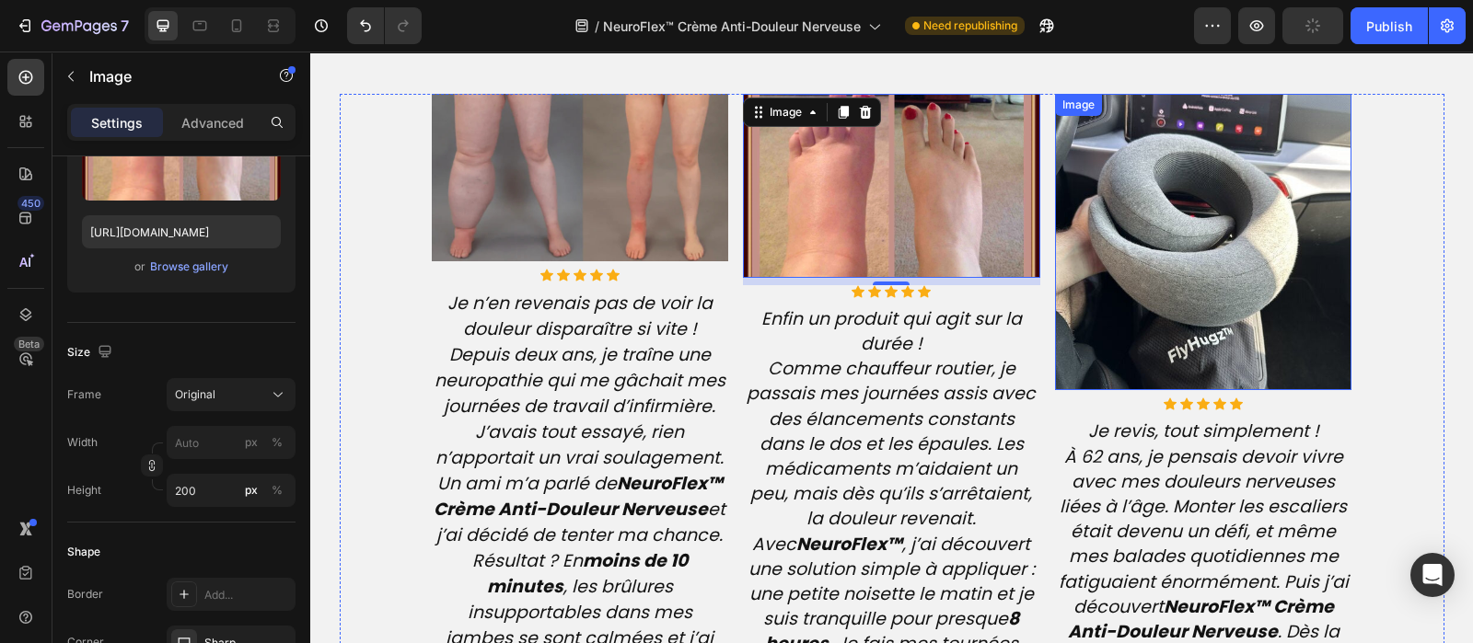
click at [1167, 200] on img at bounding box center [1203, 242] width 297 height 297
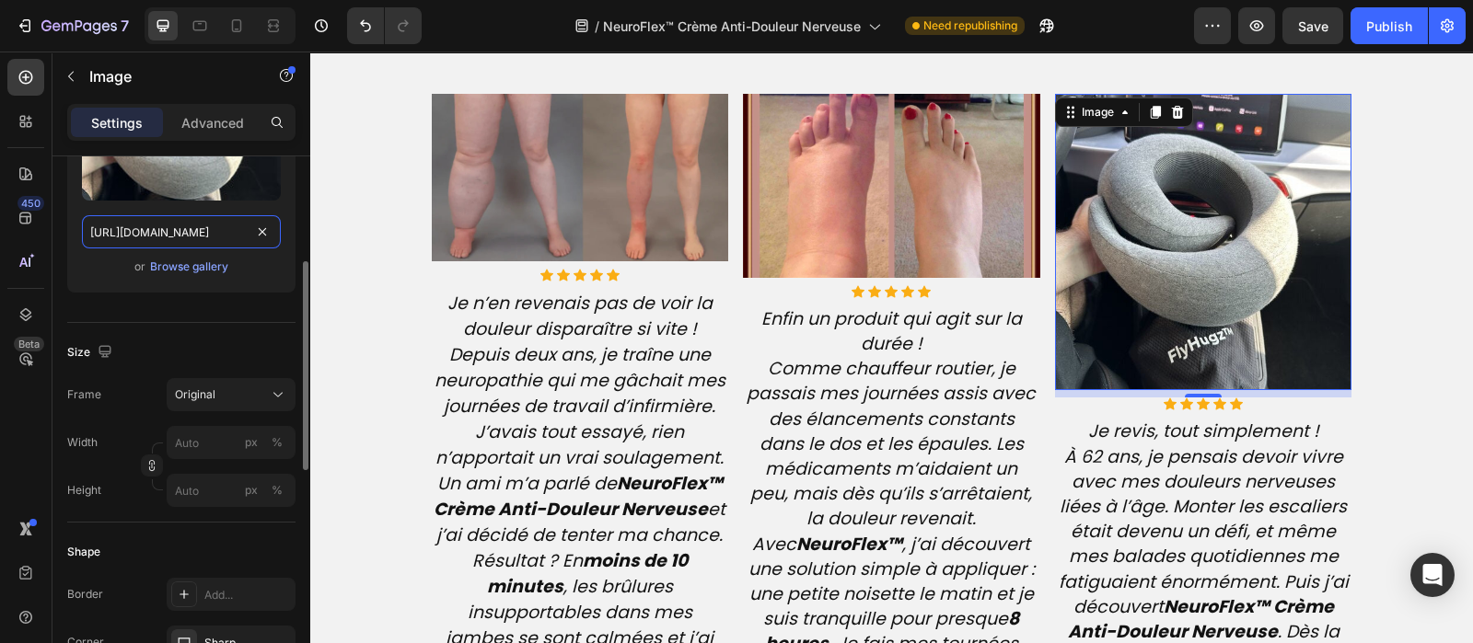
click at [214, 224] on input "https://cdn.shopify.com/s/files/1/0810/9329/6452/files/gempages_540190890933617…" at bounding box center [181, 231] width 199 height 33
click at [1215, 257] on img at bounding box center [1203, 242] width 297 height 297
click at [208, 232] on input "https://cdn.shopify.com/s/files/1/0810/9329/6452/files/gempages_540190890933617…" at bounding box center [181, 231] width 199 height 33
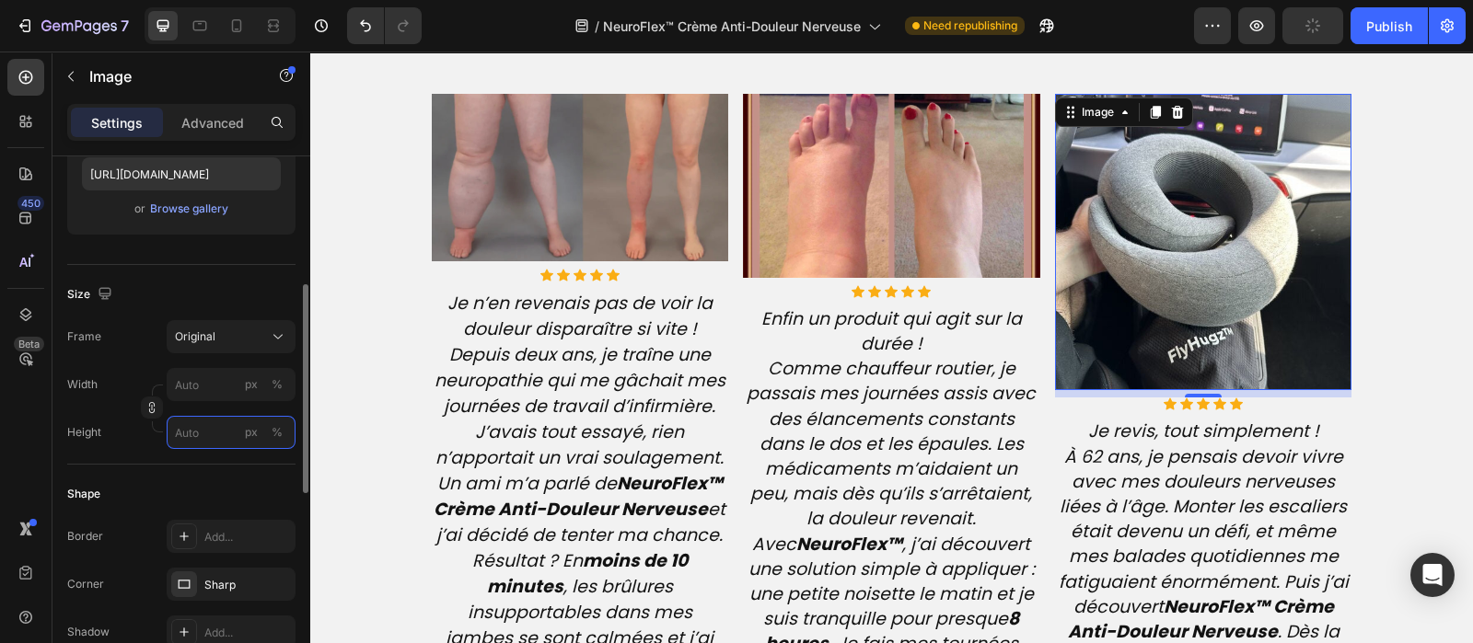
scroll to position [0, 0]
click at [185, 434] on input "px %" at bounding box center [231, 432] width 129 height 33
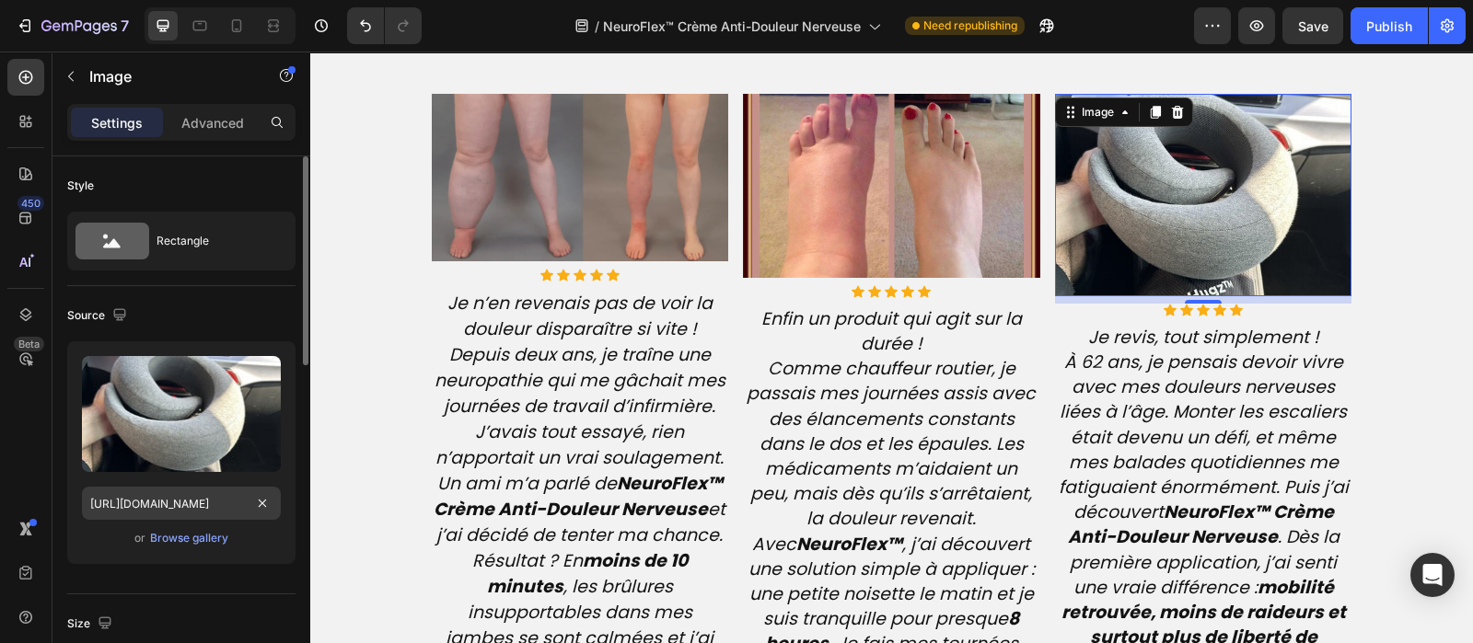
type input "220"
click at [197, 504] on input "https://cdn.shopify.com/s/files/1/0810/9329/6452/files/gempages_540190890933617…" at bounding box center [181, 503] width 199 height 33
click at [192, 501] on input "https://cdn.shopify.com/s/files/1/0810/9329/6452/files/gempages_540190890933617…" at bounding box center [181, 503] width 199 height 33
type input "a"
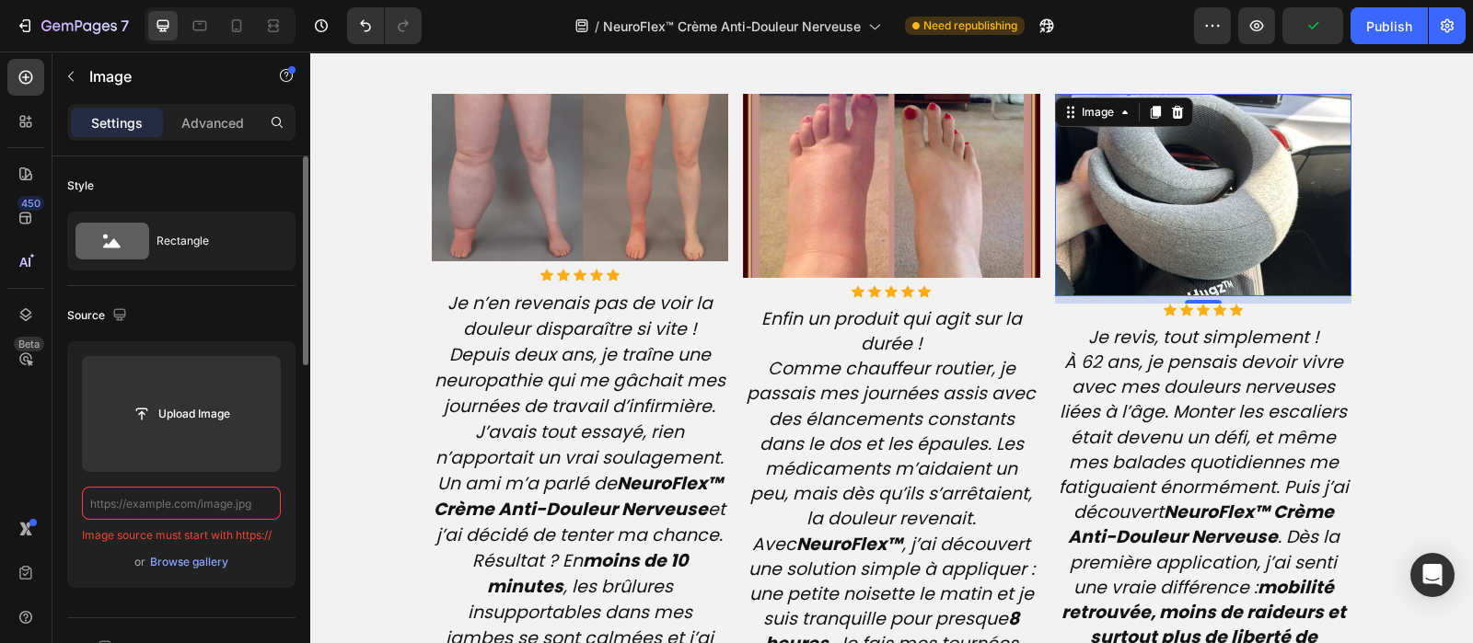
paste input "https://cdn.shopify.com/s/files/1/0810/9329/6452/files/gempages_540190890933617…"
type input "https://cdn.shopify.com/s/files/1/0810/9329/6452/files/gempages_540190890933617…"
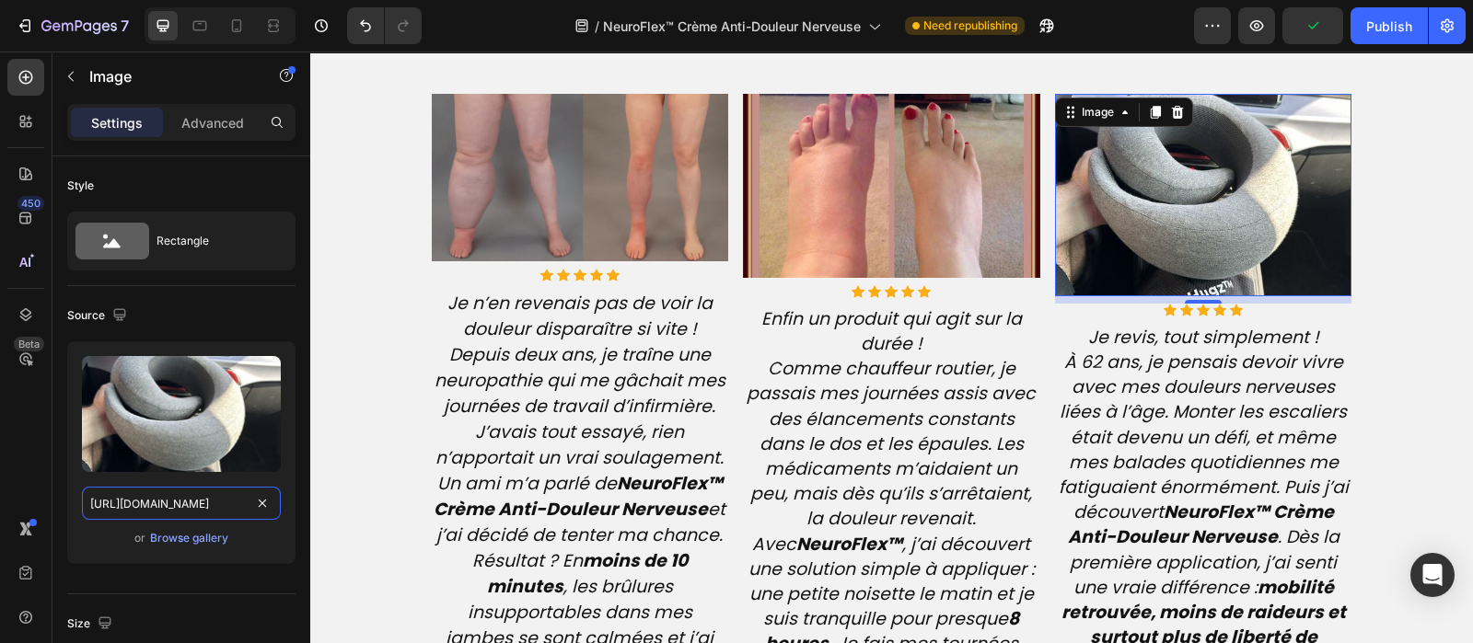
scroll to position [0, 570]
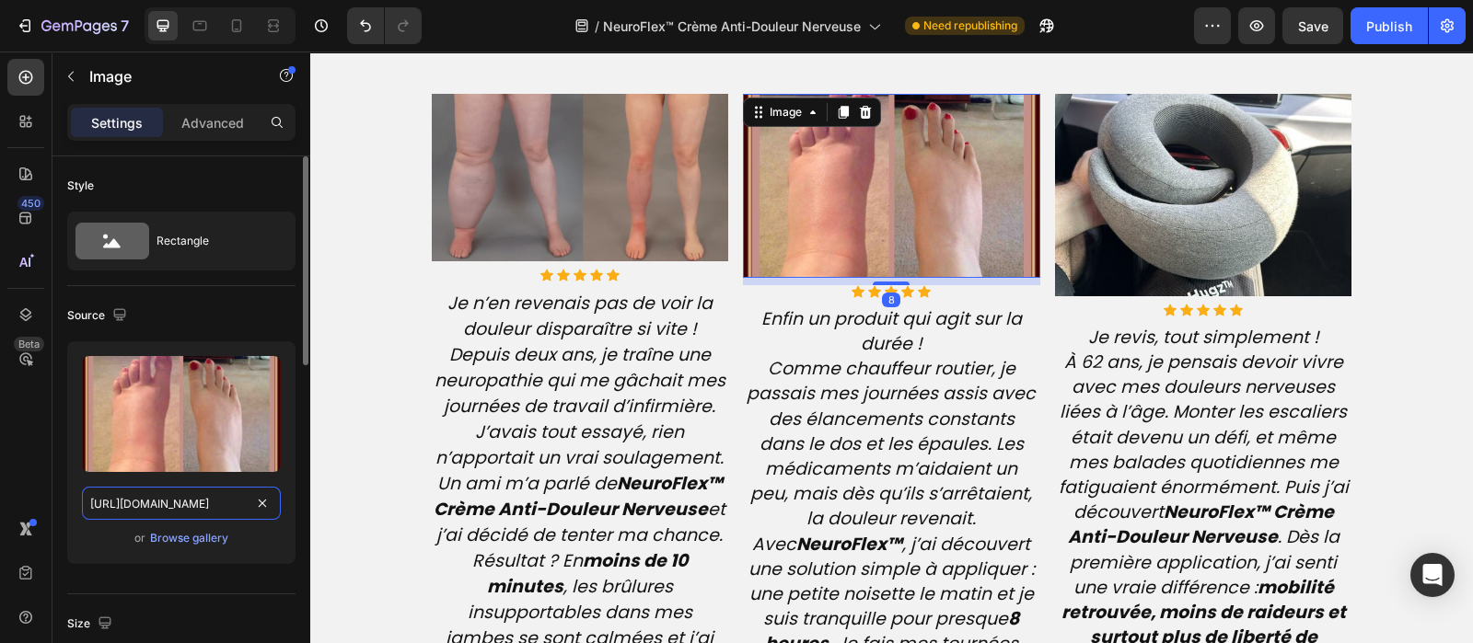
click at [183, 506] on input "https://cdn.shopify.com/s/files/1/0810/9329/6452/files/gempages_540190890933617…" at bounding box center [181, 503] width 199 height 33
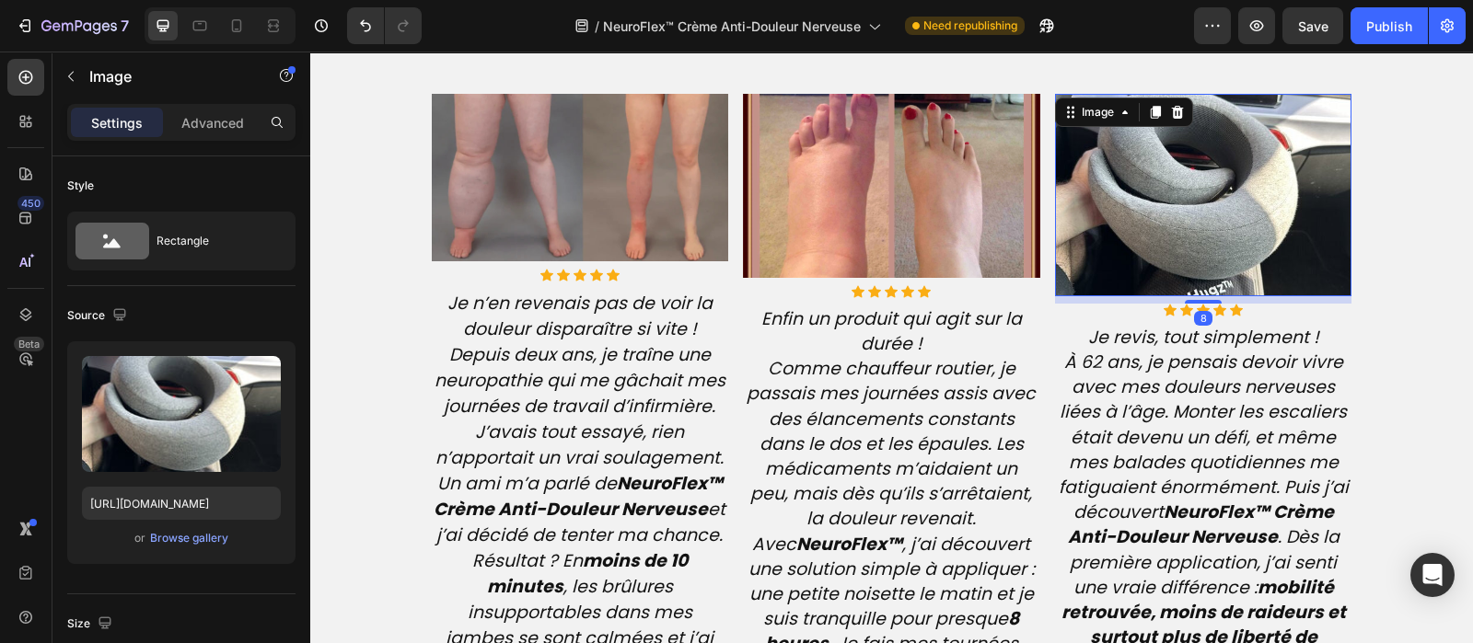
click at [1141, 227] on img at bounding box center [1203, 195] width 297 height 202
click at [169, 503] on input "https://cdn.shopify.com/s/files/1/0810/9329/6452/files/gempages_540190890933617…" at bounding box center [181, 503] width 199 height 33
paste input "18efd471-ce1c-4164-8729-dda9aa1b629c.webp"
type input "https://cdn.shopify.com/s/files/1/0810/9329/6452/files/gempages_540190890933617…"
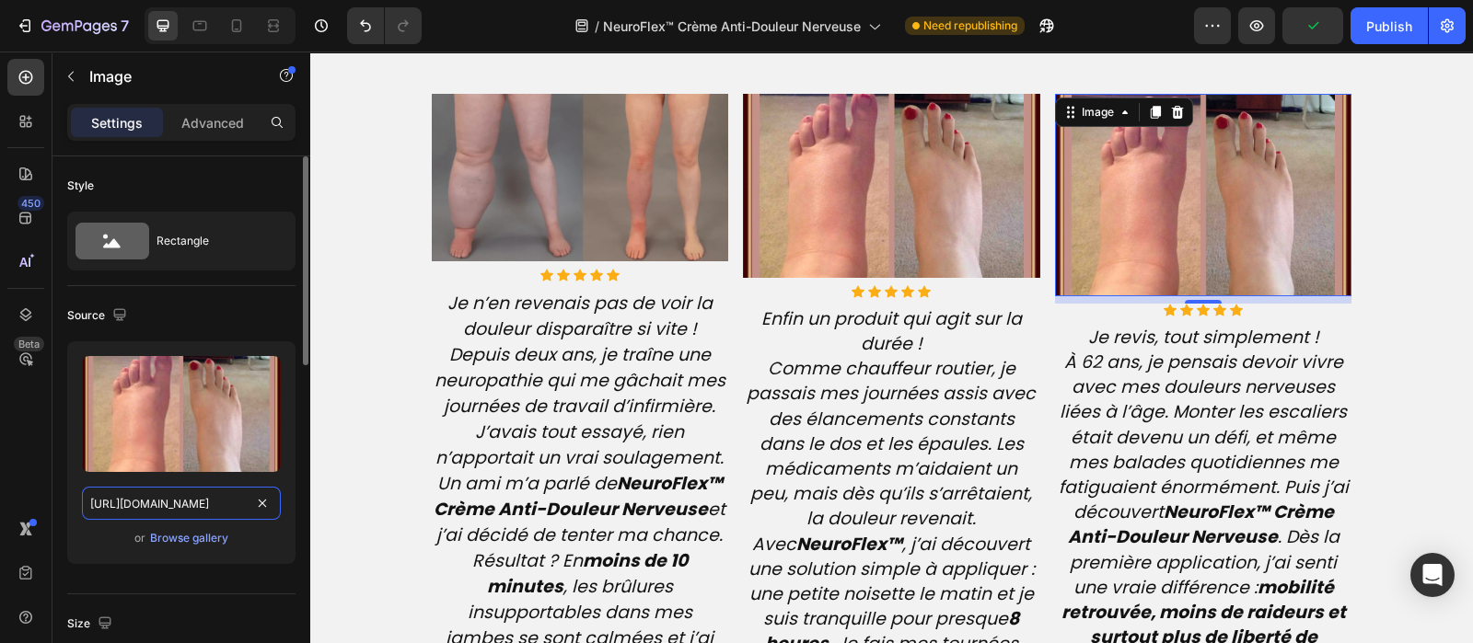
scroll to position [0, 569]
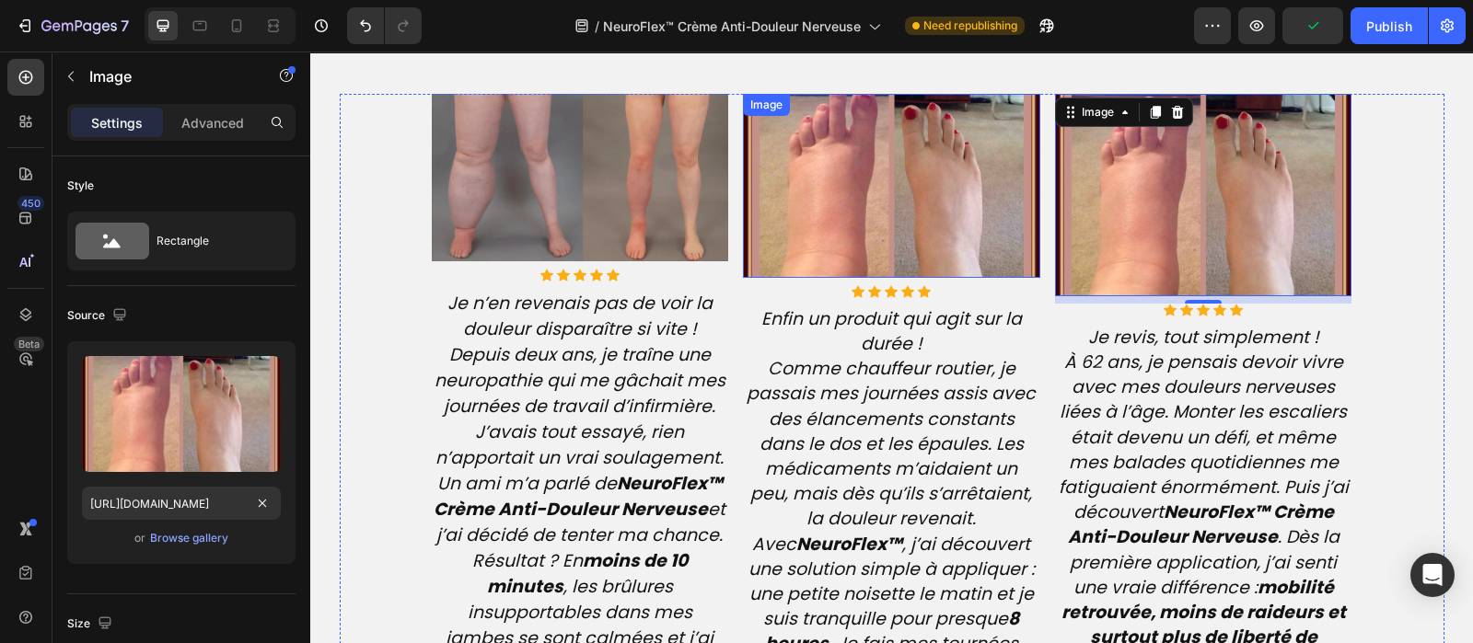
click at [902, 169] on img at bounding box center [891, 186] width 297 height 184
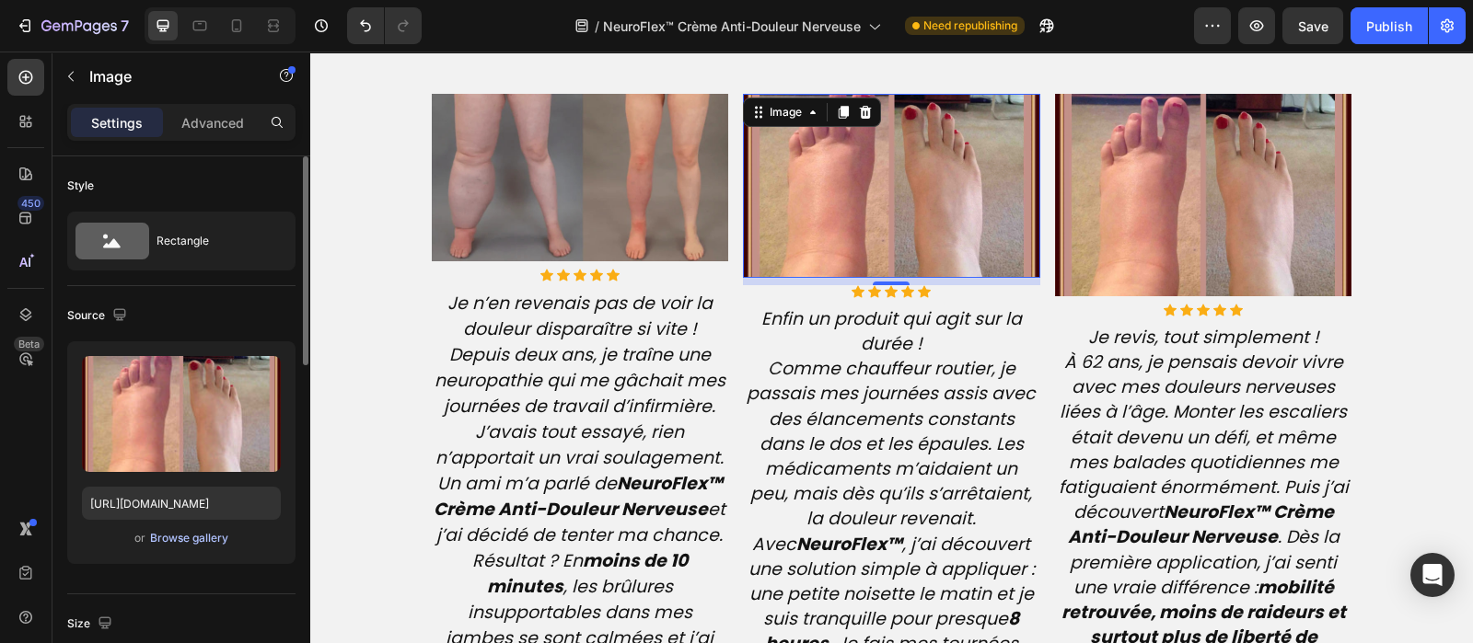
click at [189, 535] on div "Browse gallery" at bounding box center [189, 538] width 78 height 17
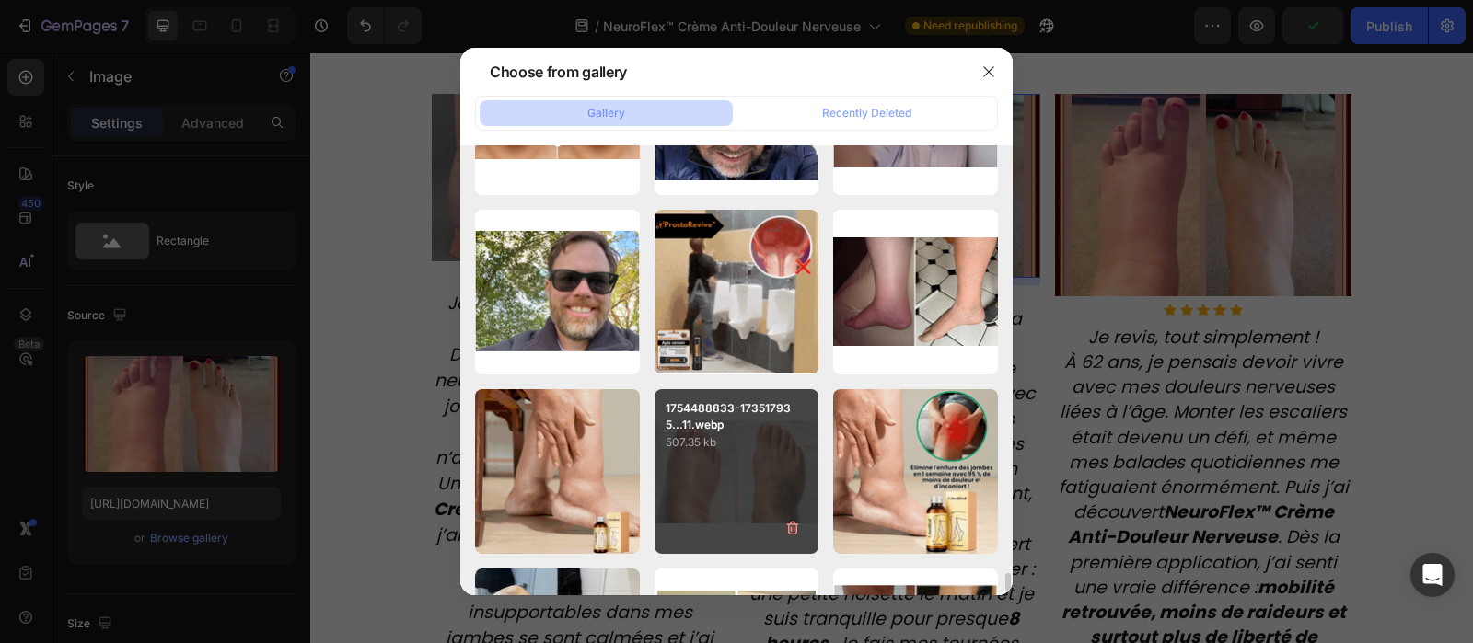
scroll to position [9988, 0]
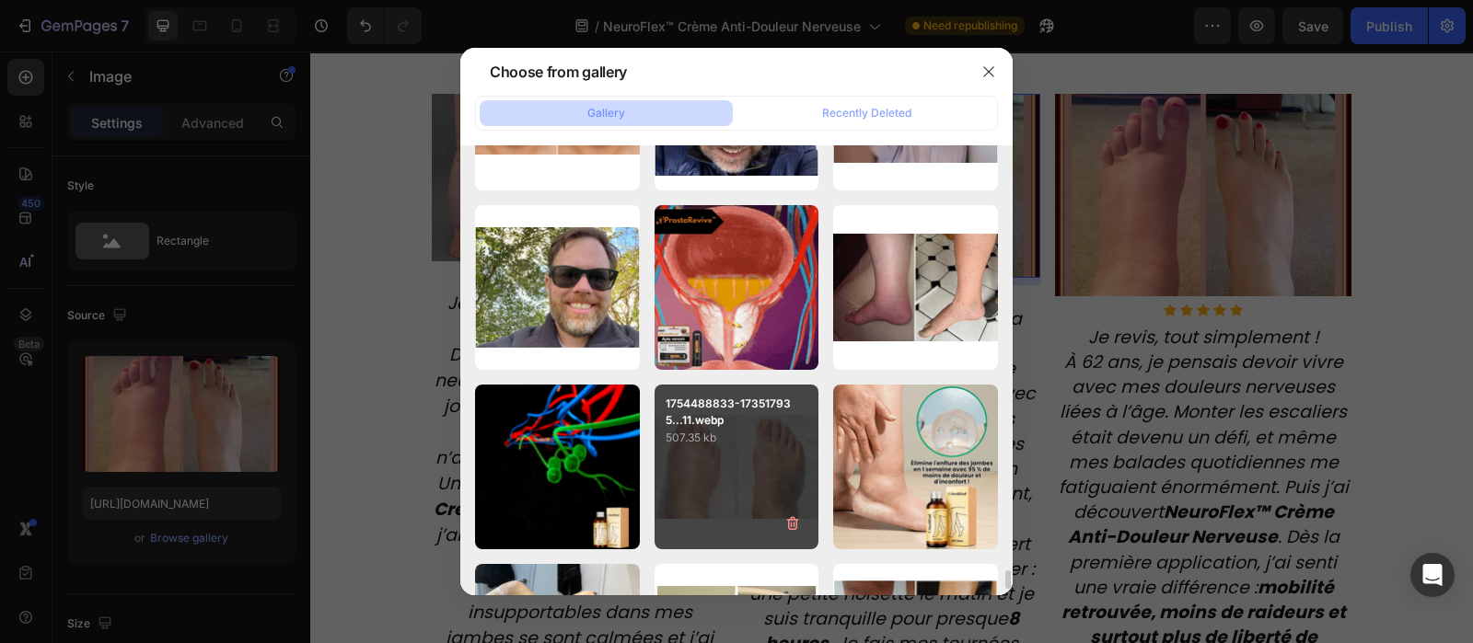
click at [723, 485] on div "1754488833-173517935...11.webp 507.35 kb" at bounding box center [736, 467] width 165 height 165
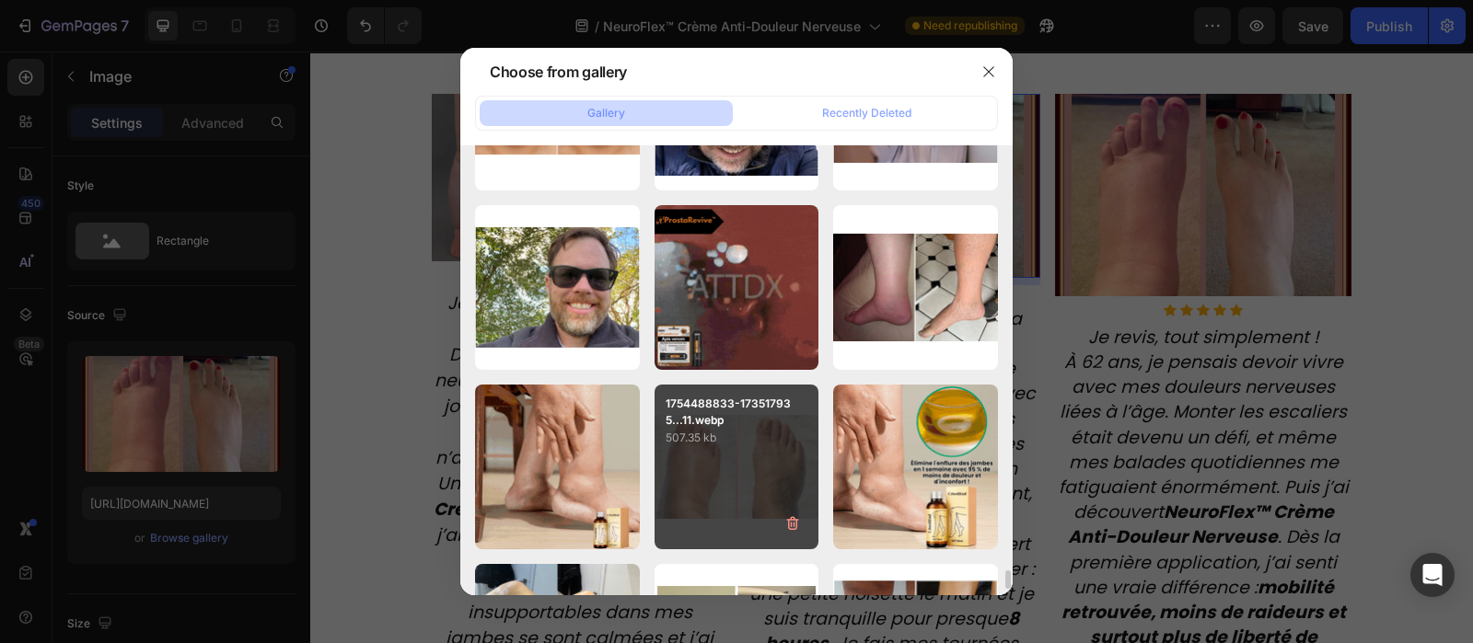
type input "https://cdn.shopify.com/s/files/1/0810/9329/6452/files/gempages_540190890933617…"
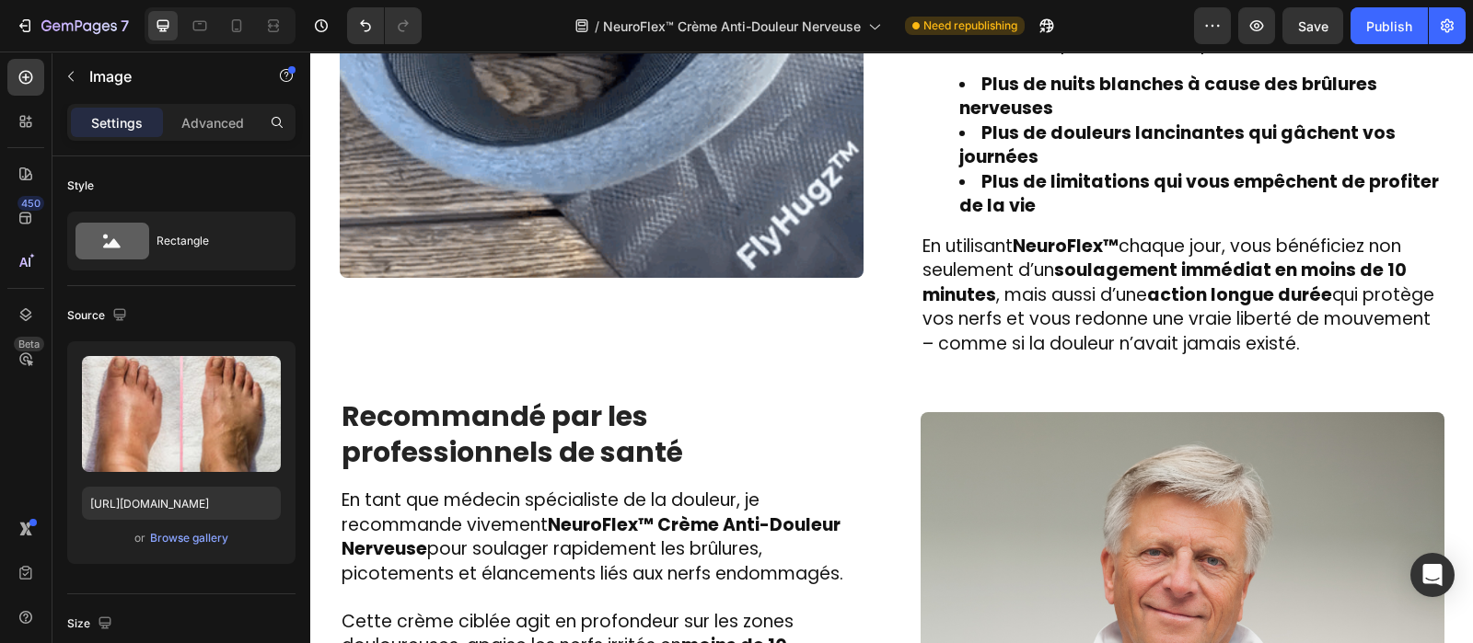
scroll to position [2885, 0]
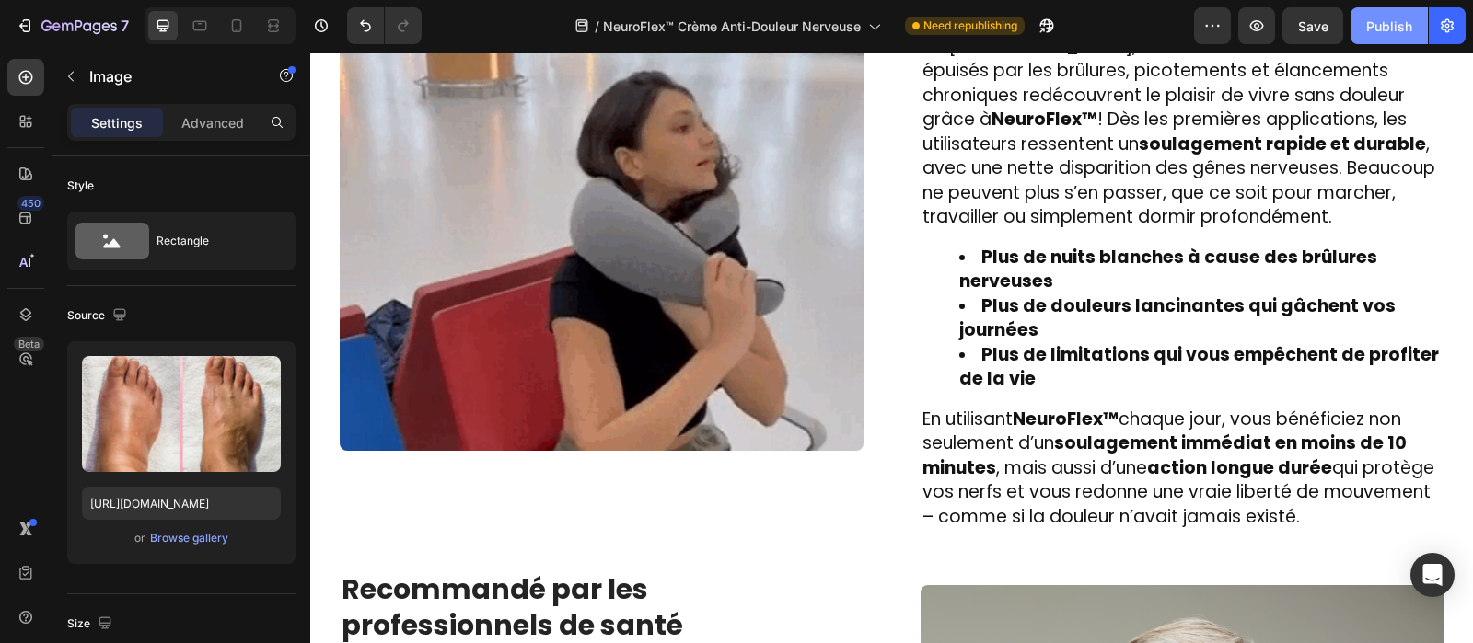
click at [1394, 29] on div "Publish" at bounding box center [1389, 26] width 46 height 19
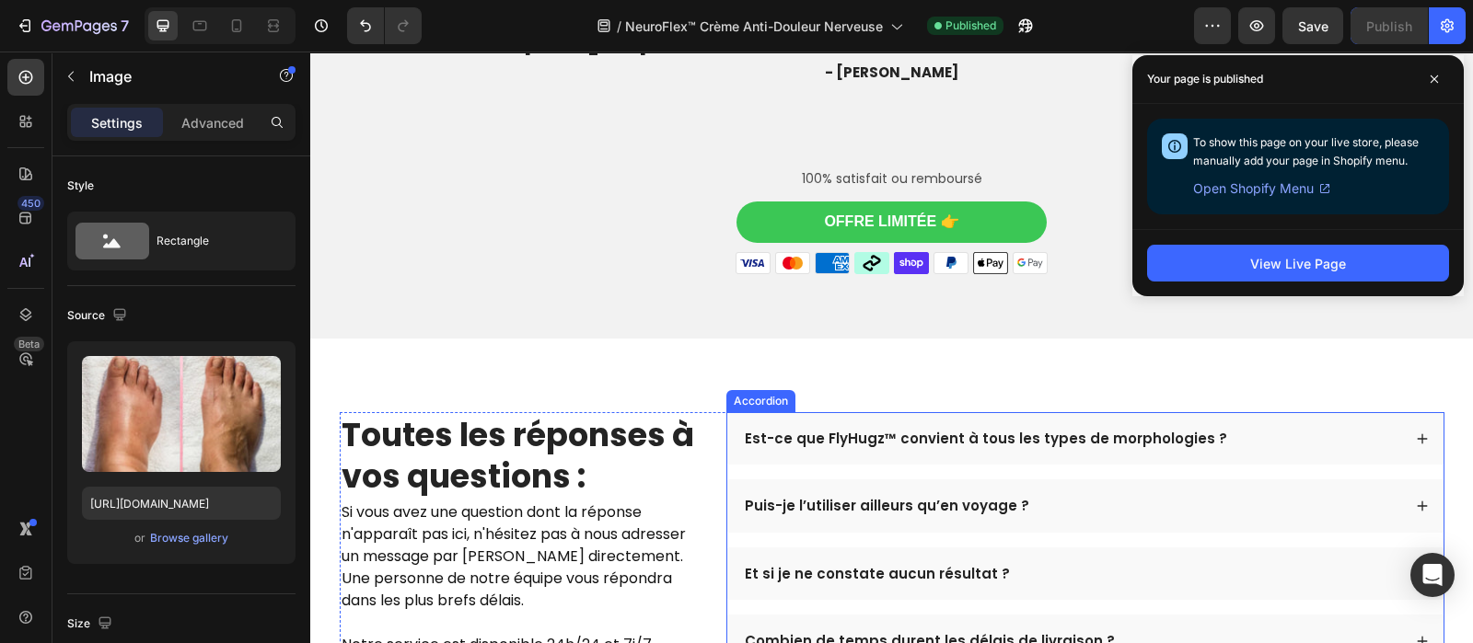
scroll to position [5348, 0]
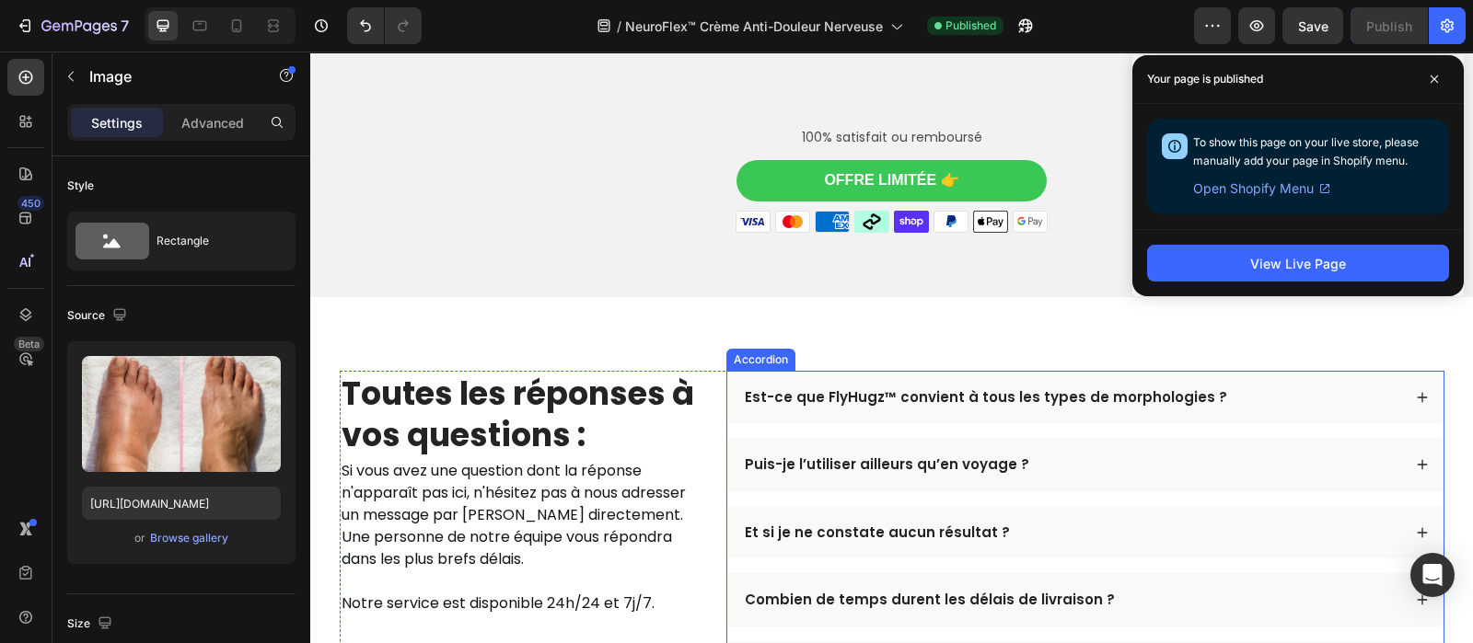
click at [1001, 388] on p "Est-ce que FlyHugz™ convient à tous les types de morphologies ?" at bounding box center [986, 397] width 482 height 18
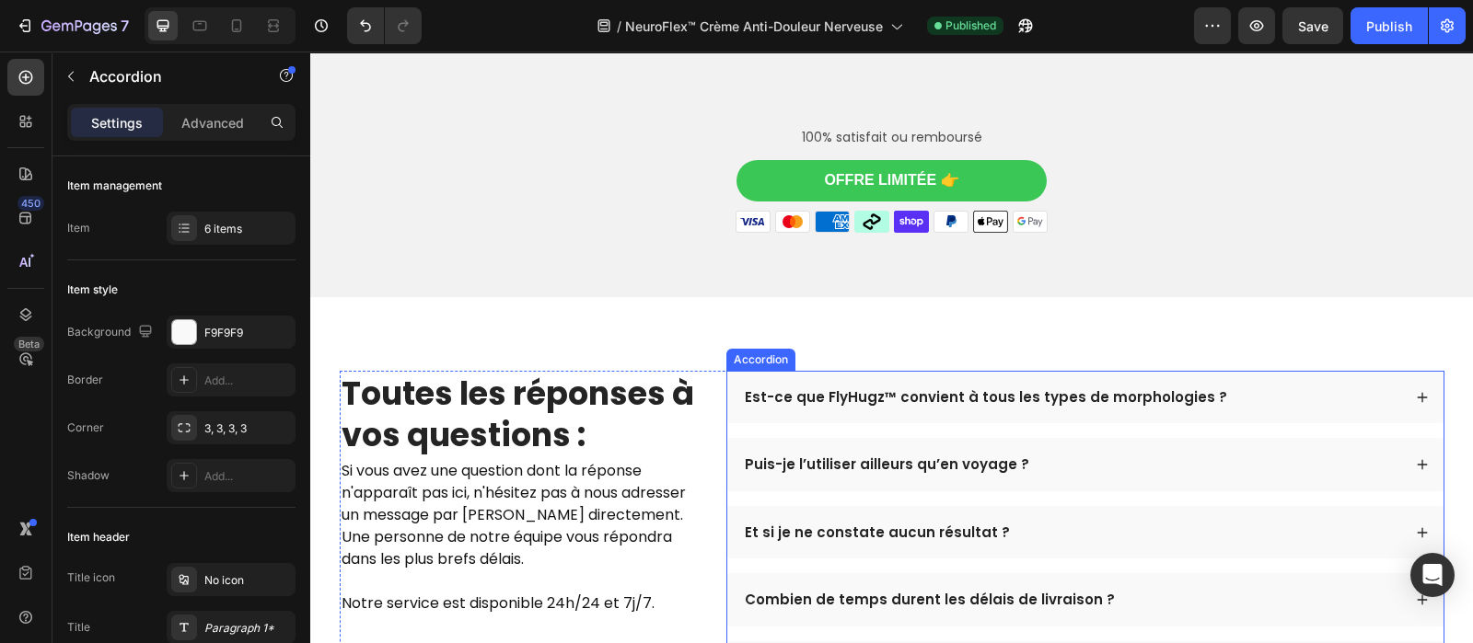
click at [1001, 388] on p "Est-ce que FlyHugz™ convient à tous les types de morphologies ?" at bounding box center [986, 397] width 482 height 18
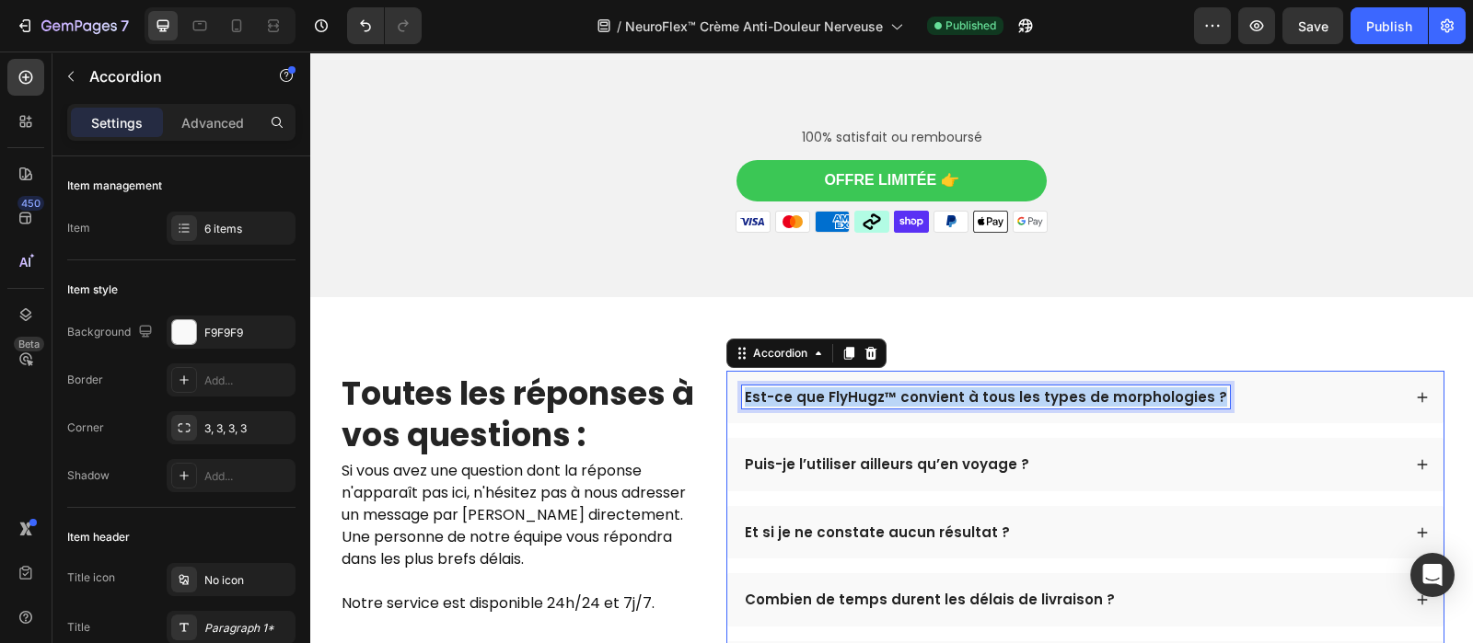
click at [1001, 388] on p "Est-ce que FlyHugz™ convient à tous les types de morphologies ?" at bounding box center [986, 397] width 482 height 18
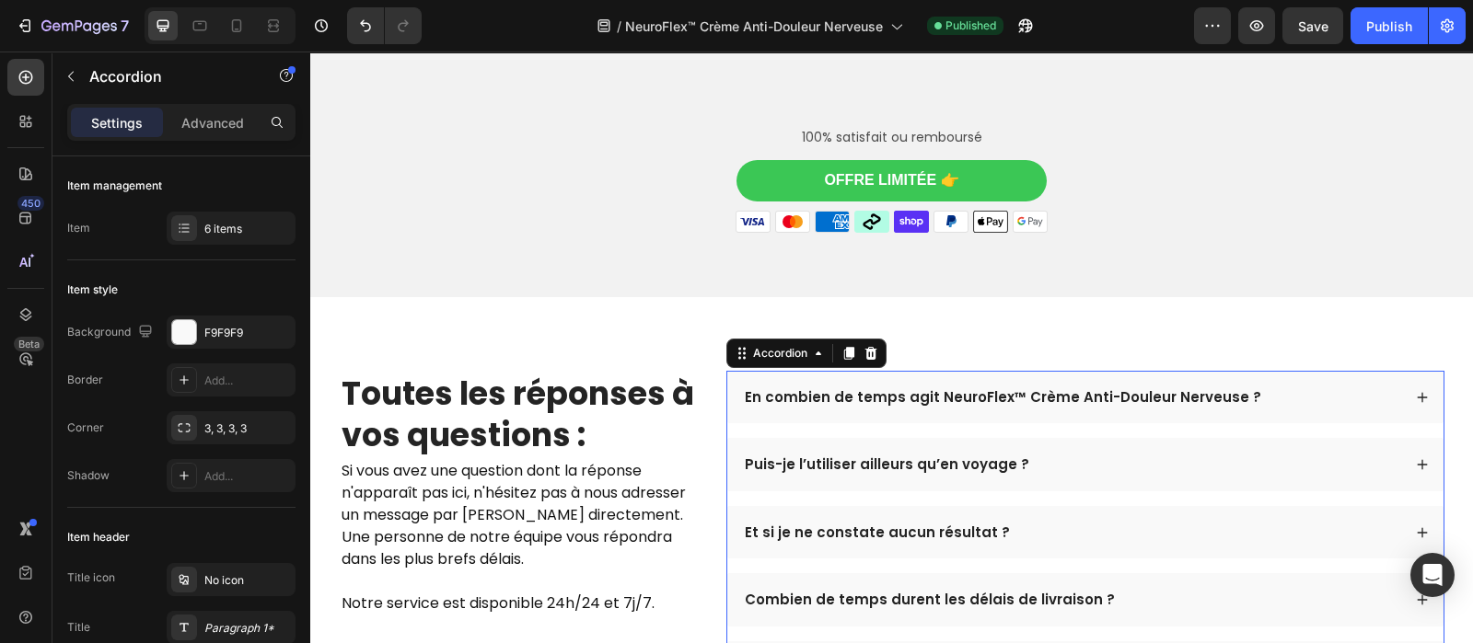
click at [1308, 390] on div "En combien de temps agit NeuroFlex™ Crème Anti-Douleur Nerveuse ?" at bounding box center [1071, 398] width 659 height 24
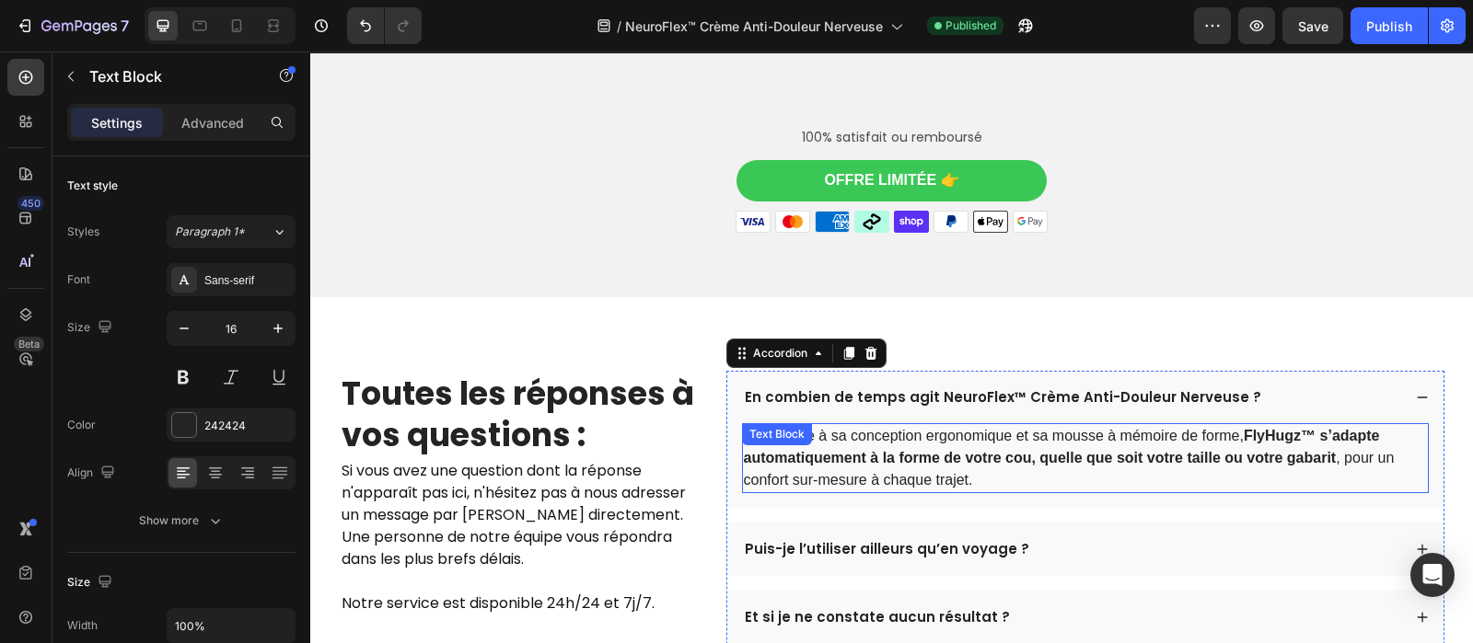
click at [1137, 433] on p "Oui. Grâce à sa conception ergonomique et sa mousse à mémoire de forme, FlyHugz…" at bounding box center [1085, 458] width 683 height 66
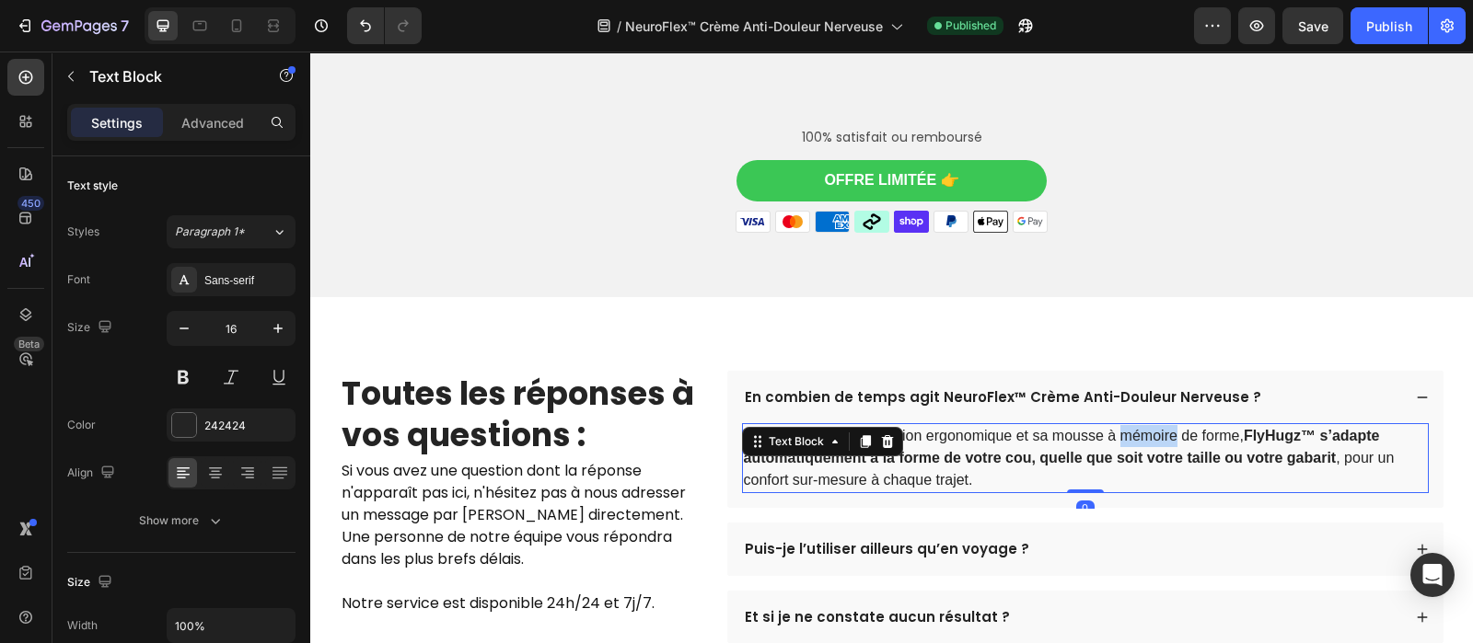
click at [1137, 433] on p "Oui. Grâce à sa conception ergonomique et sa mousse à mémoire de forme, FlyHugz…" at bounding box center [1085, 458] width 683 height 66
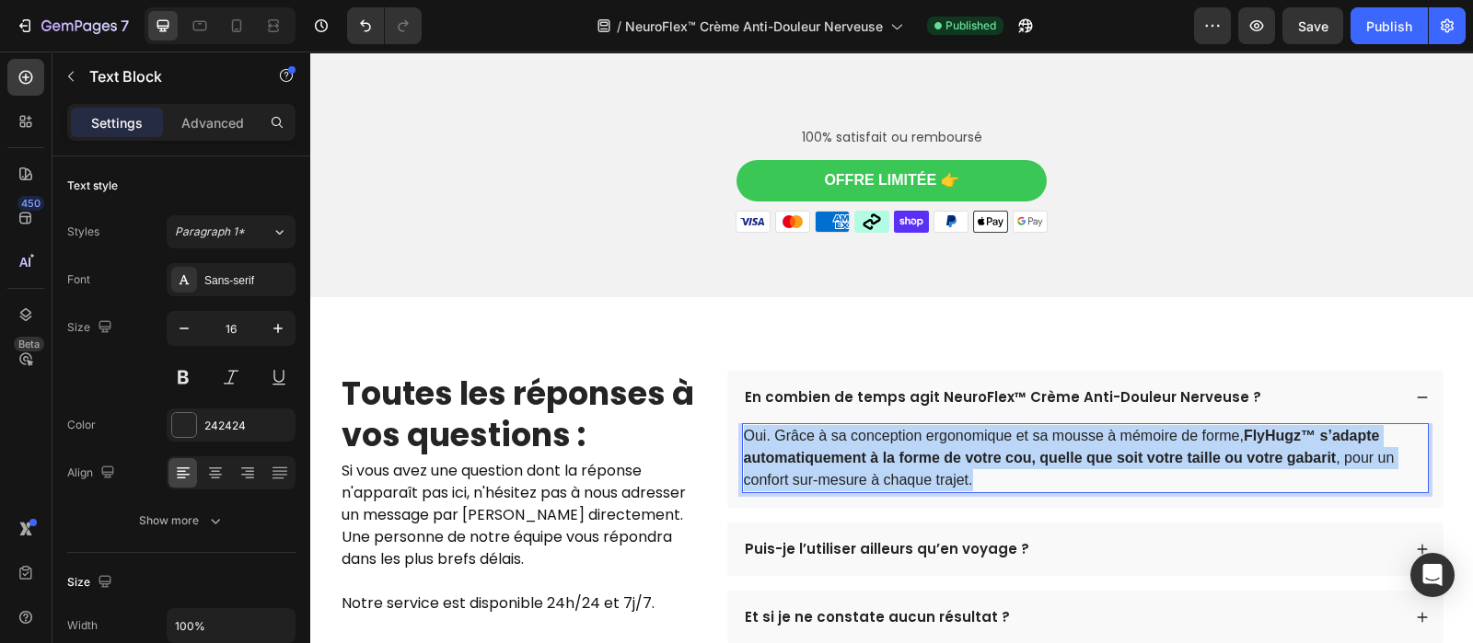
click at [1137, 433] on p "Oui. Grâce à sa conception ergonomique et sa mousse à mémoire de forme, FlyHugz…" at bounding box center [1085, 458] width 683 height 66
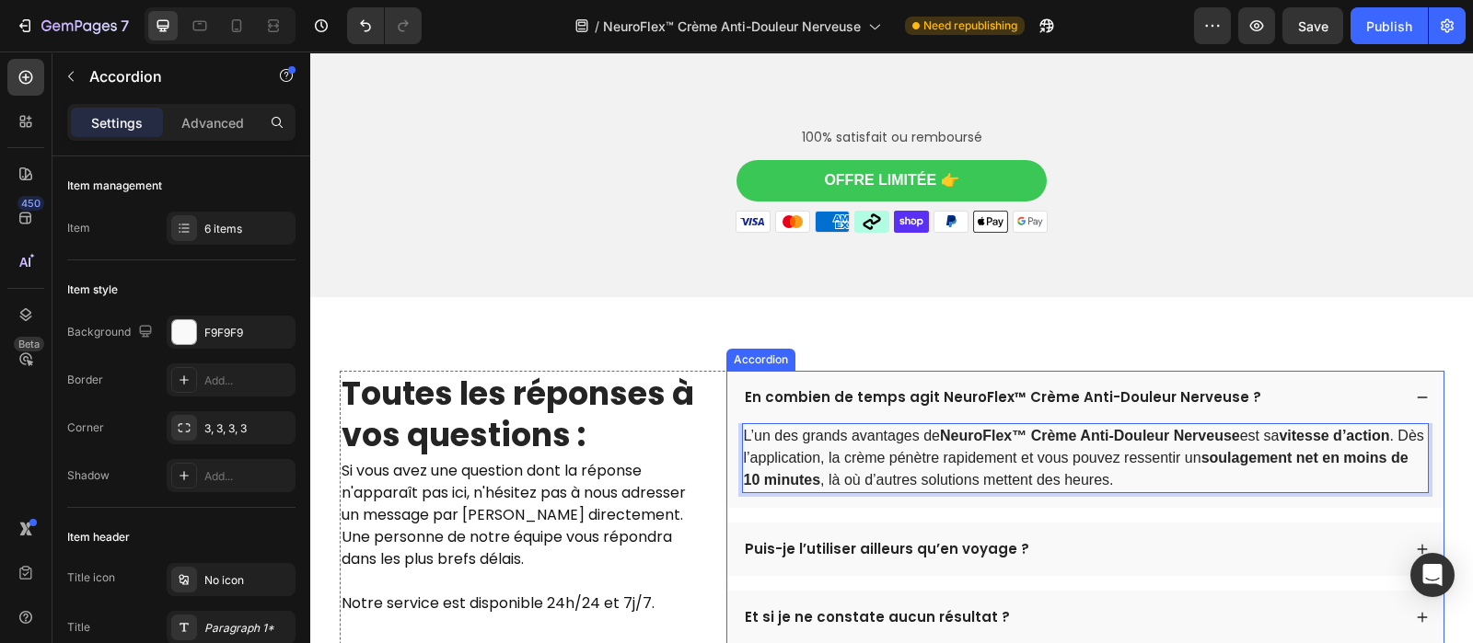
click at [847, 542] on p "Puis-je l’utiliser ailleurs qu’en voyage ?" at bounding box center [887, 549] width 284 height 18
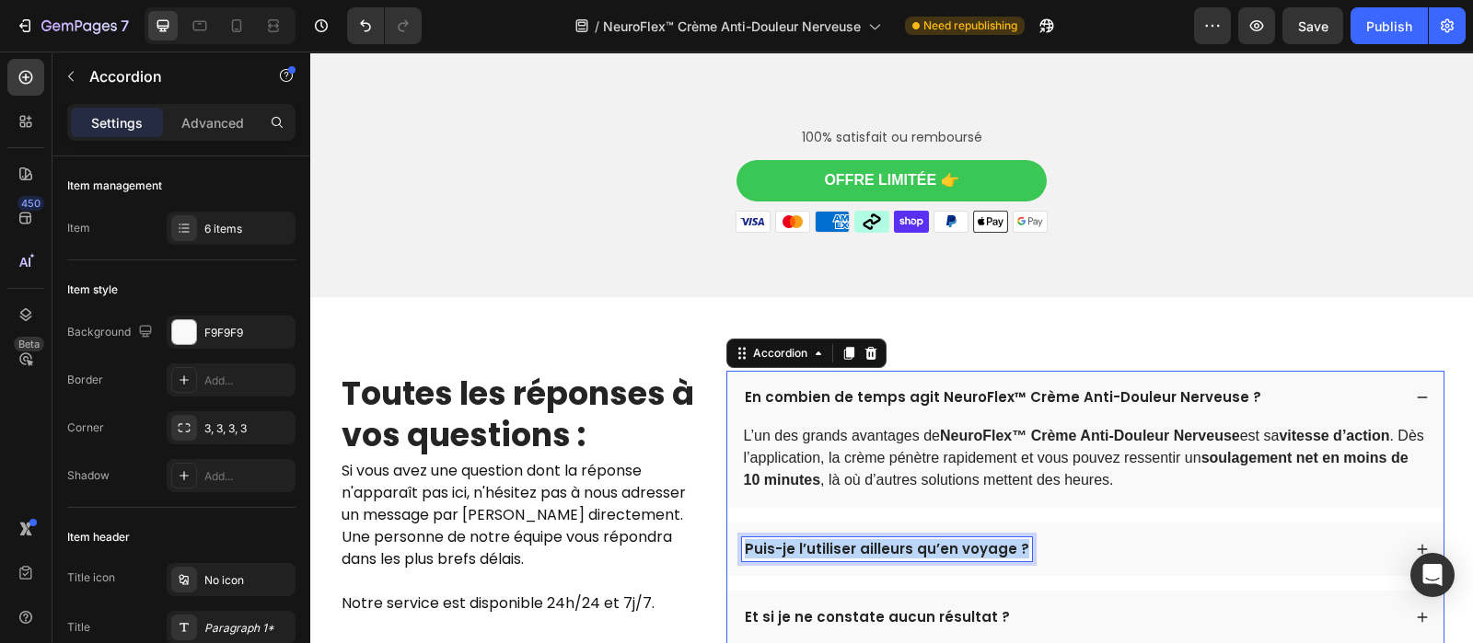
click at [847, 542] on p "Puis-je l’utiliser ailleurs qu’en voyage ?" at bounding box center [887, 549] width 284 height 18
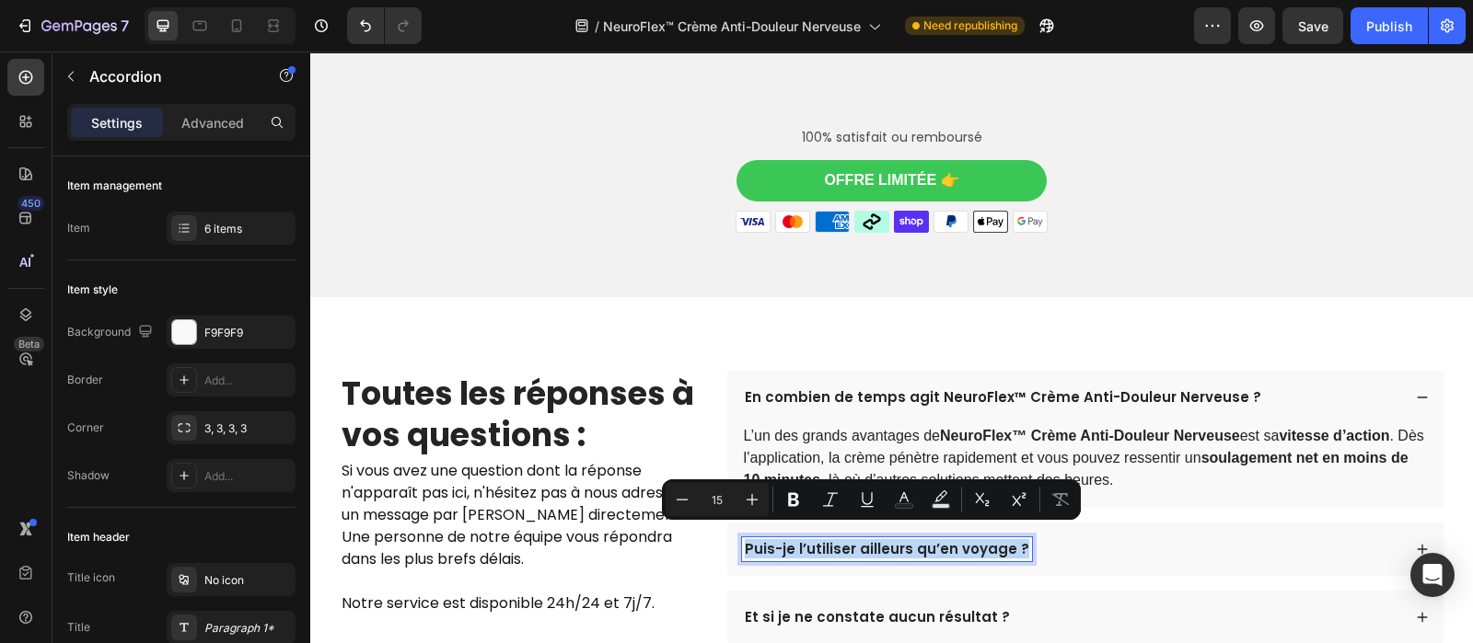
click at [847, 542] on p "Puis-je l’utiliser ailleurs qu’en voyage ?" at bounding box center [887, 549] width 284 height 18
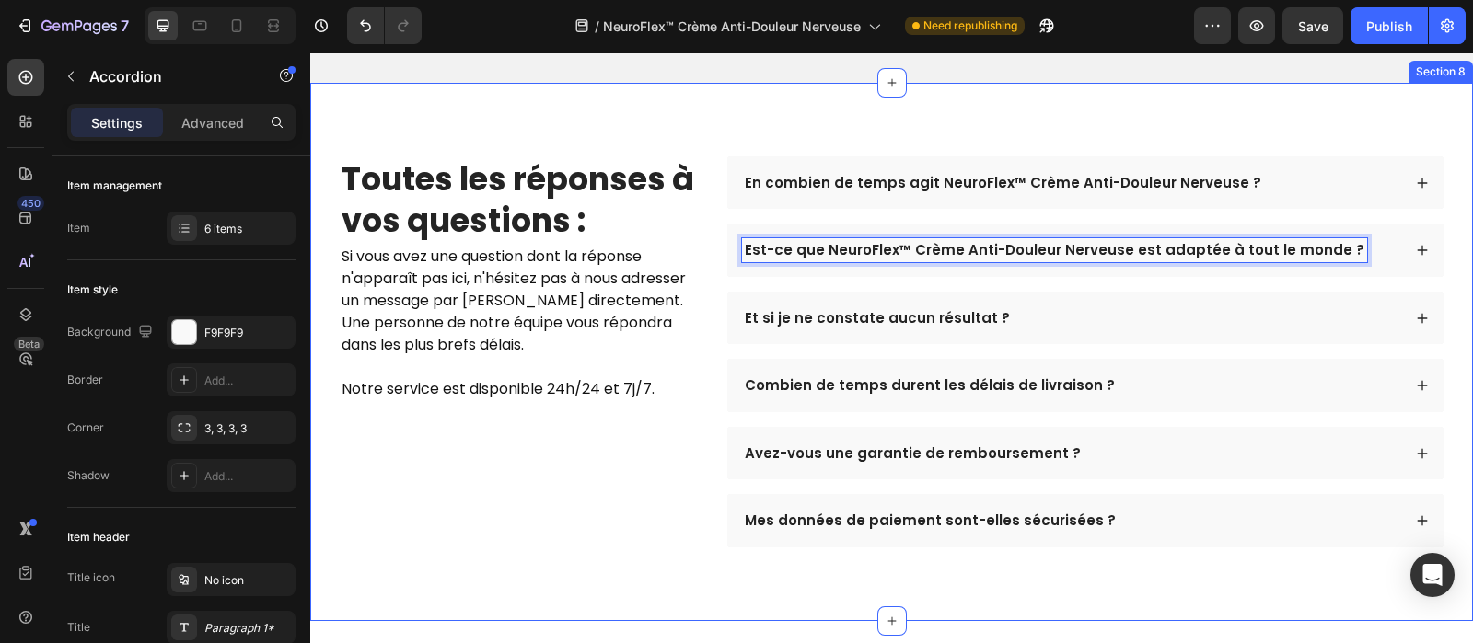
scroll to position [5559, 0]
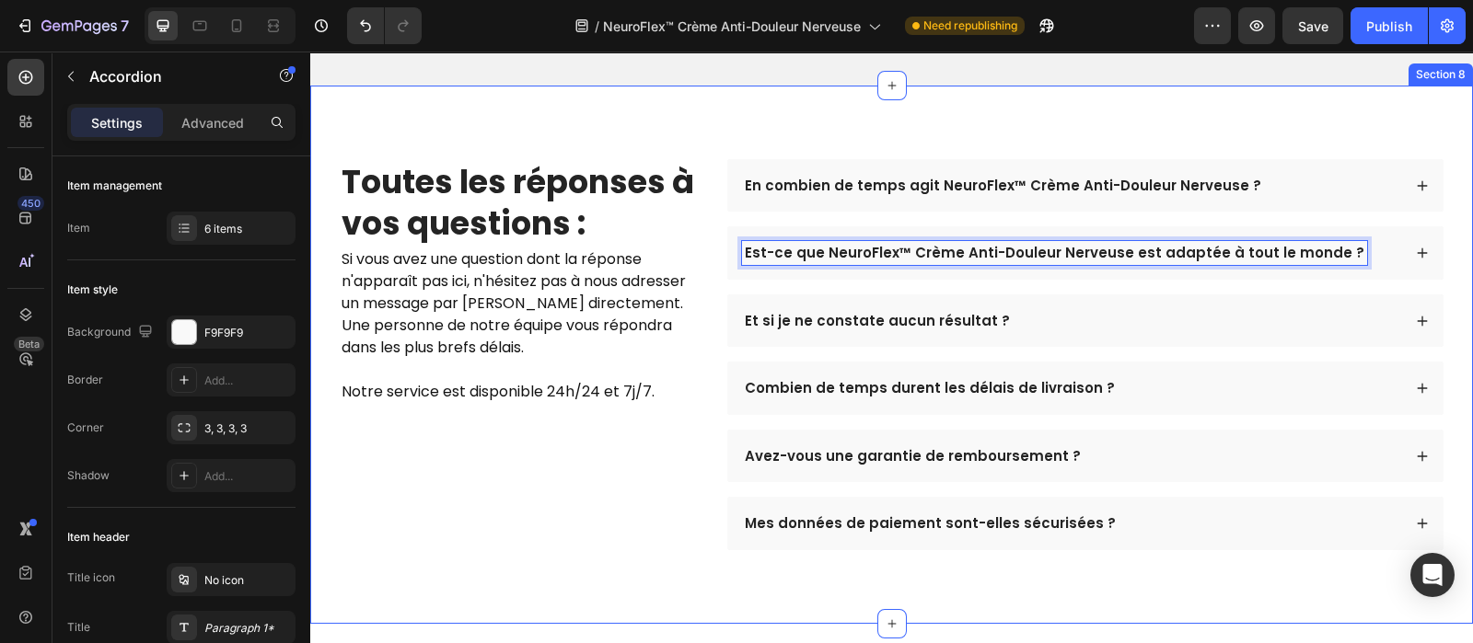
click at [1360, 319] on div "En combien de temps agit NeuroFlex™ Crème Anti-Douleur Nerveuse ? L’un des gran…" at bounding box center [1085, 354] width 718 height 391
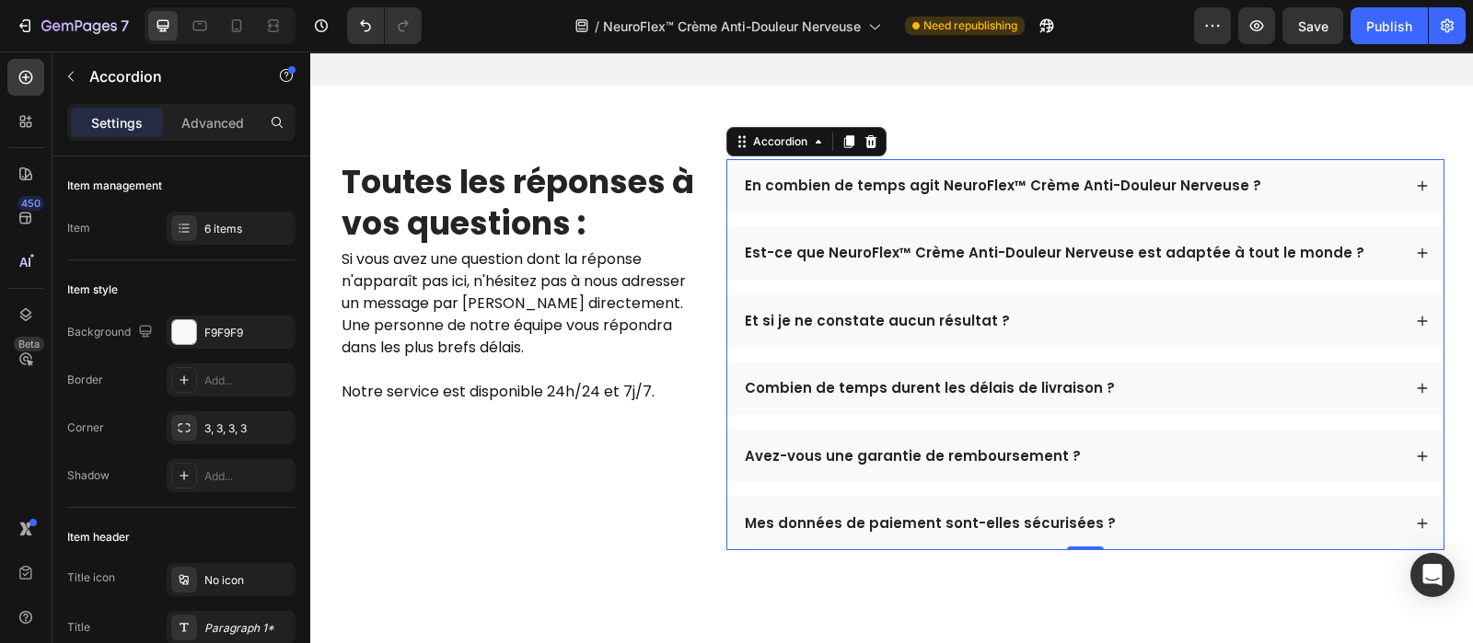
click at [1341, 243] on div "Est-ce que NeuroFlex™ Crème Anti-Douleur Nerveuse est adaptée à tout le monde ?" at bounding box center [1071, 253] width 659 height 24
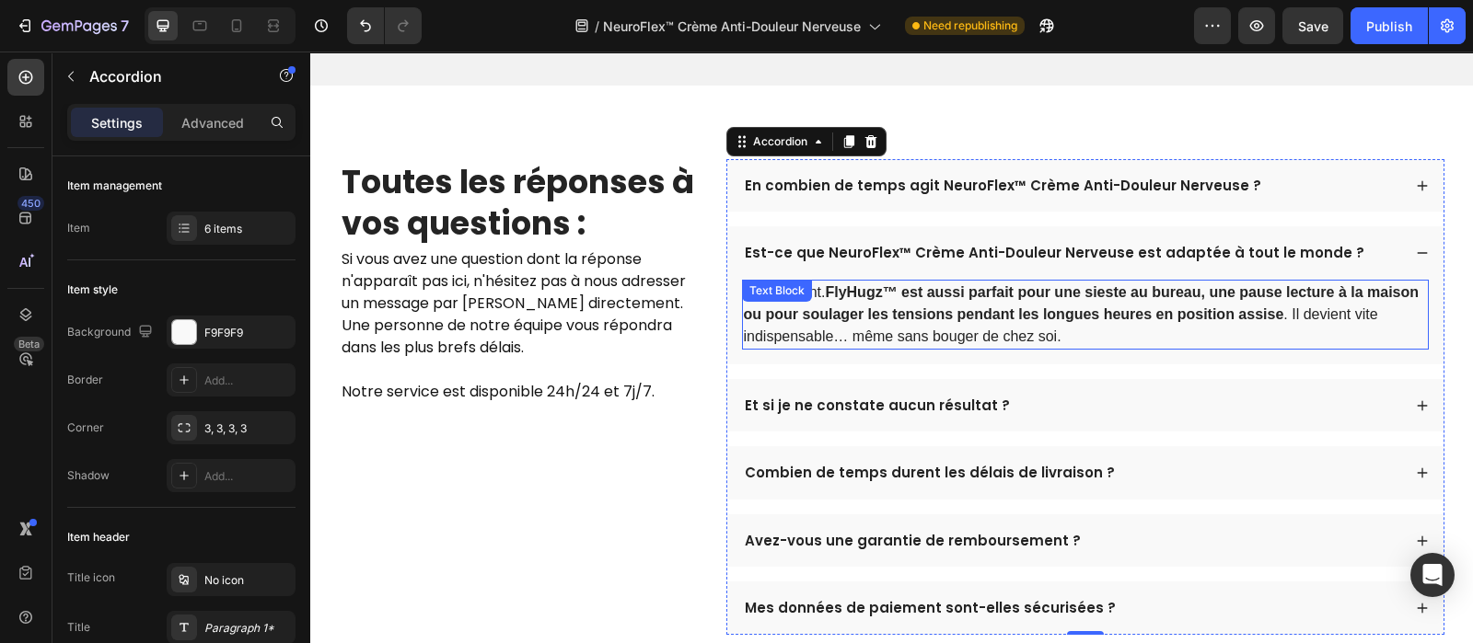
click at [1127, 284] on strong "FlyHugz™ est aussi parfait pour une sieste au bureau, une pause lecture à la ma…" at bounding box center [1082, 303] width 676 height 38
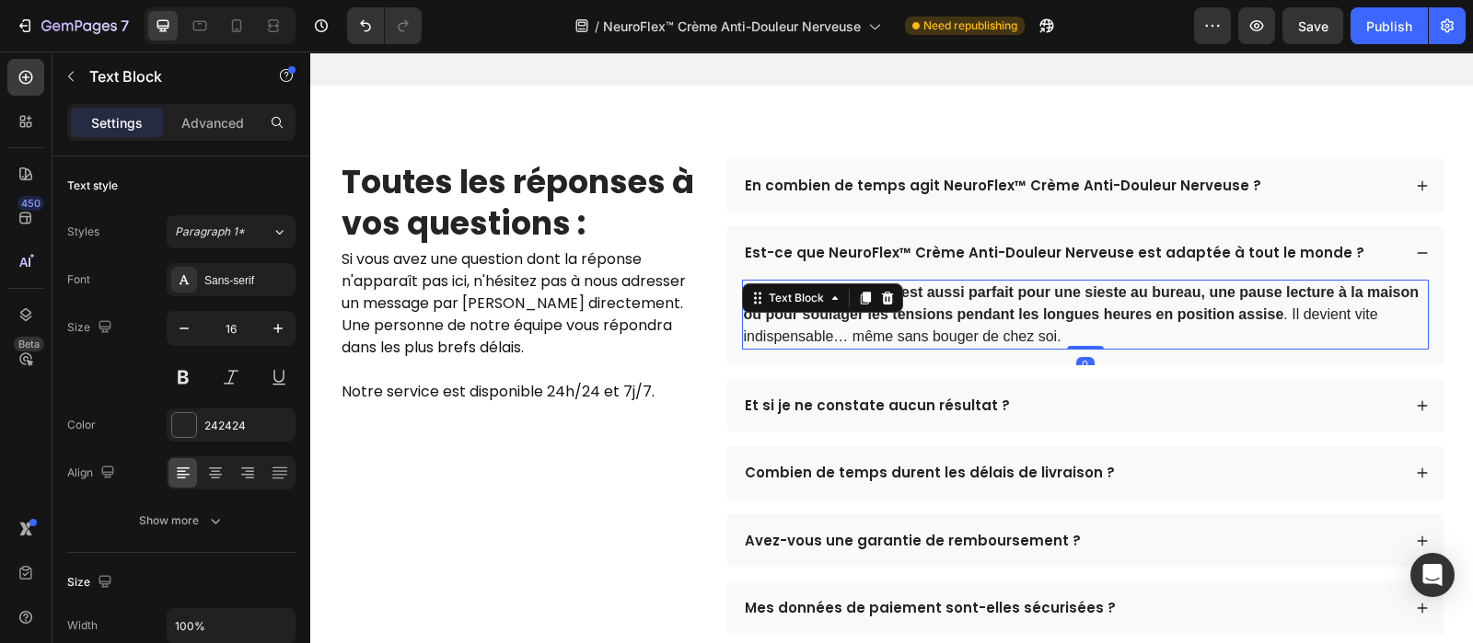
click at [1127, 284] on strong "FlyHugz™ est aussi parfait pour une sieste au bureau, une pause lecture à la ma…" at bounding box center [1082, 303] width 676 height 38
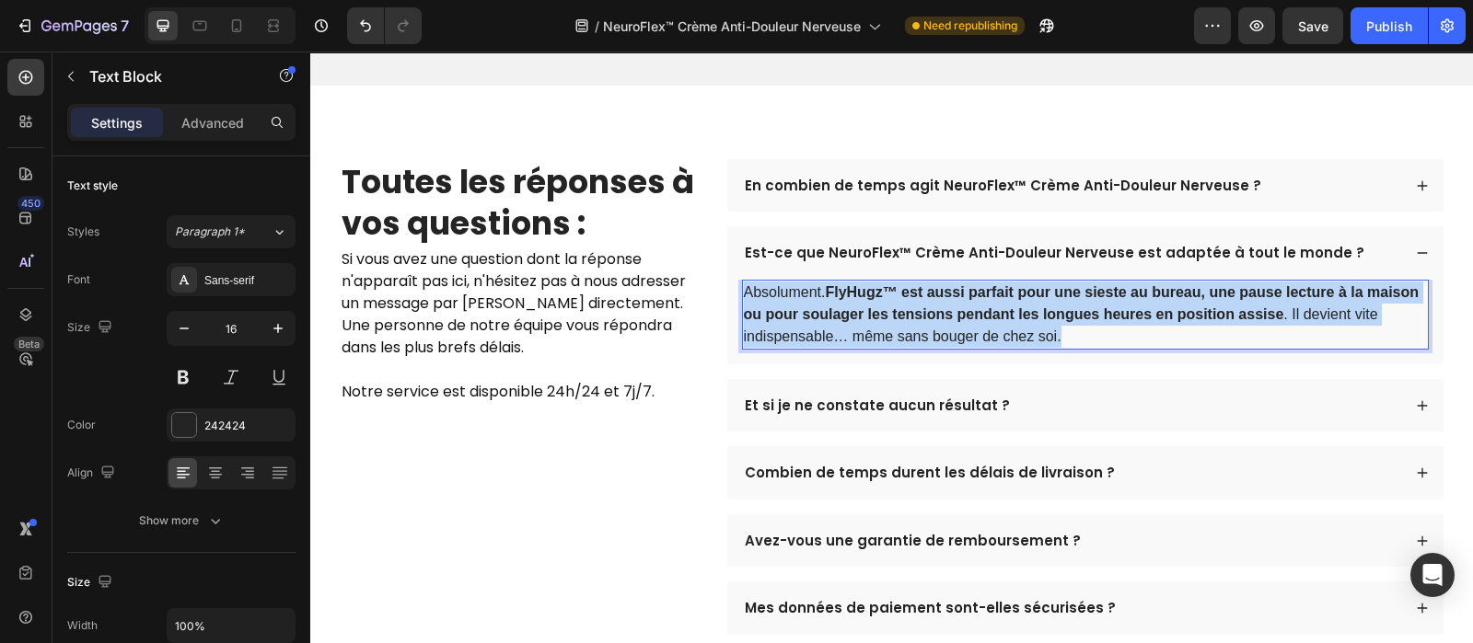
click at [1127, 284] on strong "FlyHugz™ est aussi parfait pour une sieste au bureau, une pause lecture à la ma…" at bounding box center [1082, 303] width 676 height 38
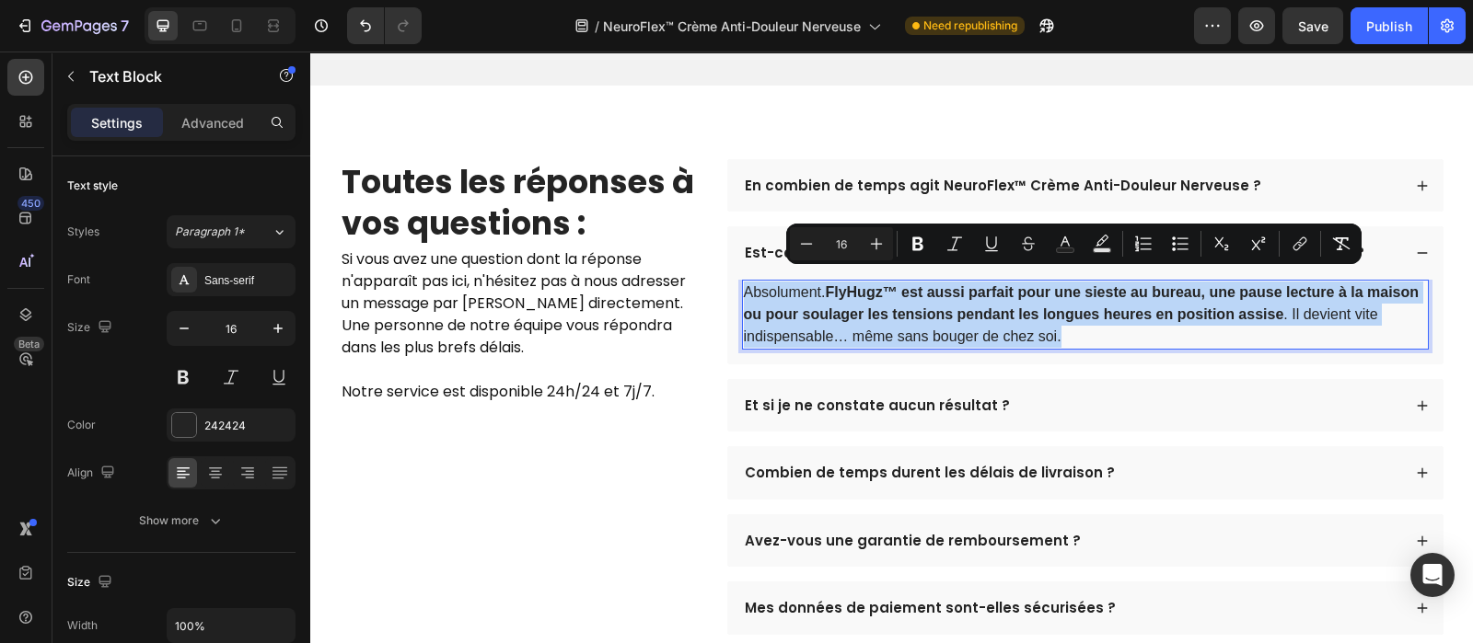
click at [1127, 284] on strong "FlyHugz™ est aussi parfait pour une sieste au bureau, une pause lecture à la ma…" at bounding box center [1082, 303] width 676 height 38
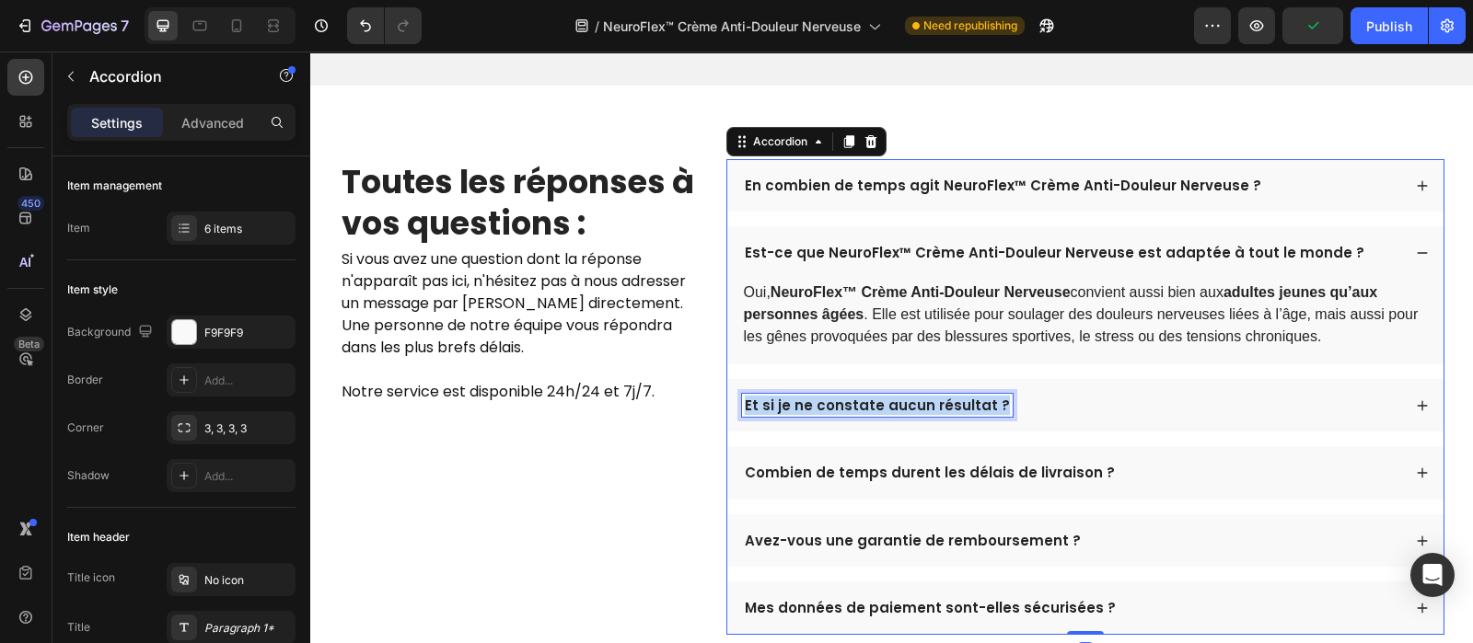
click at [870, 397] on p "Et si je ne constate aucun résultat ?" at bounding box center [877, 406] width 265 height 18
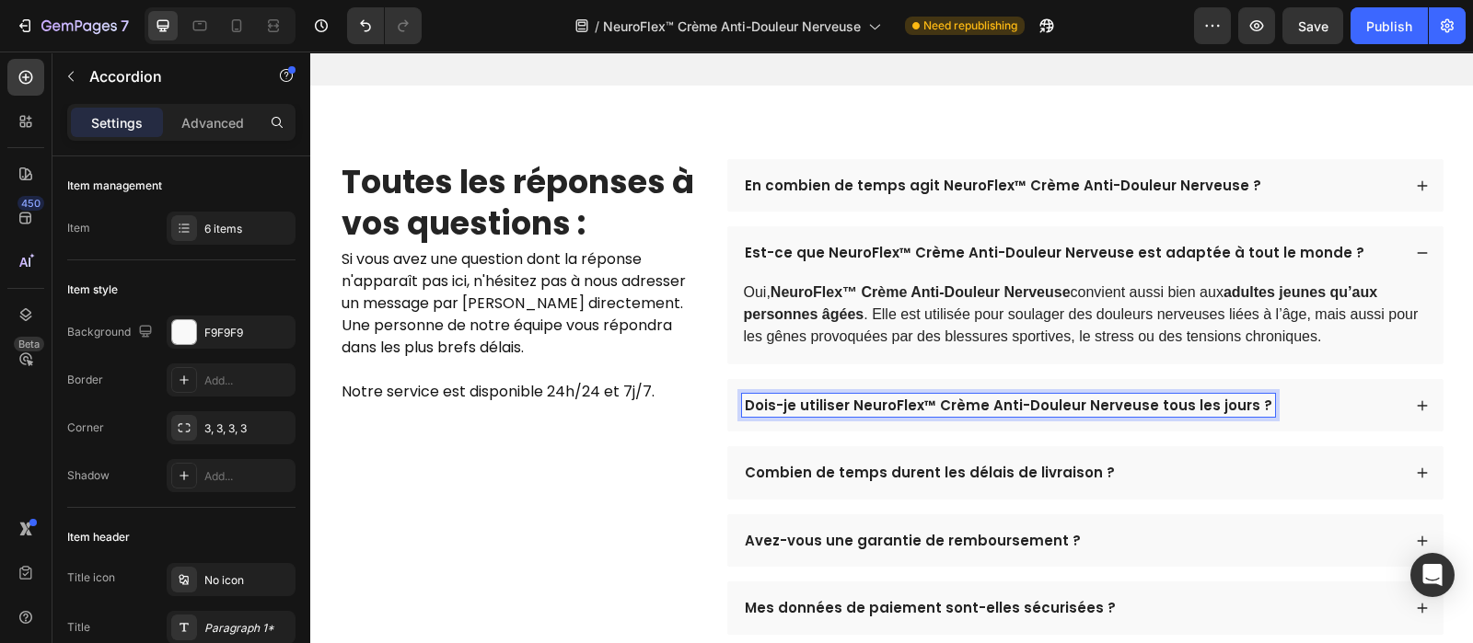
click at [1289, 394] on div "Dois-je utiliser NeuroFlex™ Crème Anti-Douleur Nerveuse tous les jours ?" at bounding box center [1071, 406] width 659 height 24
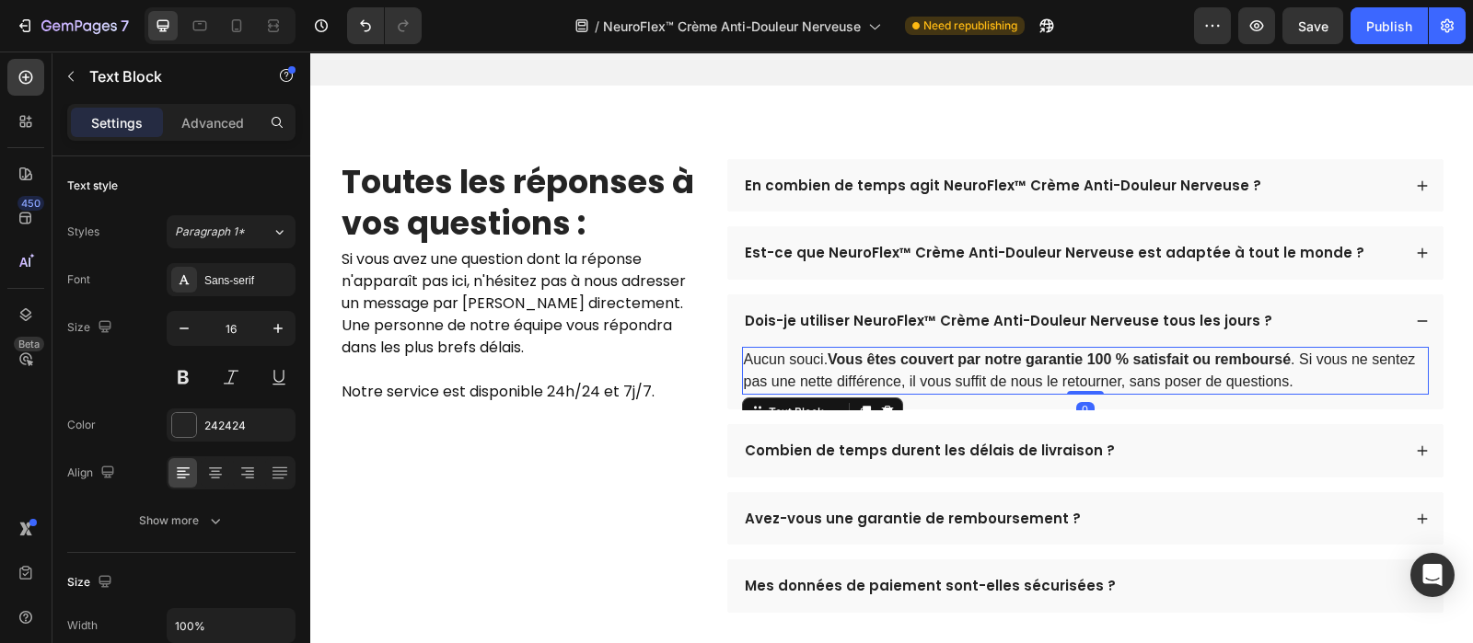
click at [1170, 352] on strong "Vous êtes couvert par notre garantie 100 % satisfait ou remboursé" at bounding box center [1058, 360] width 463 height 16
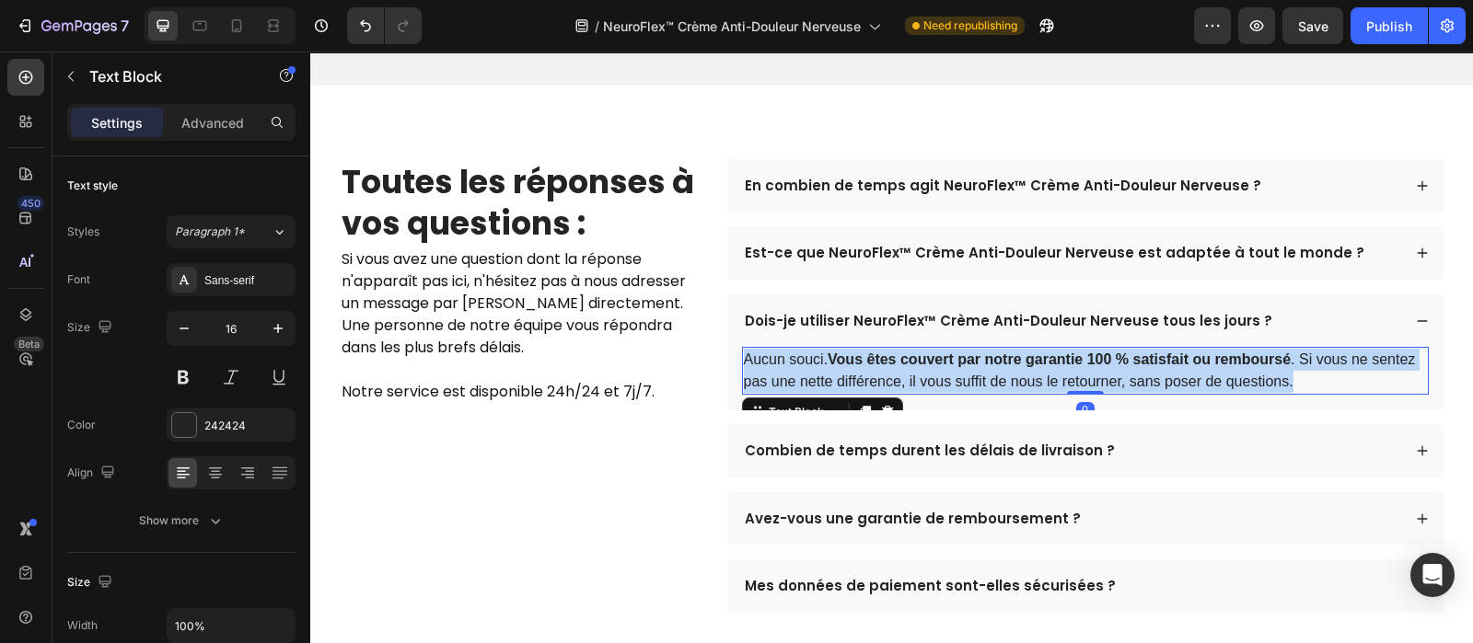
click at [1170, 352] on strong "Vous êtes couvert par notre garantie 100 % satisfait ou remboursé" at bounding box center [1058, 360] width 463 height 16
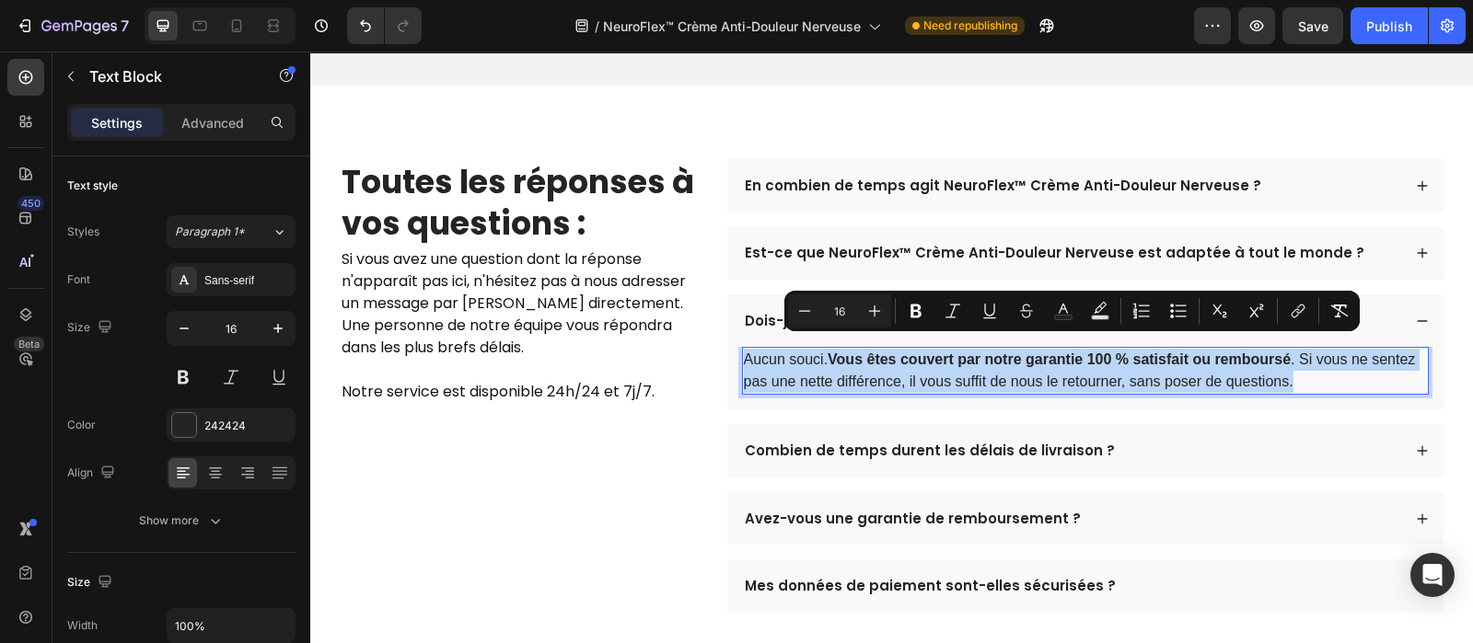
click at [1170, 352] on strong "Vous êtes couvert par notre garantie 100 % satisfait ou remboursé" at bounding box center [1058, 360] width 463 height 16
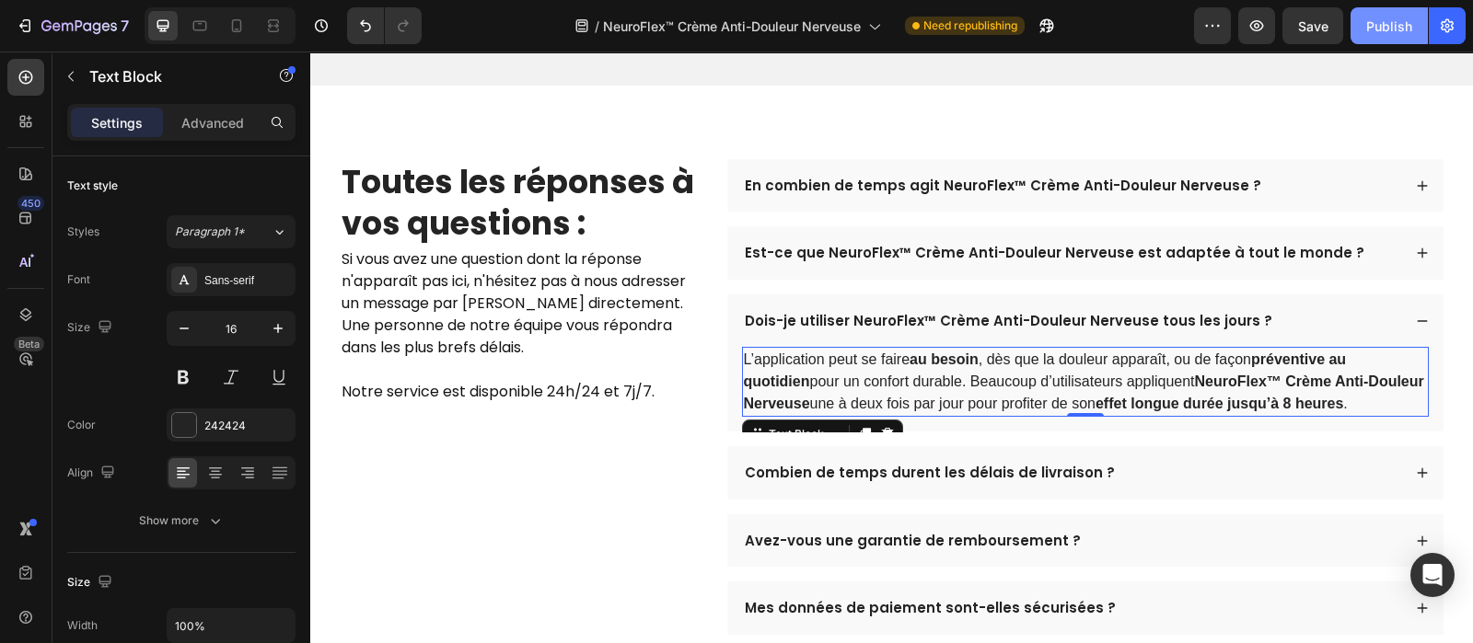
click at [1392, 28] on div "Publish" at bounding box center [1389, 26] width 46 height 19
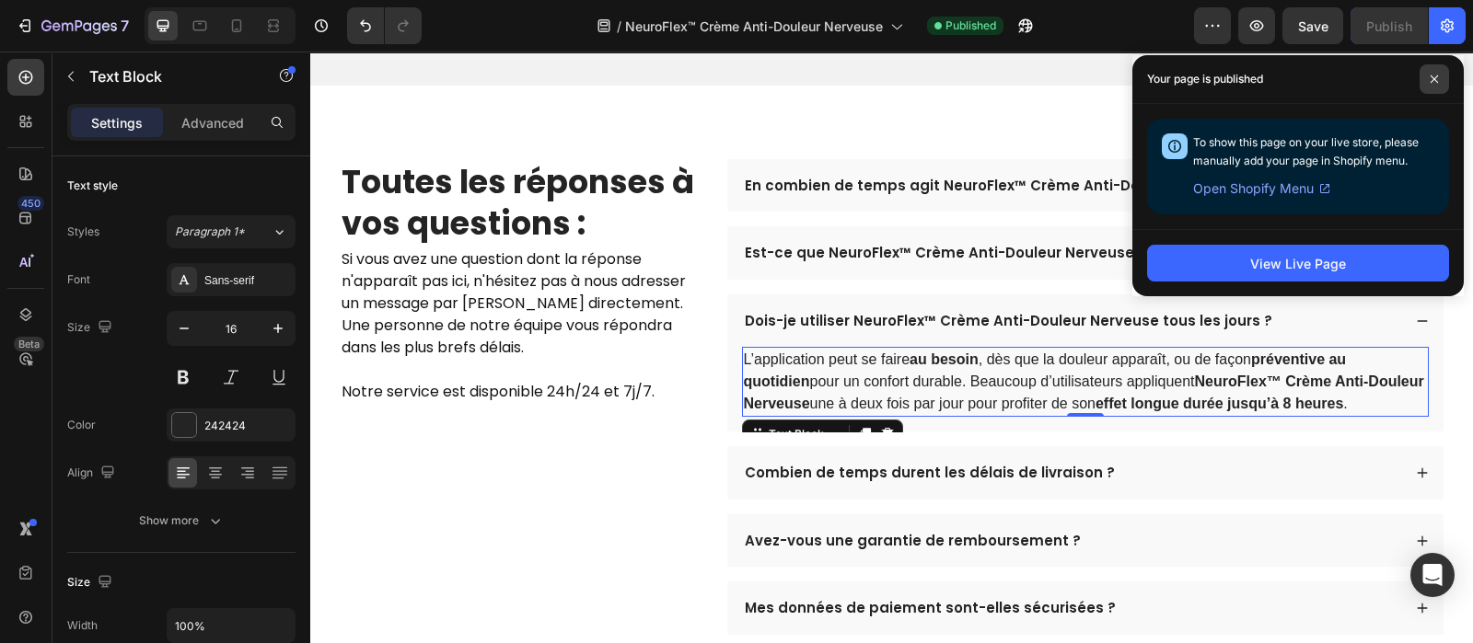
click at [1437, 75] on icon at bounding box center [1433, 79] width 9 height 9
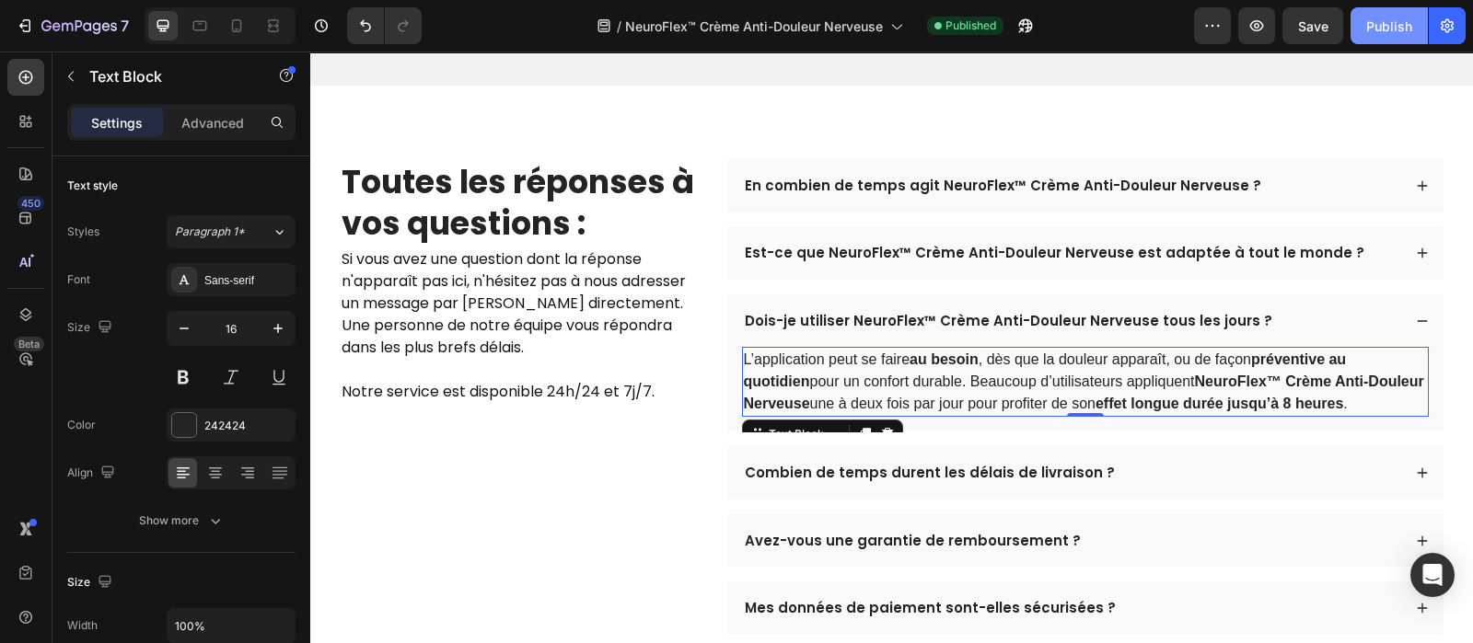
click at [1381, 24] on div "Publish" at bounding box center [1389, 26] width 46 height 19
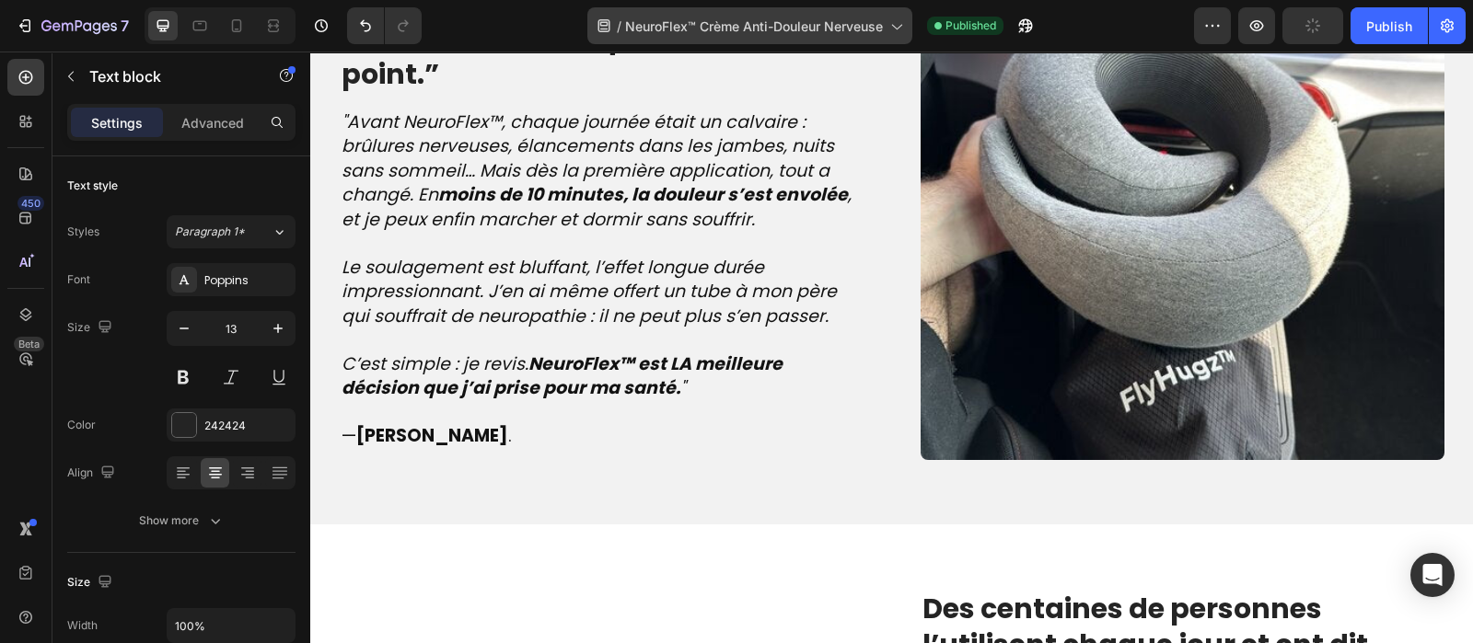
scroll to position [2135, 0]
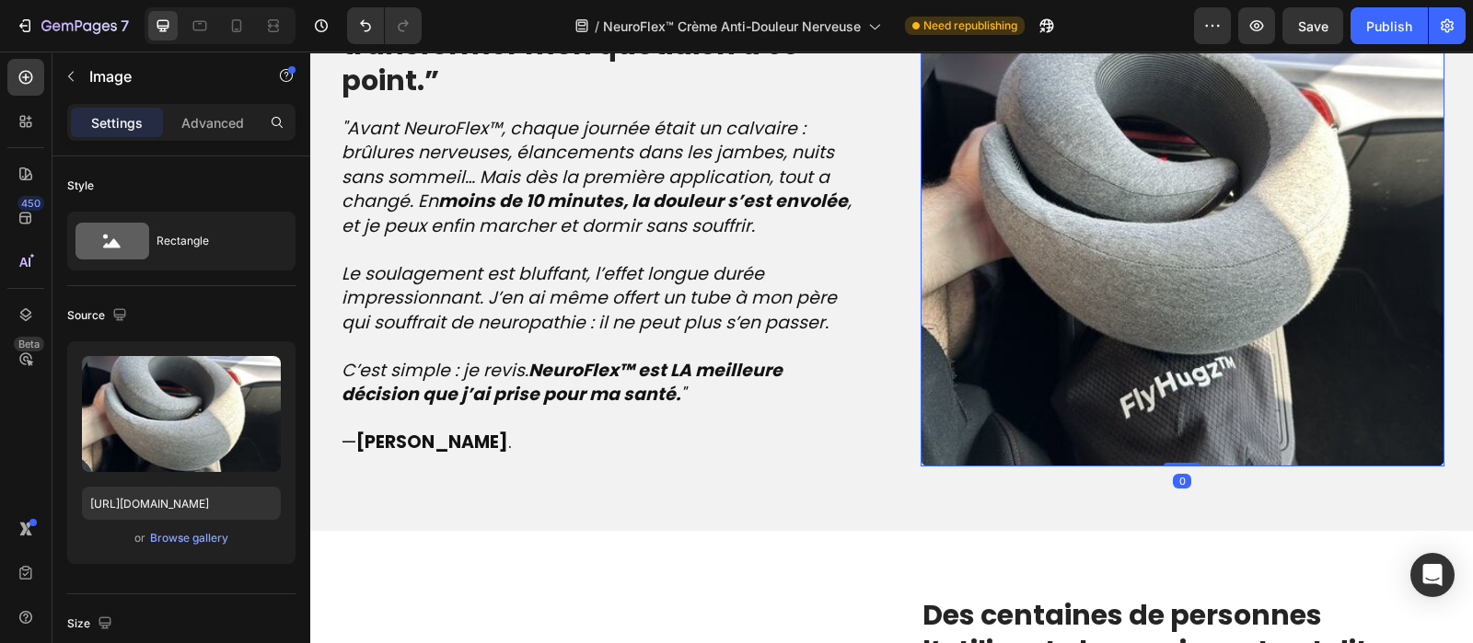
click at [1255, 395] on img at bounding box center [1182, 205] width 524 height 524
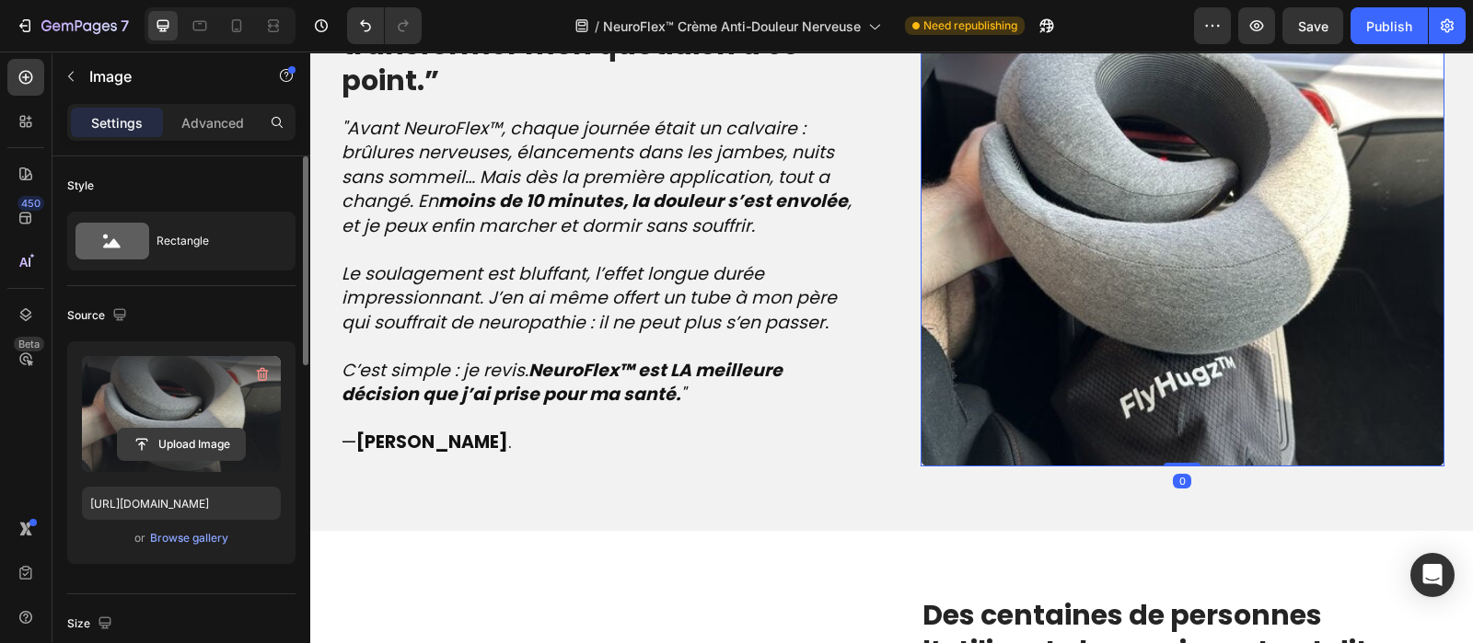
click at [191, 457] on input "file" at bounding box center [181, 444] width 127 height 31
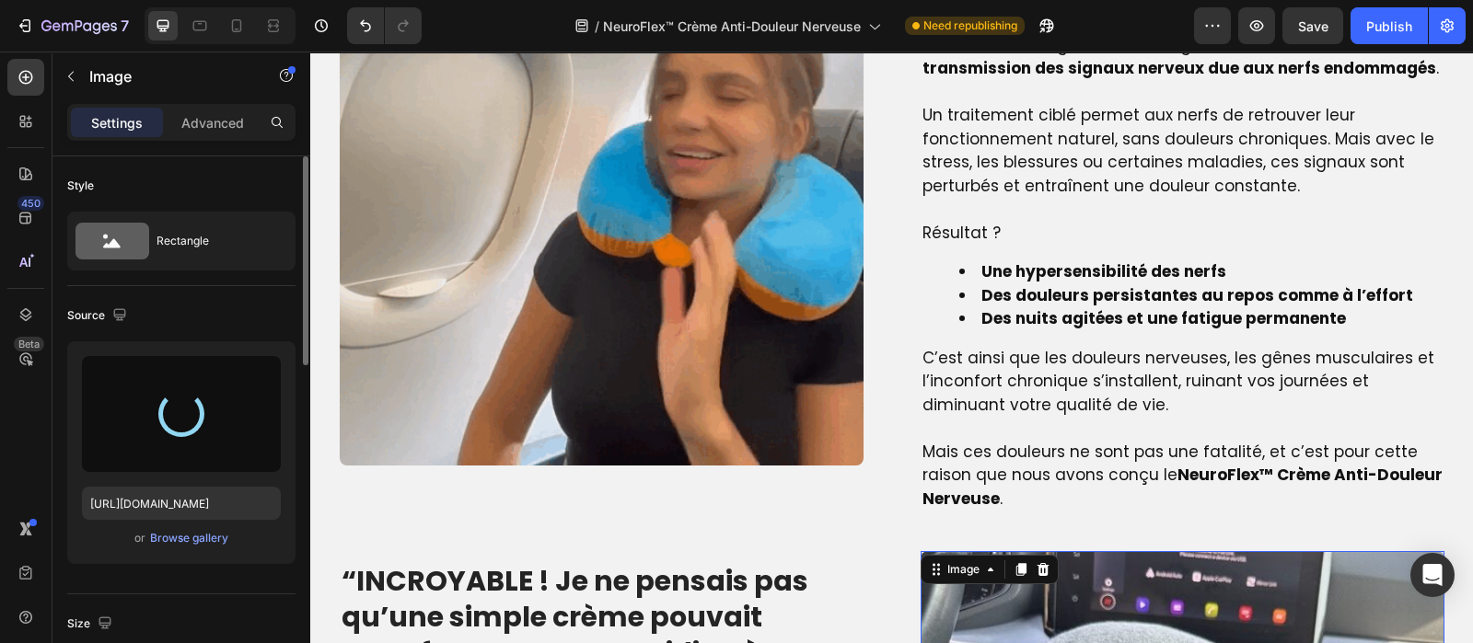
scroll to position [1497, 0]
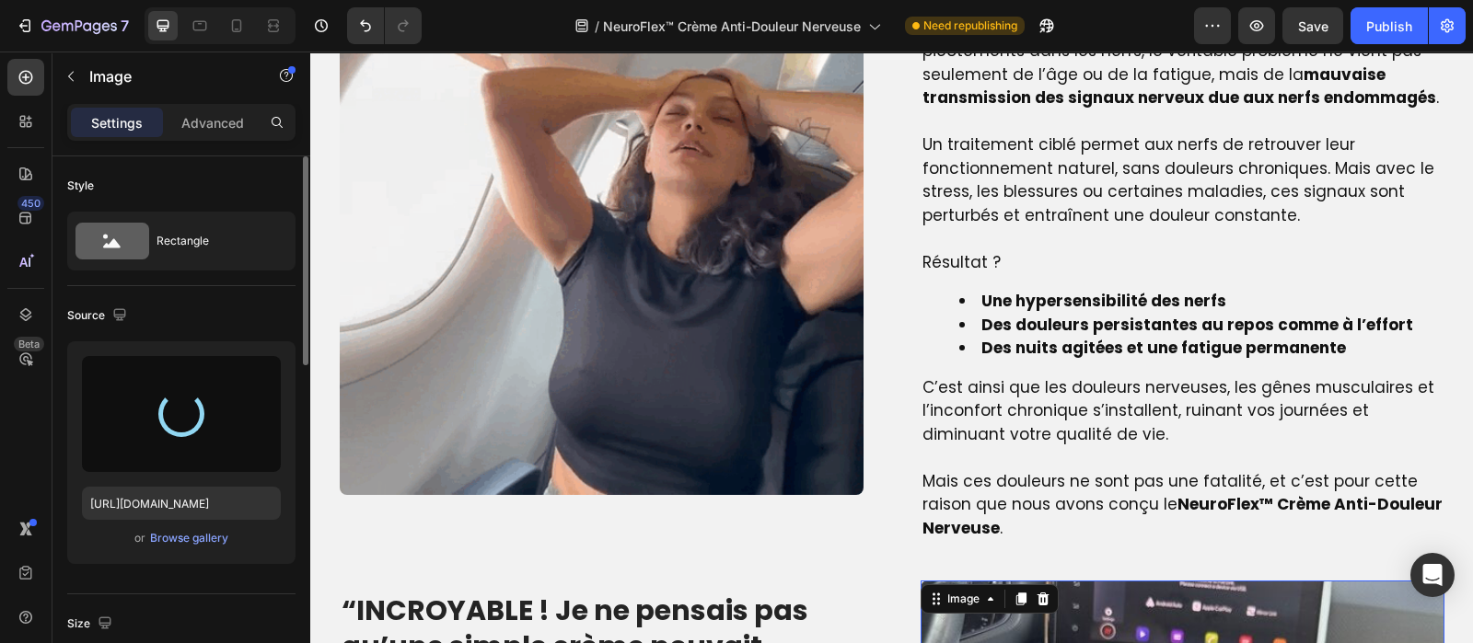
type input "https://cdn.shopify.com/s/files/1/0810/9329/6452/files/gempages_540190890933617…"
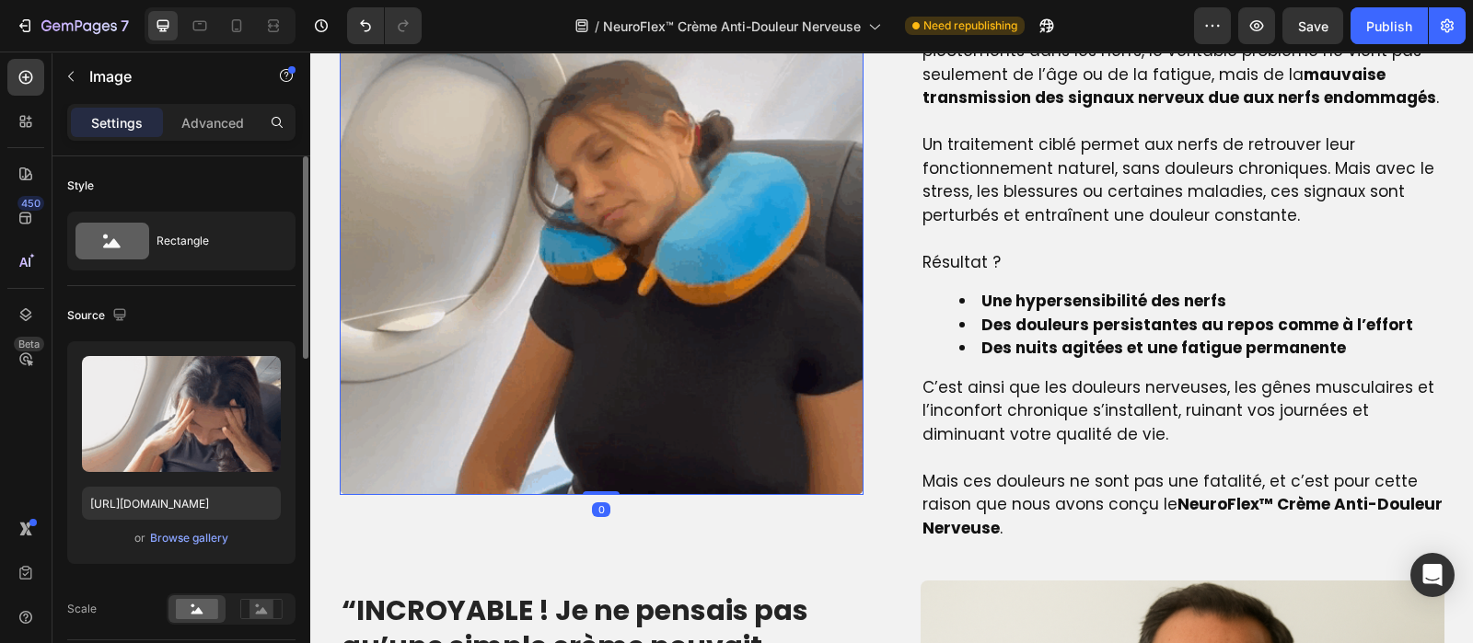
scroll to position [1450, 0]
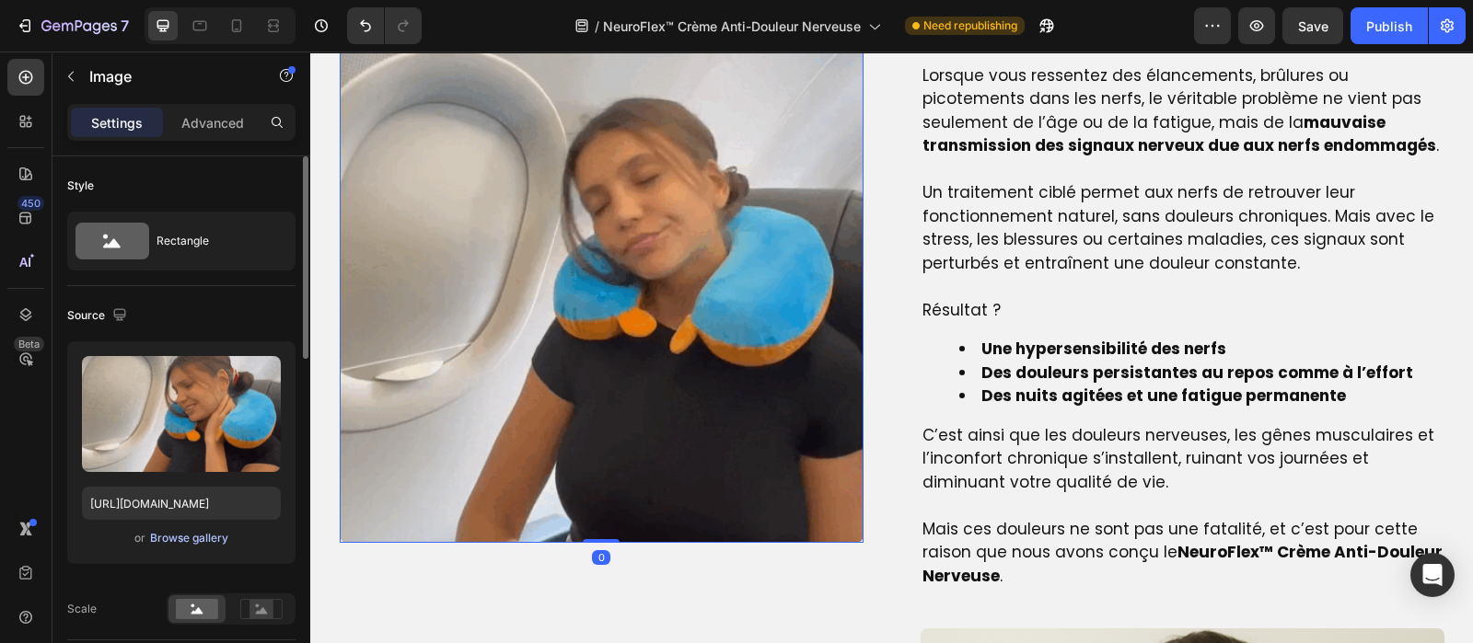
click at [199, 540] on div "Browse gallery" at bounding box center [189, 538] width 78 height 17
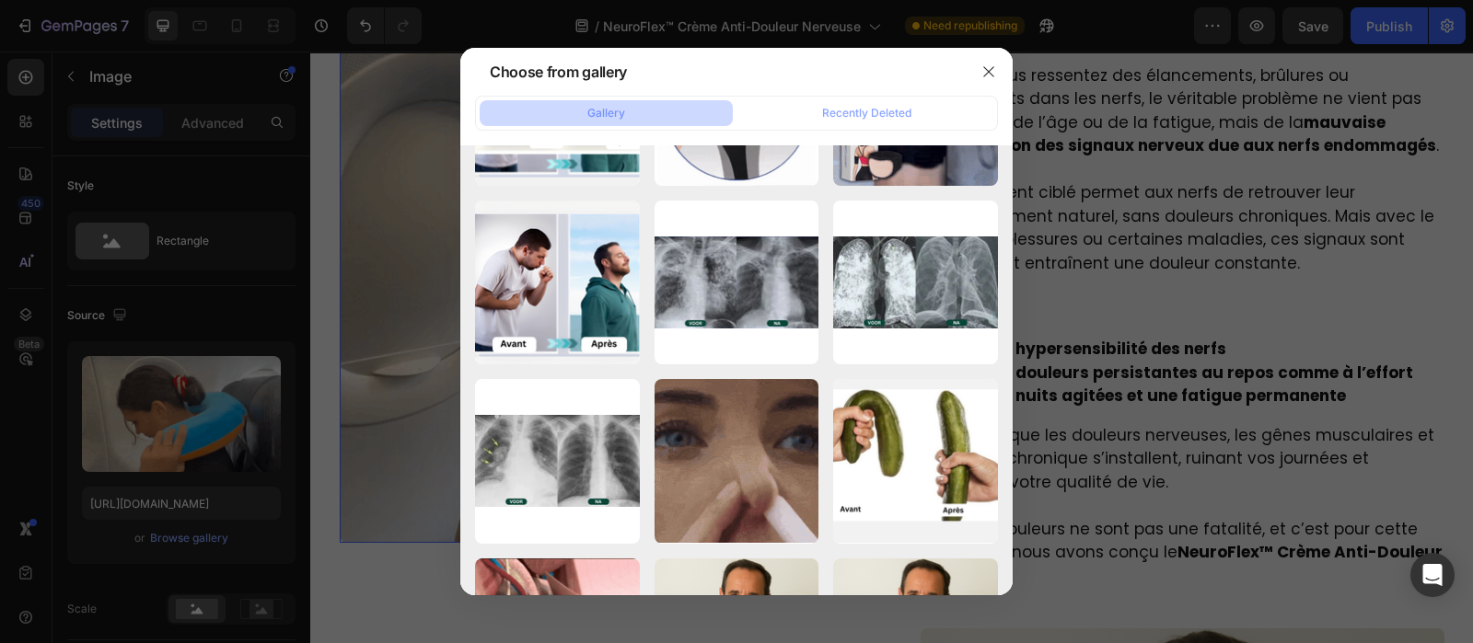
scroll to position [8676, 0]
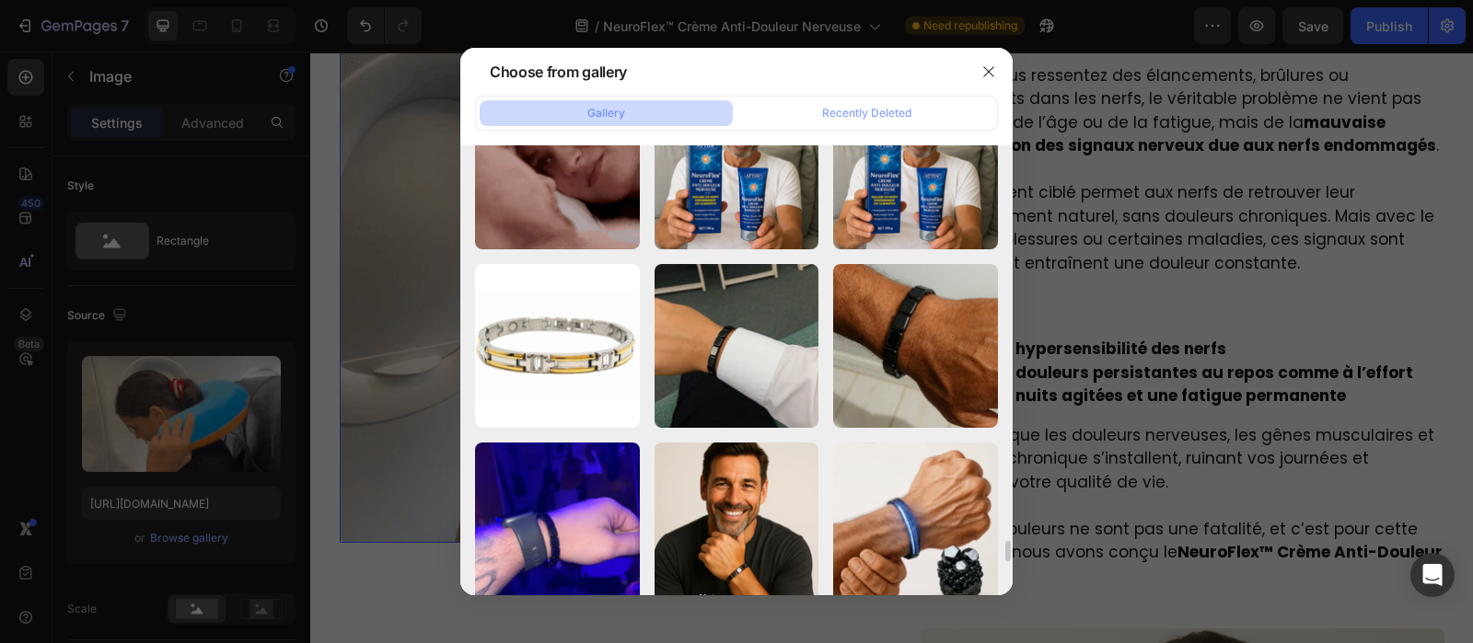
click at [377, 380] on div at bounding box center [736, 321] width 1473 height 643
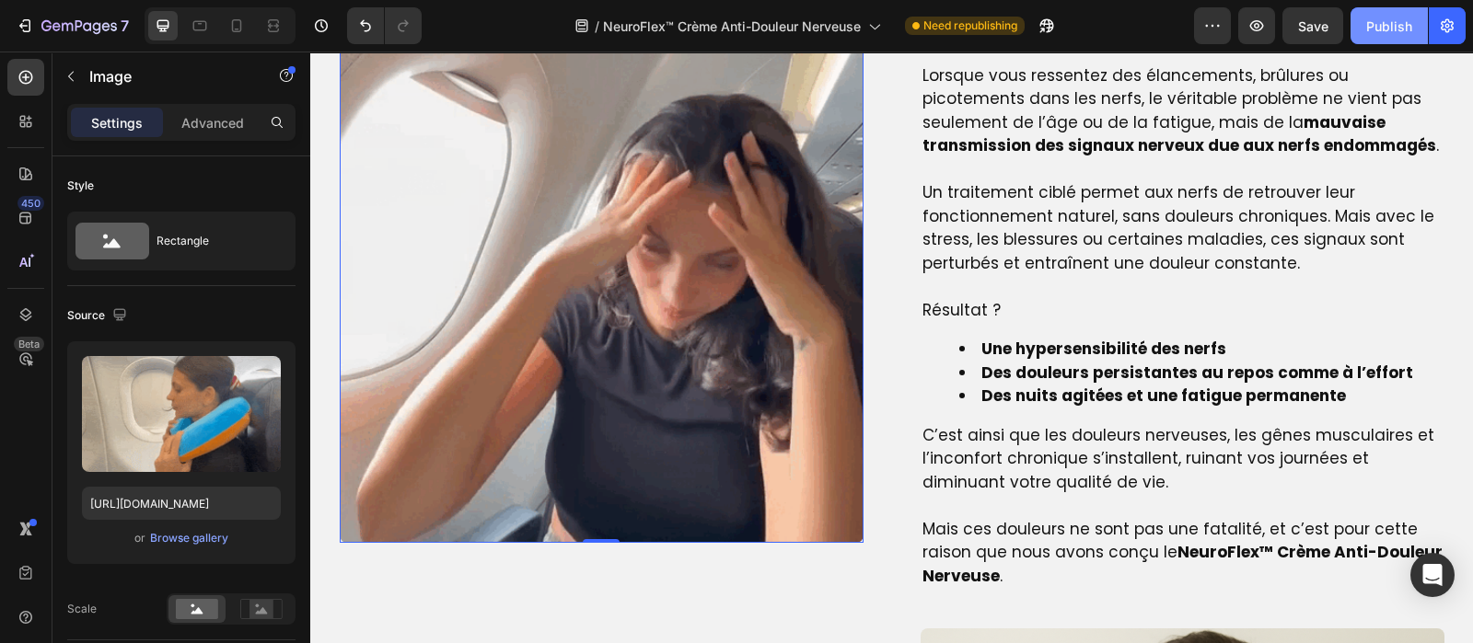
click at [1378, 25] on div "Publish" at bounding box center [1389, 26] width 46 height 19
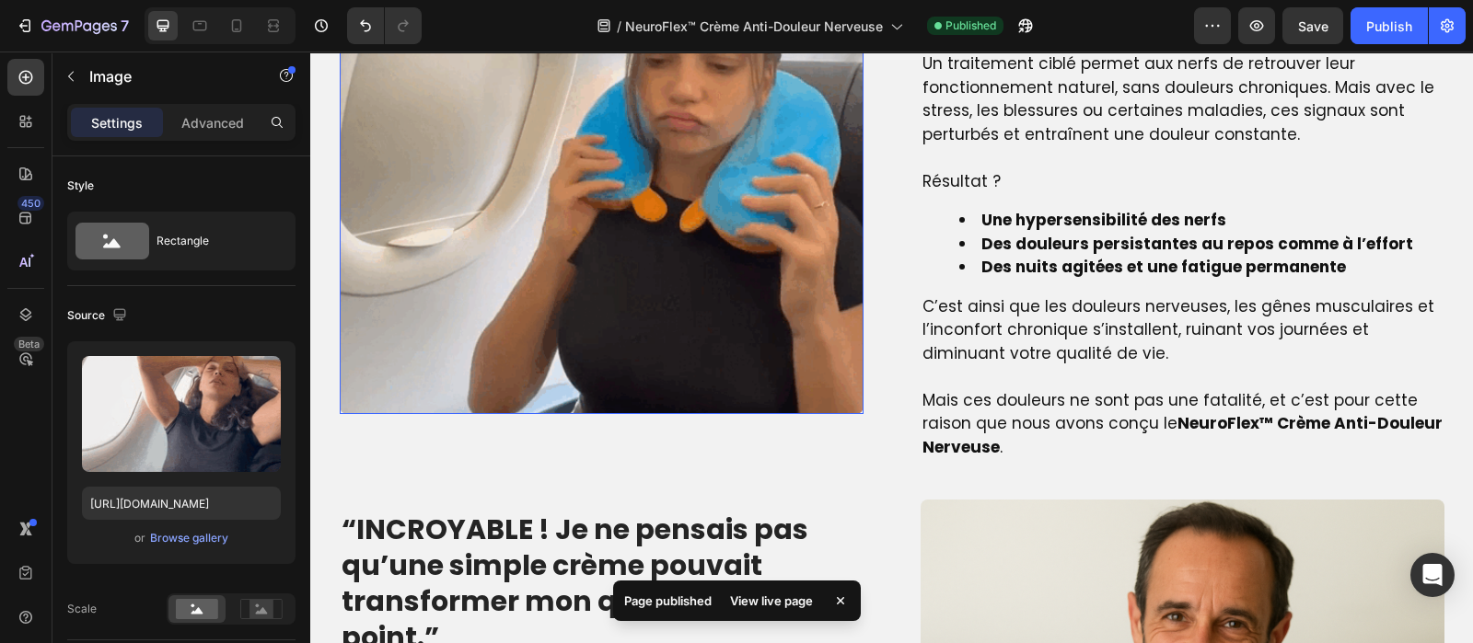
scroll to position [1532, 0]
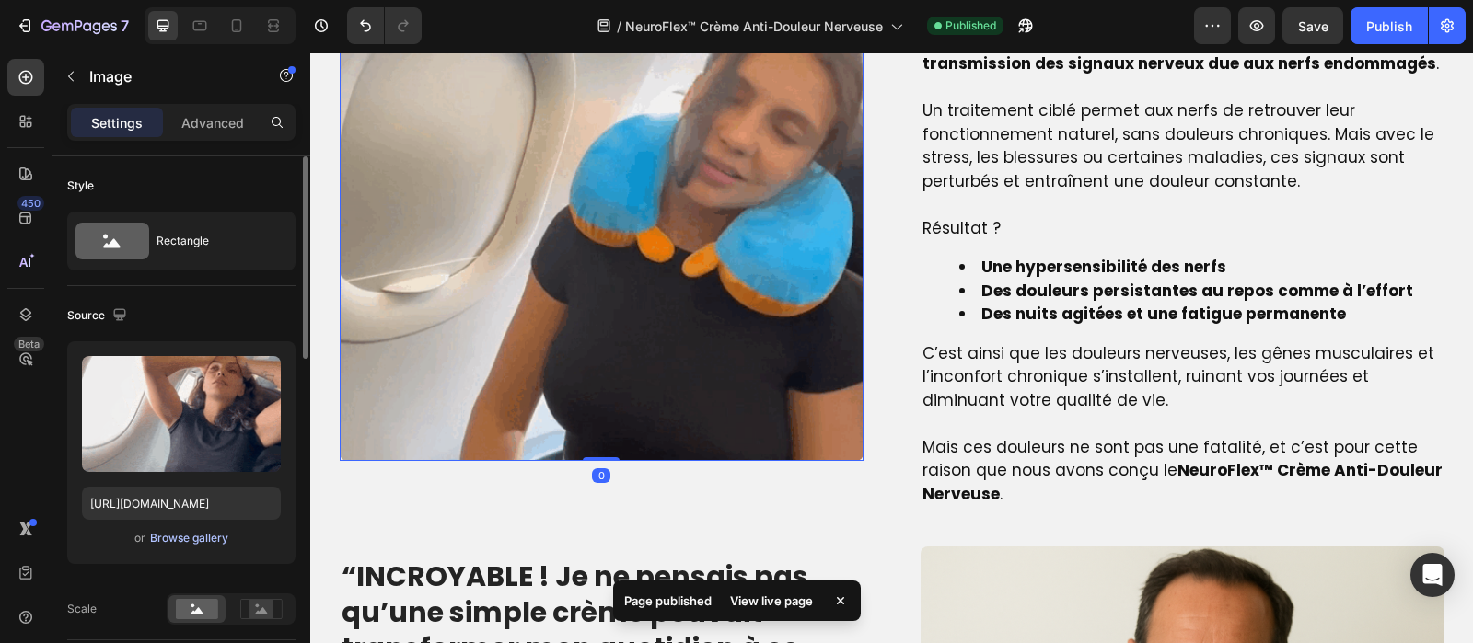
click at [183, 545] on div "Browse gallery" at bounding box center [189, 538] width 78 height 17
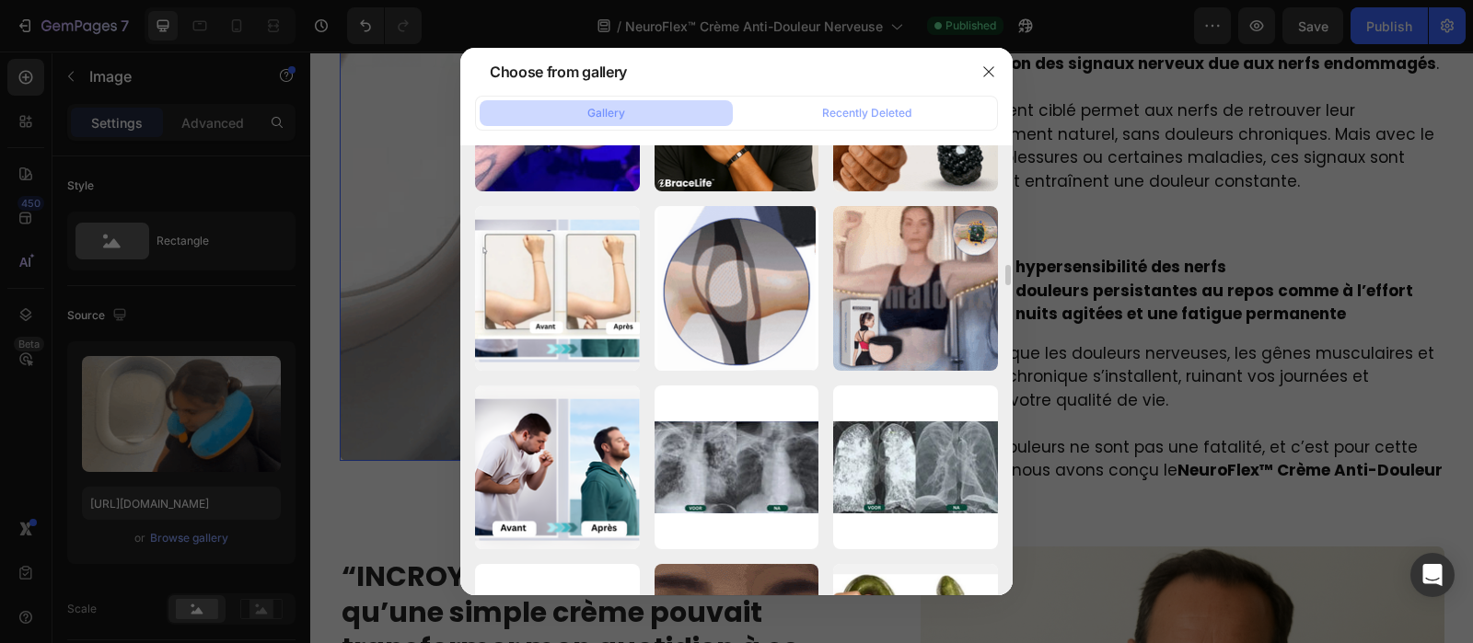
scroll to position [2644, 0]
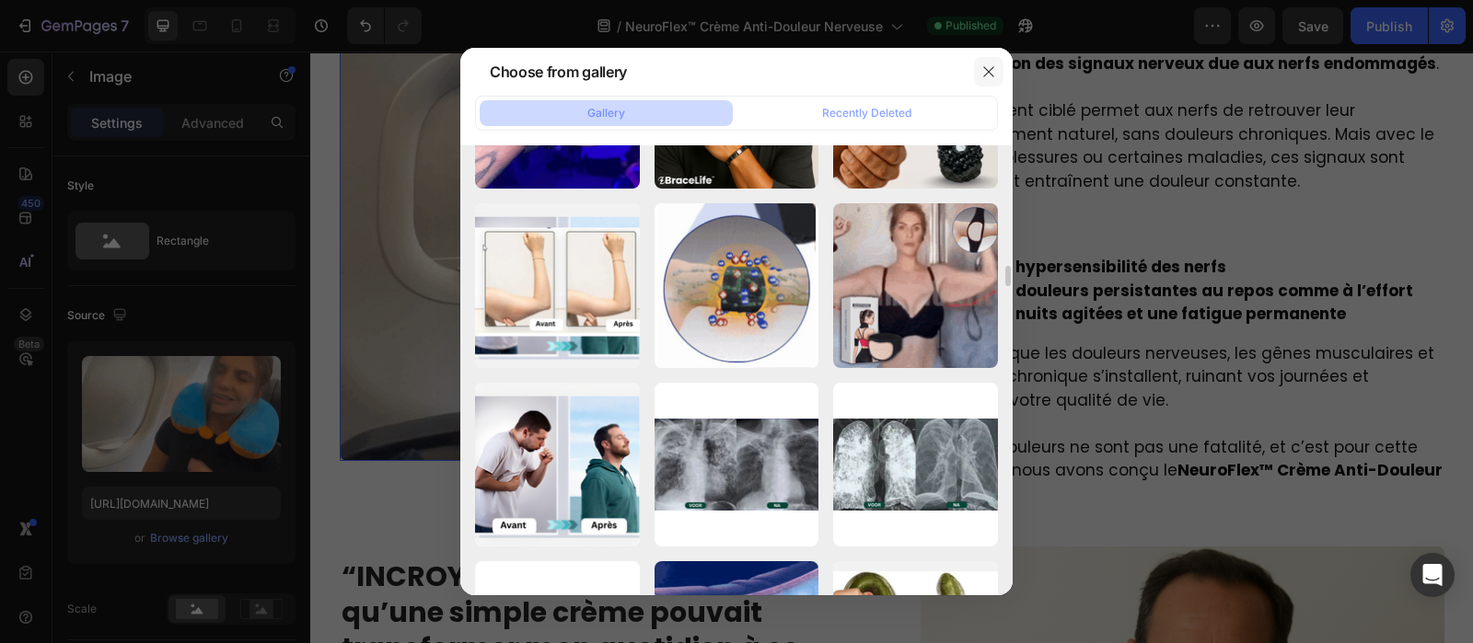
click at [989, 59] on button "button" at bounding box center [988, 71] width 29 height 29
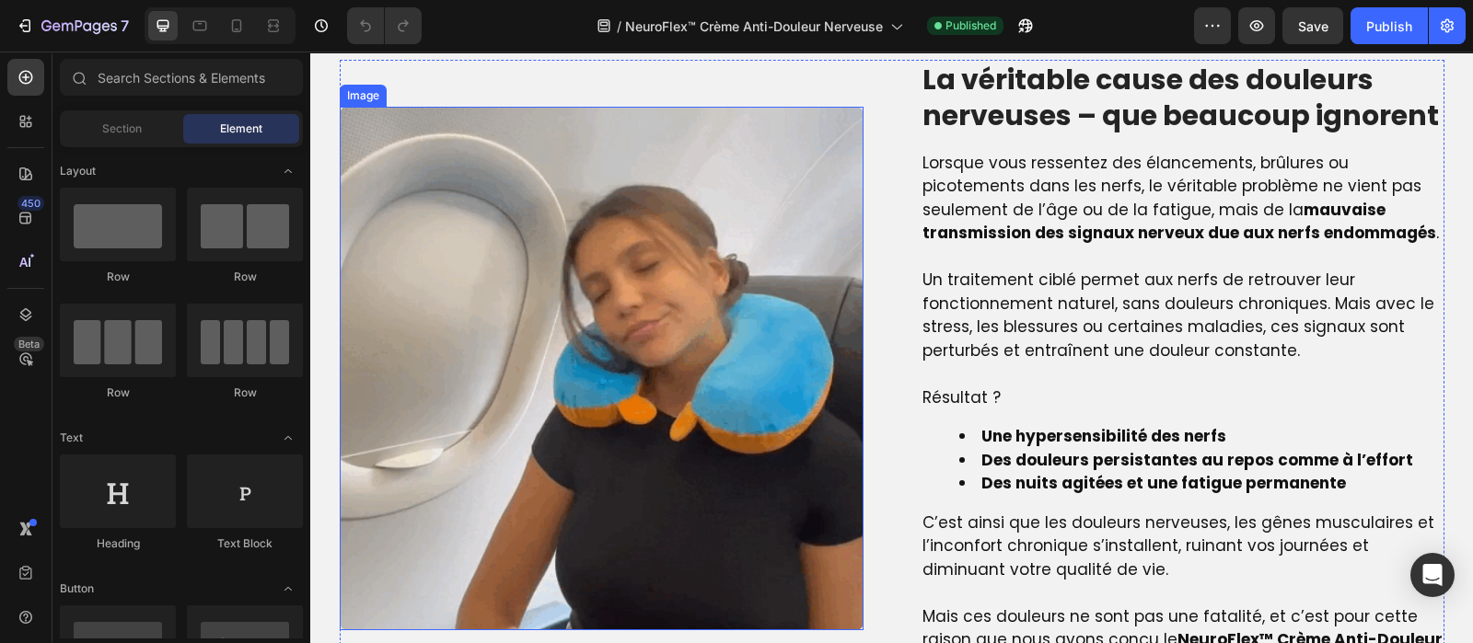
click at [722, 400] on img at bounding box center [602, 369] width 524 height 524
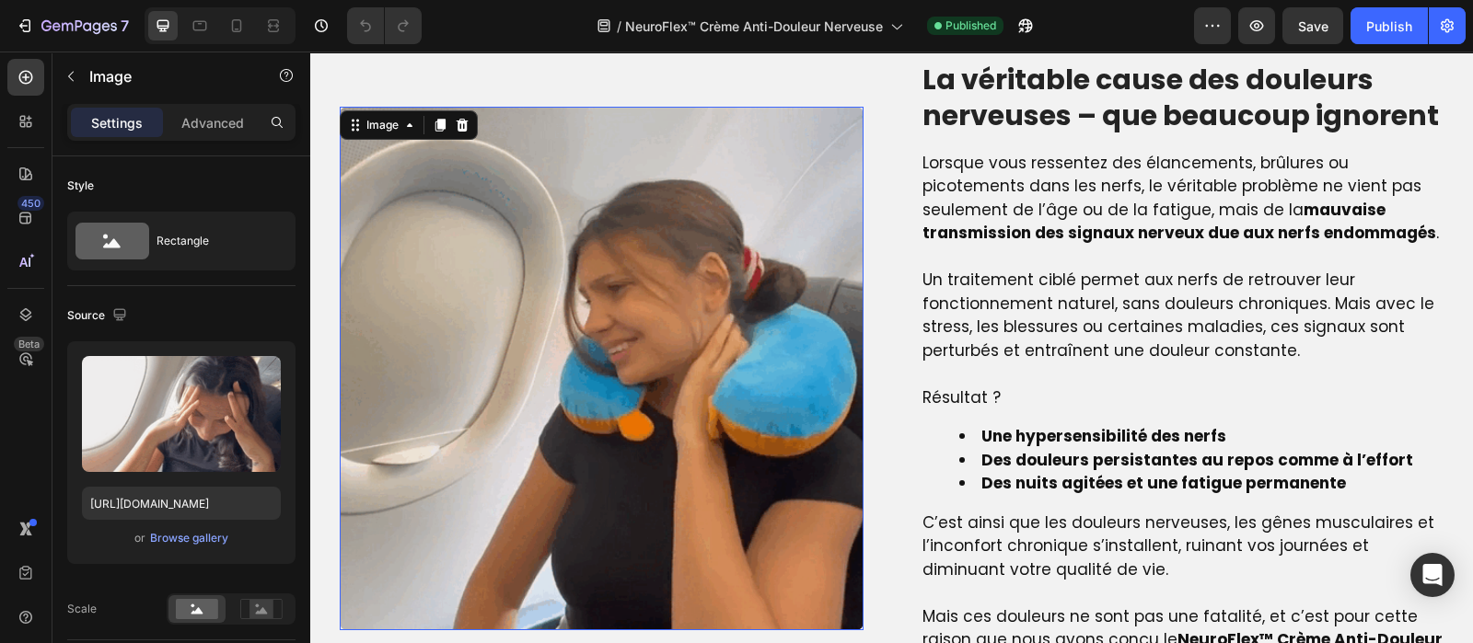
scroll to position [1376, 0]
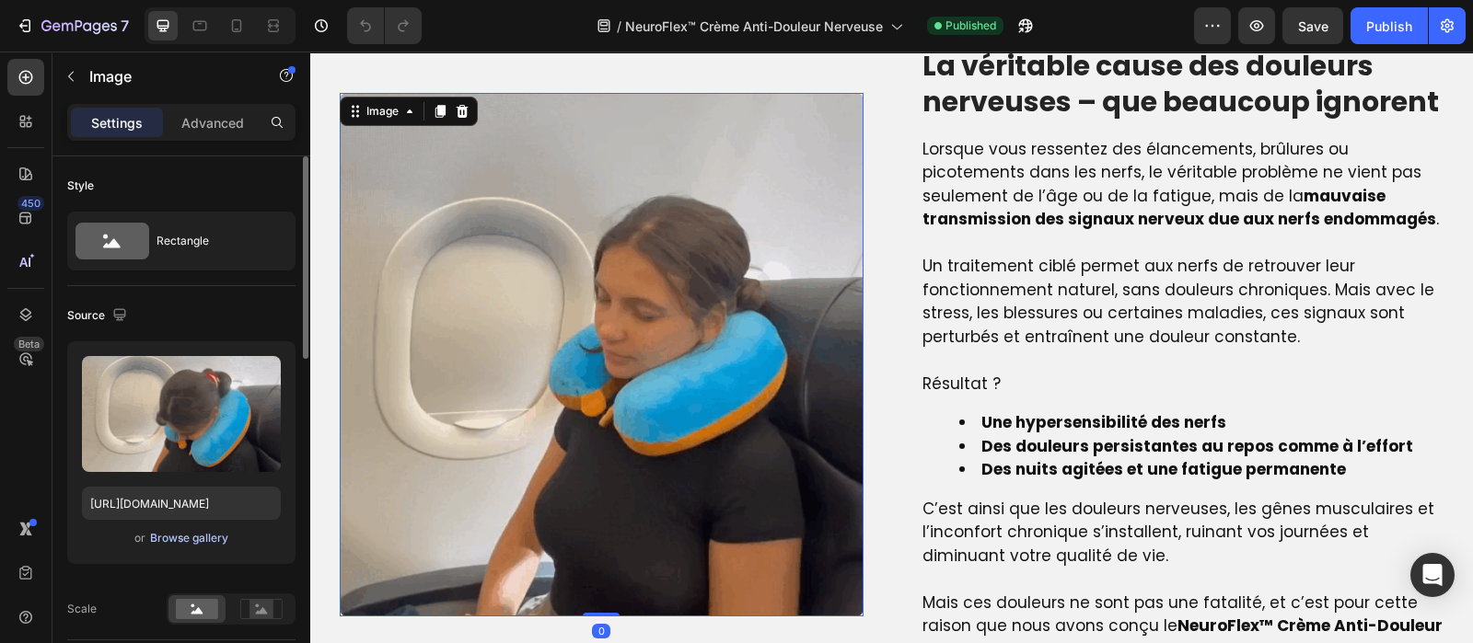
click at [192, 530] on div "Browse gallery" at bounding box center [189, 538] width 78 height 17
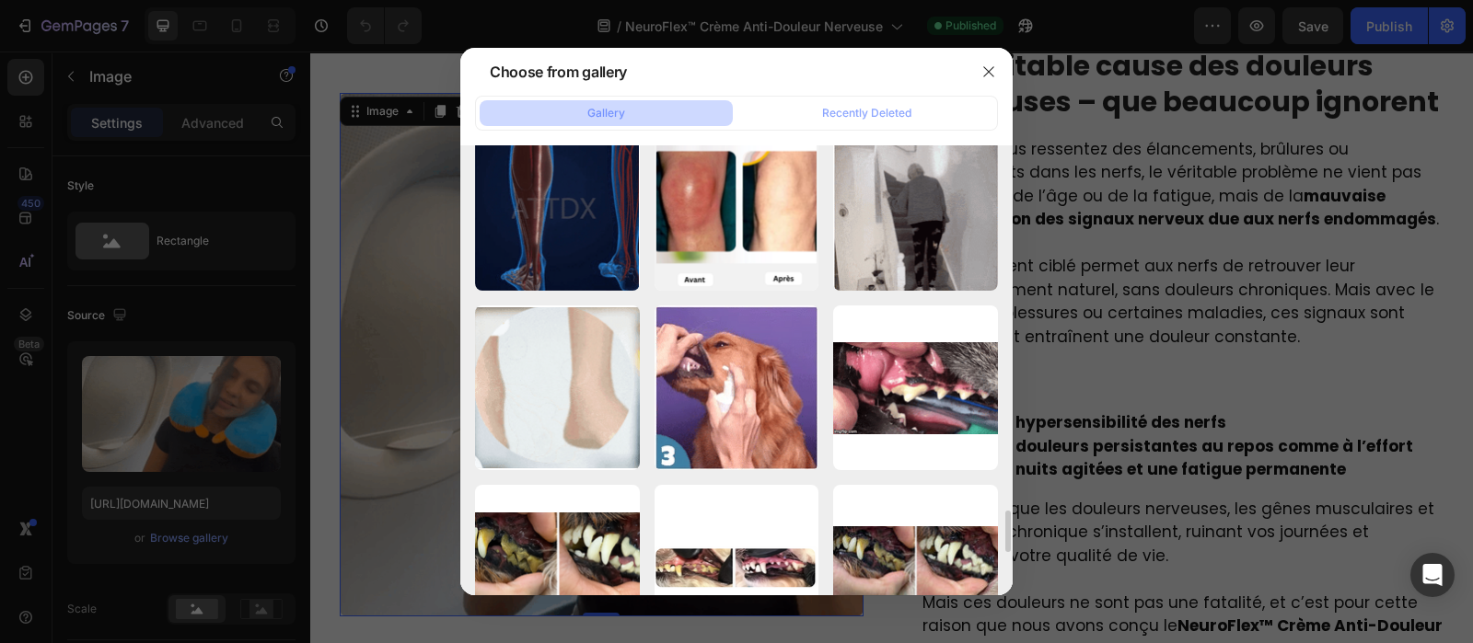
scroll to position [3971, 0]
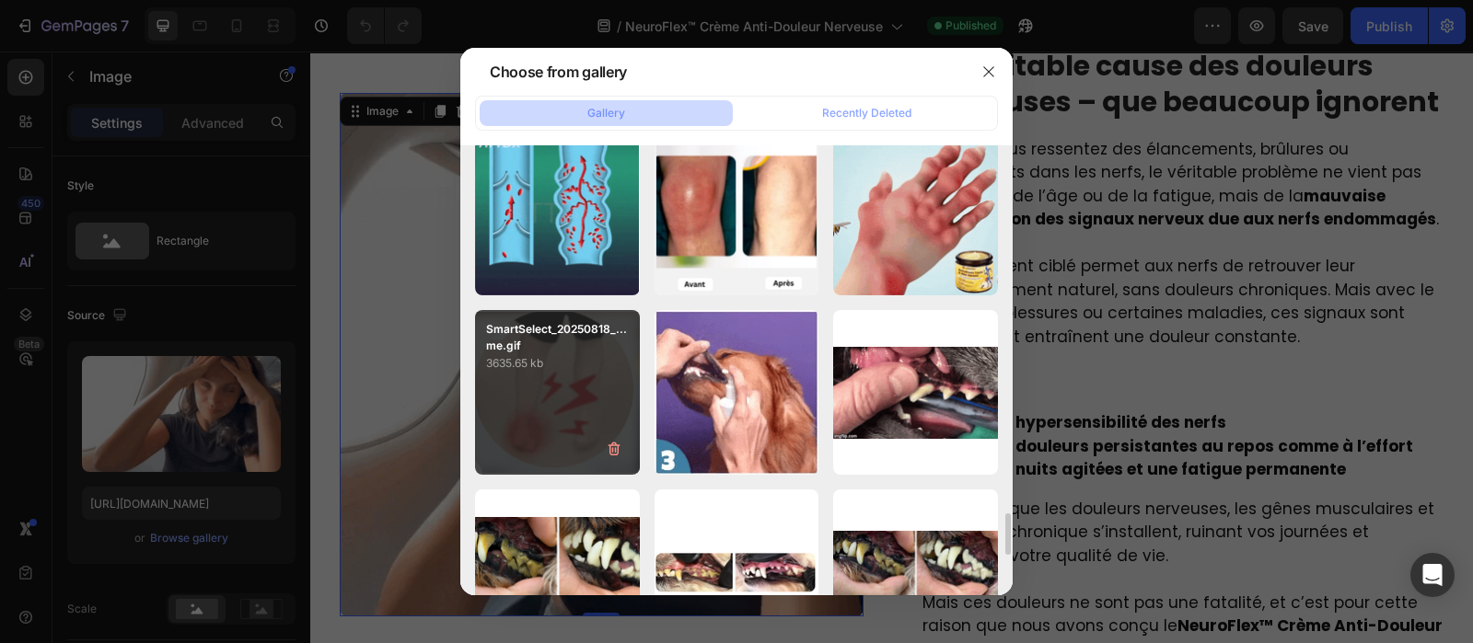
click at [538, 381] on div "SmartSelect_20250818_...me.gif 3635.65 kb" at bounding box center [557, 392] width 165 height 165
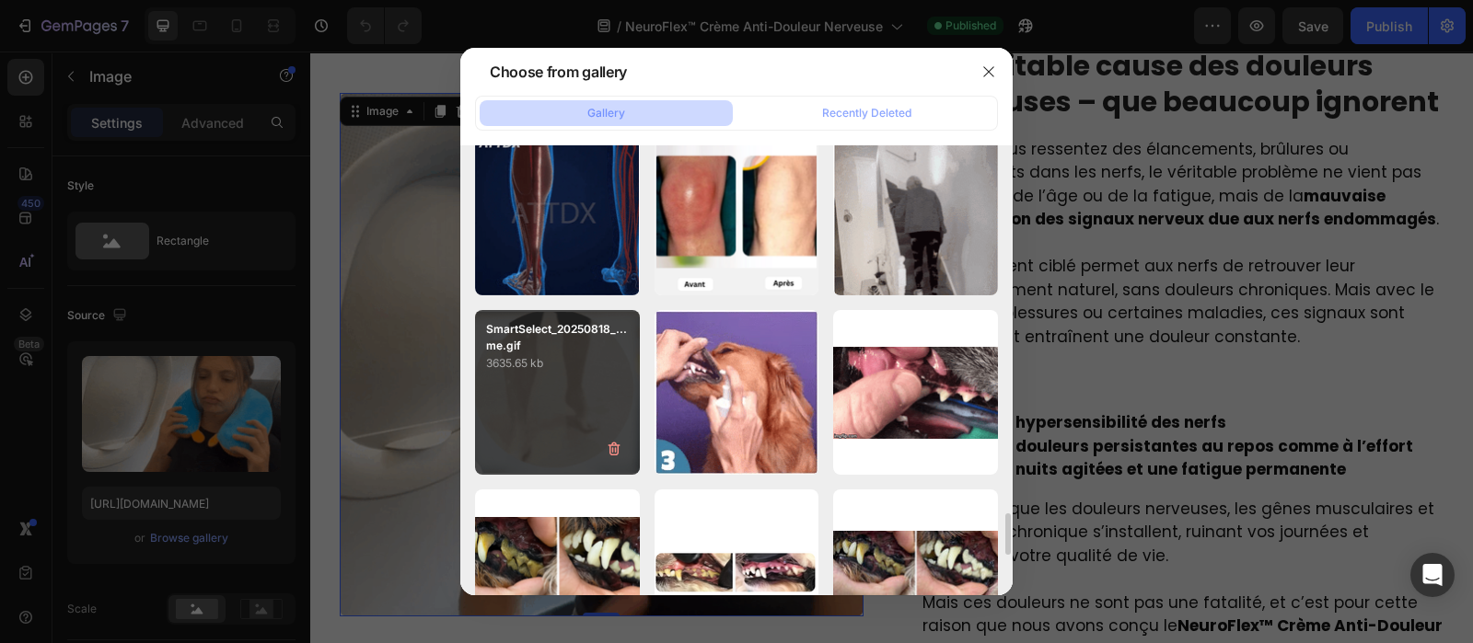
type input "[URL][DOMAIN_NAME]"
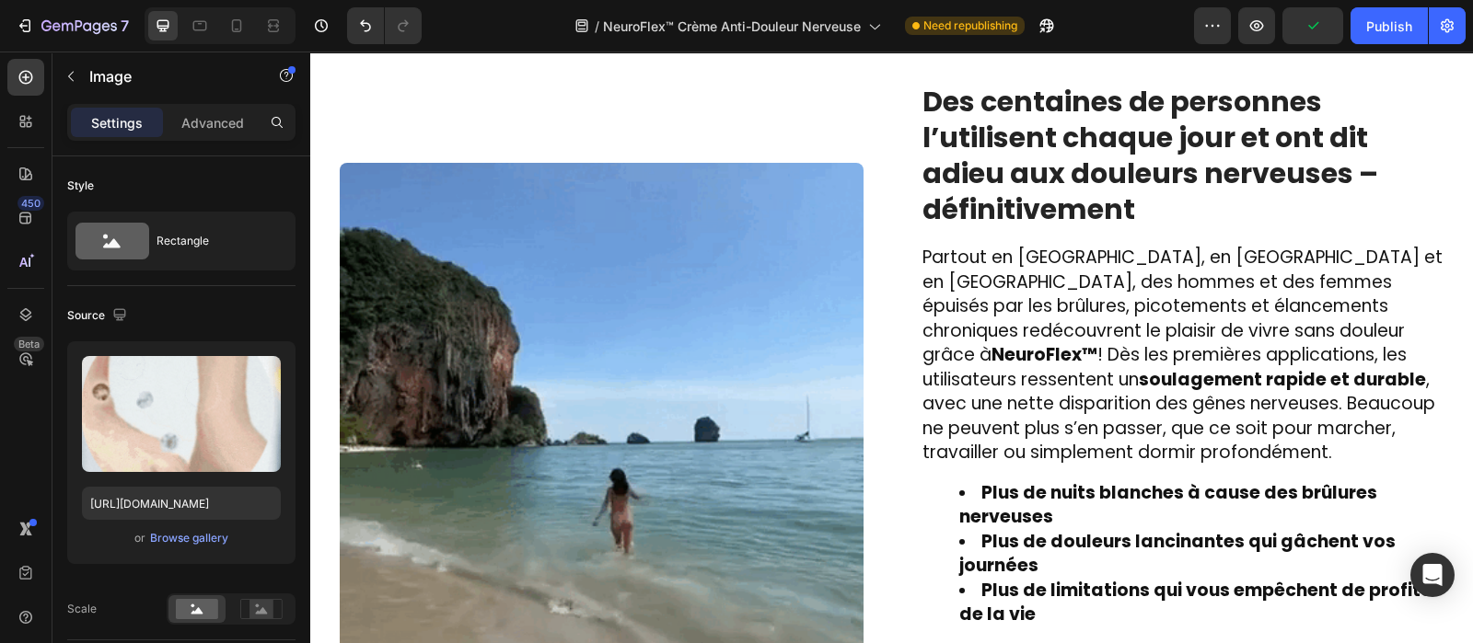
scroll to position [2674, 0]
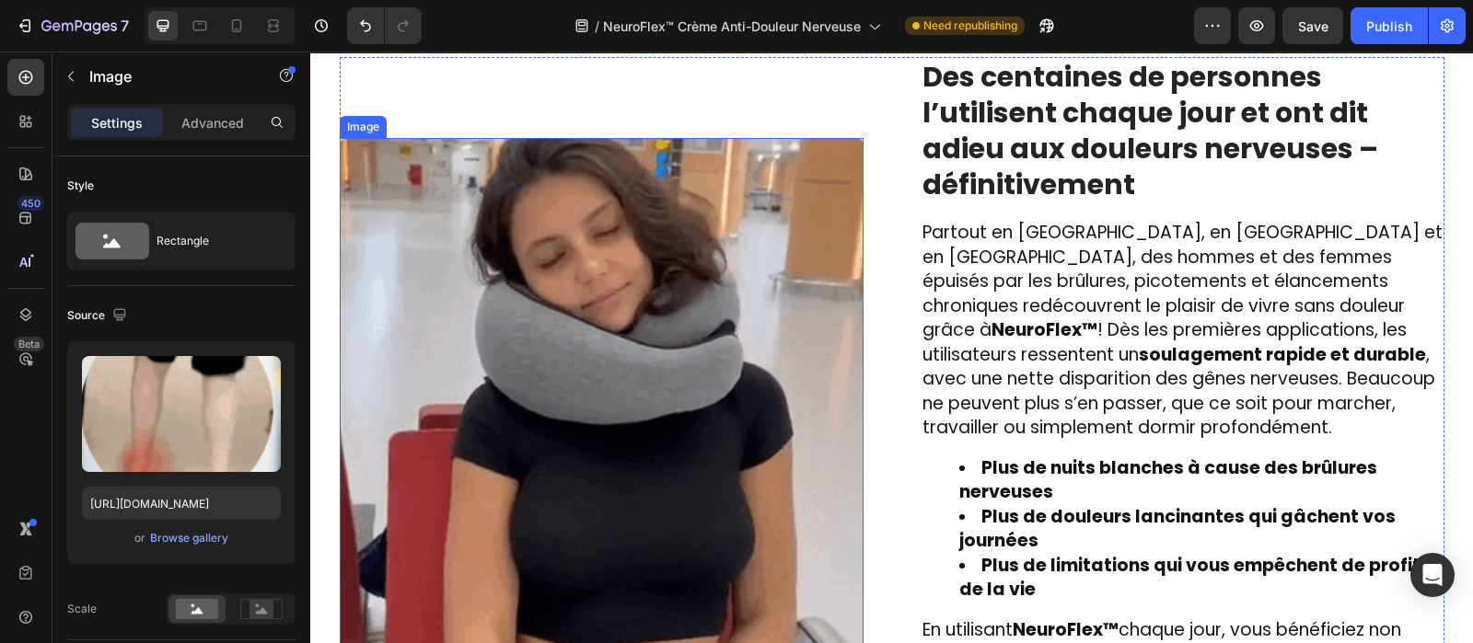
click at [596, 407] on img at bounding box center [602, 400] width 524 height 524
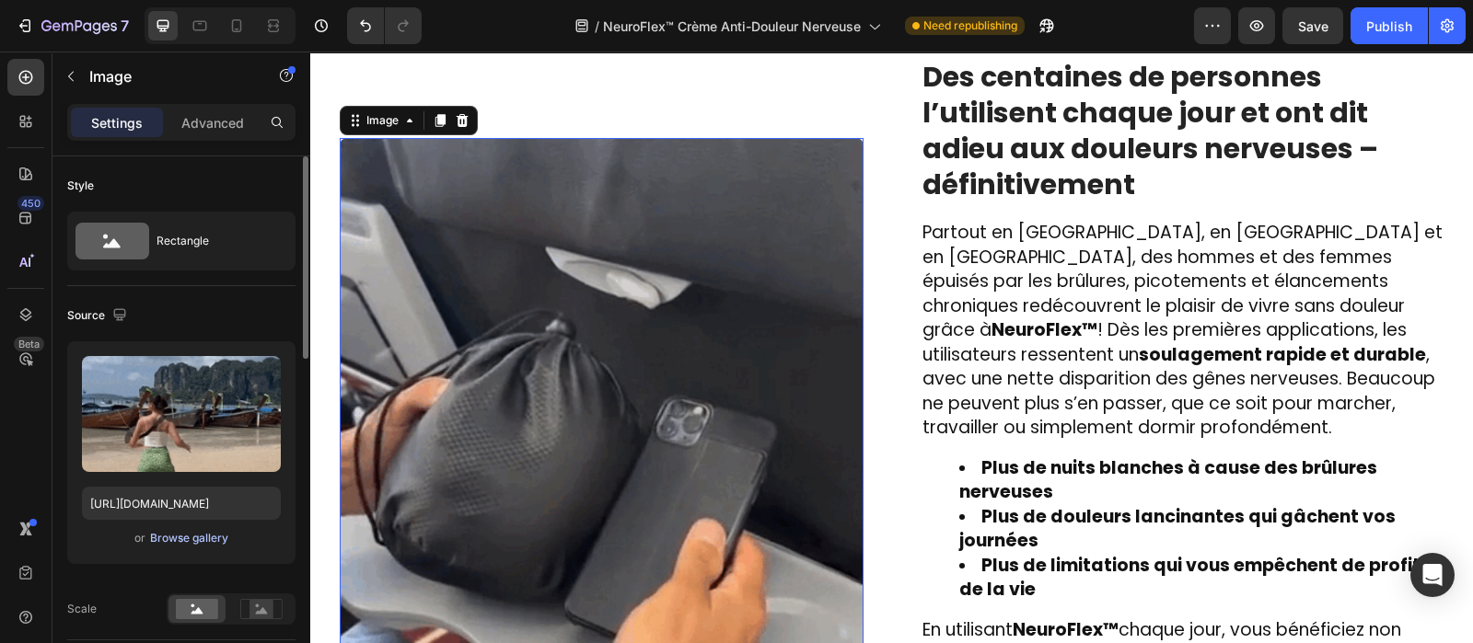
click at [198, 536] on div "Browse gallery" at bounding box center [189, 538] width 78 height 17
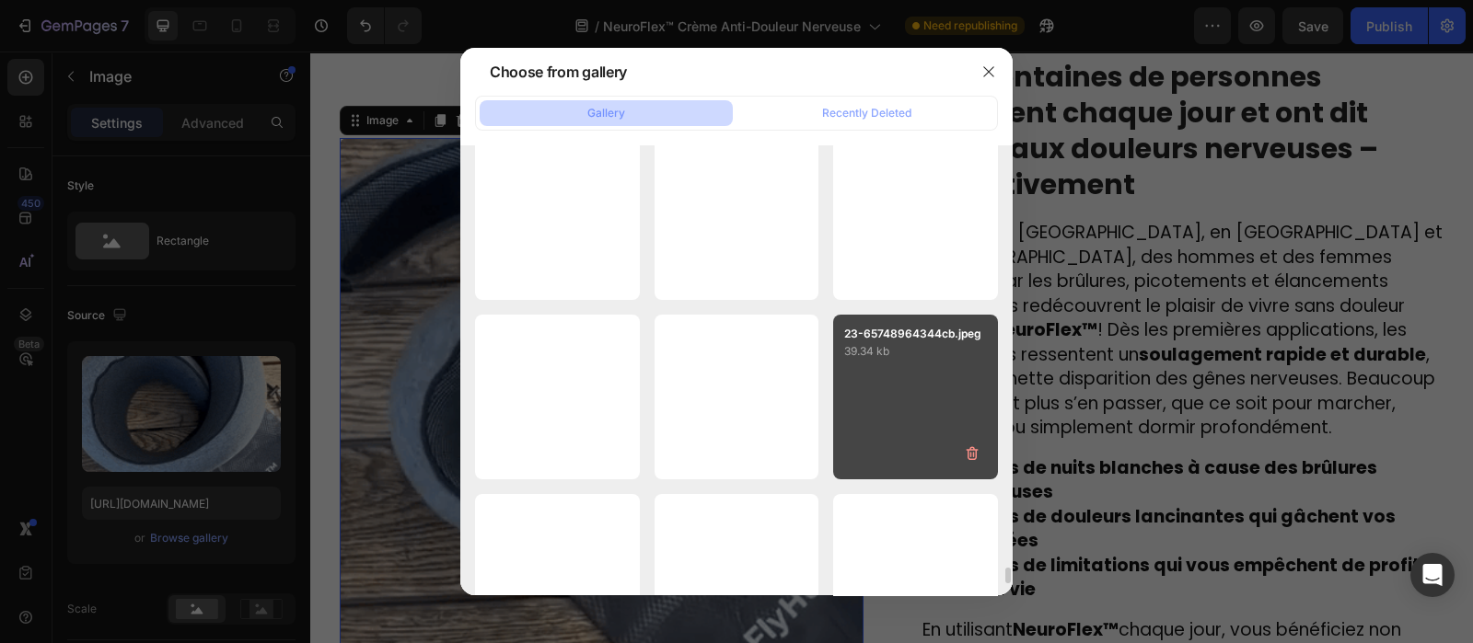
scroll to position [11674, 0]
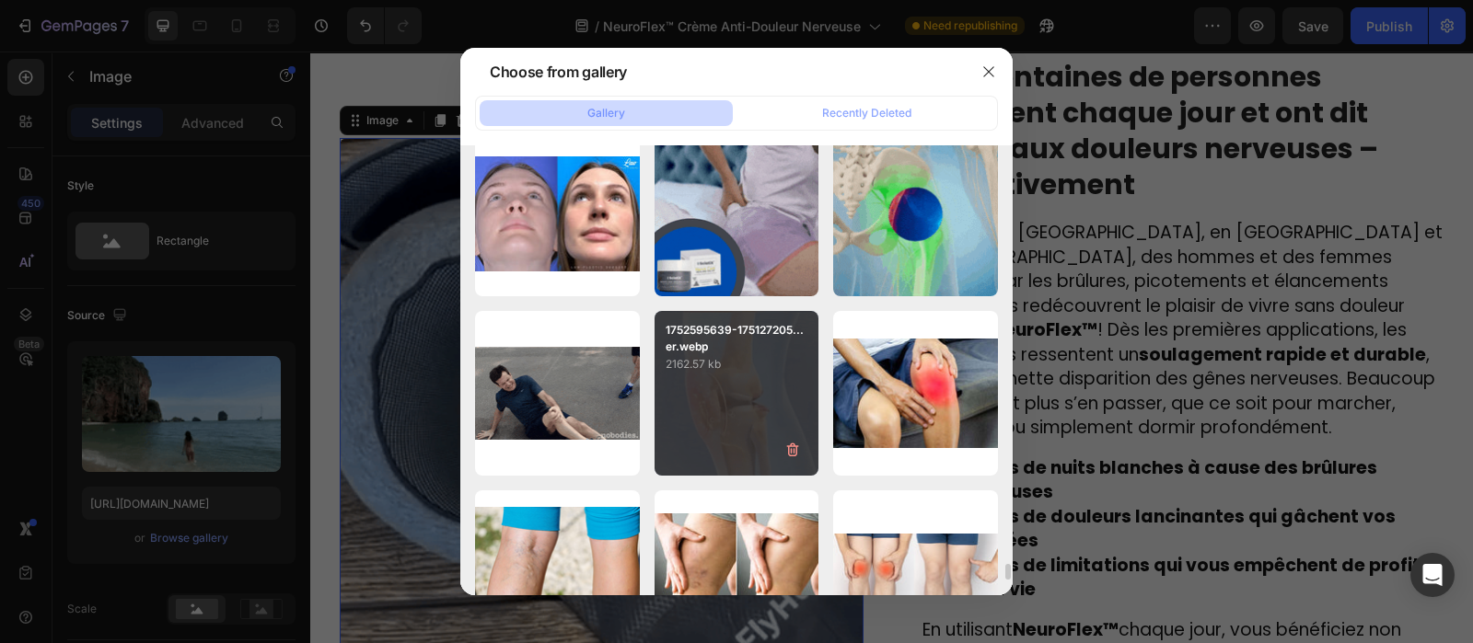
click at [745, 430] on div "1752595639-175127205...er.webp 2162.57 kb" at bounding box center [736, 393] width 165 height 165
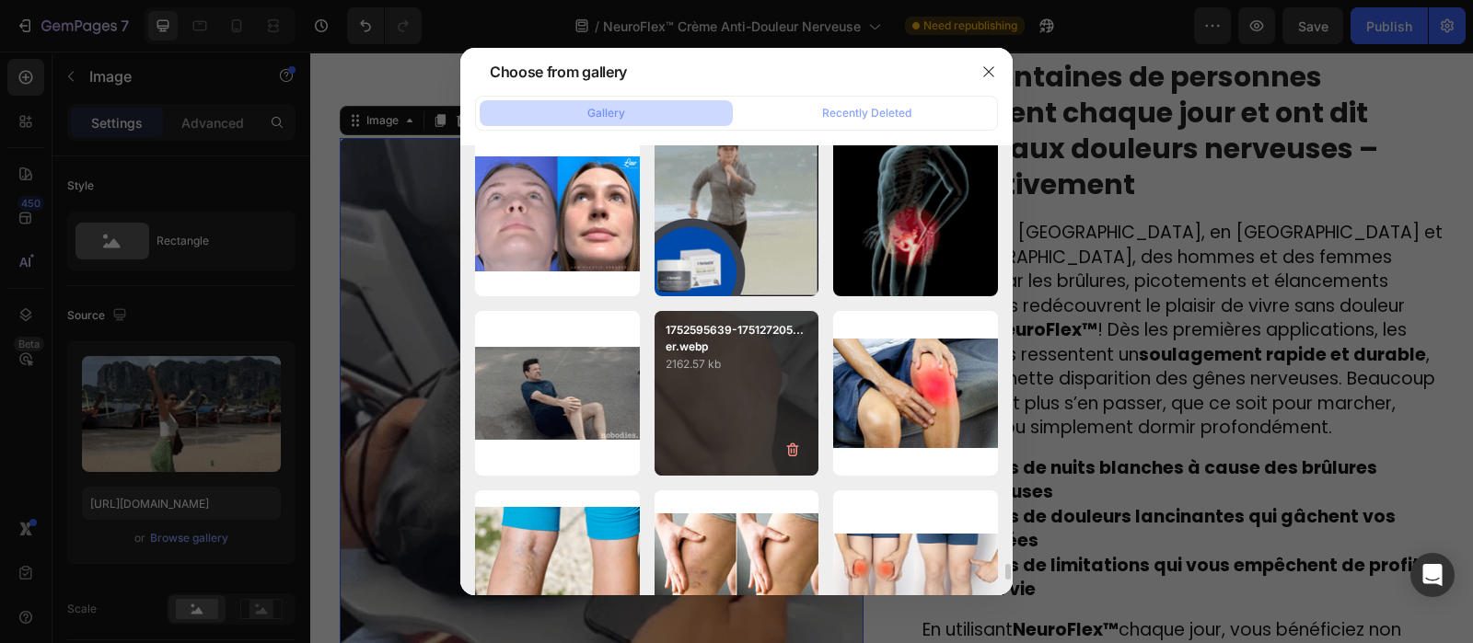
type input "[URL][DOMAIN_NAME]"
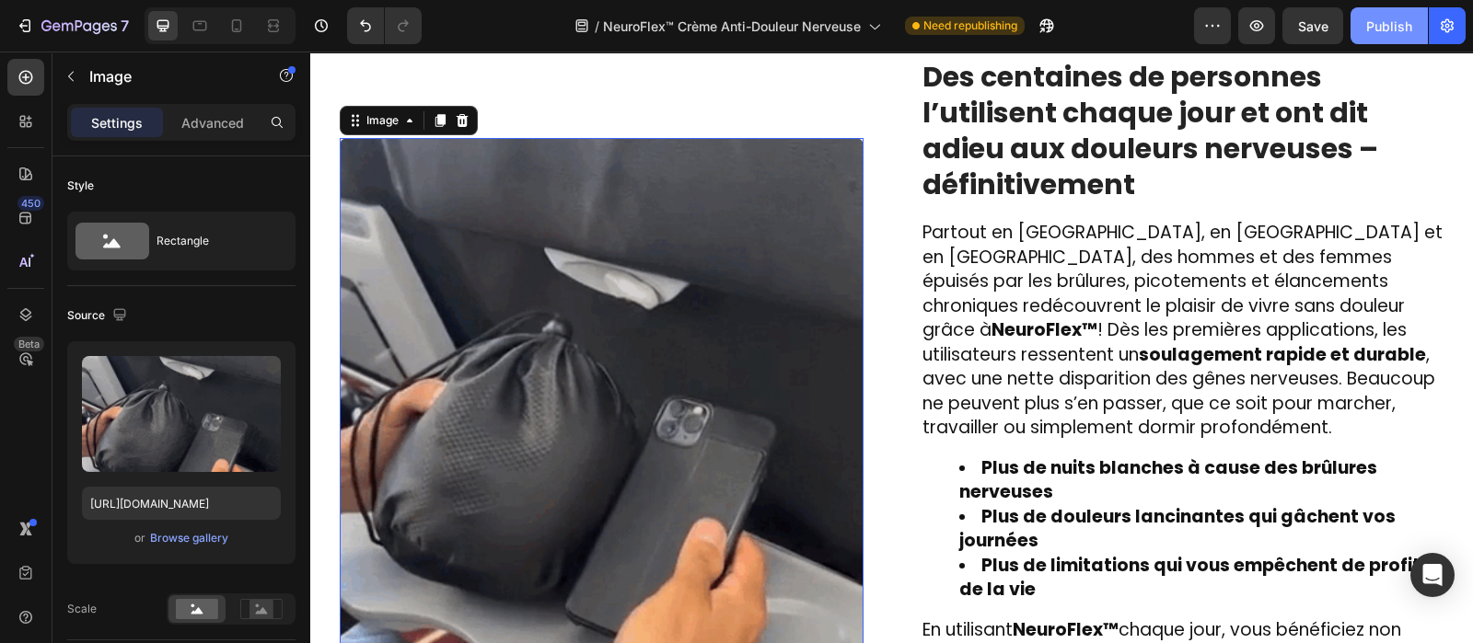
click at [1387, 25] on div "Publish" at bounding box center [1389, 26] width 46 height 19
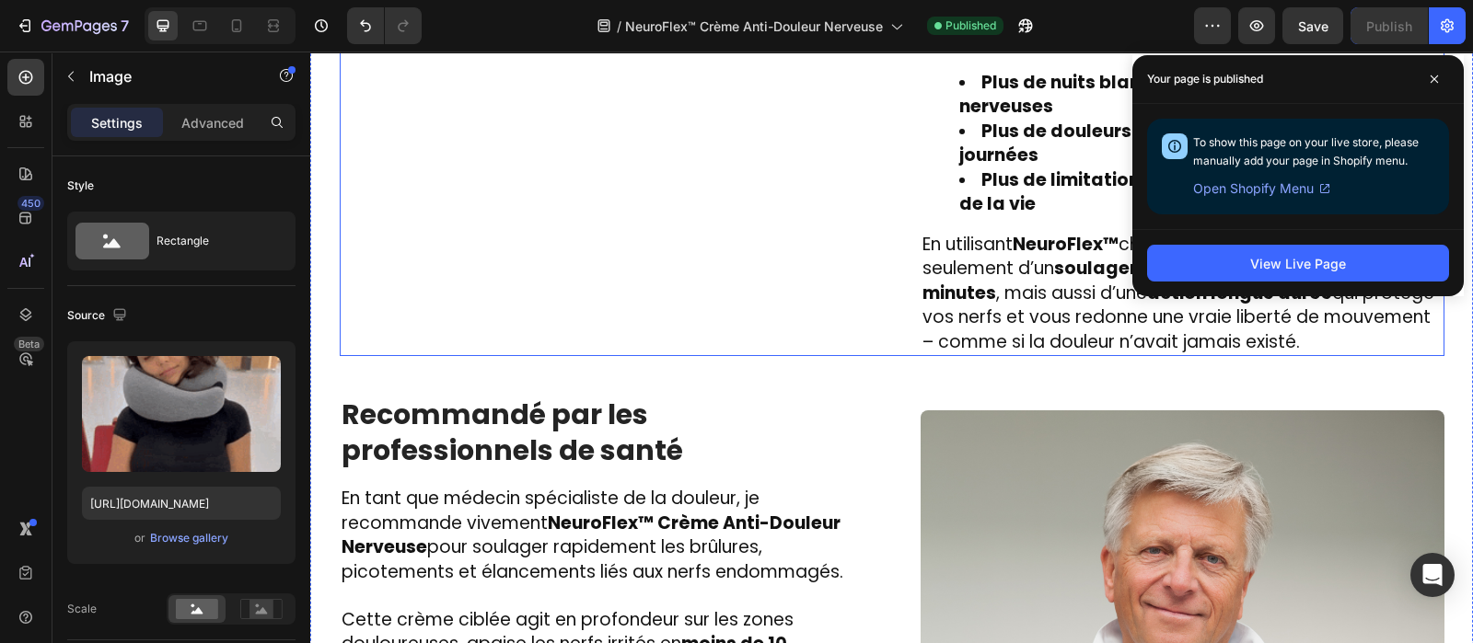
scroll to position [3070, 0]
